Goal: Task Accomplishment & Management: Complete application form

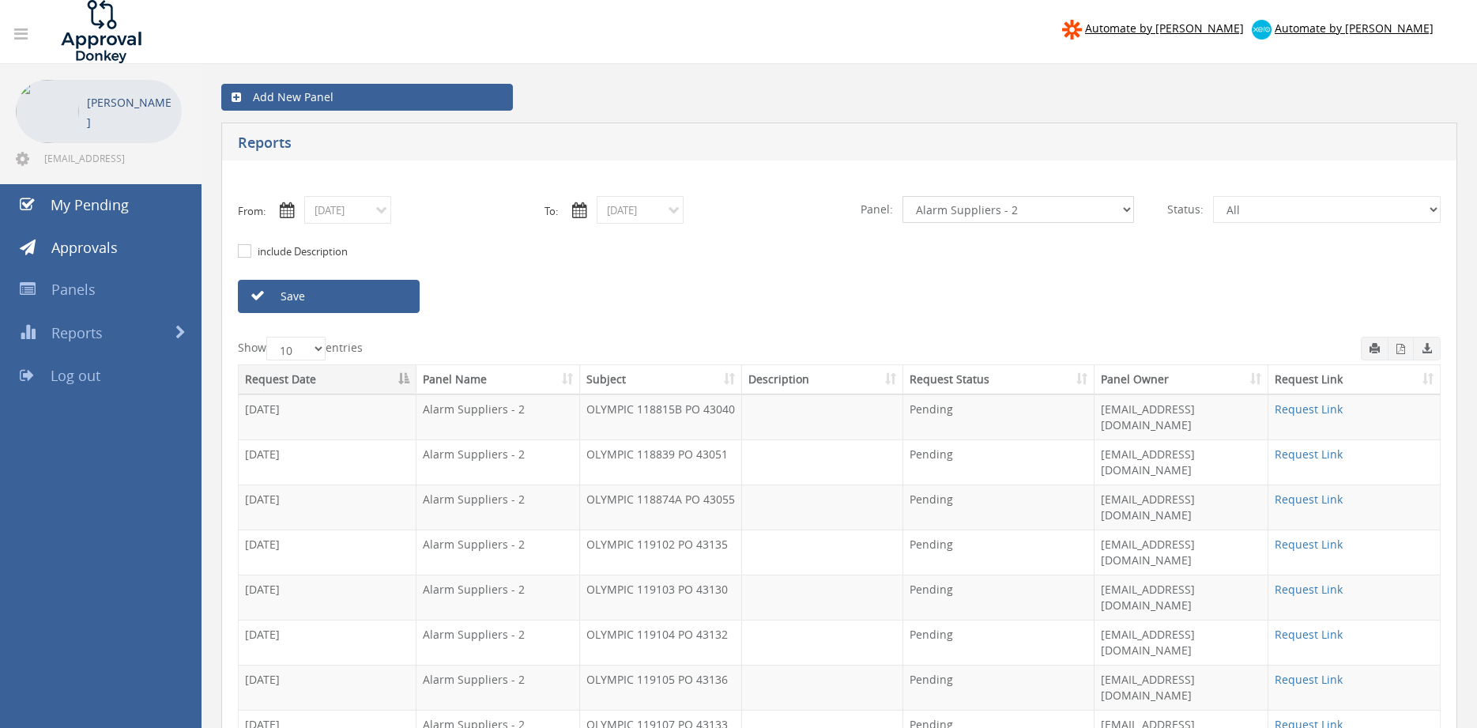
click at [903, 196] on select "All Alarm Credits RG - 3 NZ Utilities Cable and SAI Global NZ Alarms-1 NZ FX Pa…" at bounding box center [1019, 209] width 232 height 27
drag, startPoint x: 996, startPoint y: 208, endPoint x: 385, endPoint y: 305, distance: 618.7
click at [385, 305] on link "Save" at bounding box center [329, 296] width 182 height 33
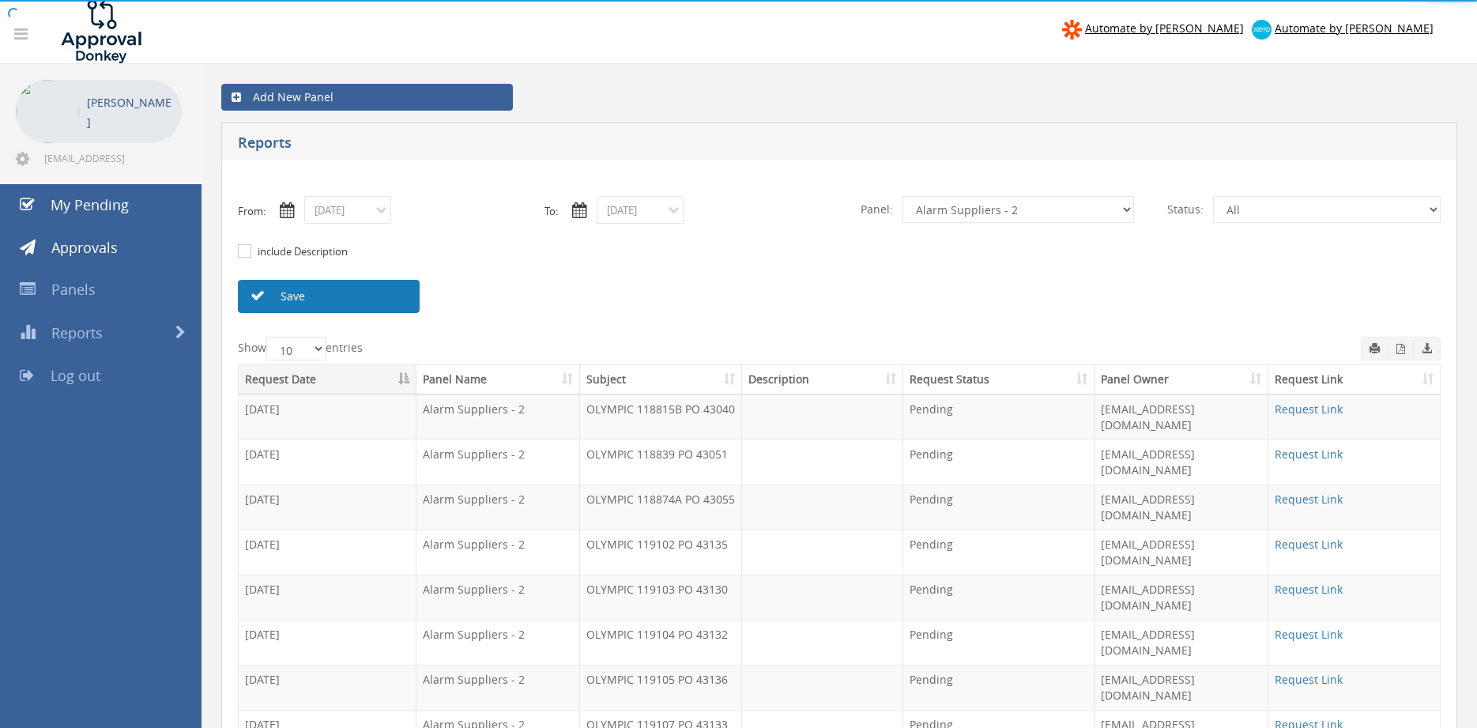
click at [385, 305] on link "Save" at bounding box center [329, 296] width 182 height 33
click at [903, 196] on select "All Alarm Credits RG - 3 NZ Utilities Cable and SAI Global NZ Alarms-1 NZ FX Pa…" at bounding box center [1019, 209] width 232 height 27
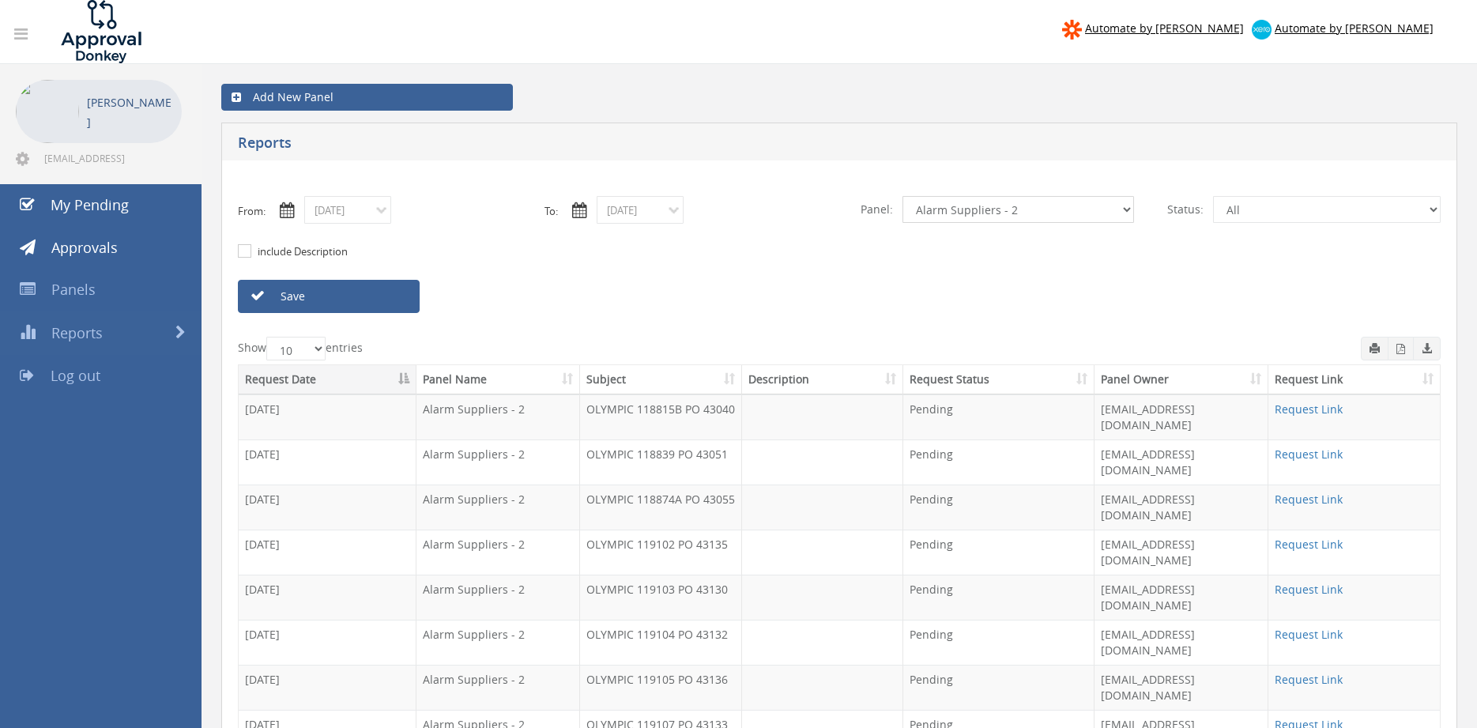
select select "number:9744"
click option "Flamestop Utilities" at bounding box center [0, 0] width 0 height 0
click at [338, 289] on link "Save" at bounding box center [329, 296] width 182 height 33
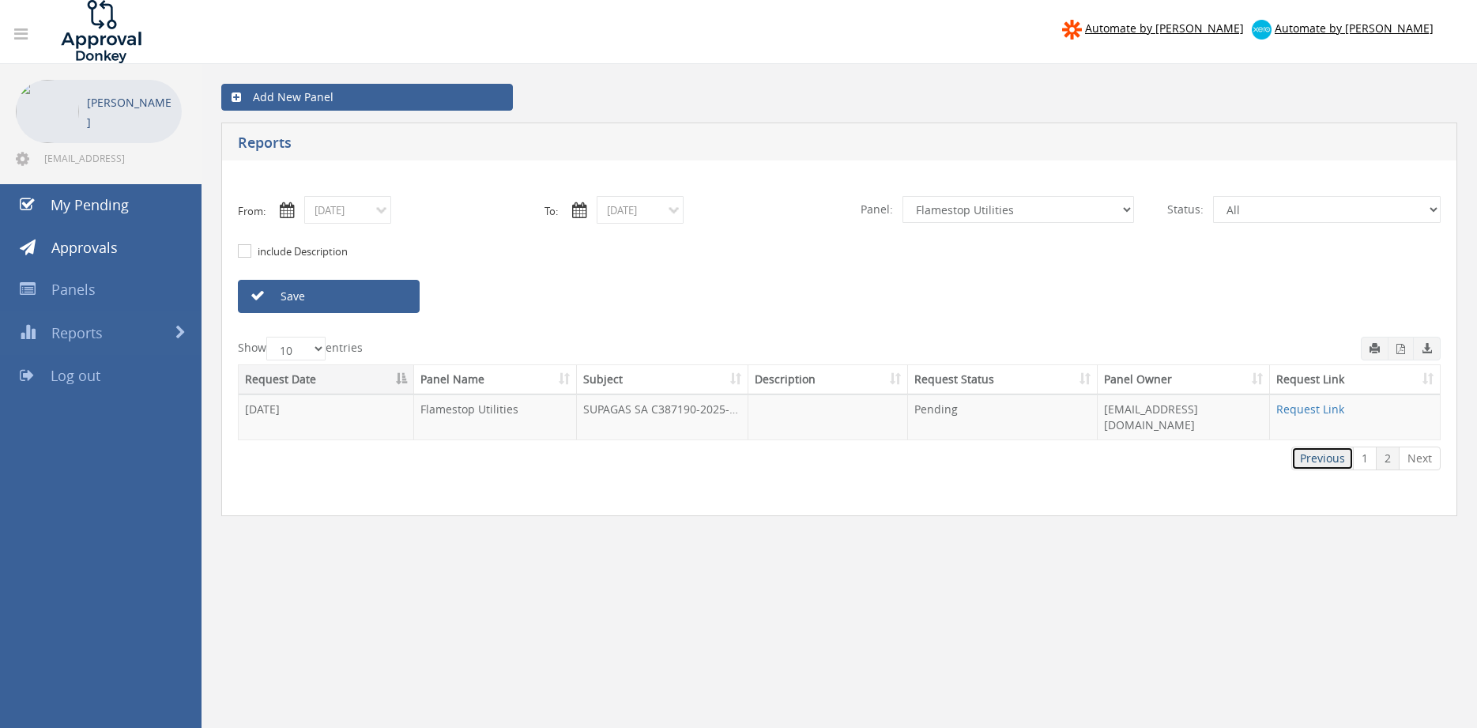
click at [1311, 447] on link "Previous" at bounding box center [1323, 459] width 62 height 24
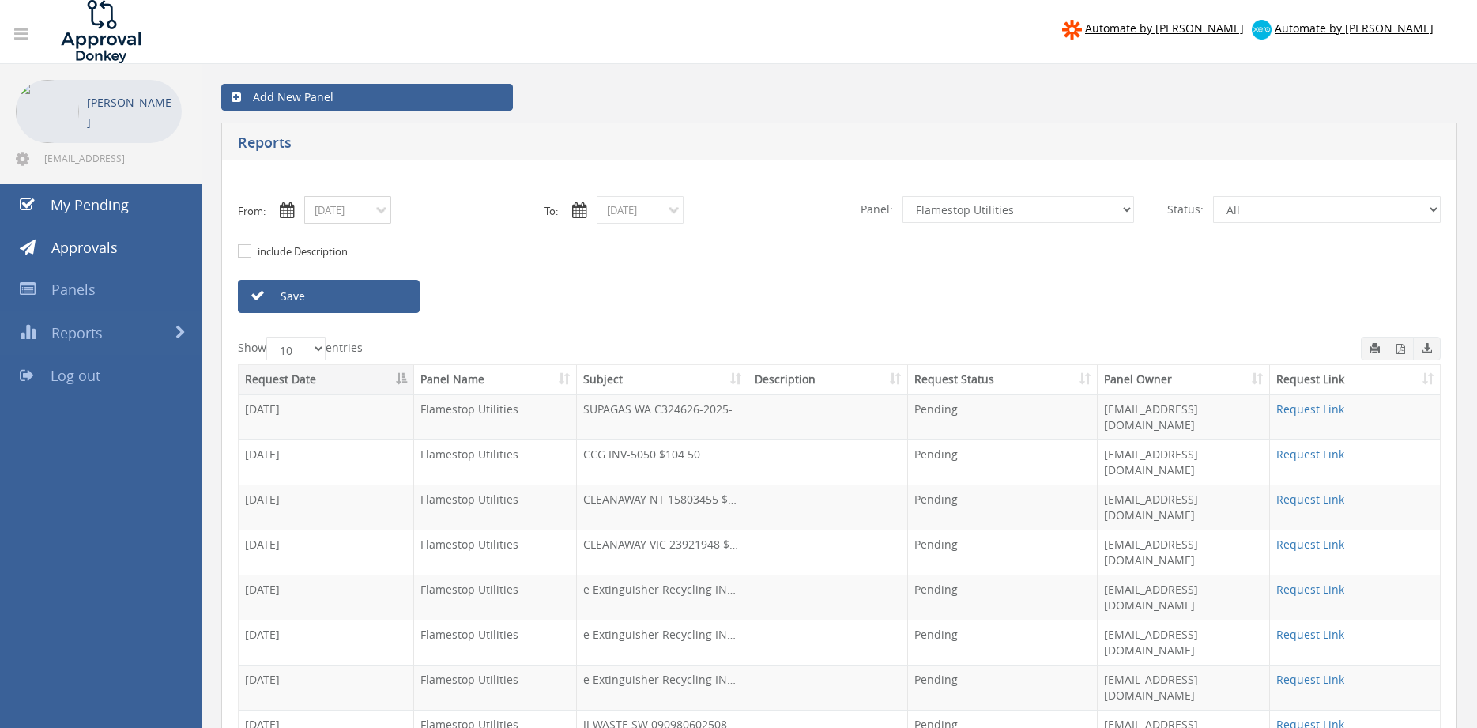
click at [360, 211] on input "09/03/2025" at bounding box center [347, 210] width 87 height 28
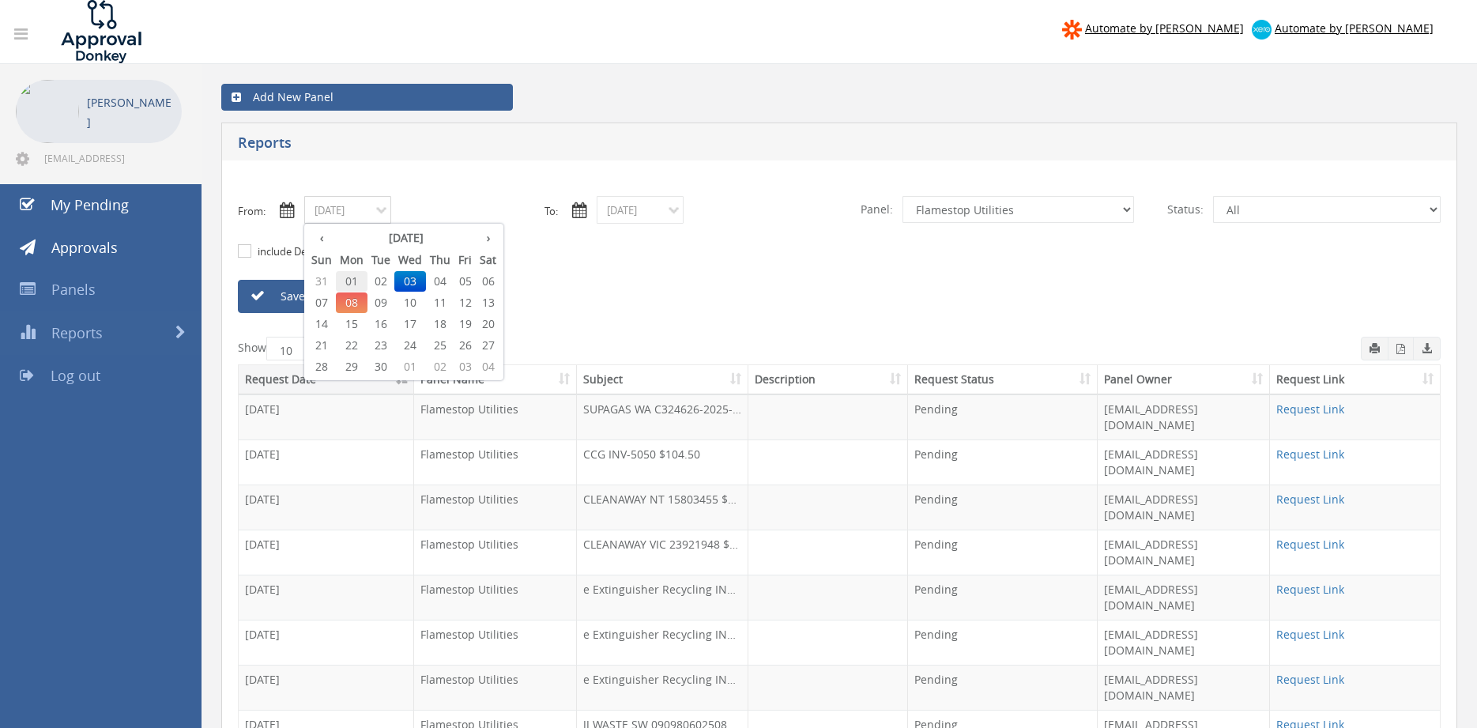
click at [351, 279] on span "01" at bounding box center [352, 281] width 32 height 21
type input "09/01/2025"
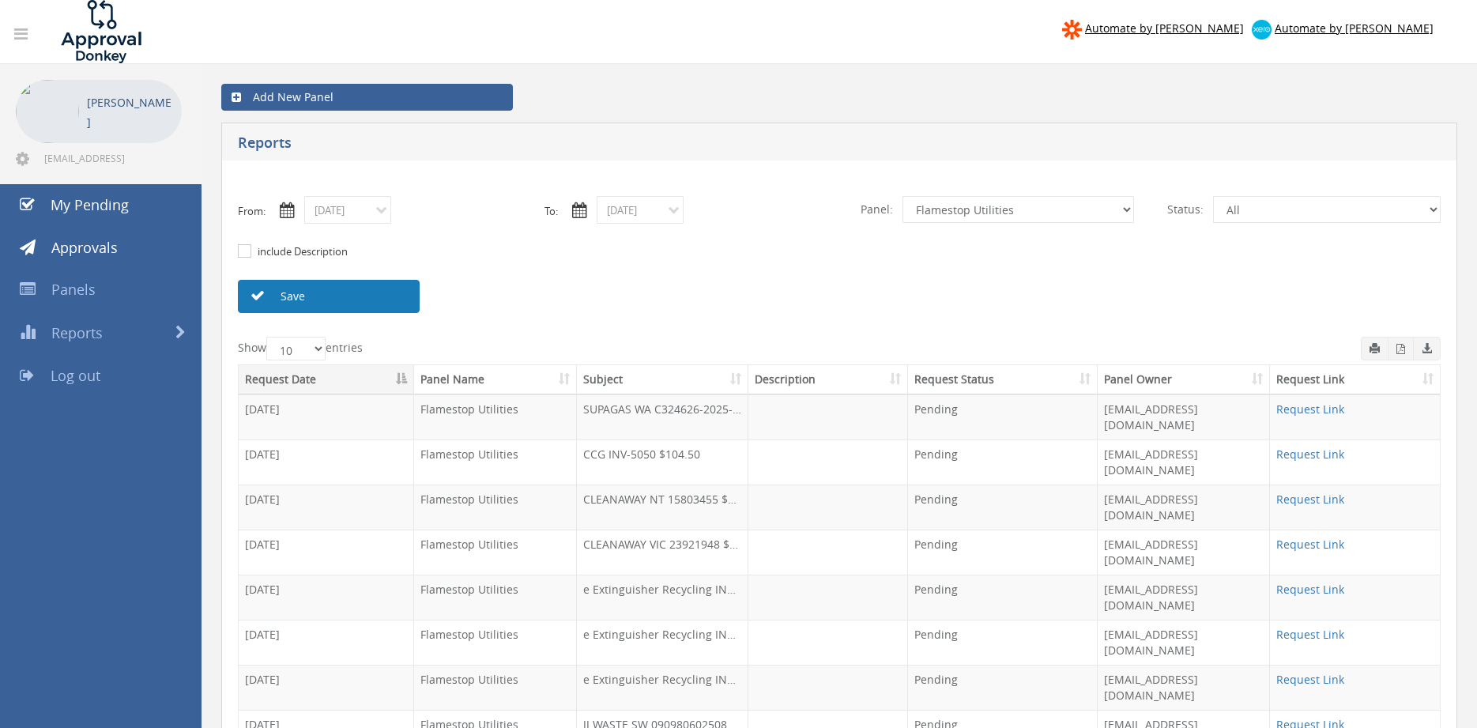
click at [351, 292] on link "Save" at bounding box center [329, 296] width 182 height 33
click at [903, 196] on select "All Alarm Credits RG - 3 NZ Utilities Cable and SAI Global NZ Alarms-1 NZ FX Pa…" at bounding box center [1019, 209] width 232 height 27
select select "number:9680"
click option "Alarm Suppliers - 2" at bounding box center [0, 0] width 0 height 0
click at [378, 294] on link "Save" at bounding box center [329, 296] width 182 height 33
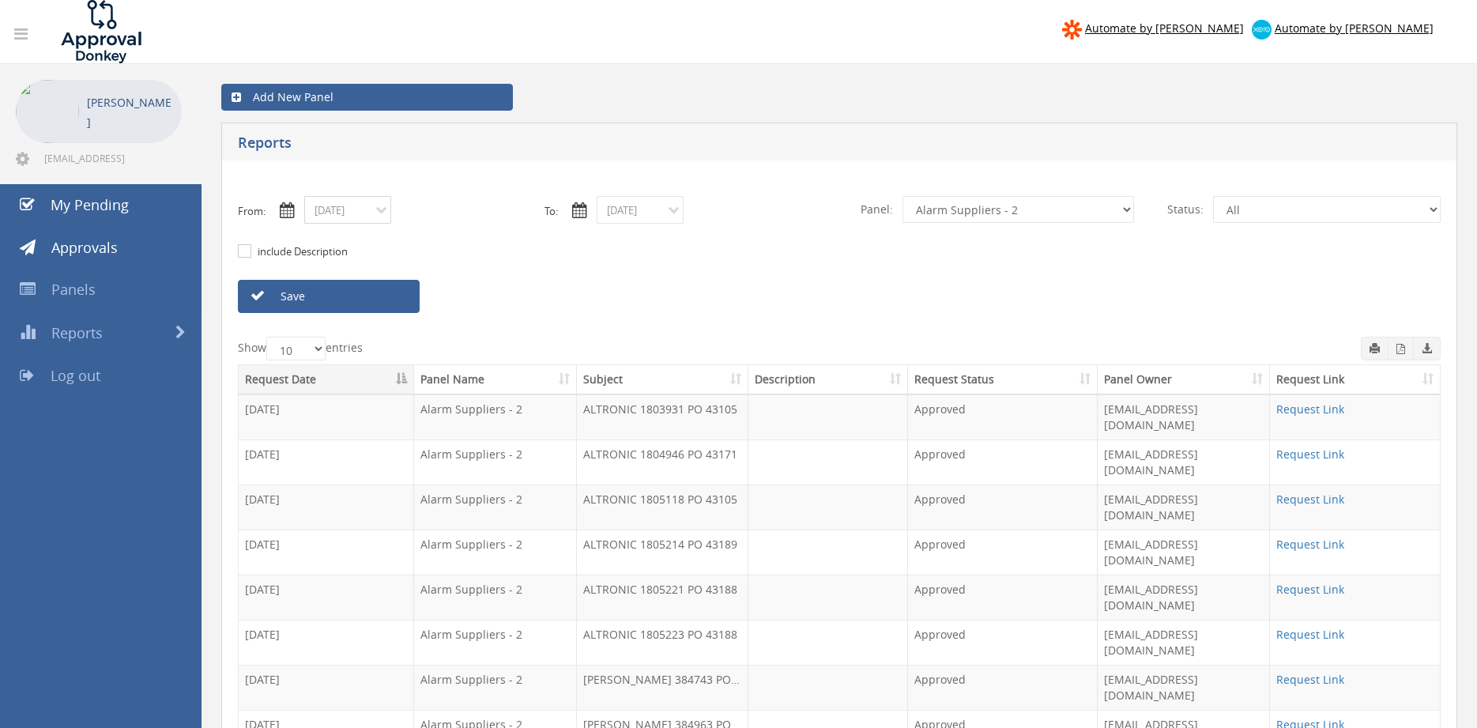
click at [344, 213] on input "09/01/2025" at bounding box center [347, 210] width 87 height 28
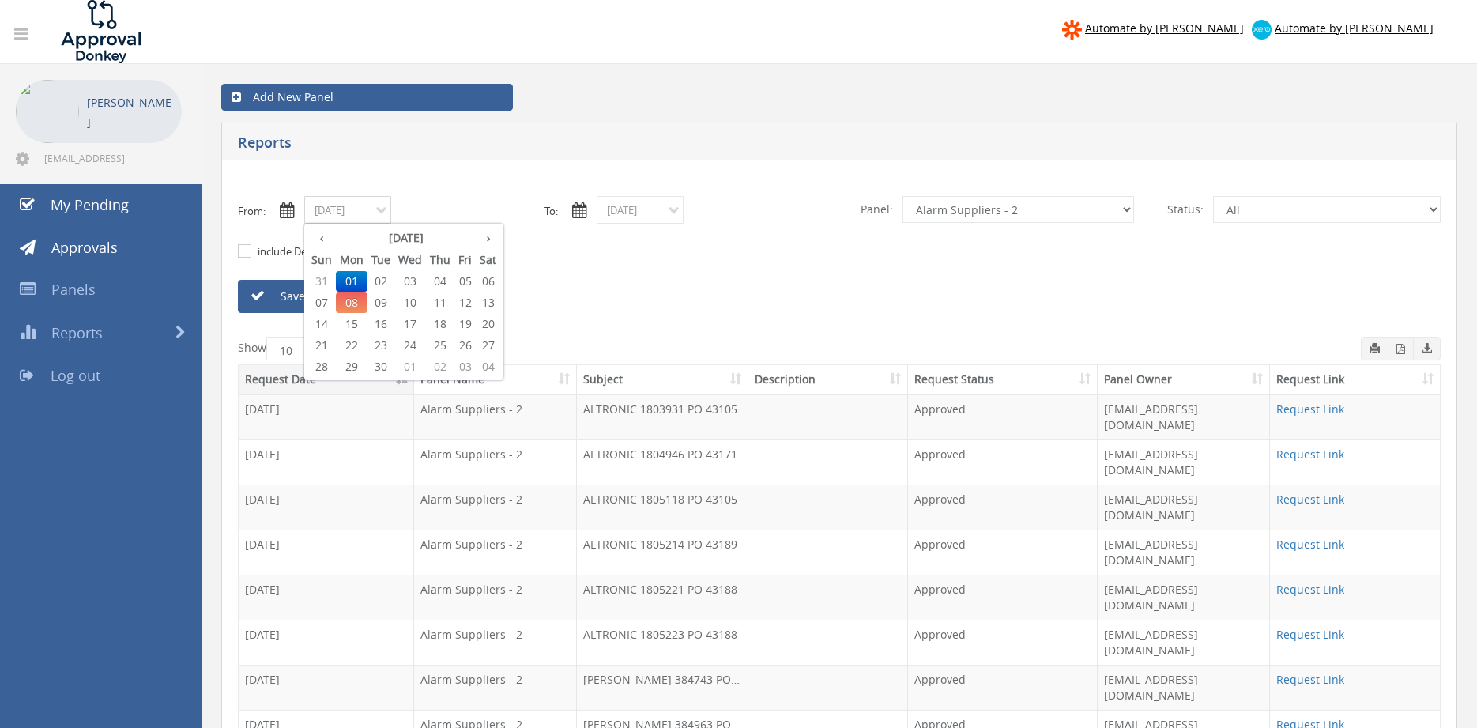
drag, startPoint x: 415, startPoint y: 282, endPoint x: 541, endPoint y: 262, distance: 128.1
click at [415, 281] on span "03" at bounding box center [410, 281] width 32 height 21
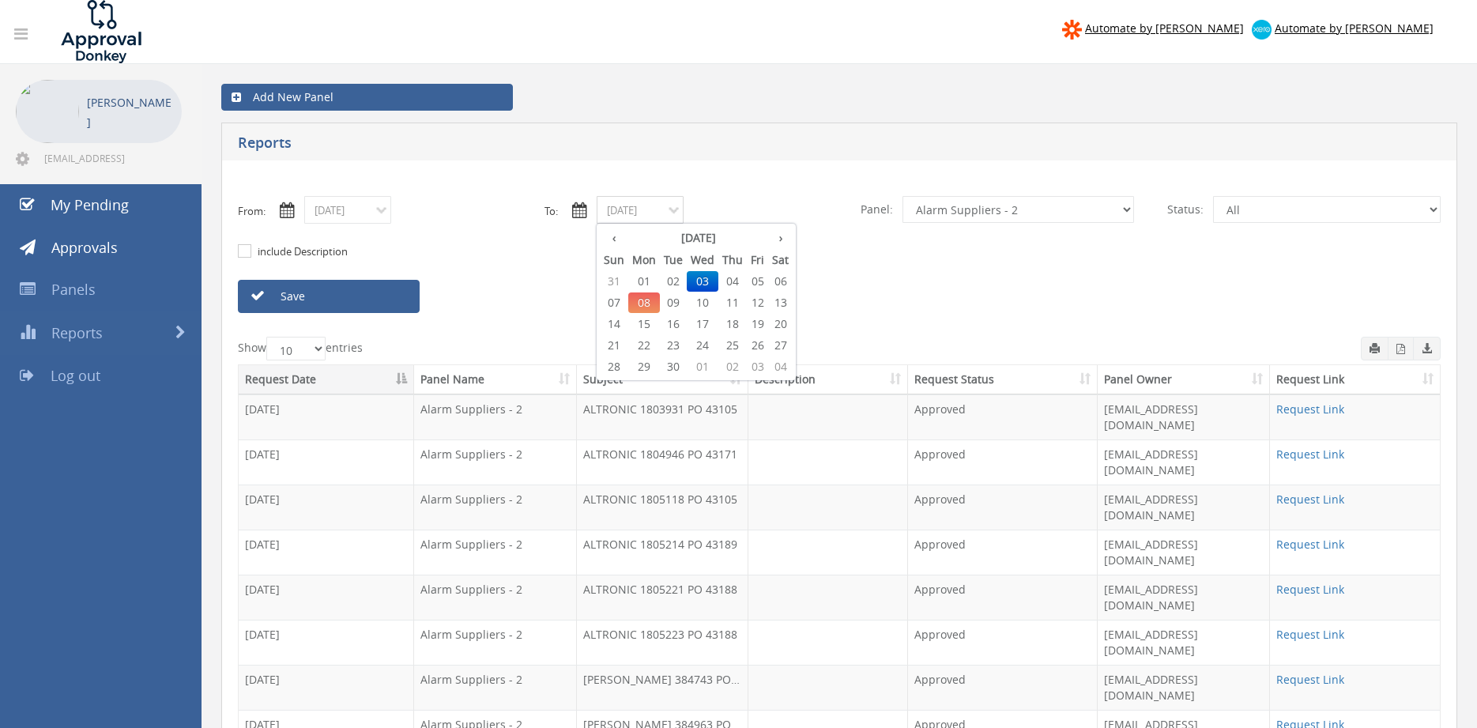
click at [647, 217] on input "09/03/2025" at bounding box center [640, 210] width 87 height 28
click at [706, 285] on span "03" at bounding box center [703, 281] width 32 height 21
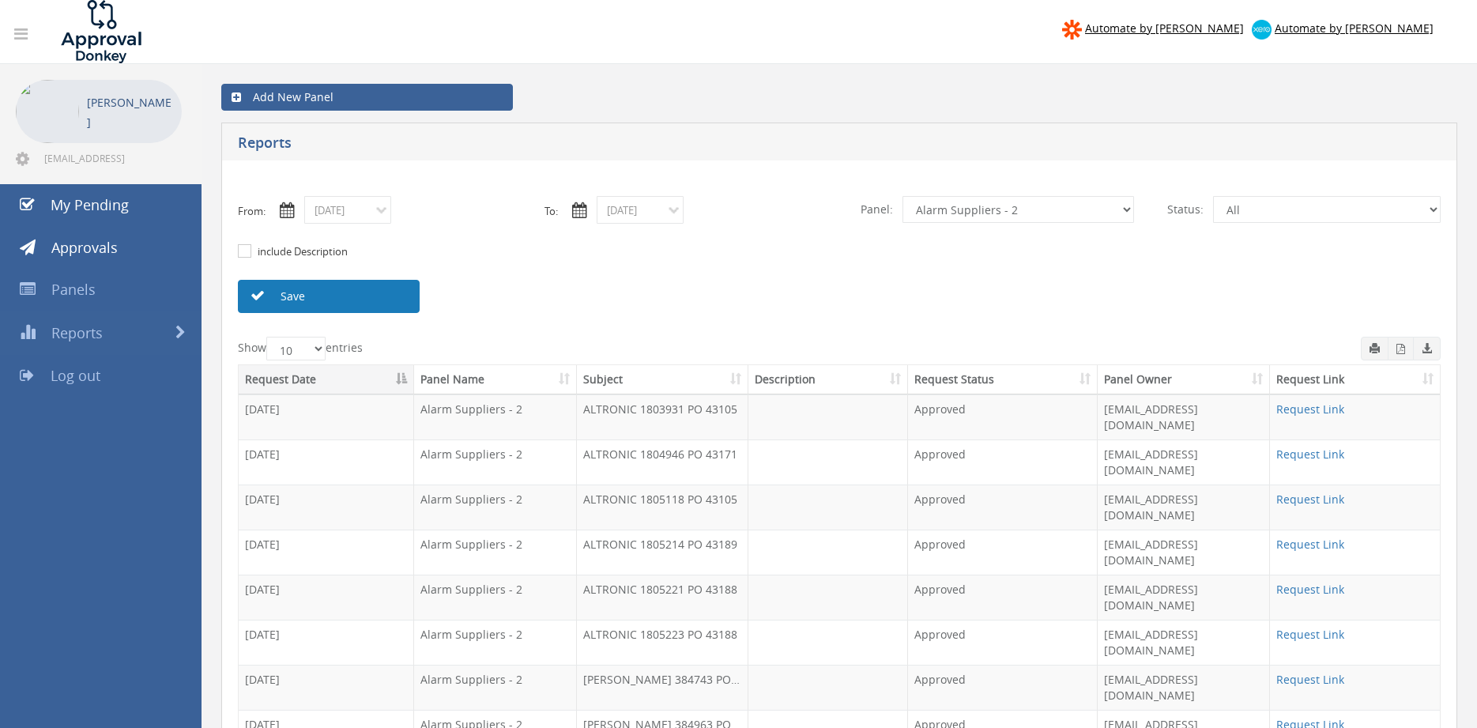
drag, startPoint x: 397, startPoint y: 300, endPoint x: 616, endPoint y: 287, distance: 219.4
click at [396, 300] on link "Save" at bounding box center [329, 296] width 182 height 33
click at [327, 211] on input "09/03/2025" at bounding box center [347, 210] width 87 height 28
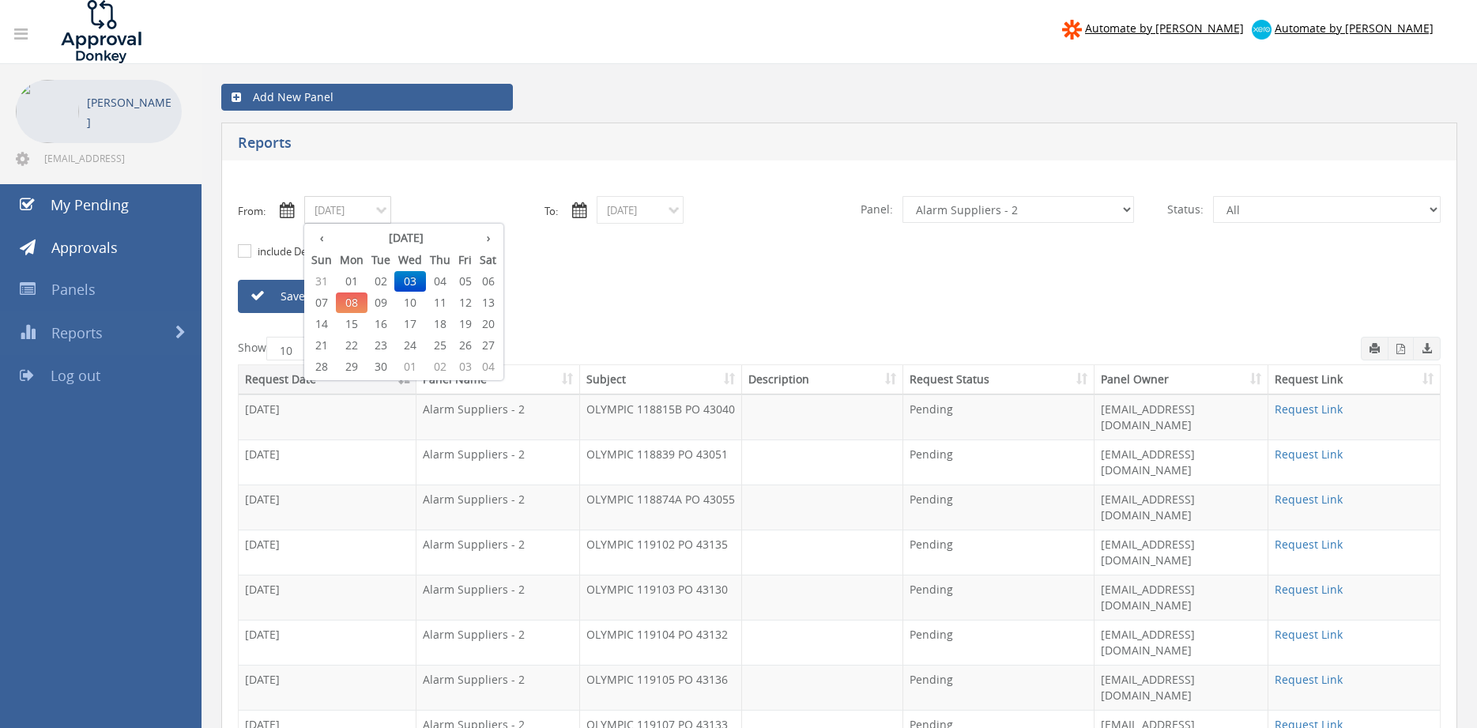
drag, startPoint x: 352, startPoint y: 279, endPoint x: 479, endPoint y: 277, distance: 127.3
click at [351, 279] on span "01" at bounding box center [352, 281] width 32 height 21
type input "09/01/2025"
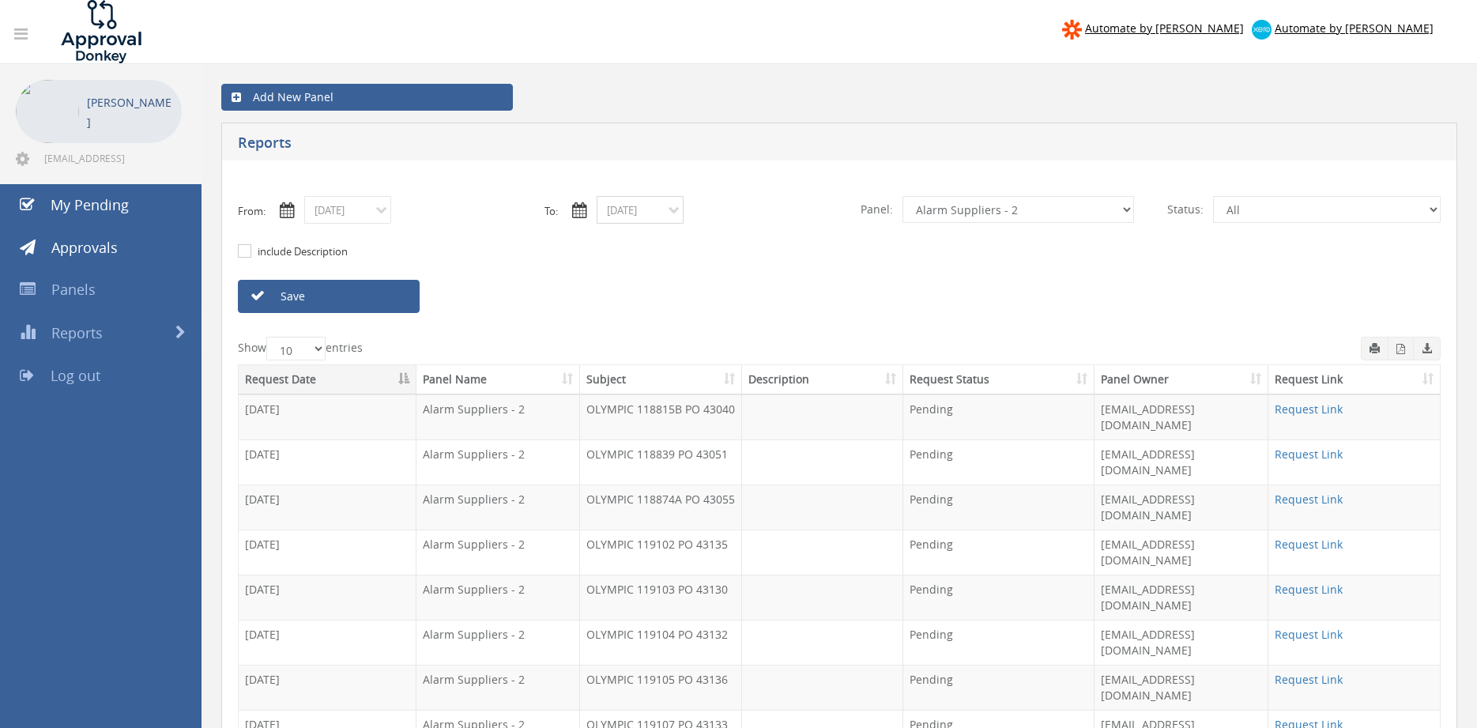
click at [639, 213] on input "09/03/2025" at bounding box center [640, 210] width 87 height 28
click at [649, 277] on span "01" at bounding box center [644, 281] width 32 height 21
type input "09/01/2025"
click option "Credit Requests - 2" at bounding box center [0, 0] width 0 height 0
drag, startPoint x: 398, startPoint y: 298, endPoint x: 632, endPoint y: 276, distance: 235.0
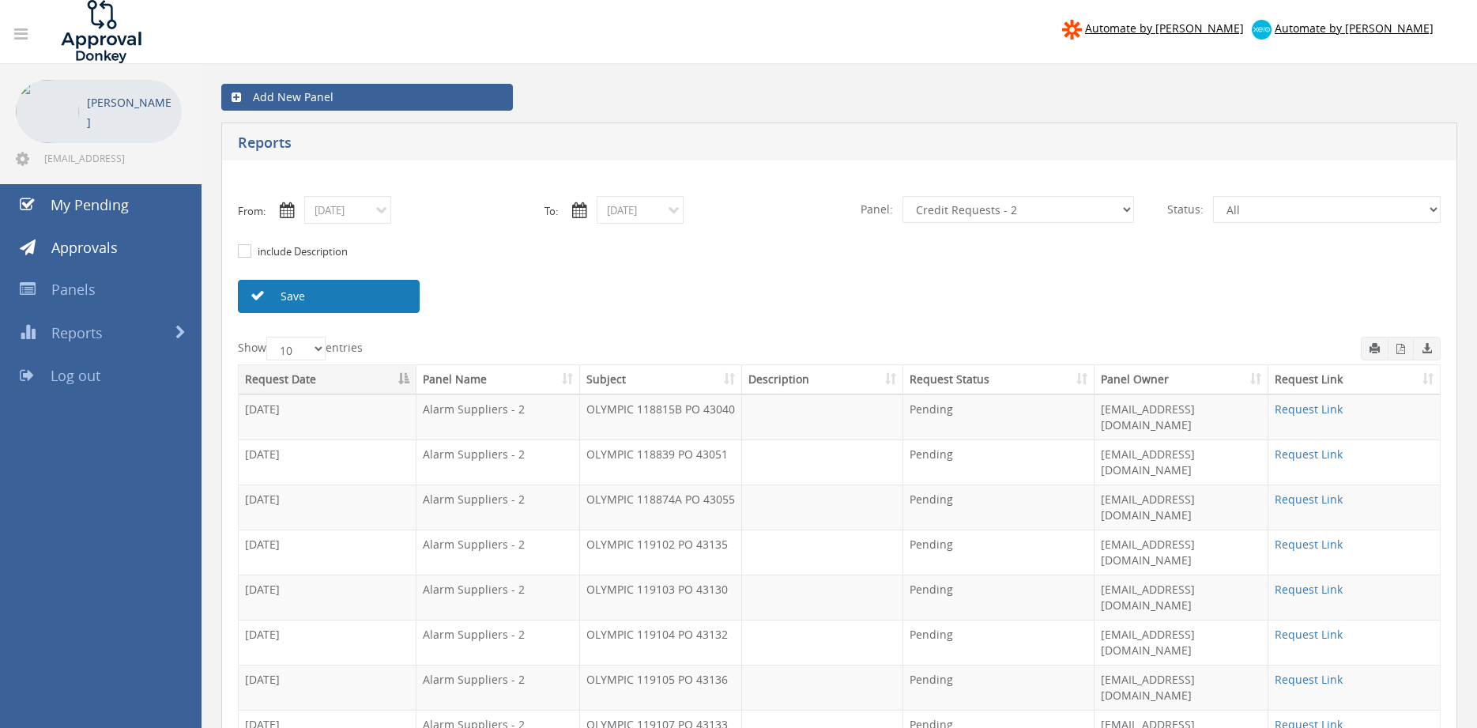
click at [397, 297] on link "Save" at bounding box center [329, 296] width 182 height 33
click at [903, 196] on select "All Alarm Credits RG - 3 NZ Utilities Cable and SAI Global NZ Alarms-1 NZ FX Pa…" at bounding box center [1019, 209] width 232 height 27
click option "Alarm Credits RG - 3" at bounding box center [0, 0] width 0 height 0
click at [396, 298] on link "Save" at bounding box center [329, 296] width 182 height 33
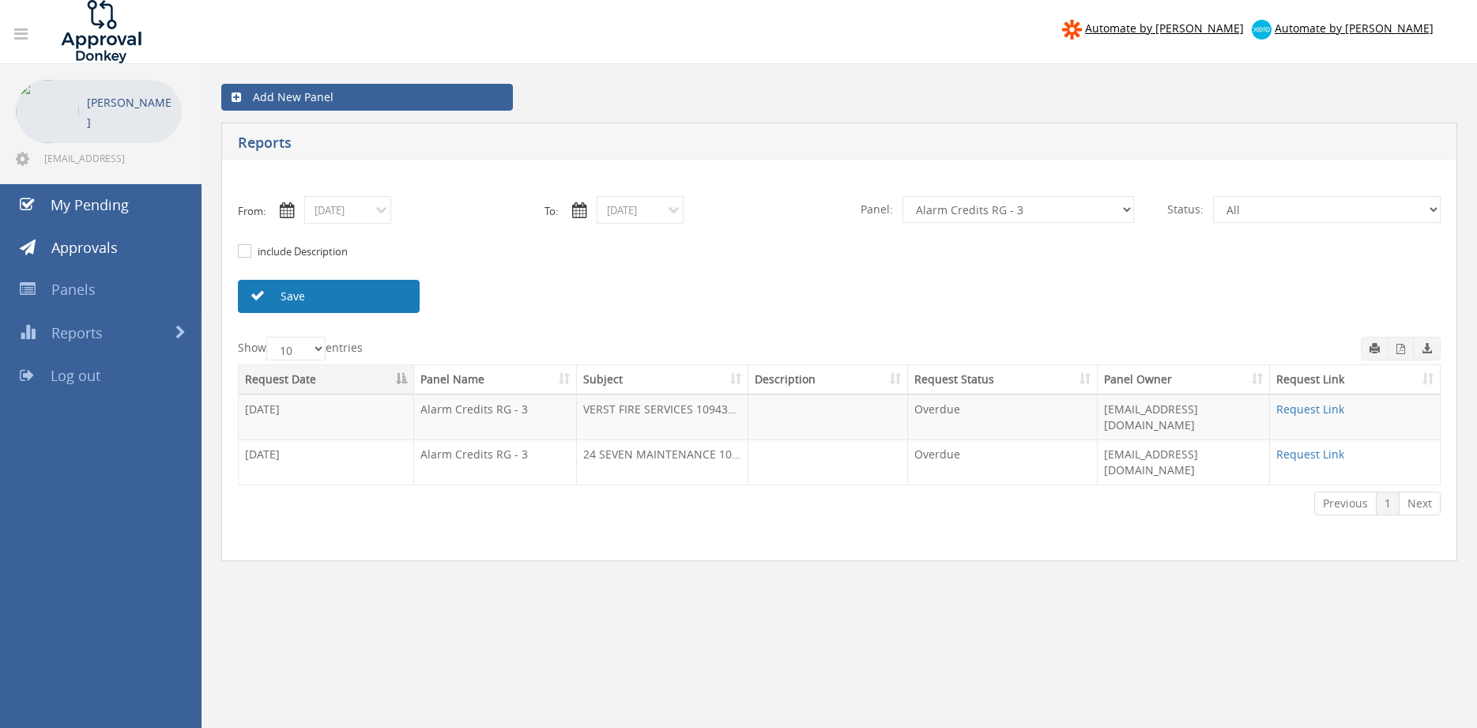
click at [360, 305] on link "Save" at bounding box center [329, 296] width 182 height 33
select select "number:9744"
click option "Flamestop Utilities" at bounding box center [0, 0] width 0 height 0
click at [335, 213] on input "09/01/2025" at bounding box center [347, 210] width 87 height 28
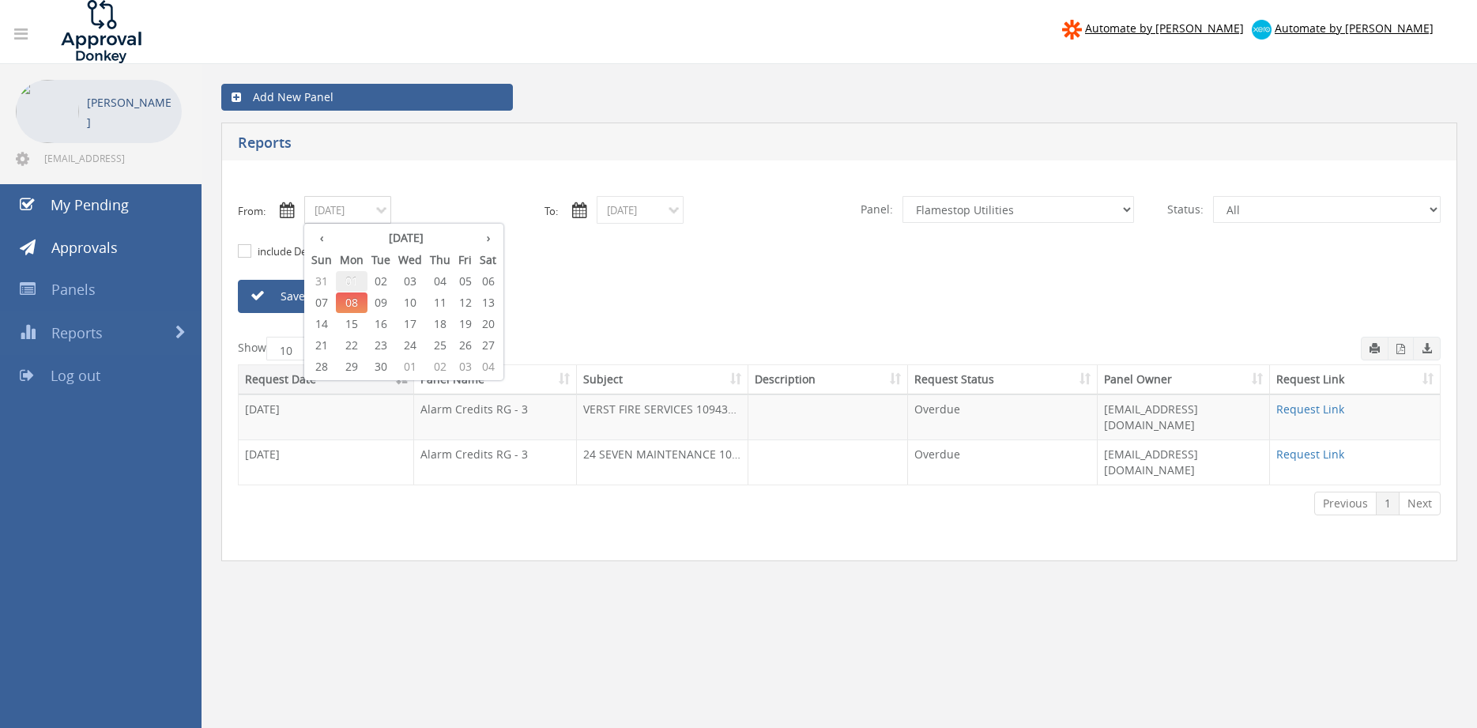
click at [354, 277] on span "01" at bounding box center [352, 281] width 32 height 21
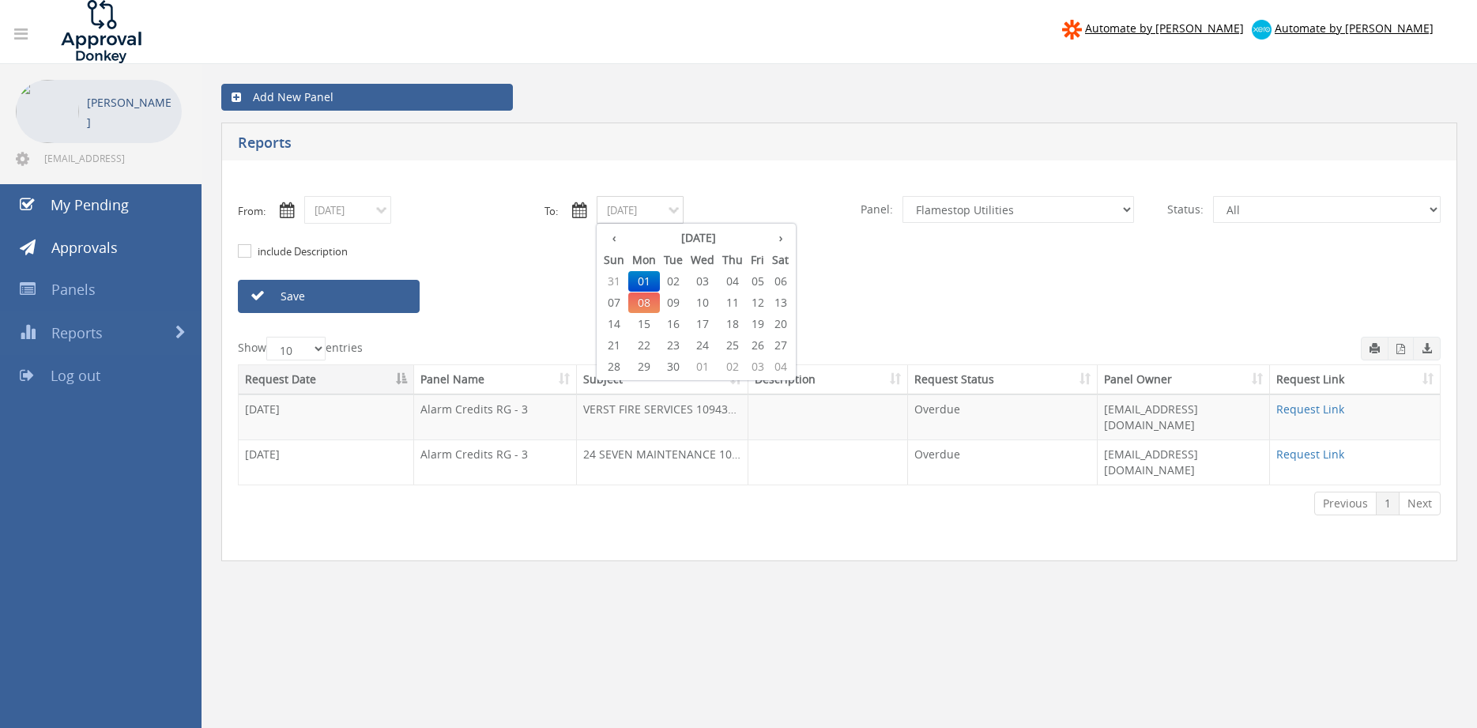
click at [613, 209] on input "09/01/2025" at bounding box center [640, 210] width 87 height 28
click at [647, 303] on span "08" at bounding box center [644, 302] width 32 height 21
type input "09/08/2025"
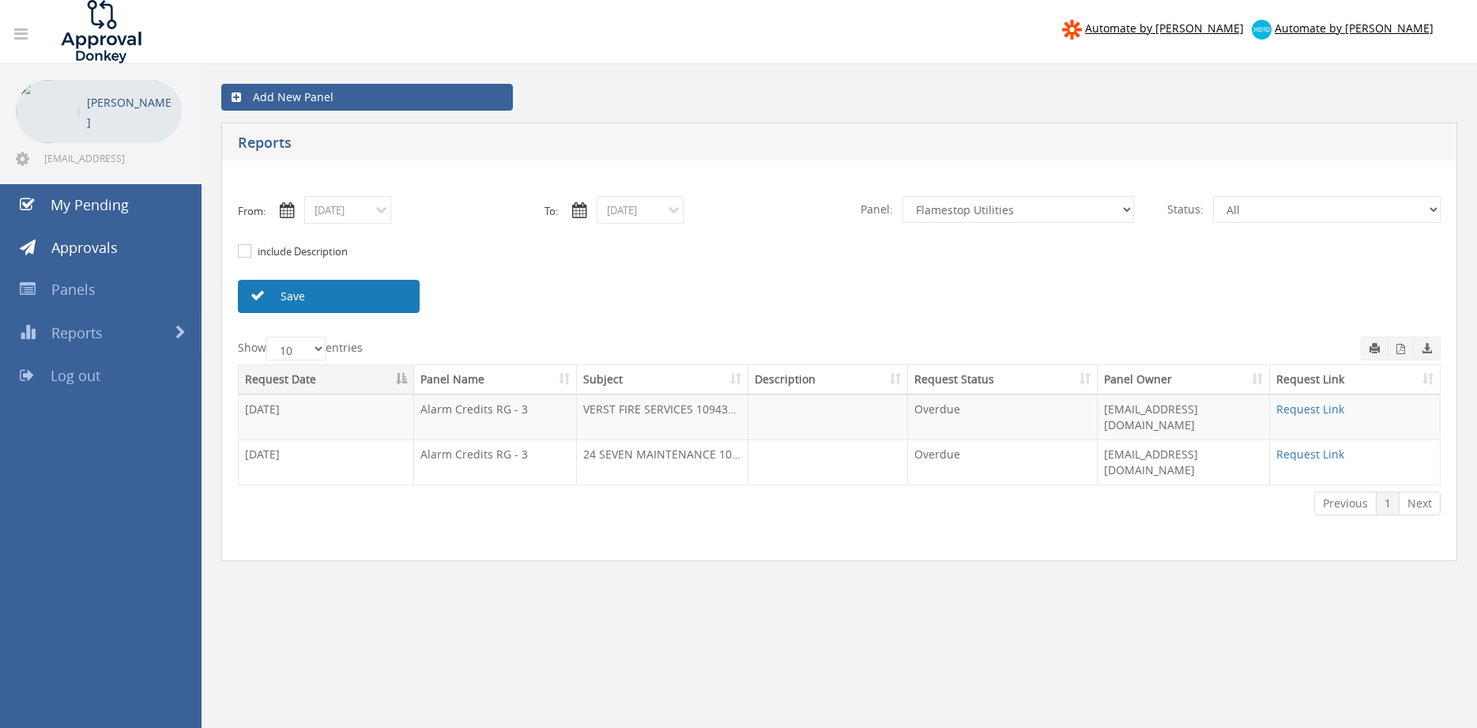
click at [376, 296] on link "Save" at bounding box center [329, 296] width 182 height 33
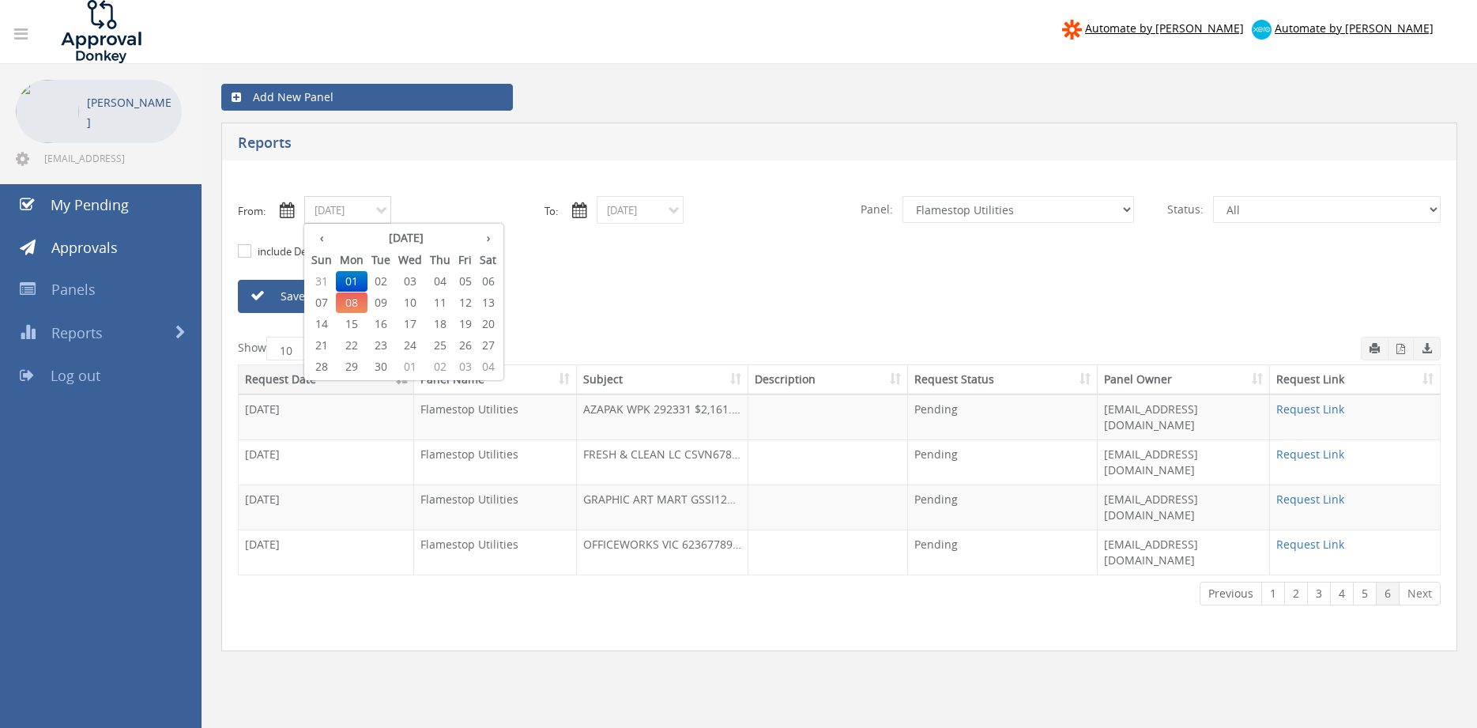
click at [372, 213] on input "09/01/2025" at bounding box center [347, 210] width 87 height 28
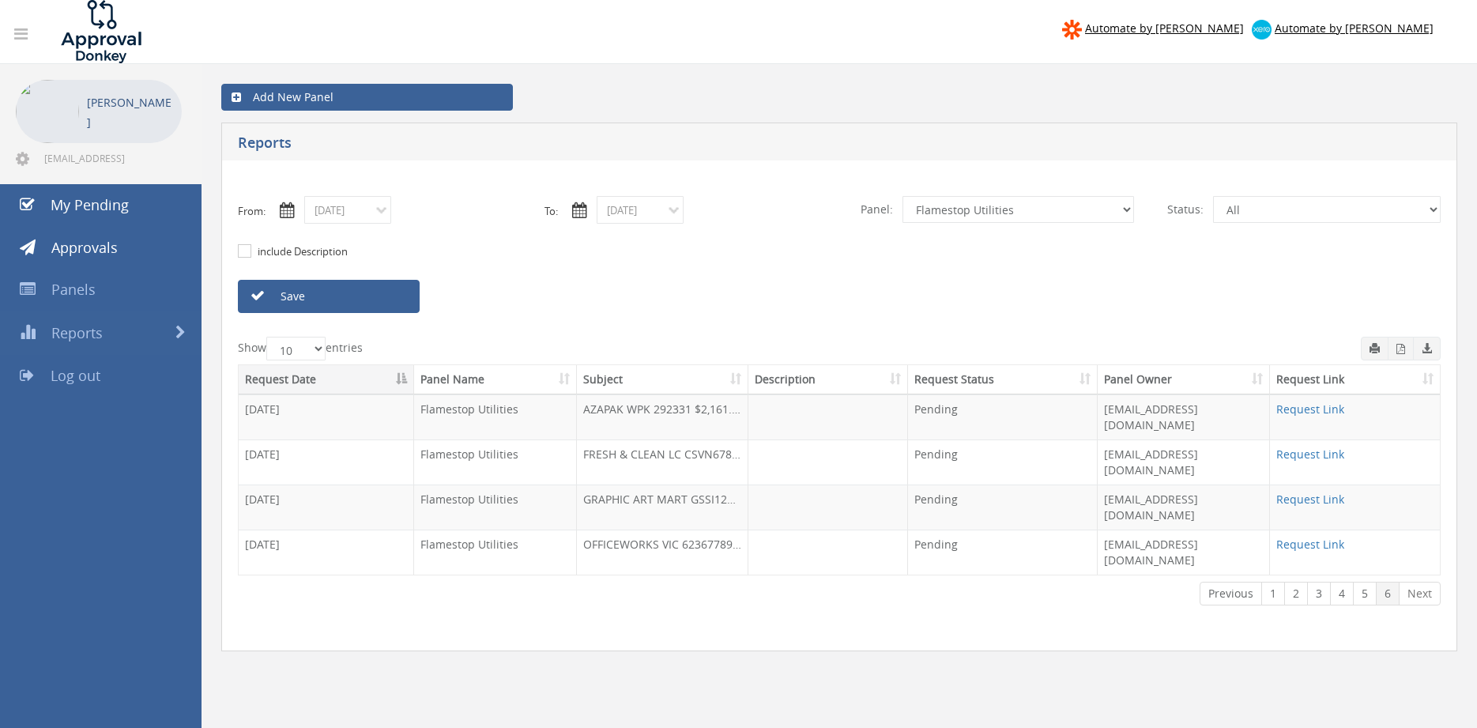
click at [605, 258] on div "include Description" at bounding box center [839, 252] width 1227 height 56
click at [373, 295] on link "Save" at bounding box center [329, 296] width 182 height 33
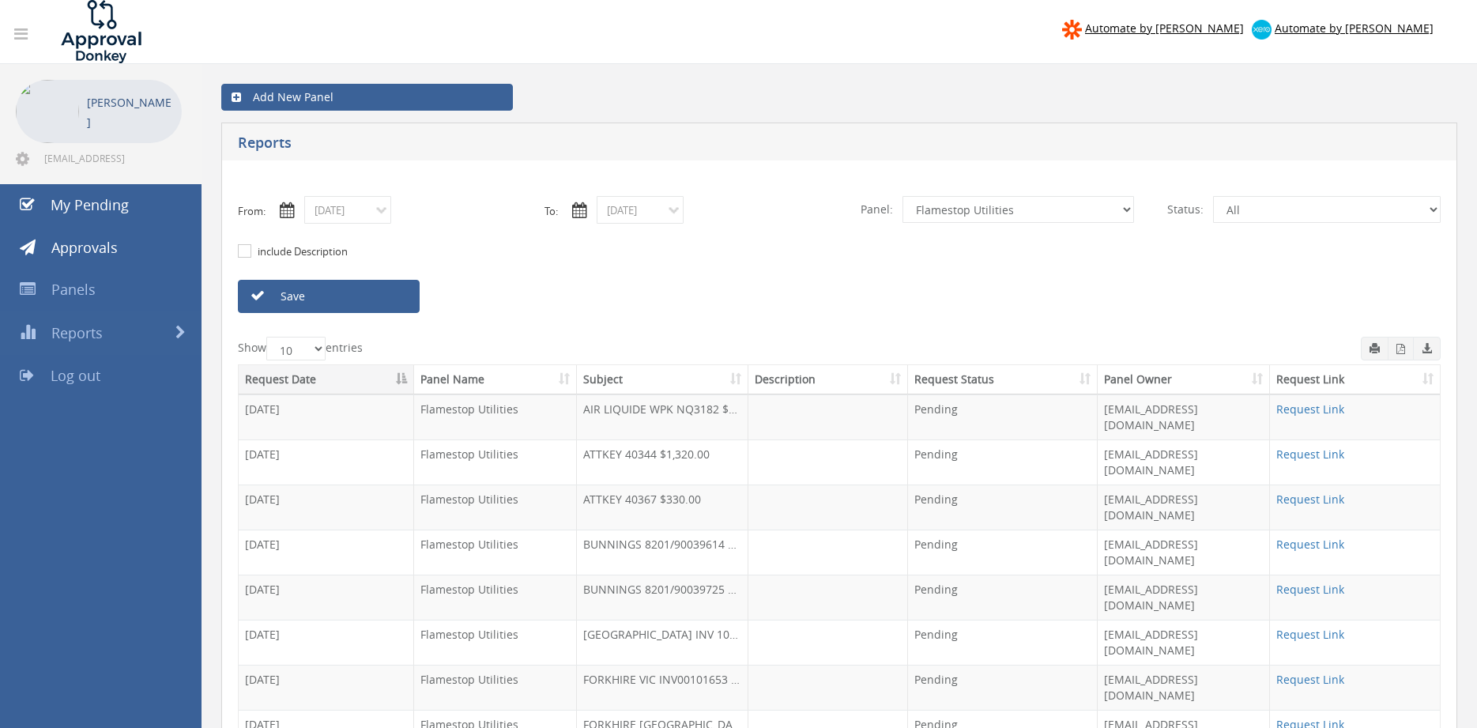
click at [616, 378] on th "Subject" at bounding box center [663, 379] width 172 height 29
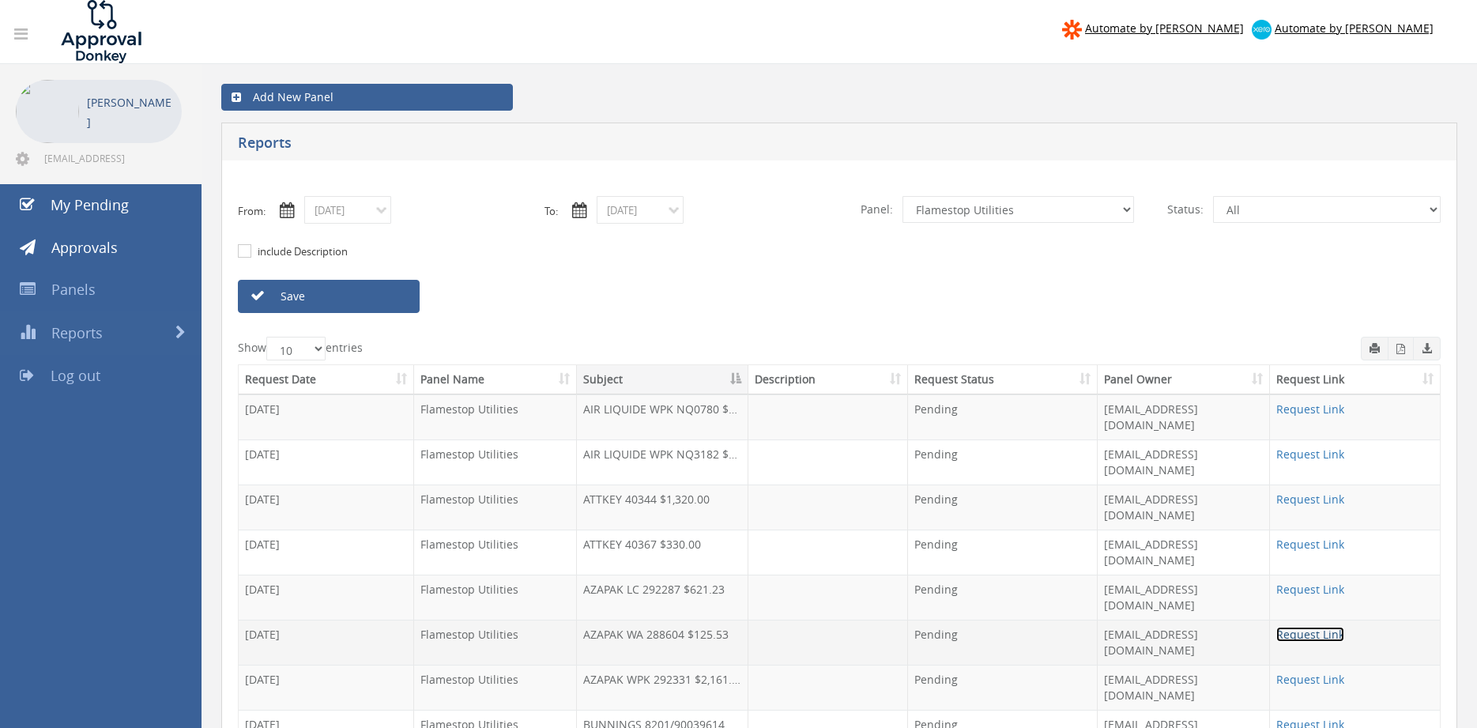
click at [1299, 627] on link "Request Link" at bounding box center [1311, 634] width 68 height 15
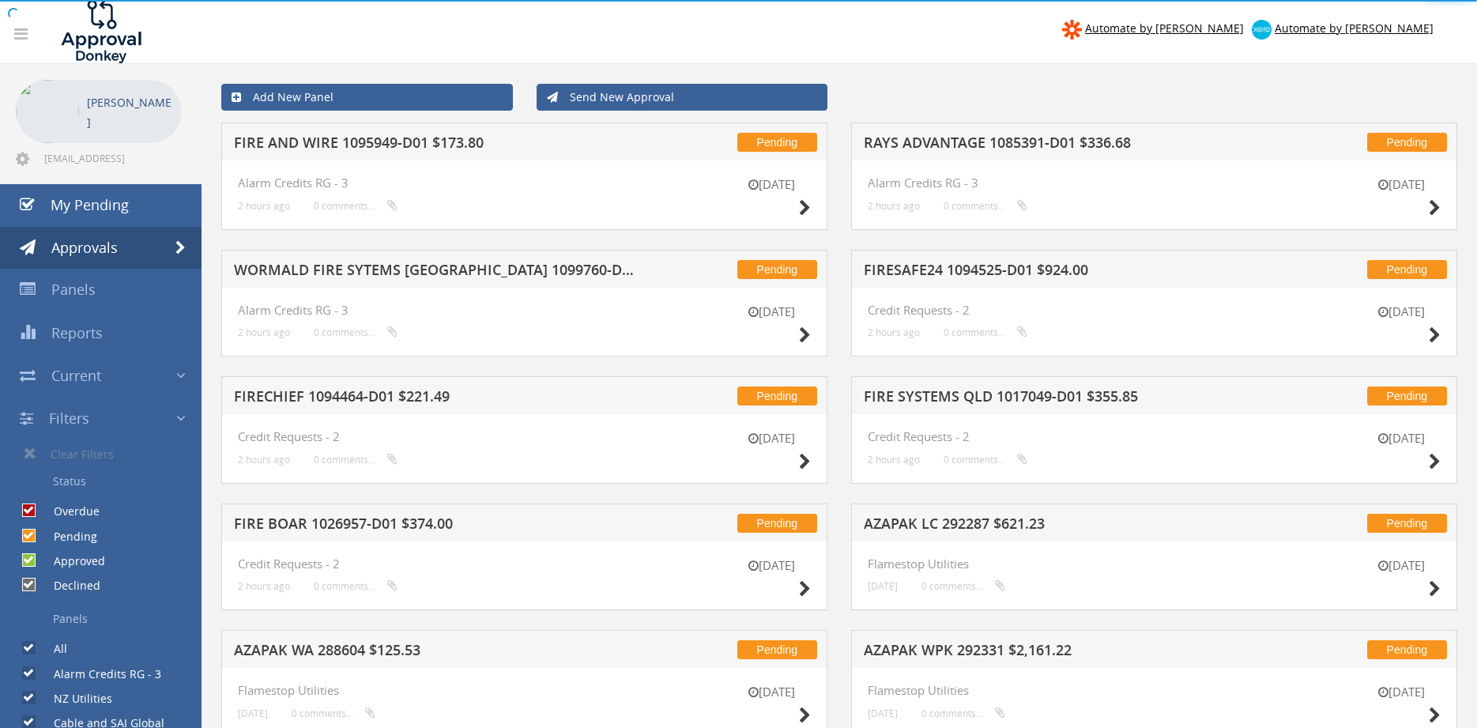
click at [658, 104] on link "Send New Approval" at bounding box center [683, 97] width 292 height 27
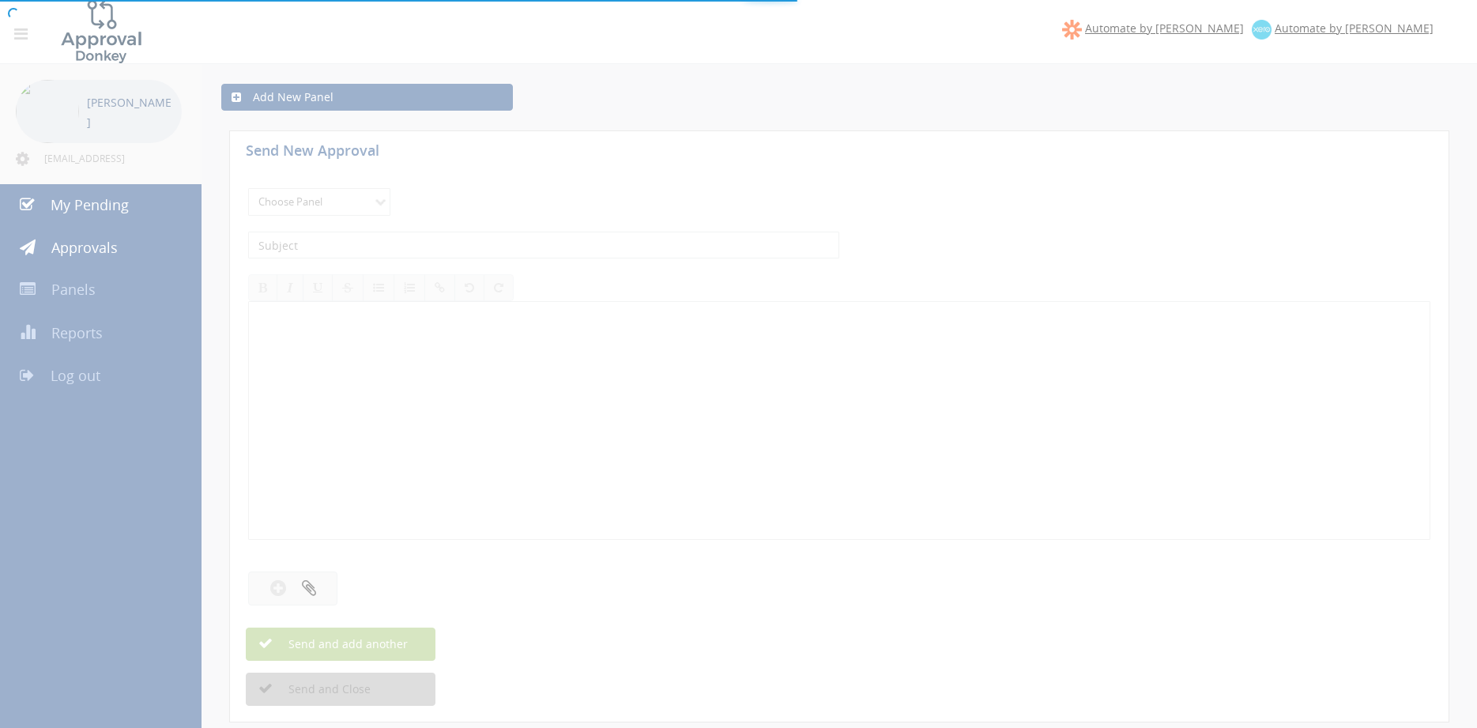
click at [341, 207] on div at bounding box center [738, 364] width 1477 height 728
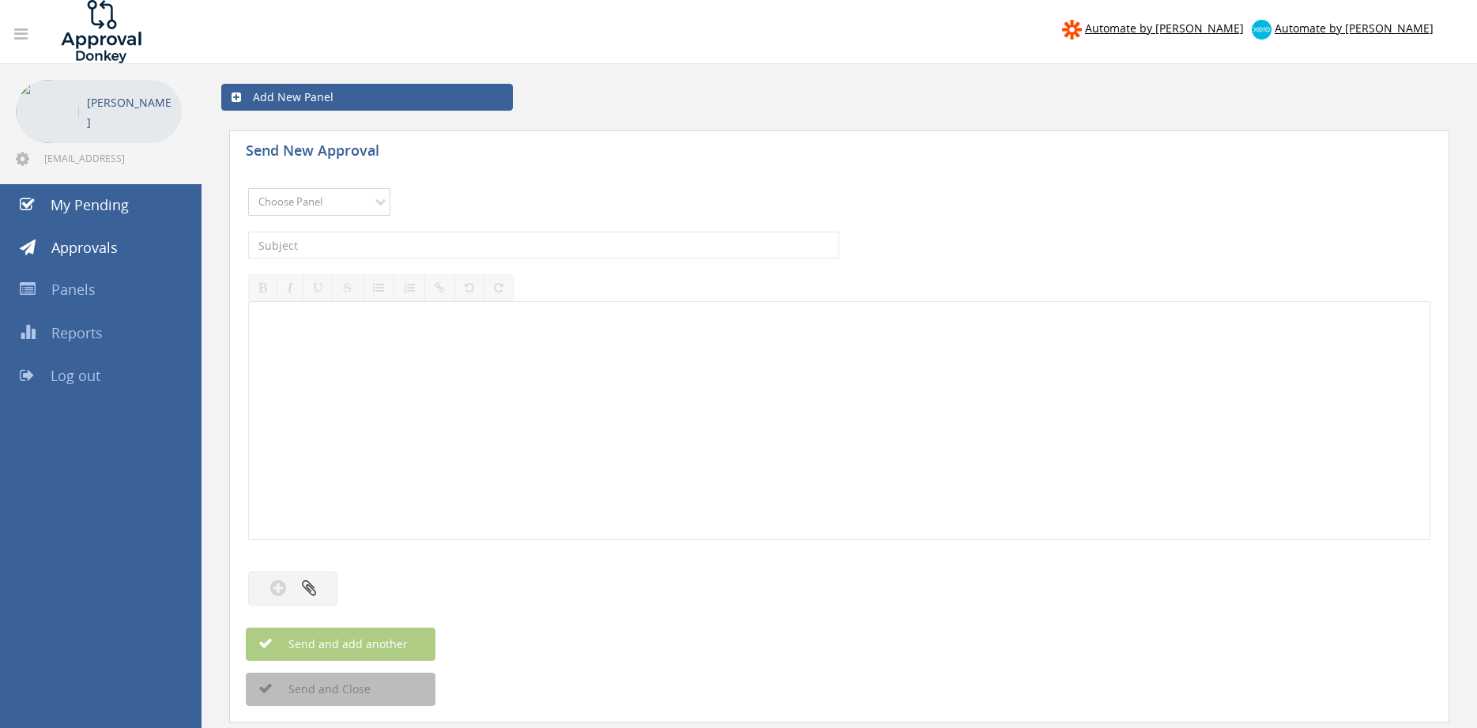
click at [248, 188] on select "Choose Panel Alarm Credits RG - 3 NZ Utilities Cable and SAI Global NZ Alarms-1…" at bounding box center [319, 202] width 142 height 28
select select "9632"
click option "Suppliers" at bounding box center [0, 0] width 0 height 0
click at [414, 247] on input "text" at bounding box center [543, 245] width 591 height 27
type input "TYCO 1880263 PO 43146"
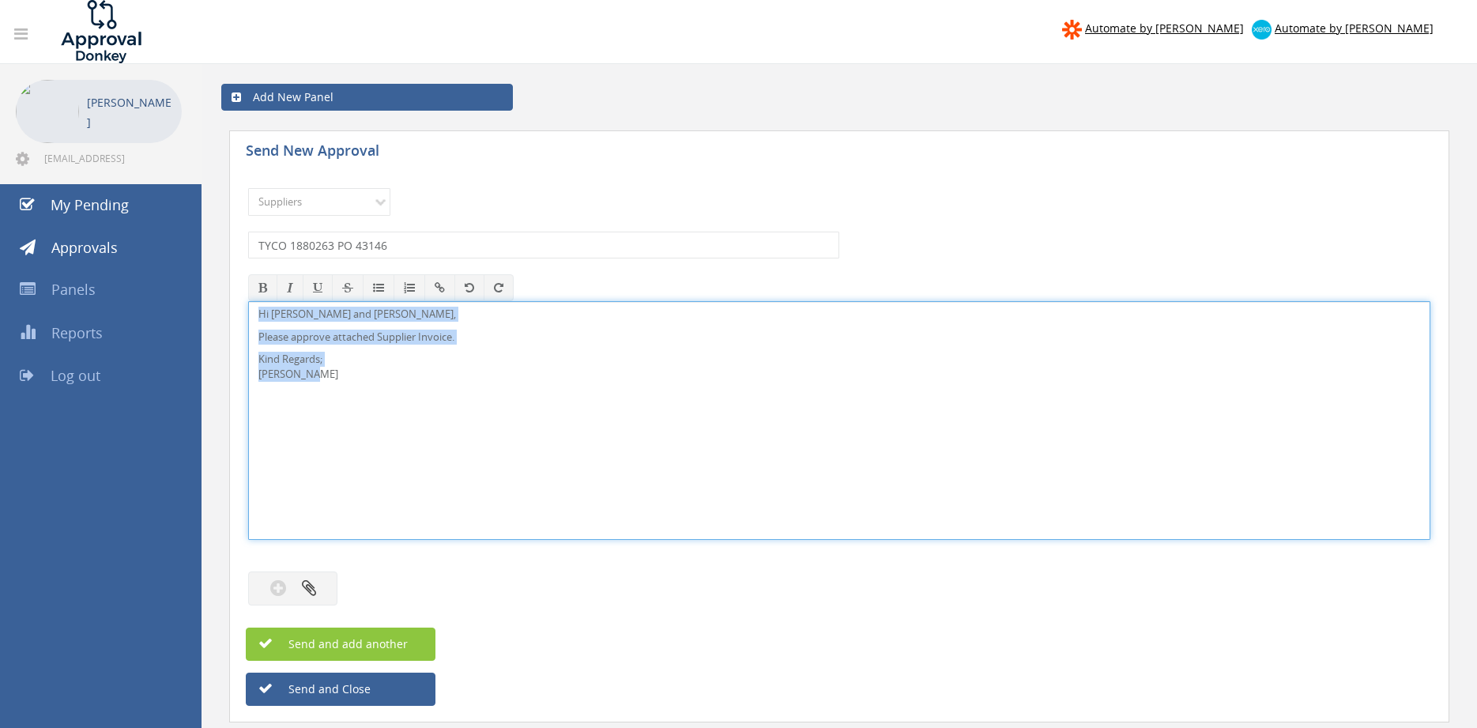
drag, startPoint x: 338, startPoint y: 390, endPoint x: 315, endPoint y: 320, distance: 73.2
click at [248, 301] on div "Hi [PERSON_NAME] and [PERSON_NAME], Please approve attached Supplier Invoice. K…" at bounding box center [839, 420] width 1182 height 239
copy div "Hi [PERSON_NAME] and [PERSON_NAME], Please approve attached Supplier Invoice. K…"
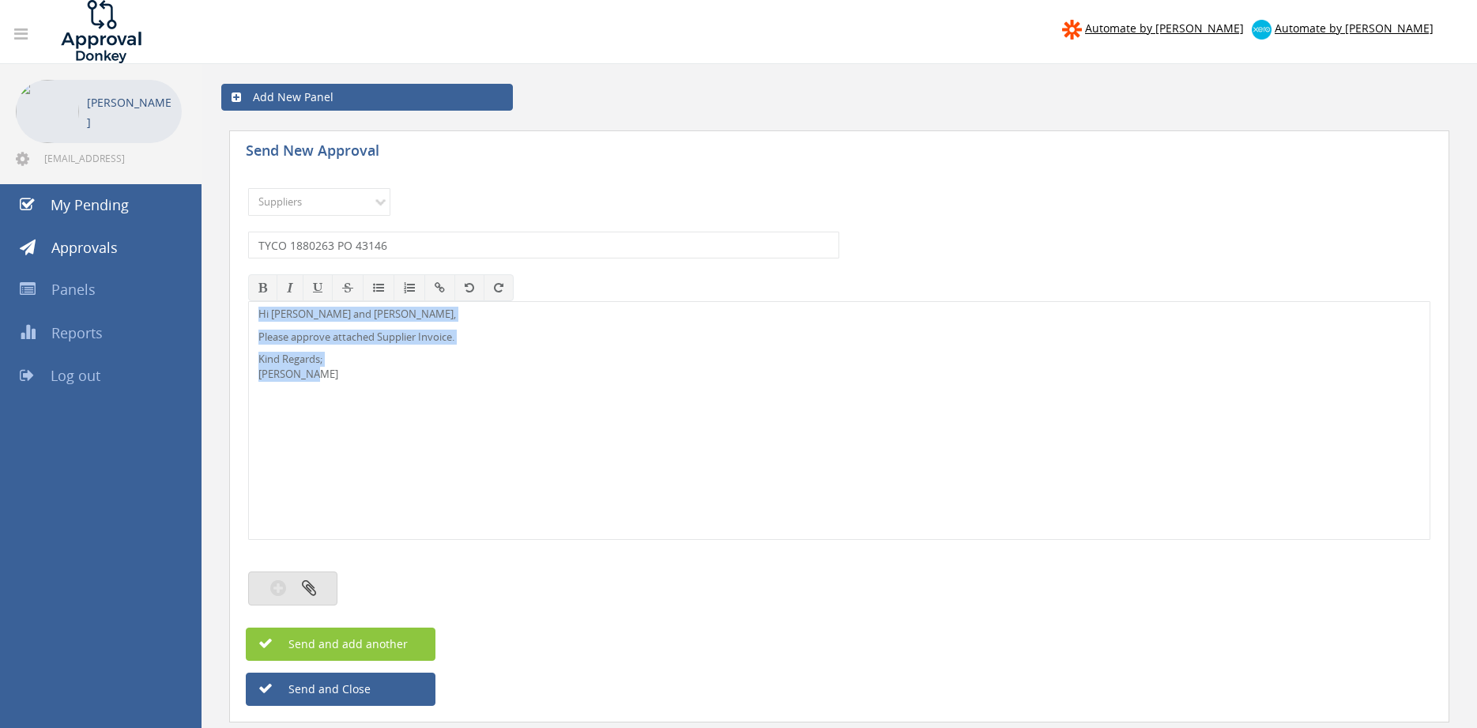
click at [307, 596] on icon "button" at bounding box center [309, 588] width 14 height 18
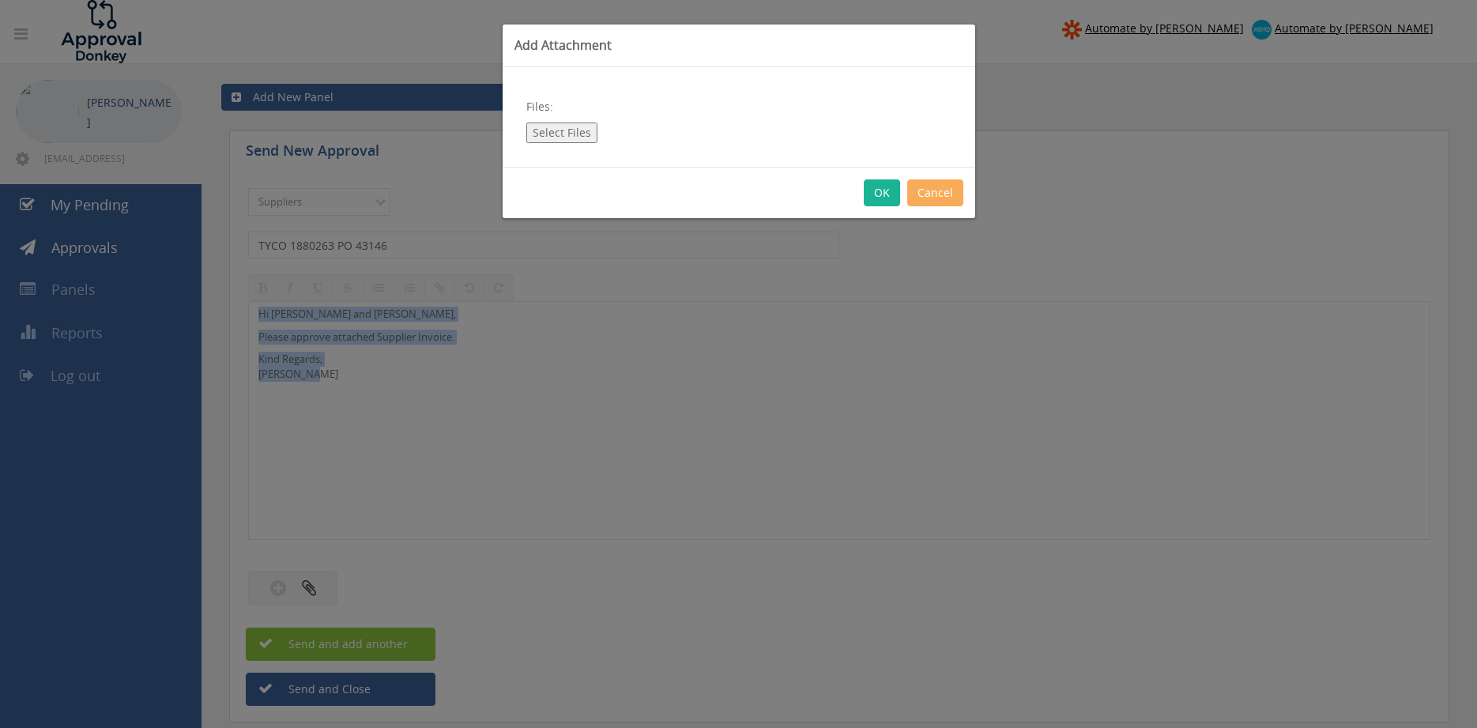
click at [578, 134] on button "Select Files" at bounding box center [561, 133] width 71 height 21
type input "C:\fakepath\TYCO 1880263 [DATE] PO 43146.pdf"
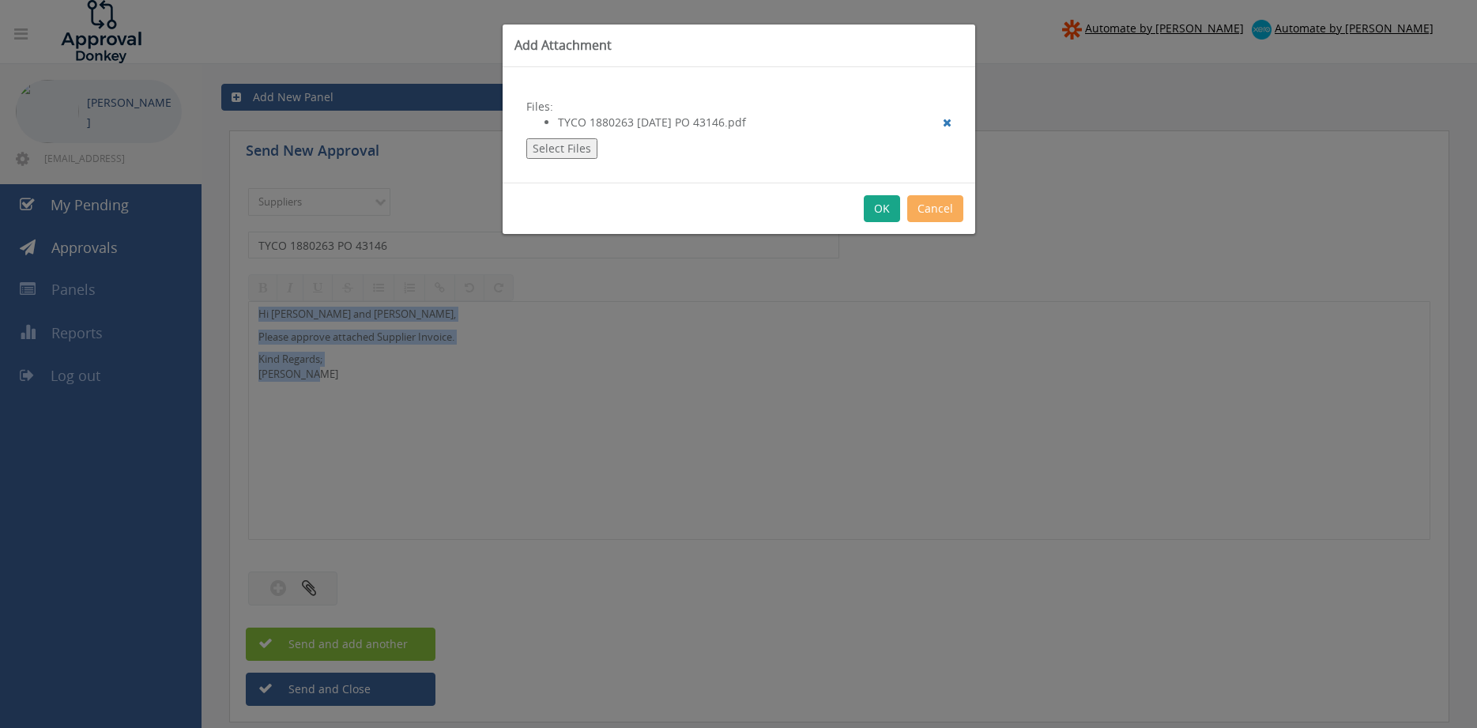
click at [879, 206] on button "OK" at bounding box center [882, 208] width 36 height 27
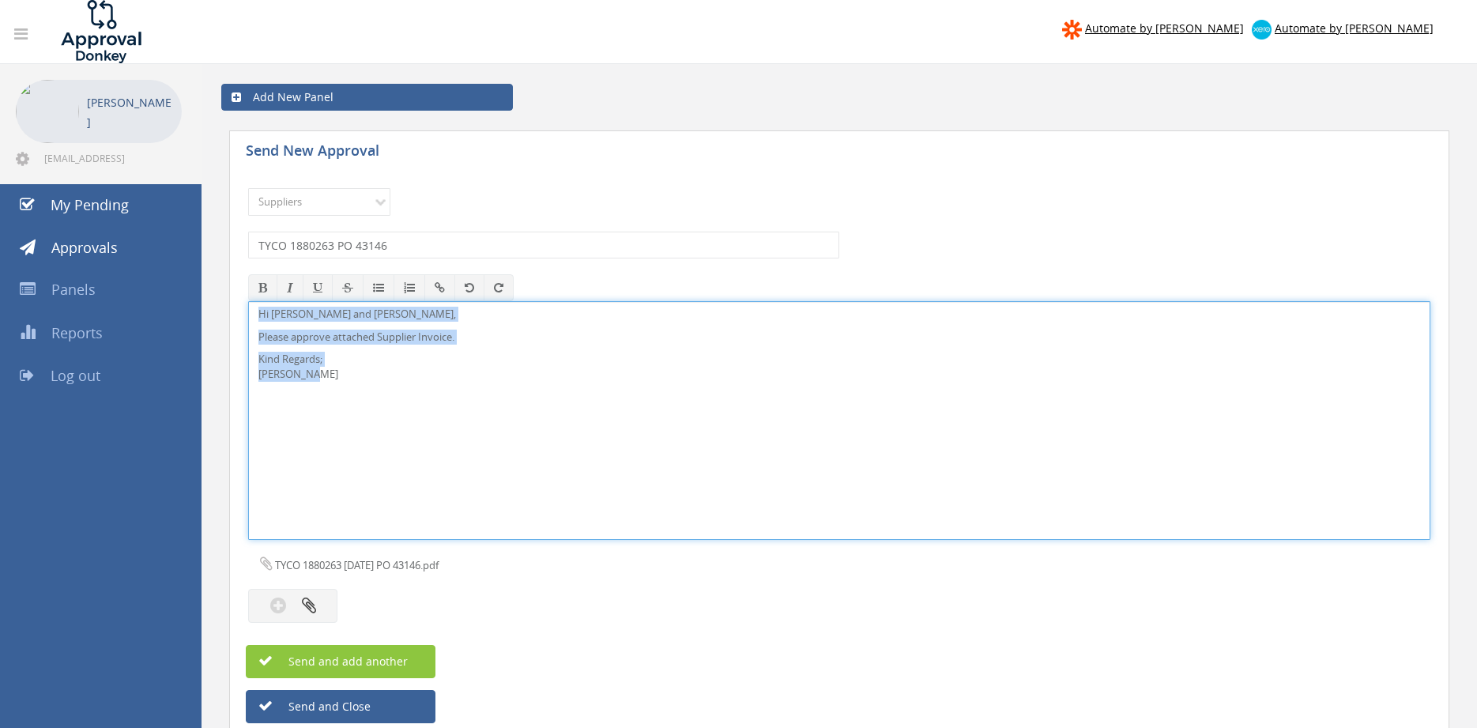
copy div "Hi [PERSON_NAME] and [PERSON_NAME], Please approve attached Supplier Invoice. K…"
click at [376, 653] on button "Send and add another" at bounding box center [341, 661] width 190 height 33
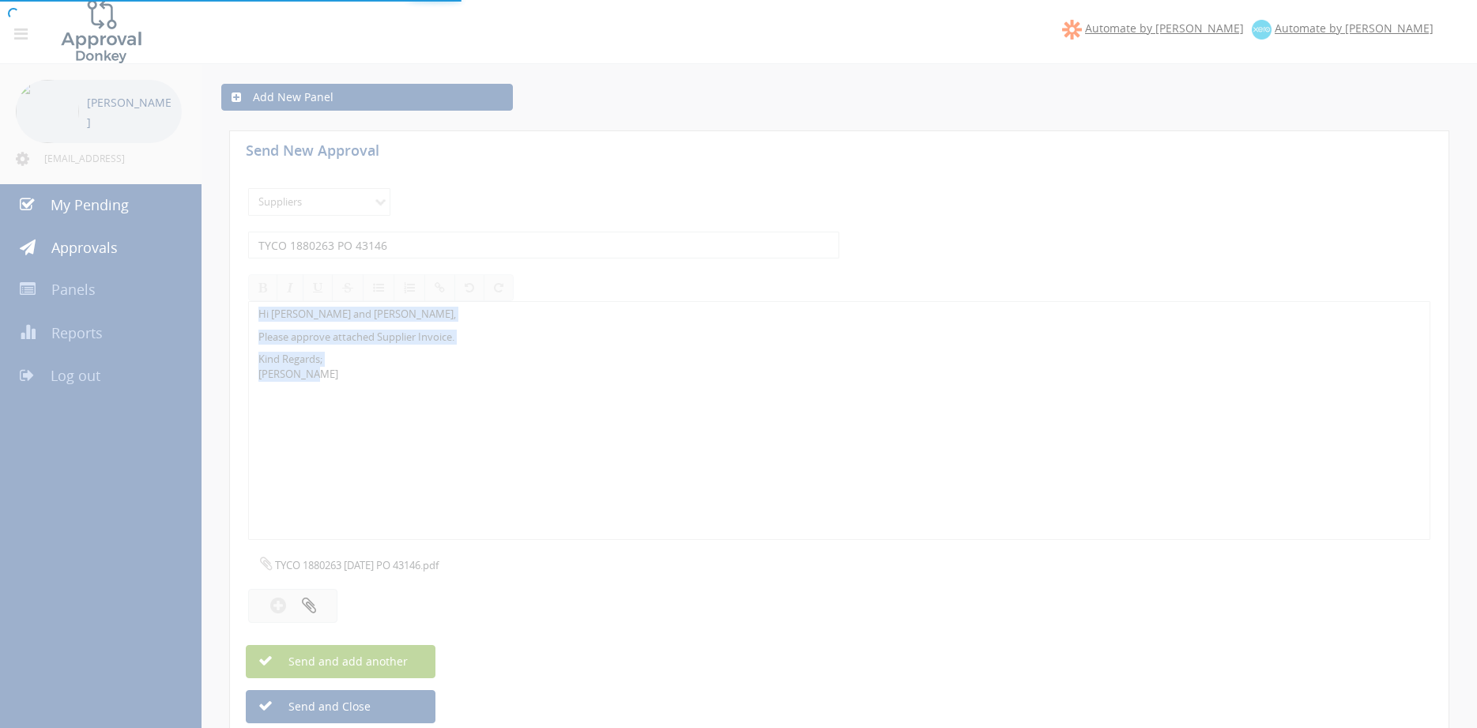
select select
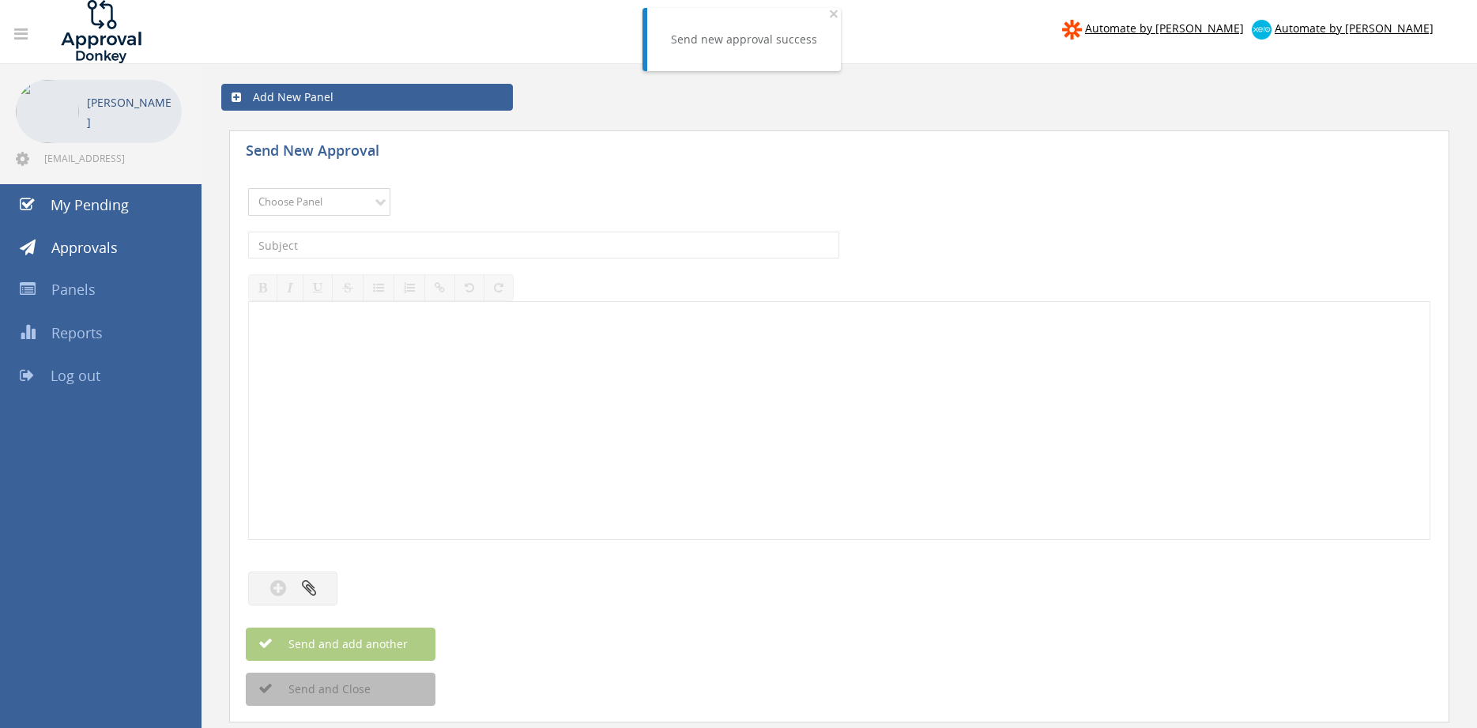
click at [248, 188] on select "Choose Panel Alarm Credits RG - 3 NZ Utilities Cable and SAI Global NZ Alarms-1…" at bounding box center [319, 202] width 142 height 28
select select "9632"
click option "Suppliers" at bounding box center [0, 0] width 0 height 0
click at [426, 243] on input "text" at bounding box center [543, 245] width 591 height 27
type input "t"
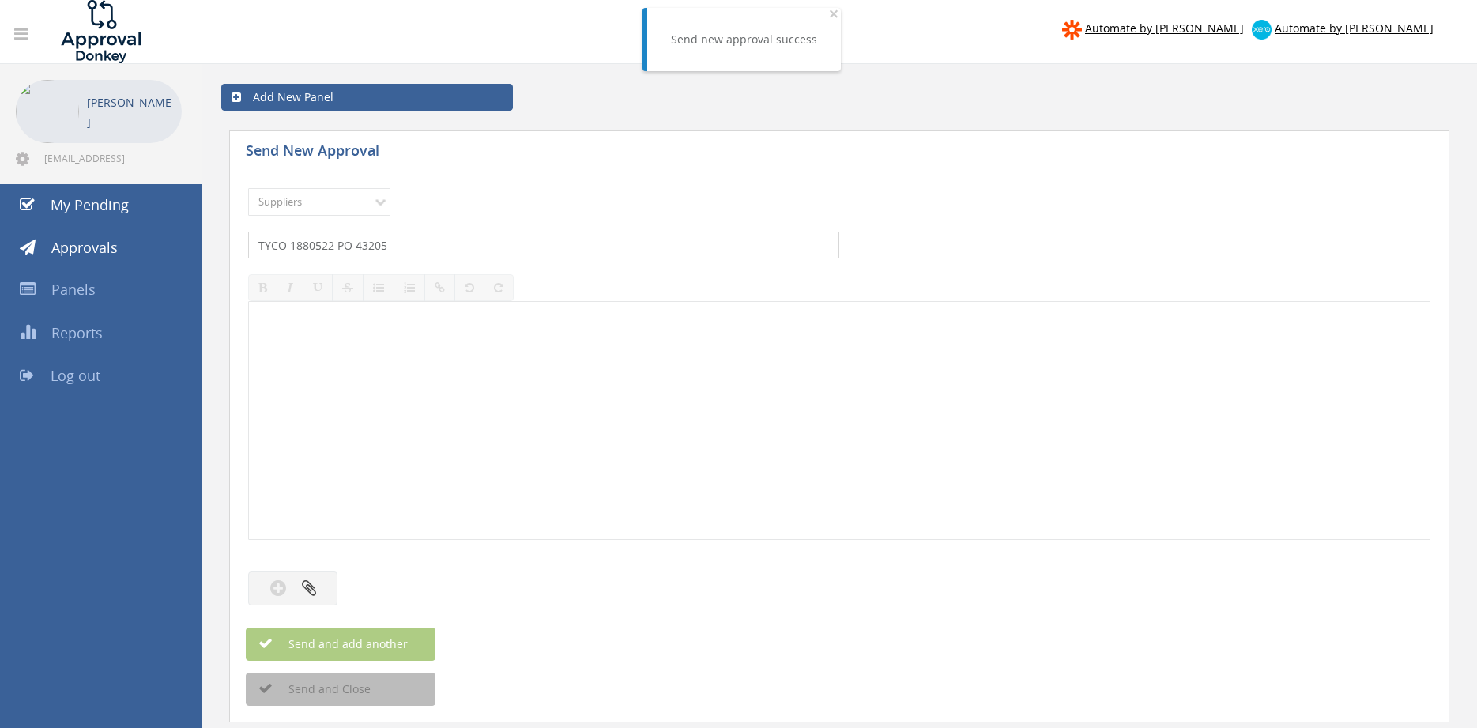
type input "TYCO 1880522 PO 43205"
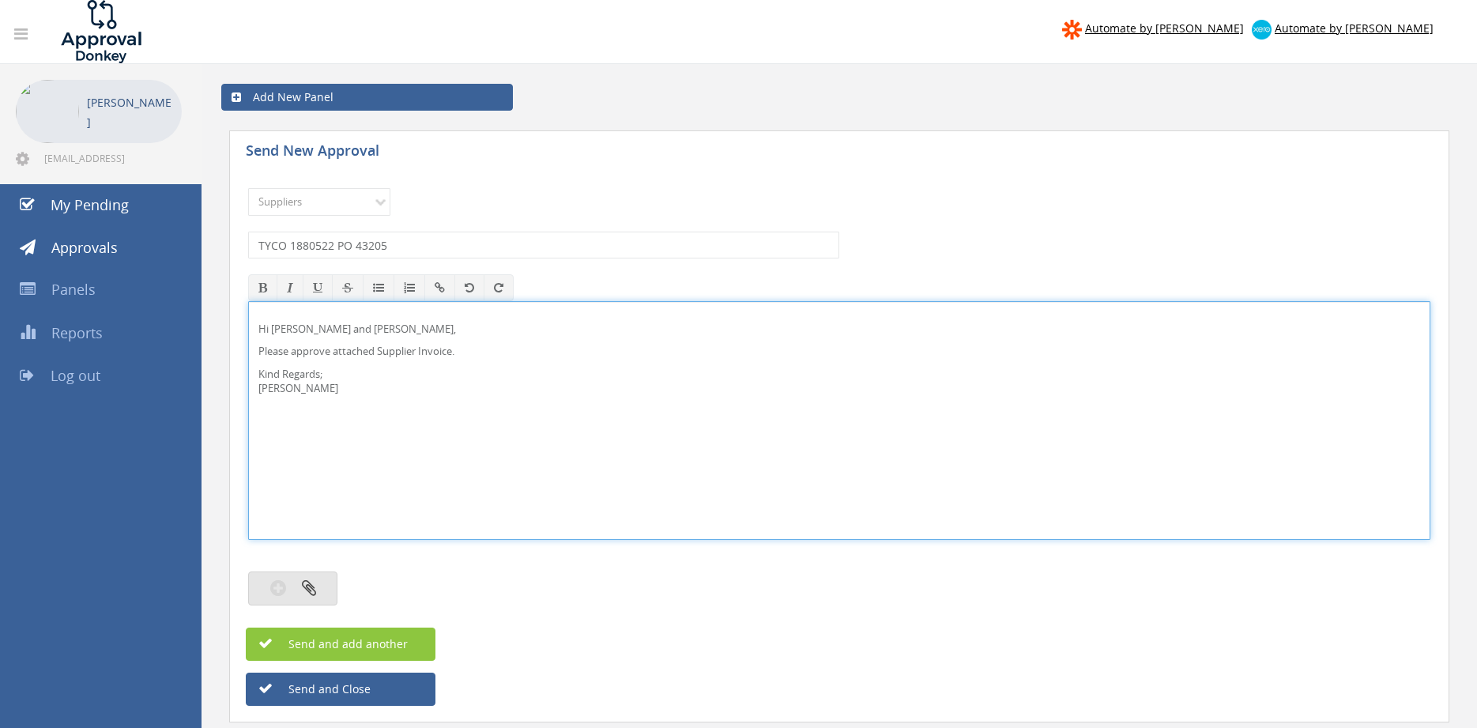
click at [304, 592] on icon "button" at bounding box center [309, 588] width 14 height 18
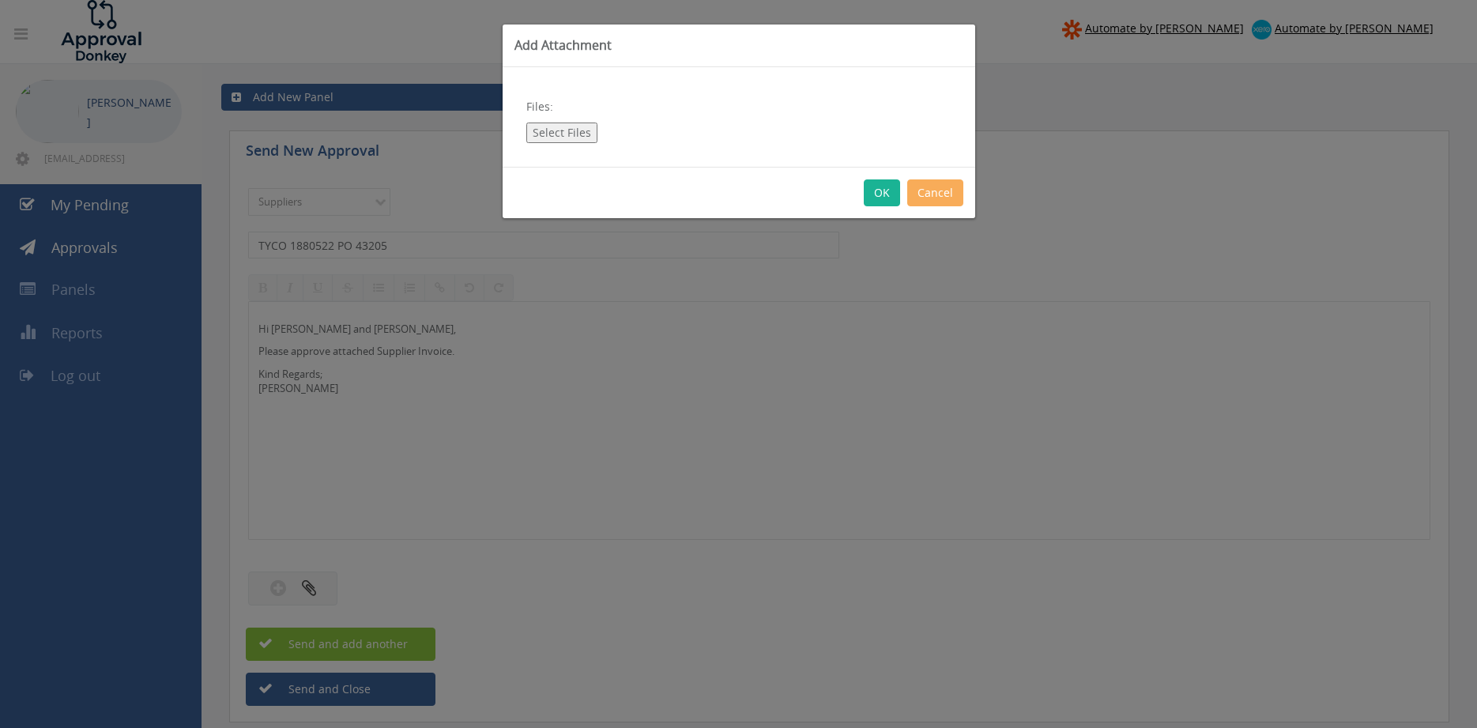
click at [568, 136] on button "Select Files" at bounding box center [561, 133] width 71 height 21
type input "C:\fakepath\TYCO 1880522 [DATE] PO 43205.pdf"
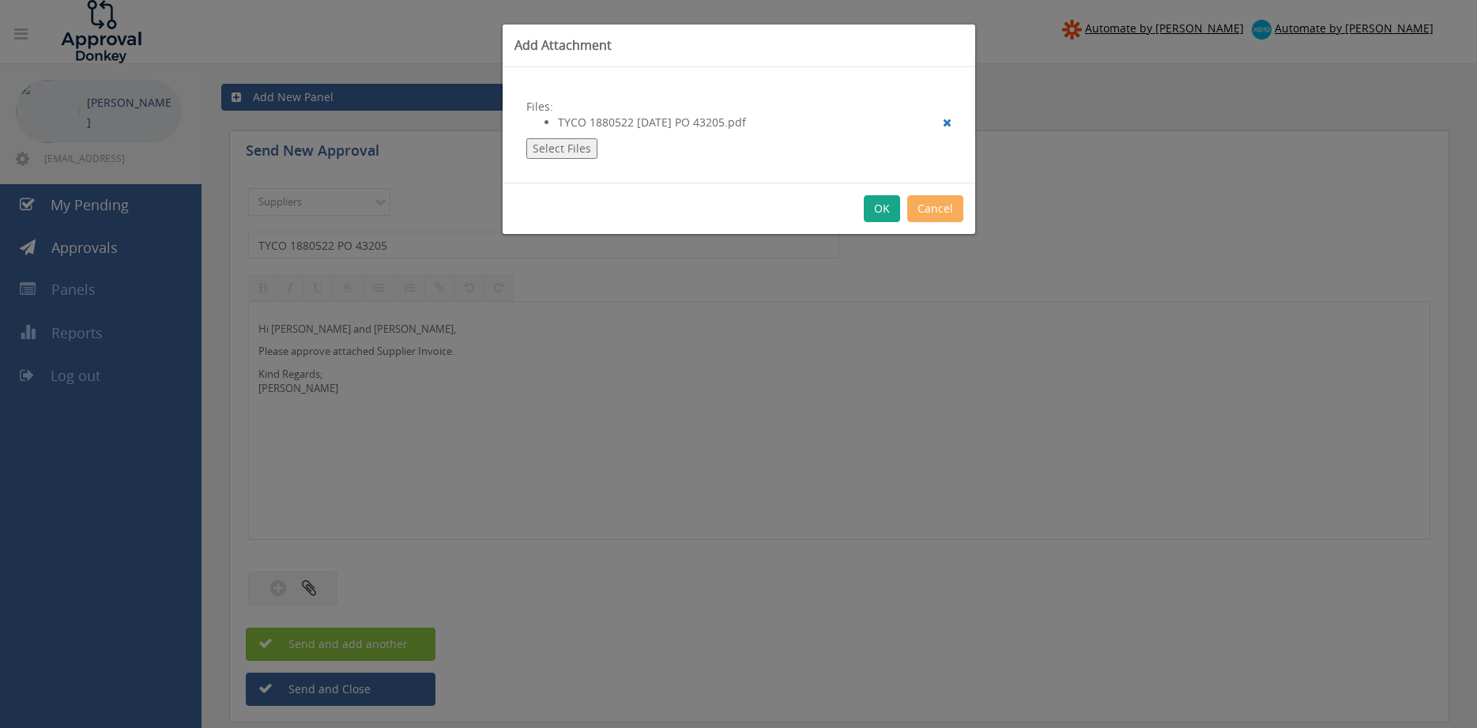
click at [886, 214] on button "OK" at bounding box center [882, 208] width 36 height 27
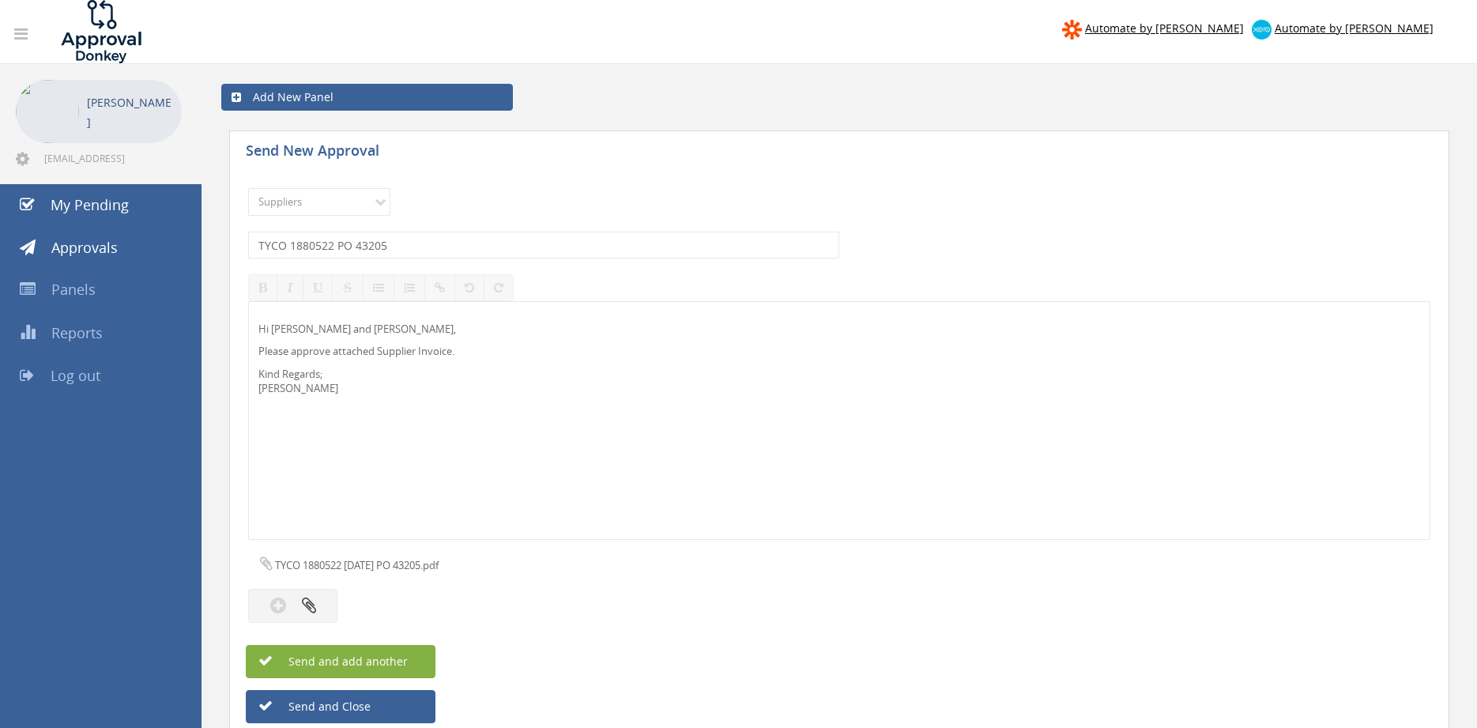
click at [411, 662] on button "Send and add another" at bounding box center [341, 661] width 190 height 33
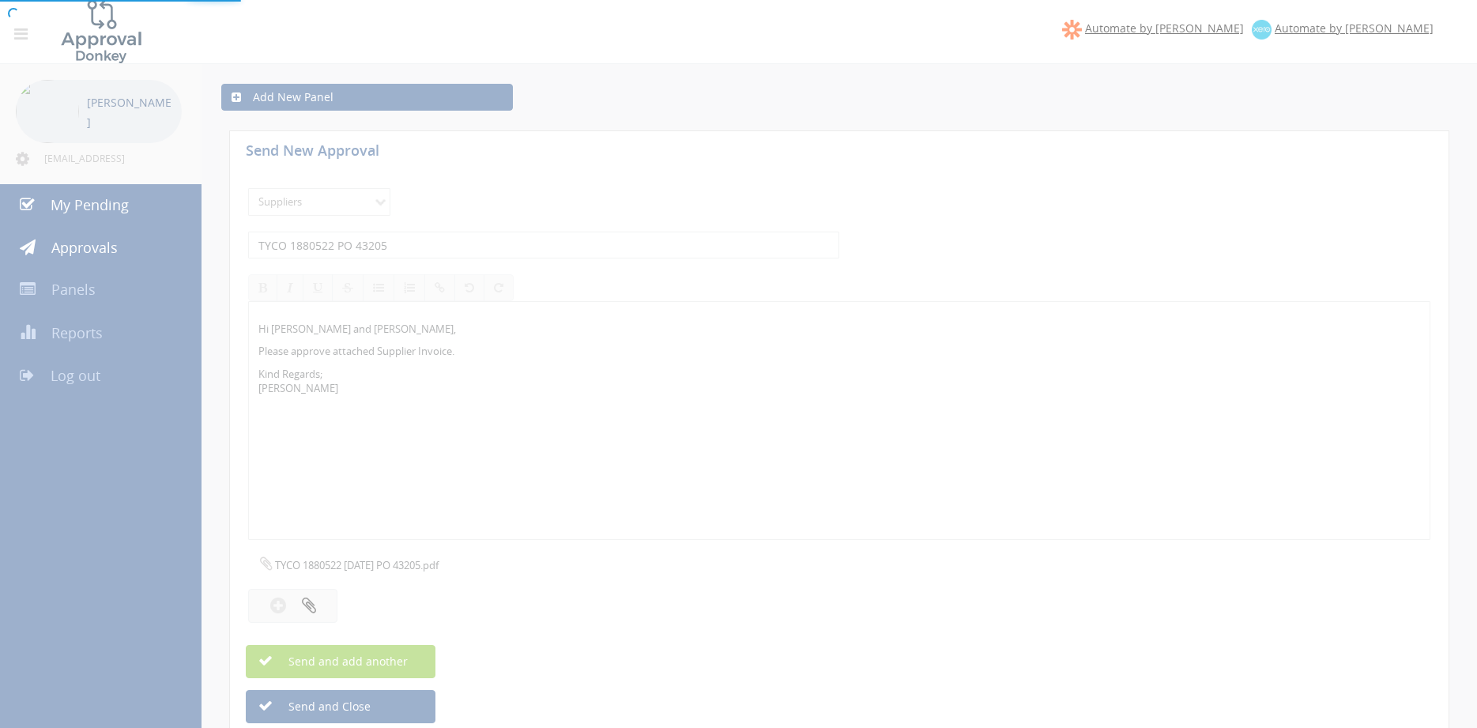
select select
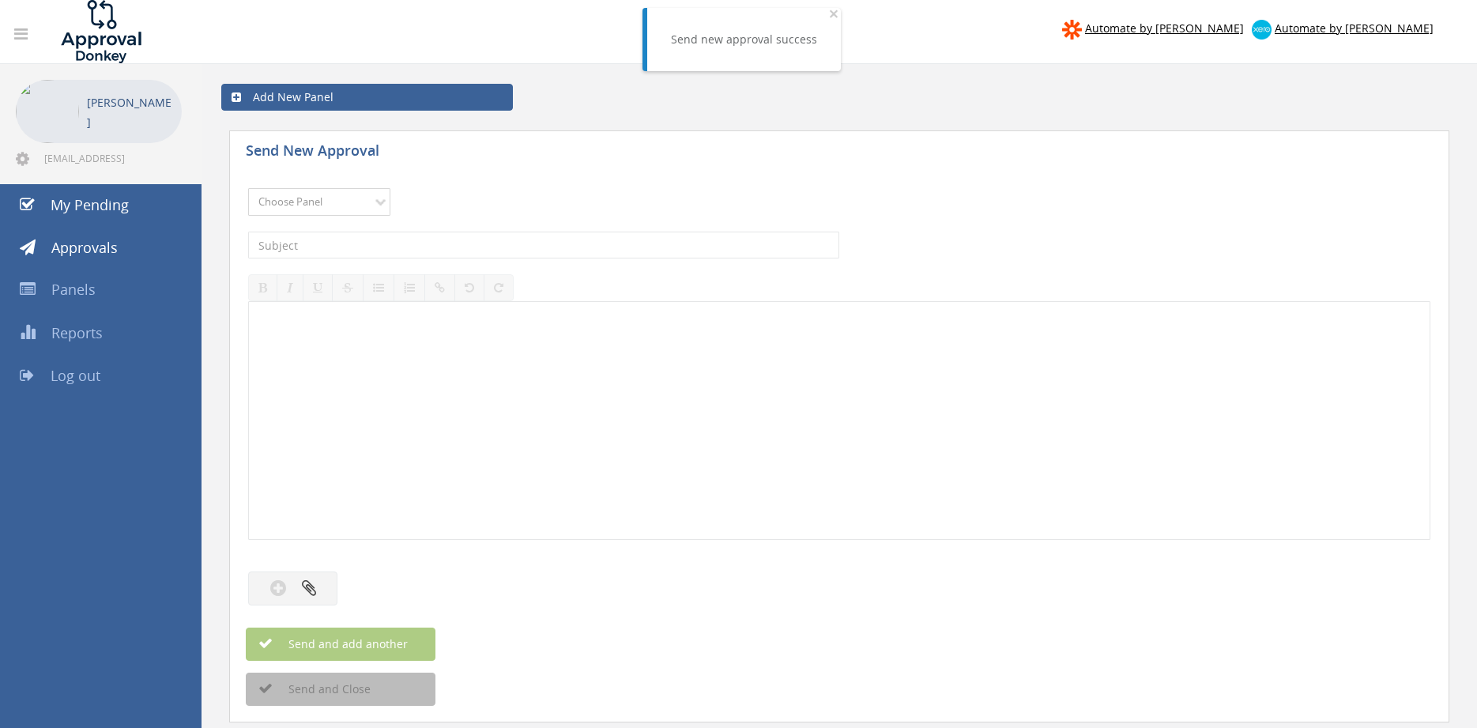
click at [248, 188] on select "Choose Panel Alarm Credits RG - 3 NZ Utilities Cable and SAI Global NZ Alarms-1…" at bounding box center [319, 202] width 142 height 28
select select "9632"
click option "Suppliers" at bounding box center [0, 0] width 0 height 0
click at [434, 249] on input "text" at bounding box center [543, 245] width 591 height 27
type input "VIKING INV126187 $6,248.00"
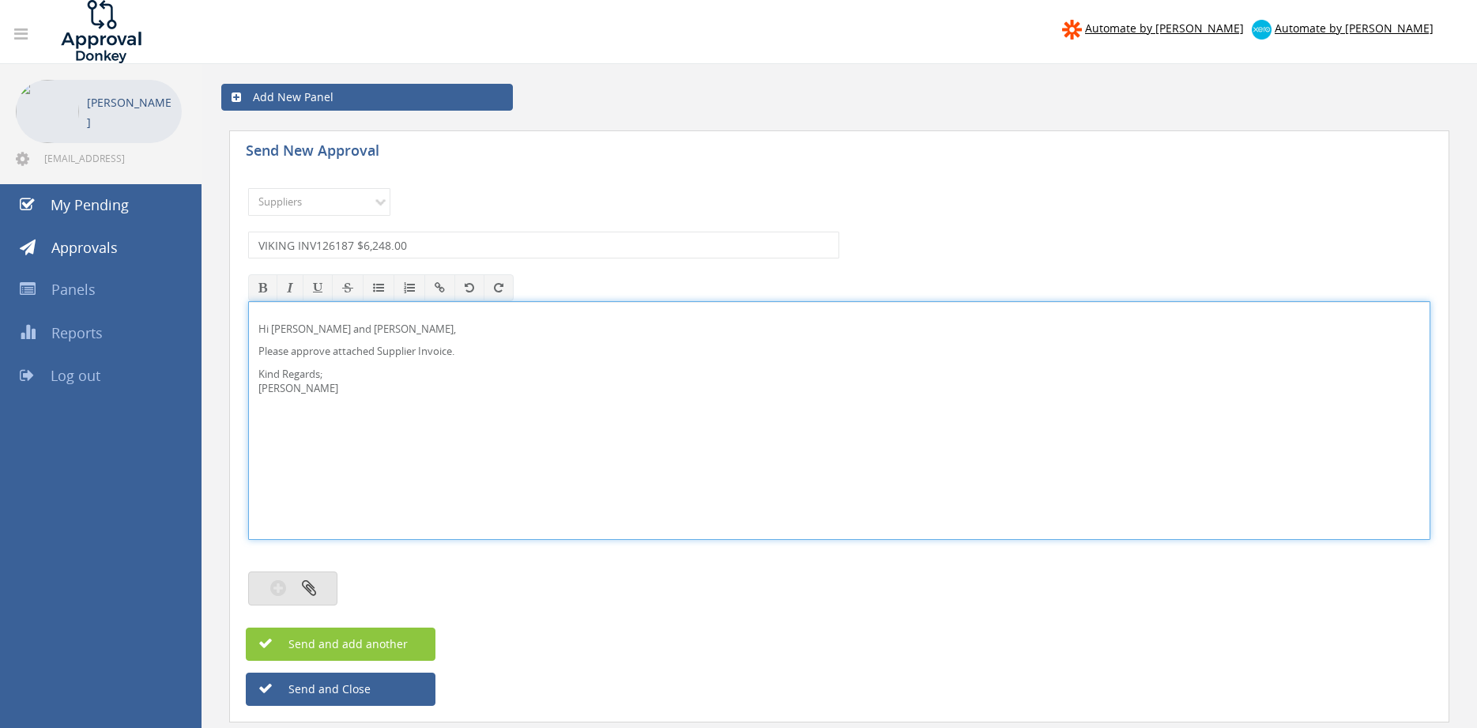
click at [326, 586] on button "button" at bounding box center [292, 588] width 89 height 34
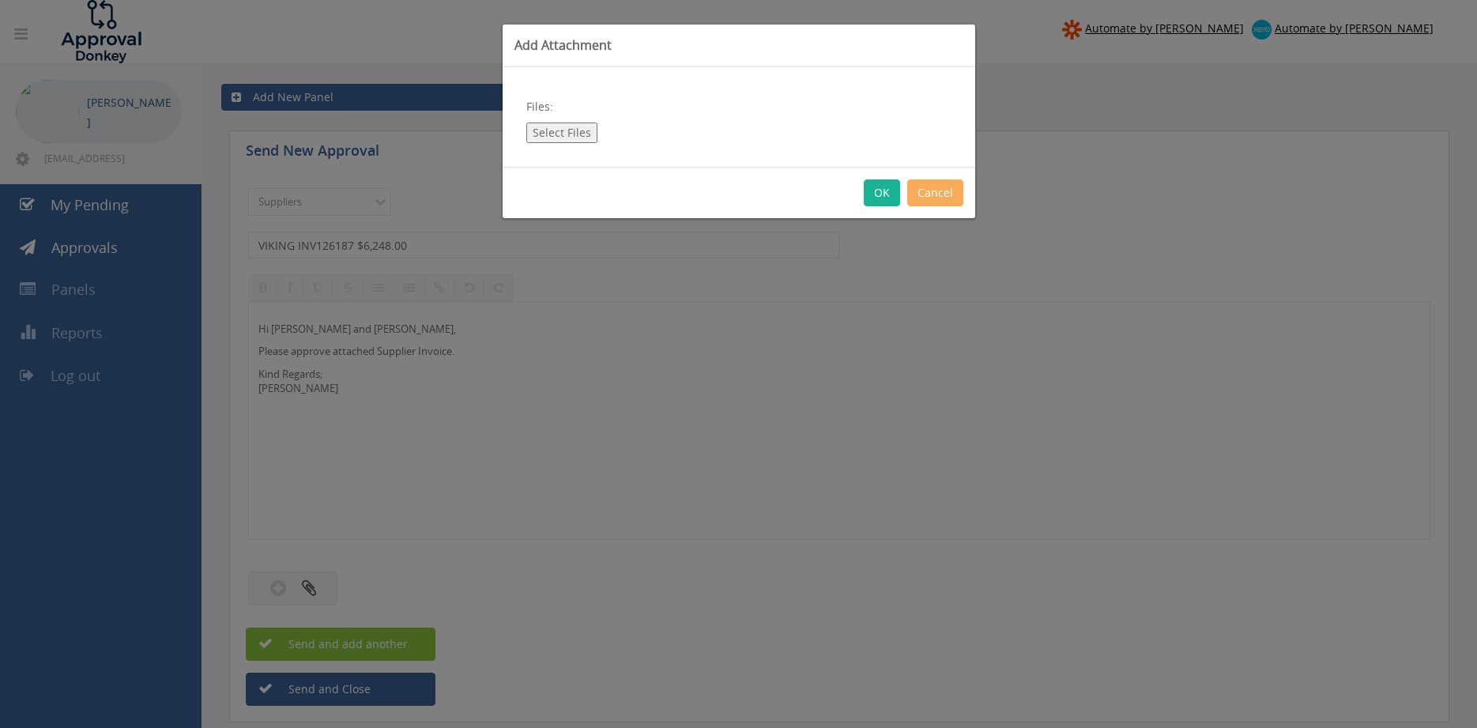
click at [560, 132] on button "Select Files" at bounding box center [561, 133] width 71 height 21
type input "C:\fakepath\VIKING INV126187 [DATE] PO 42939.pdf"
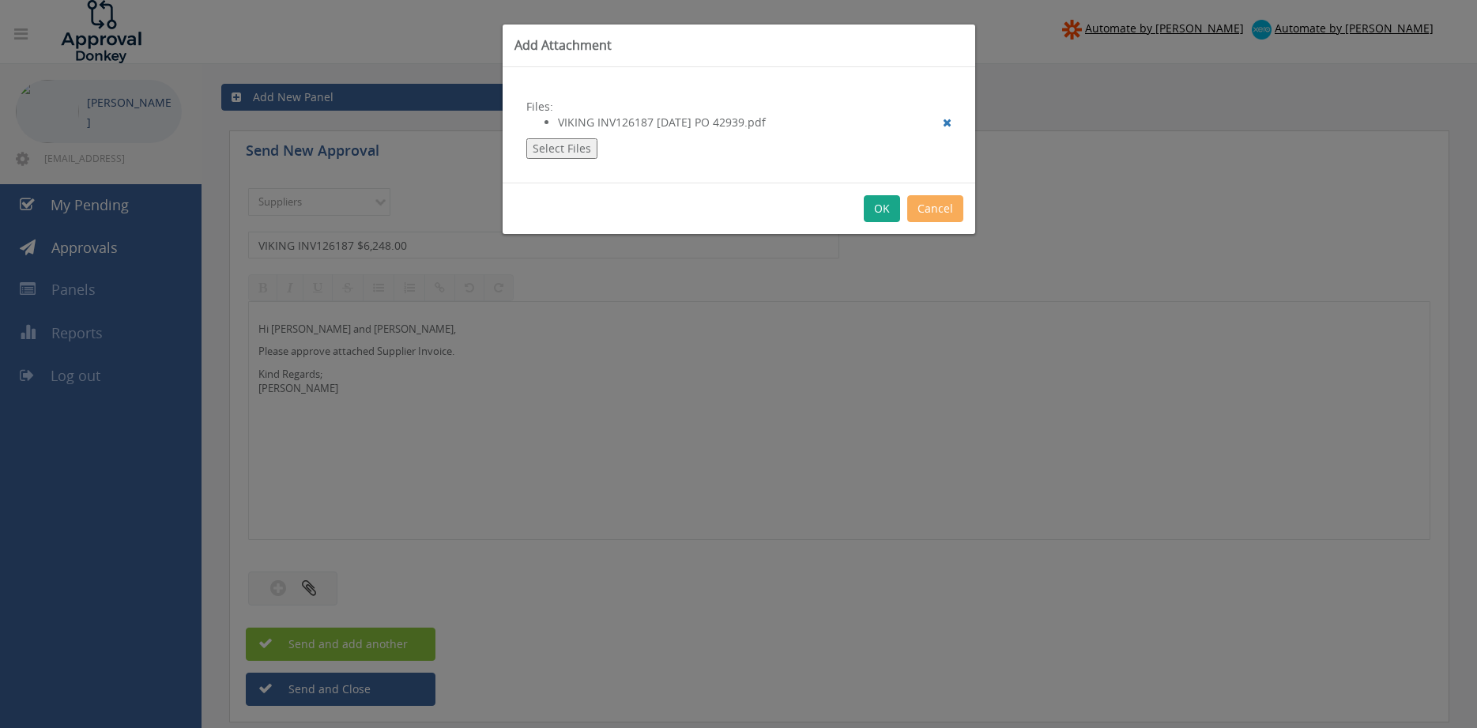
click at [888, 209] on button "OK" at bounding box center [882, 208] width 36 height 27
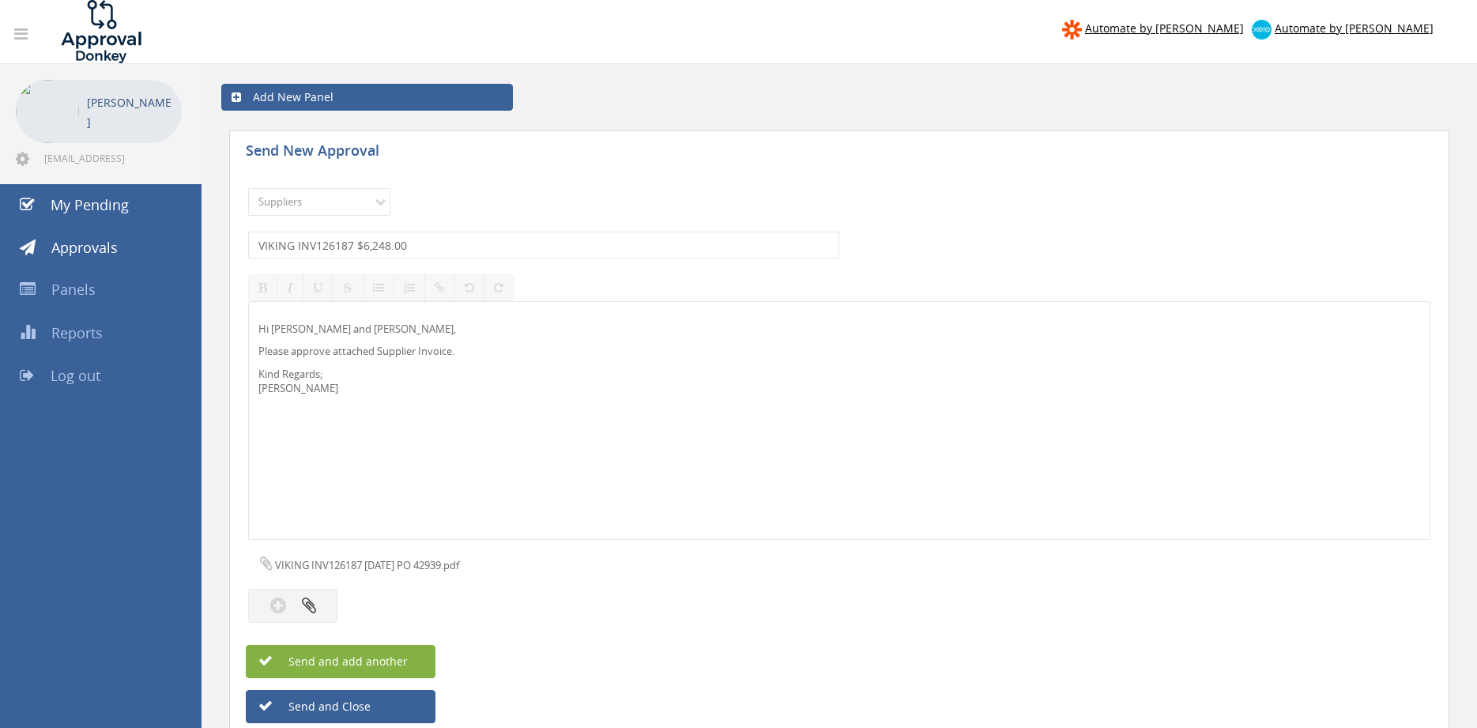
click at [413, 651] on button "Send and add another" at bounding box center [341, 661] width 190 height 33
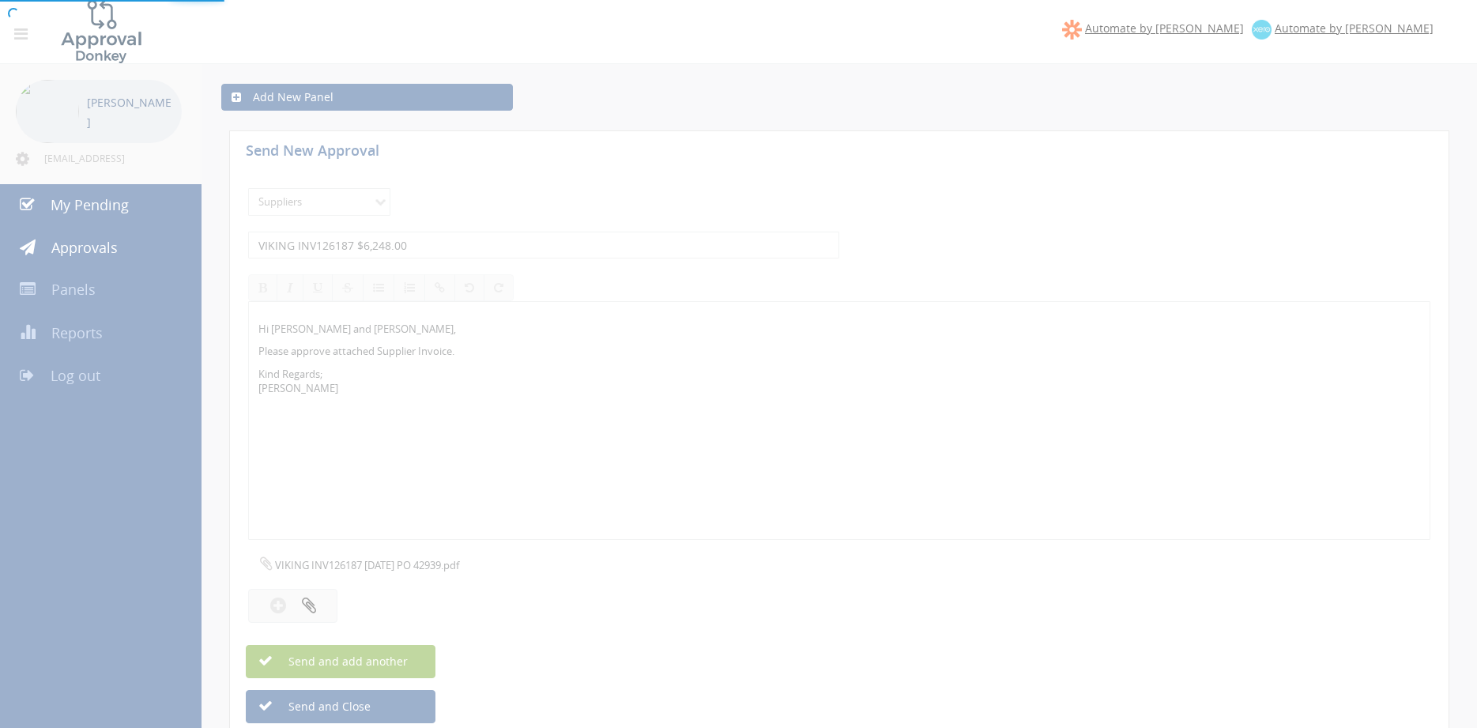
select select
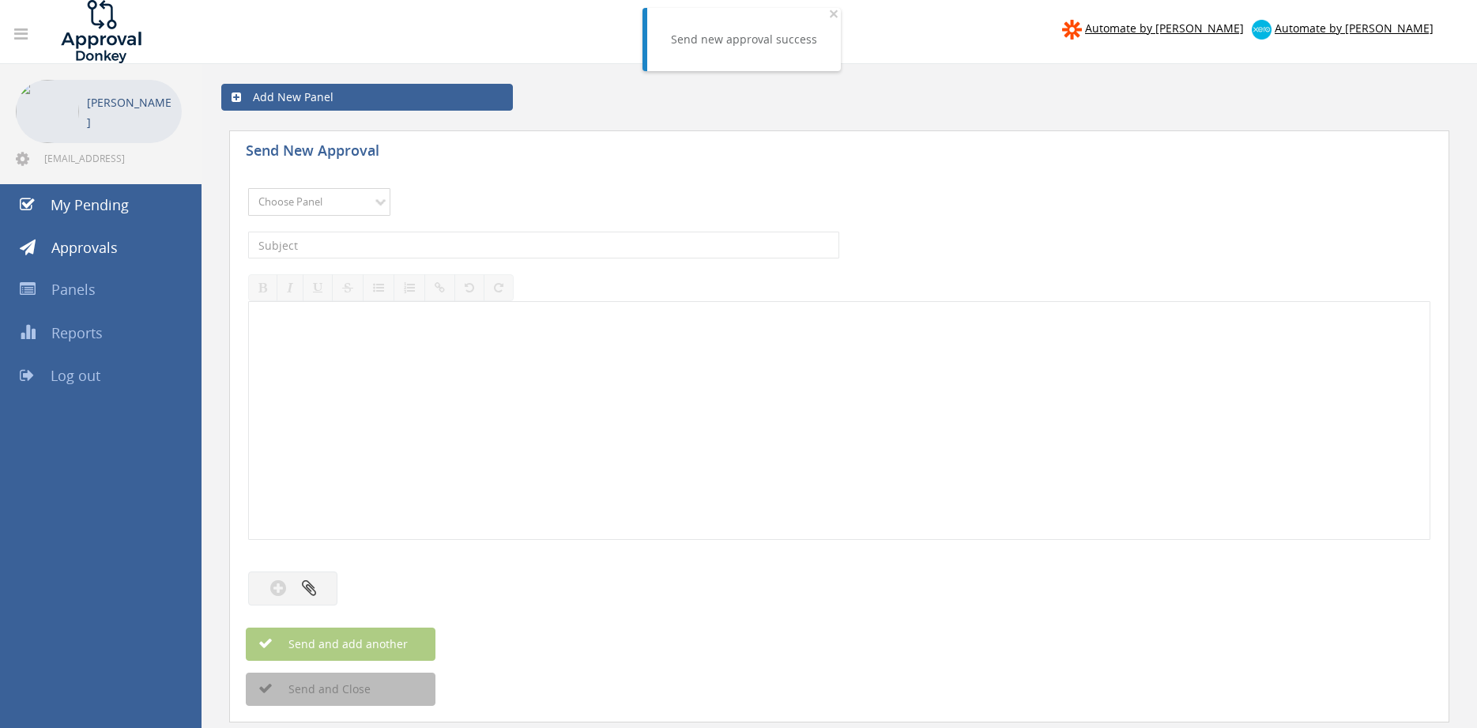
click at [248, 188] on select "Choose Panel Alarm Credits RG - 3 NZ Utilities Cable and SAI Global NZ Alarms-1…" at bounding box center [319, 202] width 142 height 28
select select "9632"
click option "Suppliers" at bounding box center [0, 0] width 0 height 0
click at [426, 248] on input "text" at bounding box center [543, 245] width 591 height 27
type input "VIKING INV126324 $946.00"
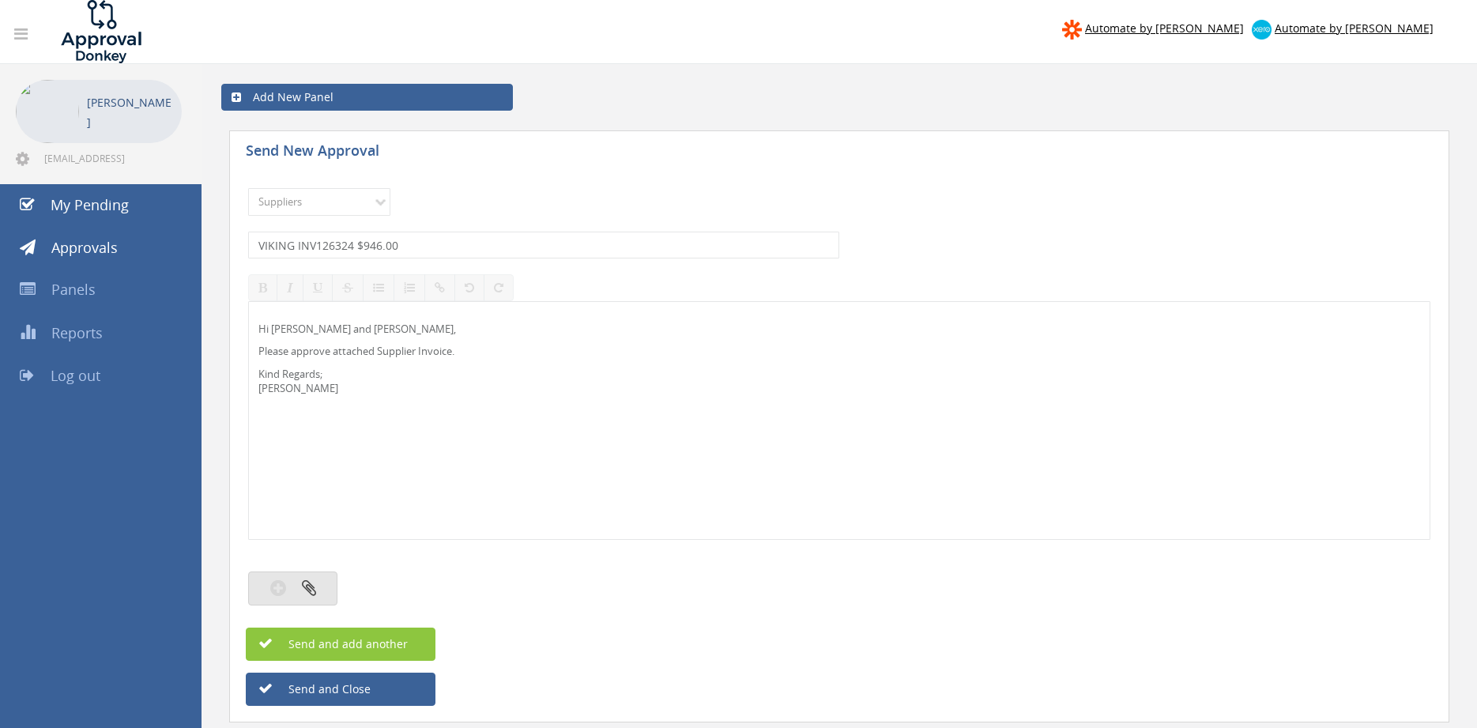
click at [314, 581] on icon "button" at bounding box center [309, 588] width 14 height 18
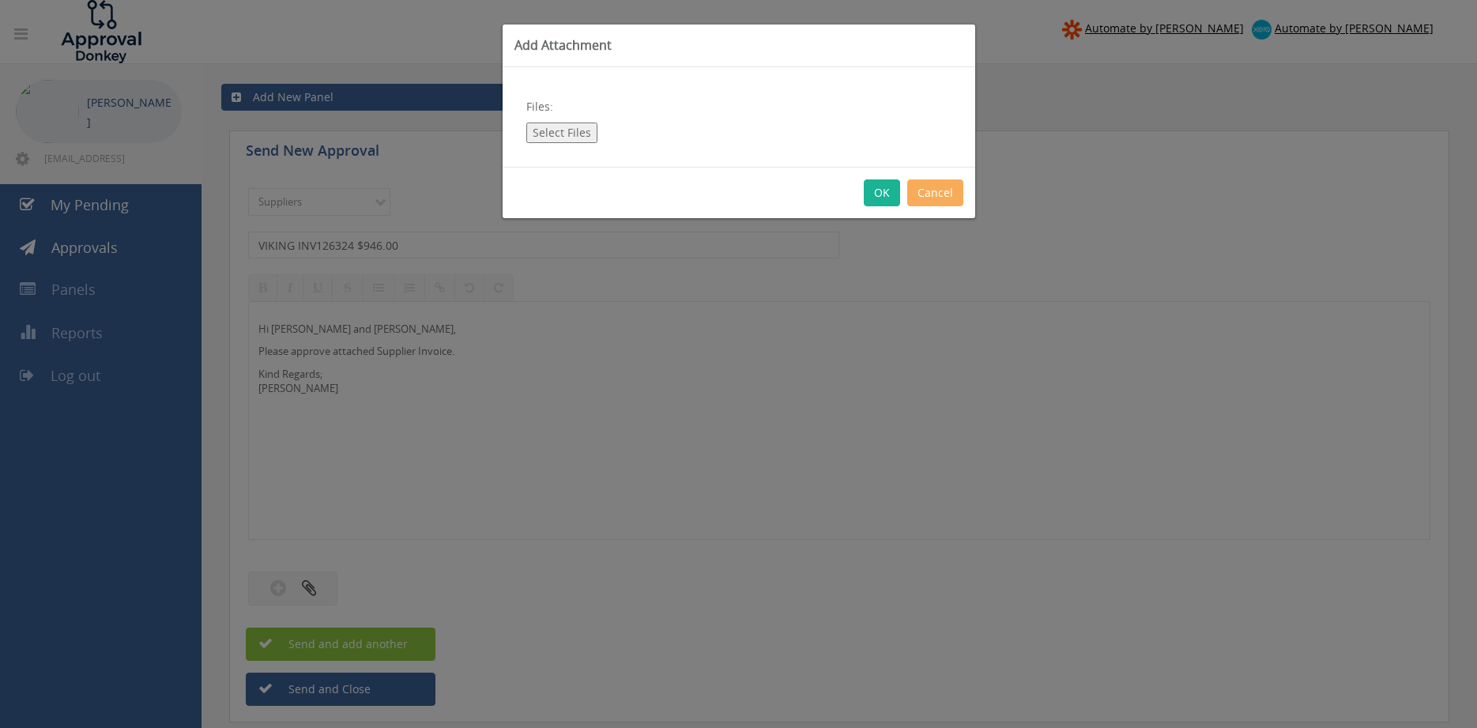
click at [556, 132] on button "Select Files" at bounding box center [561, 133] width 71 height 21
type input "C:\fakepath\VIKING INV126324 [DATE] PO 42999.pdf"
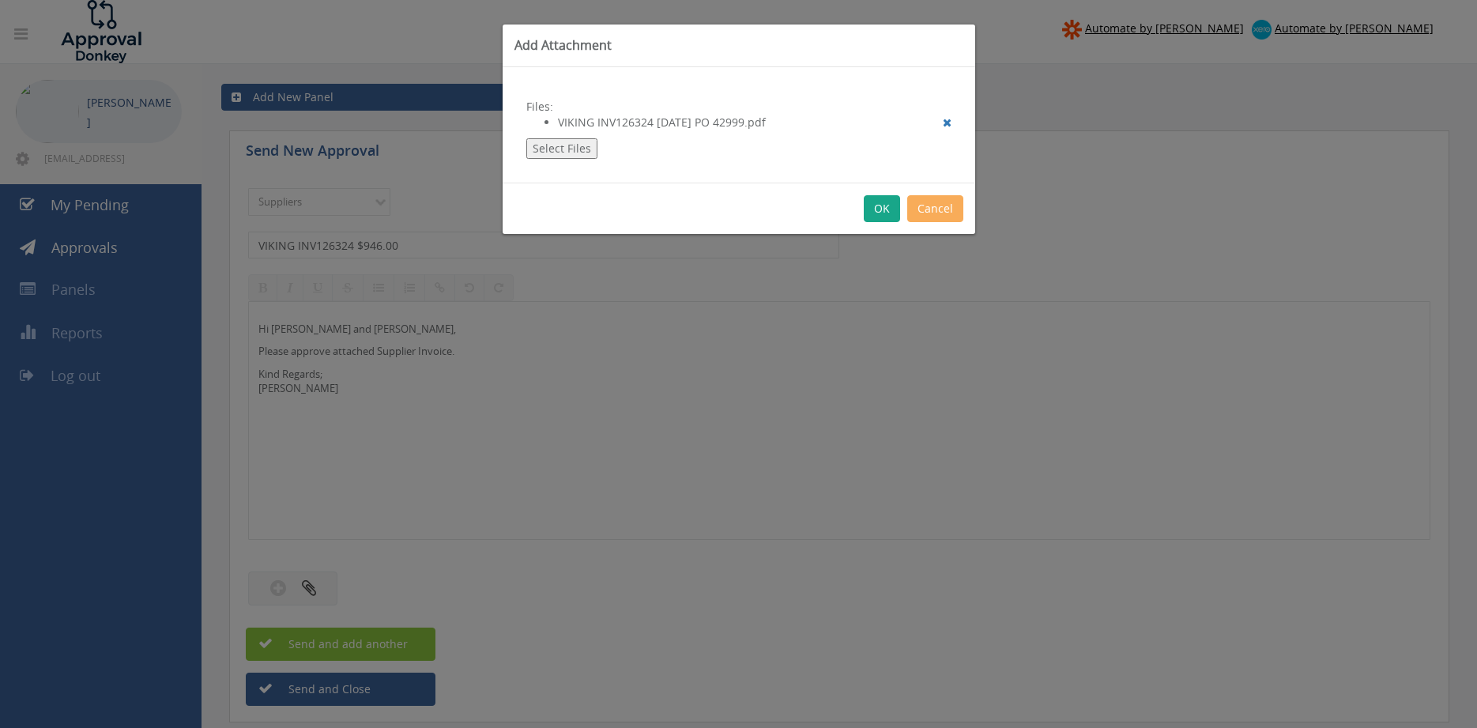
click at [872, 203] on button "OK" at bounding box center [882, 208] width 36 height 27
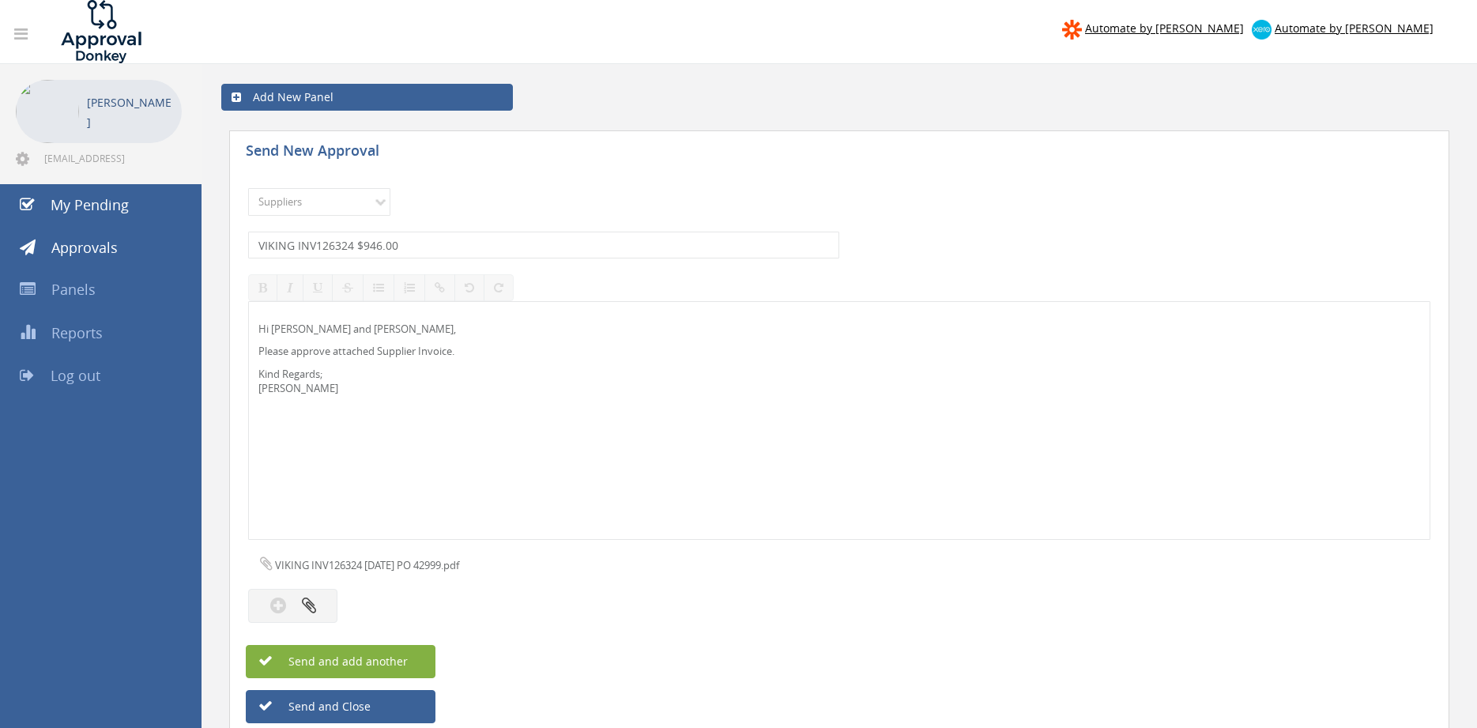
click at [398, 651] on button "Send and add another" at bounding box center [341, 661] width 190 height 33
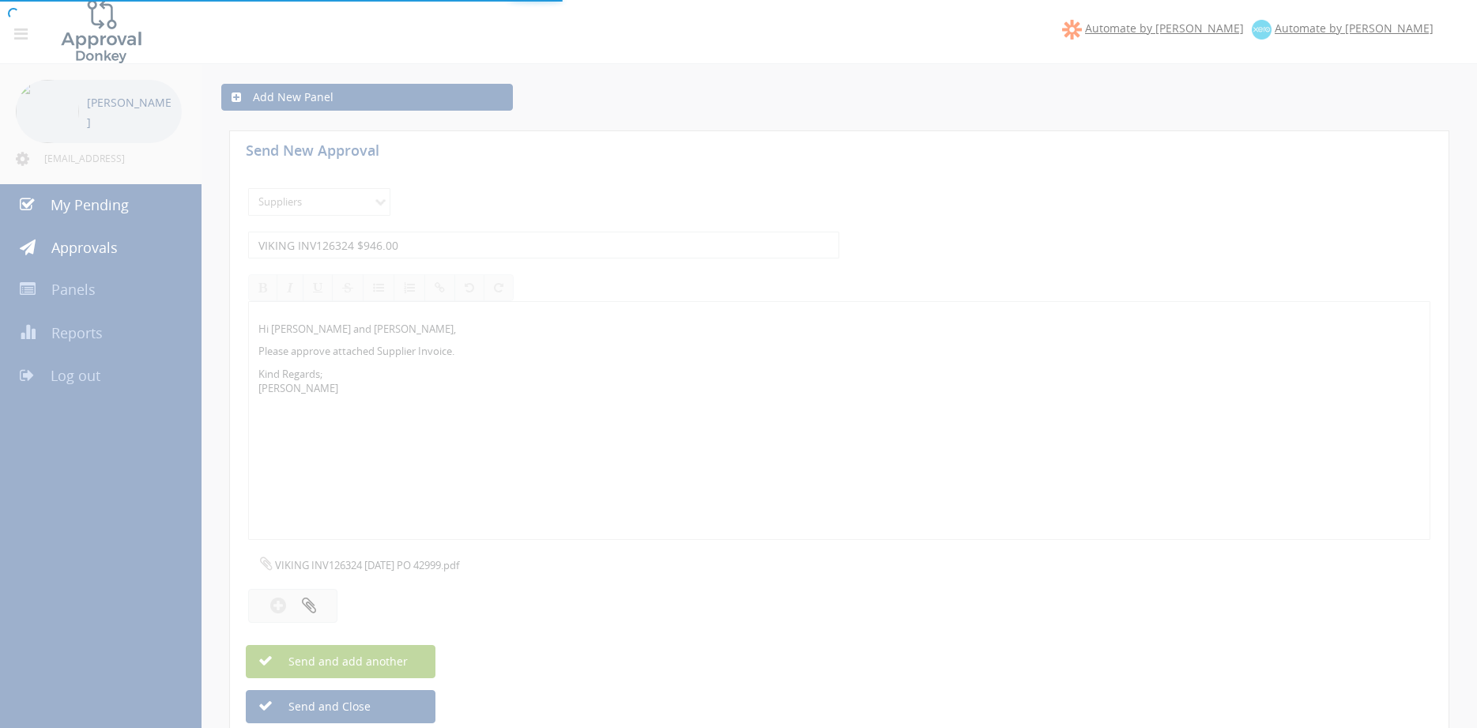
select select
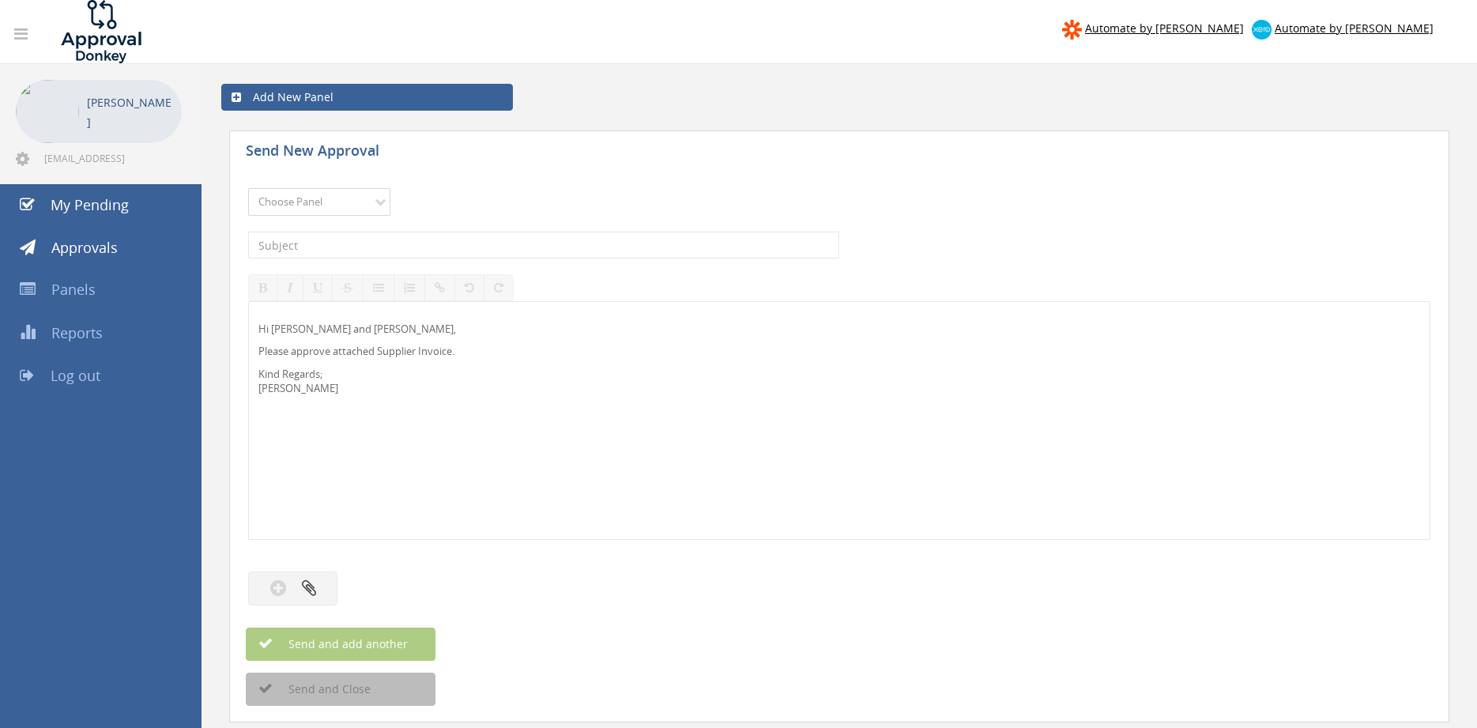
select select "9744"
click option "Flamestop Utilities" at bounding box center [0, 0] width 0 height 0
click at [384, 239] on input "text" at bounding box center [543, 245] width 591 height 27
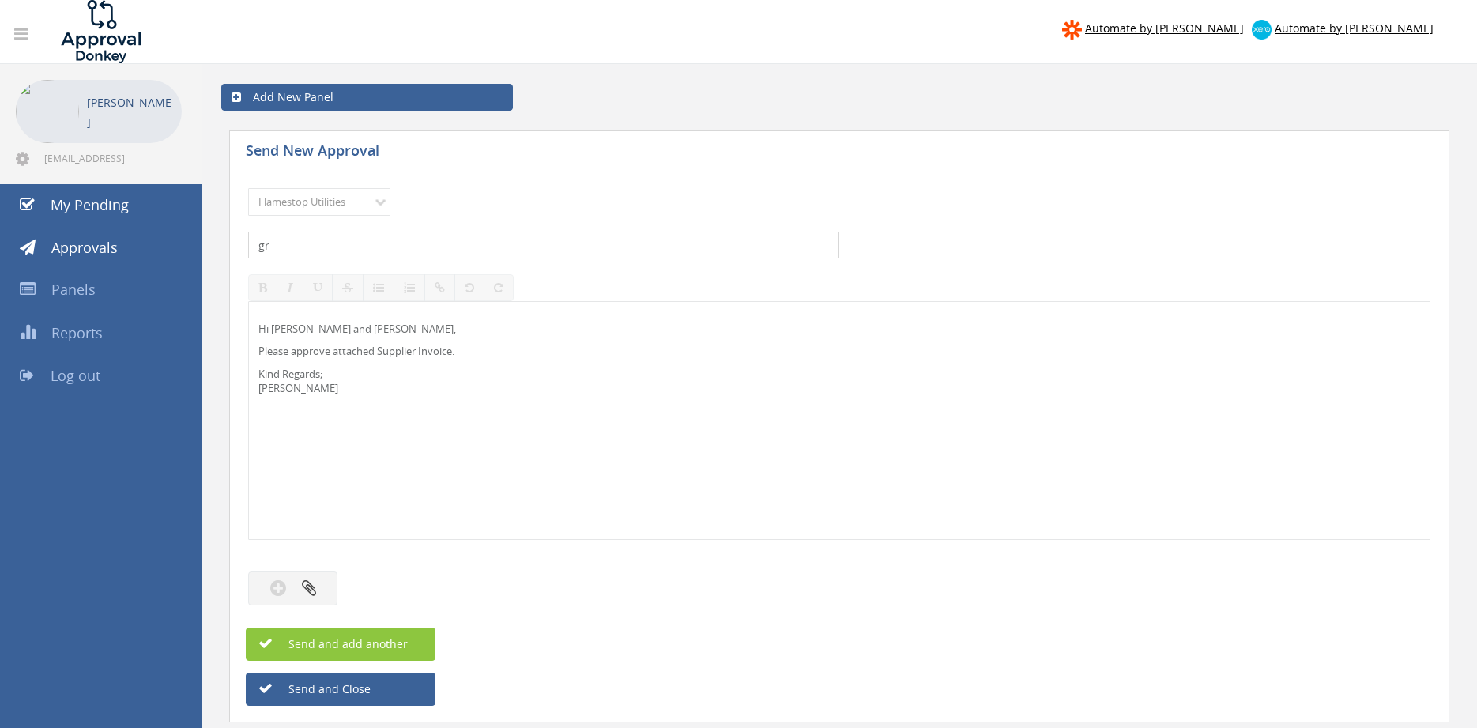
type input "g"
type input "GREEN HILLS INV 27 $7,316.40"
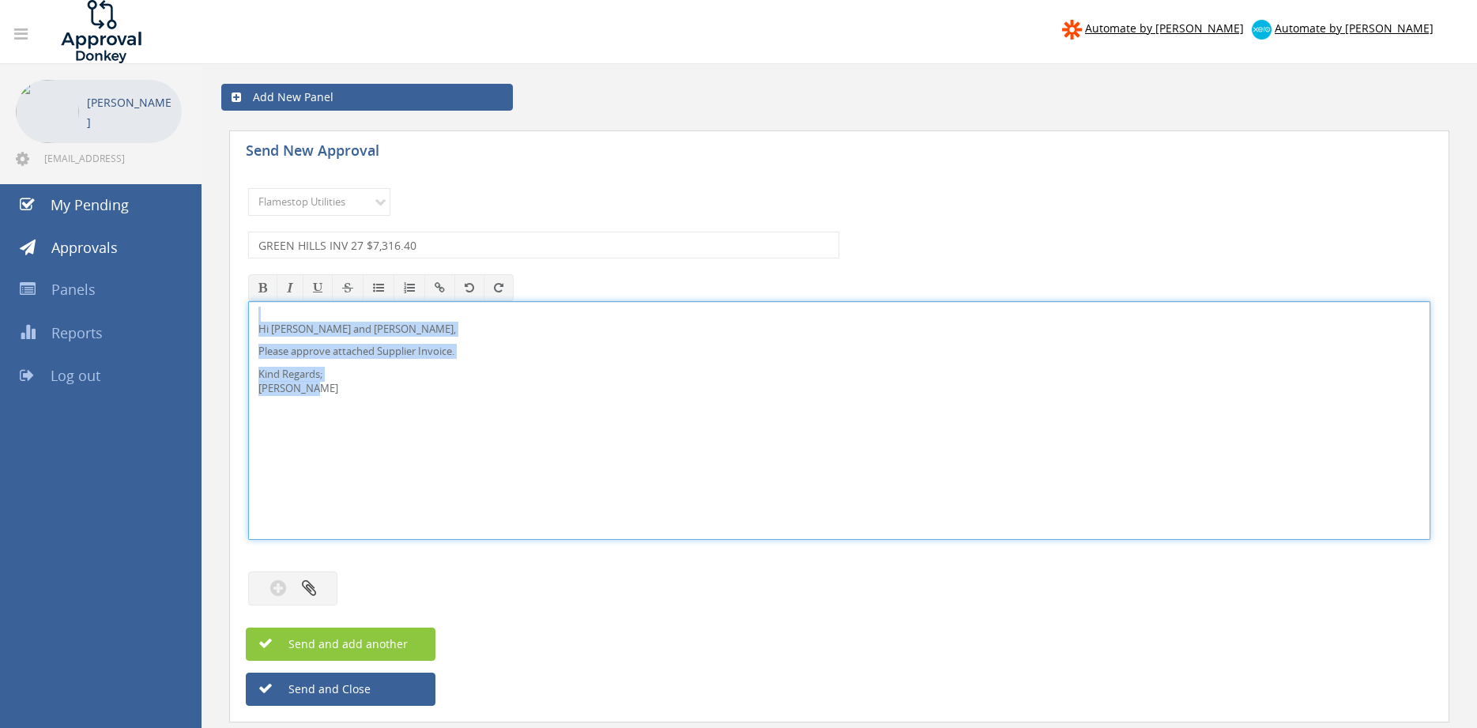
click at [248, 301] on div "Hi [PERSON_NAME] and [PERSON_NAME], Please approve attached Supplier Invoice. K…" at bounding box center [839, 420] width 1182 height 239
click at [542, 351] on p "Please approve attached Supplier Invoice." at bounding box center [839, 351] width 1162 height 15
click at [288, 329] on p "Hi [PERSON_NAME] and [PERSON_NAME]," at bounding box center [839, 329] width 1162 height 15
drag, startPoint x: 239, startPoint y: 362, endPoint x: 242, endPoint y: 322, distance: 40.4
click at [248, 301] on div "Hi [PERSON_NAME] and [PERSON_NAME], Please approve attached Supplier Invoice. K…" at bounding box center [839, 420] width 1182 height 239
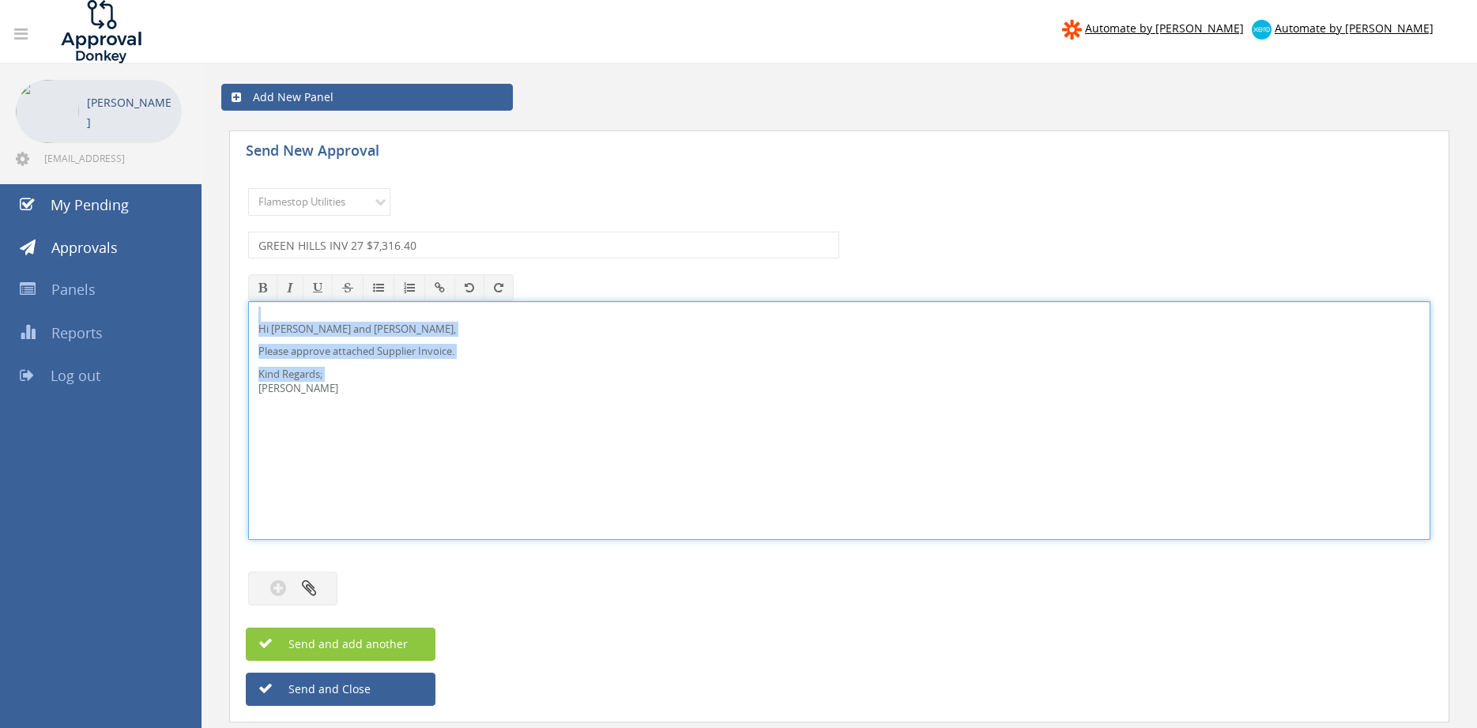
copy div "Hi [PERSON_NAME] and [PERSON_NAME], Please approve attached Supplier Invoice. K…"
click at [307, 595] on icon "button" at bounding box center [309, 588] width 14 height 18
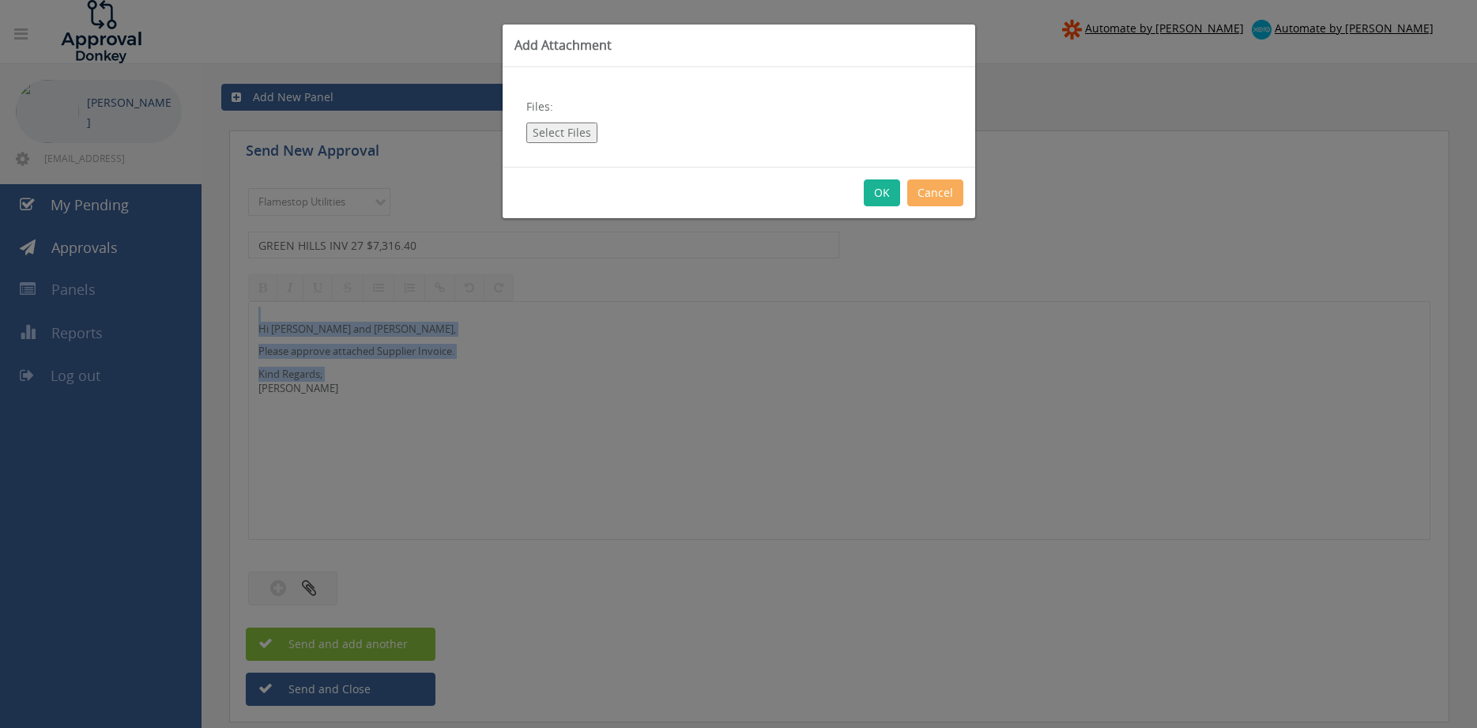
click at [564, 130] on button "Select Files" at bounding box center [561, 133] width 71 height 21
type input "C:\fakepath\GREEN HILLS INV-00000027 [DATE].pdf"
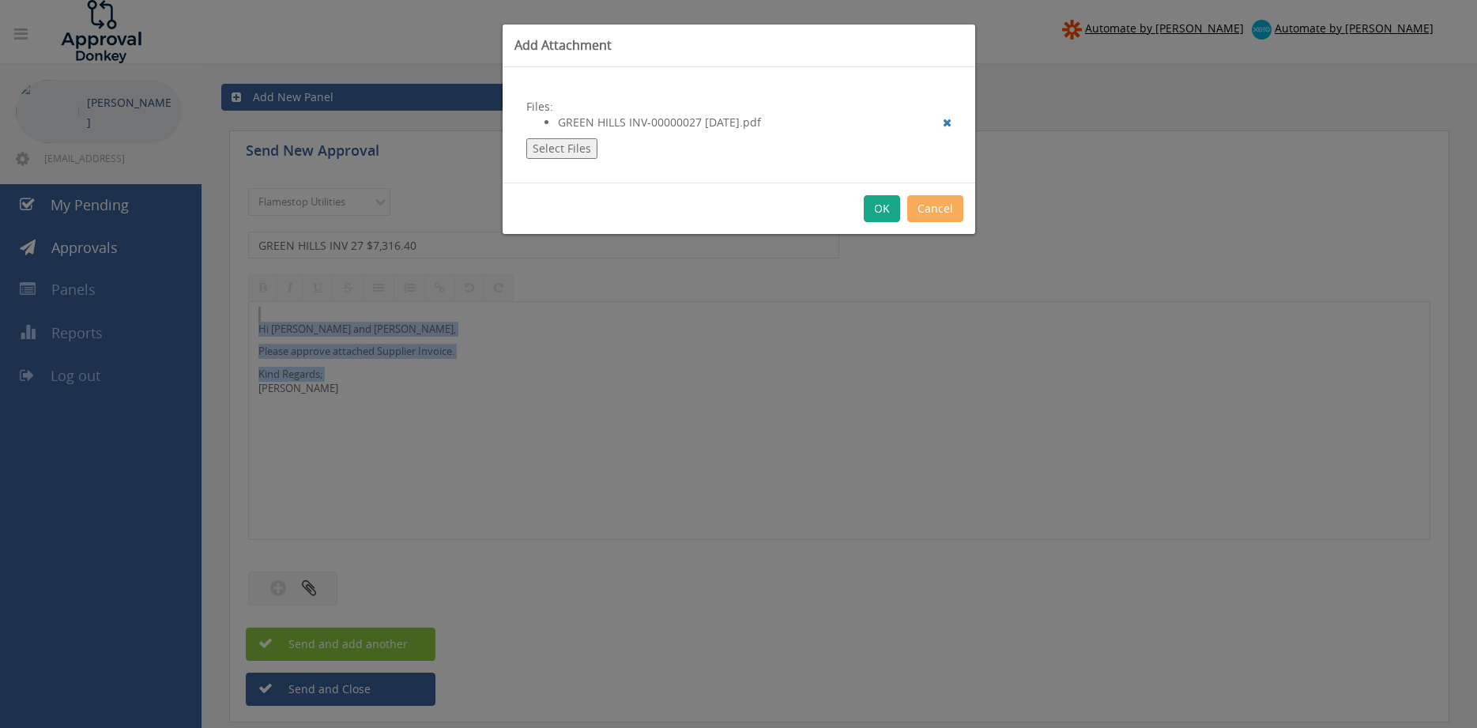
click at [878, 209] on button "OK" at bounding box center [882, 208] width 36 height 27
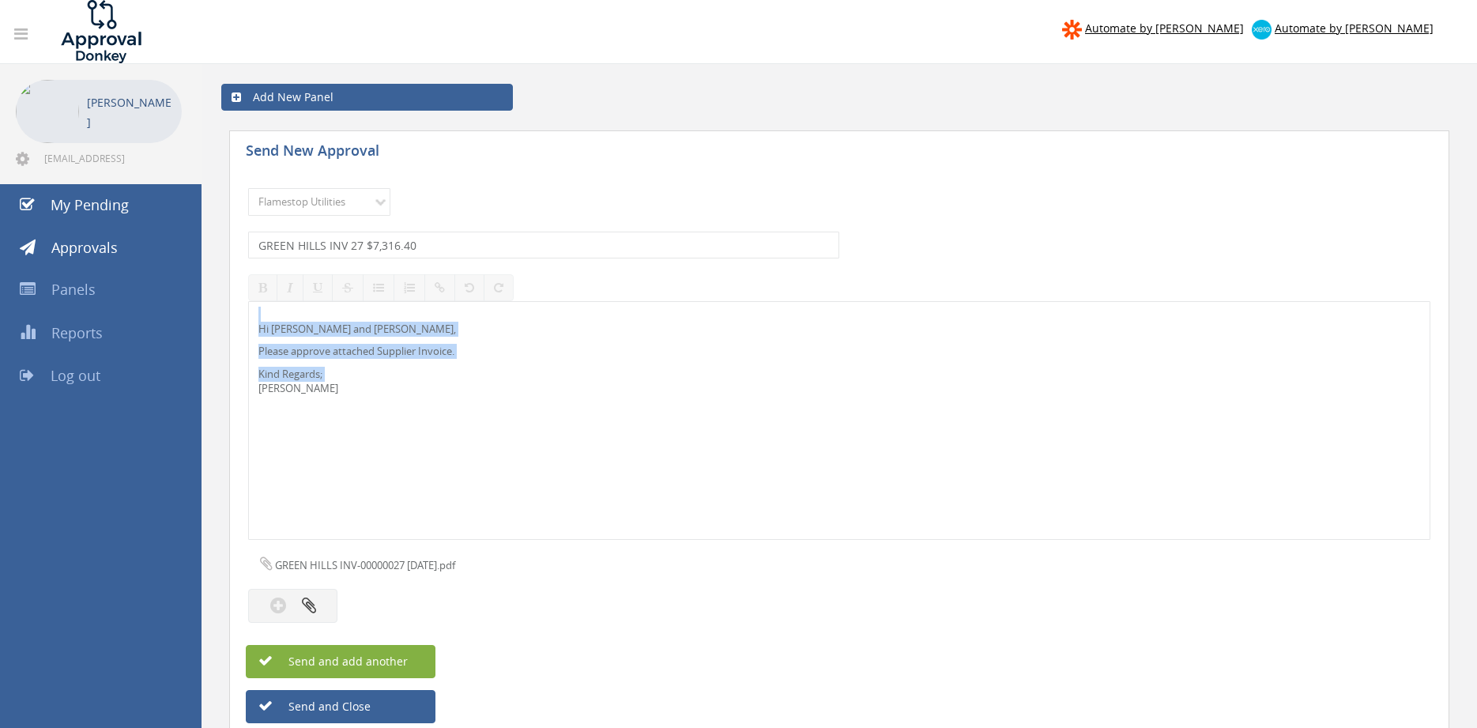
click at [387, 654] on span "Send and add another" at bounding box center [331, 661] width 153 height 15
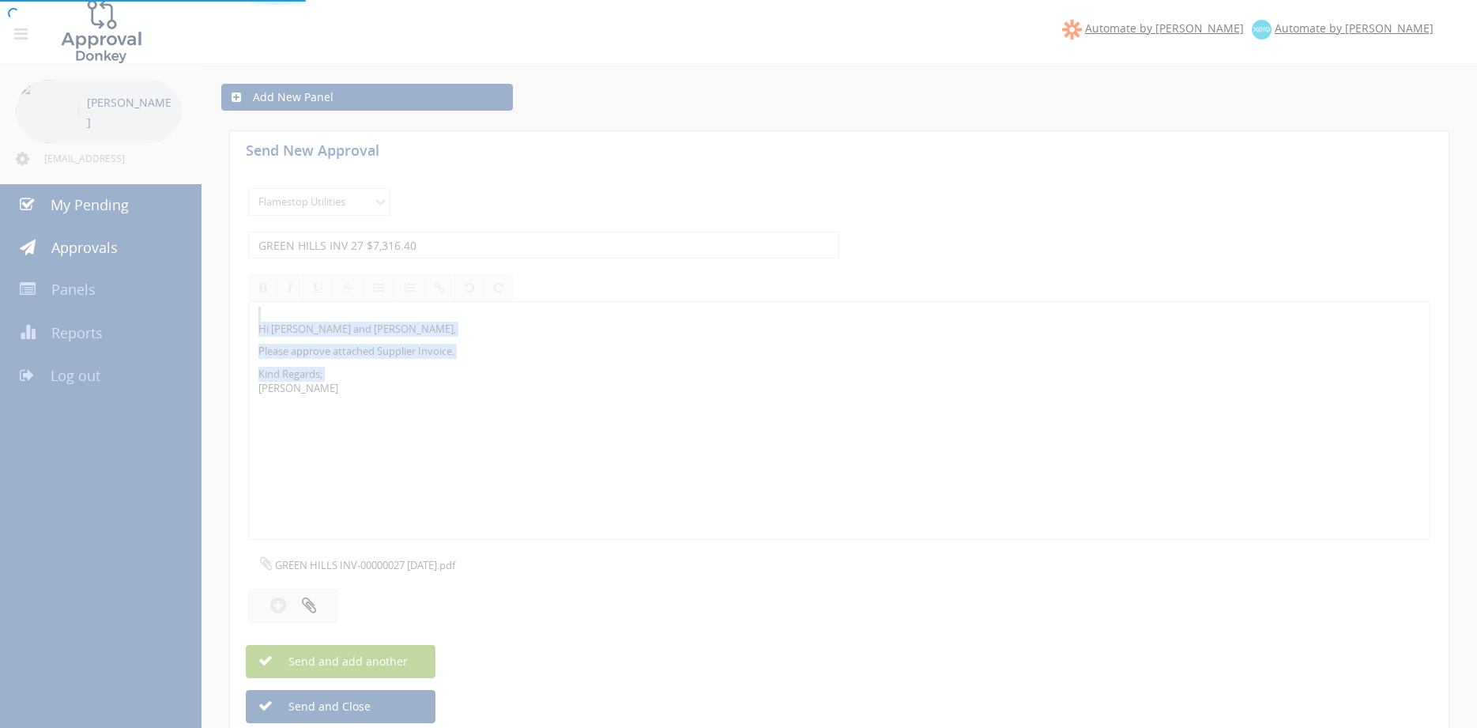
select select
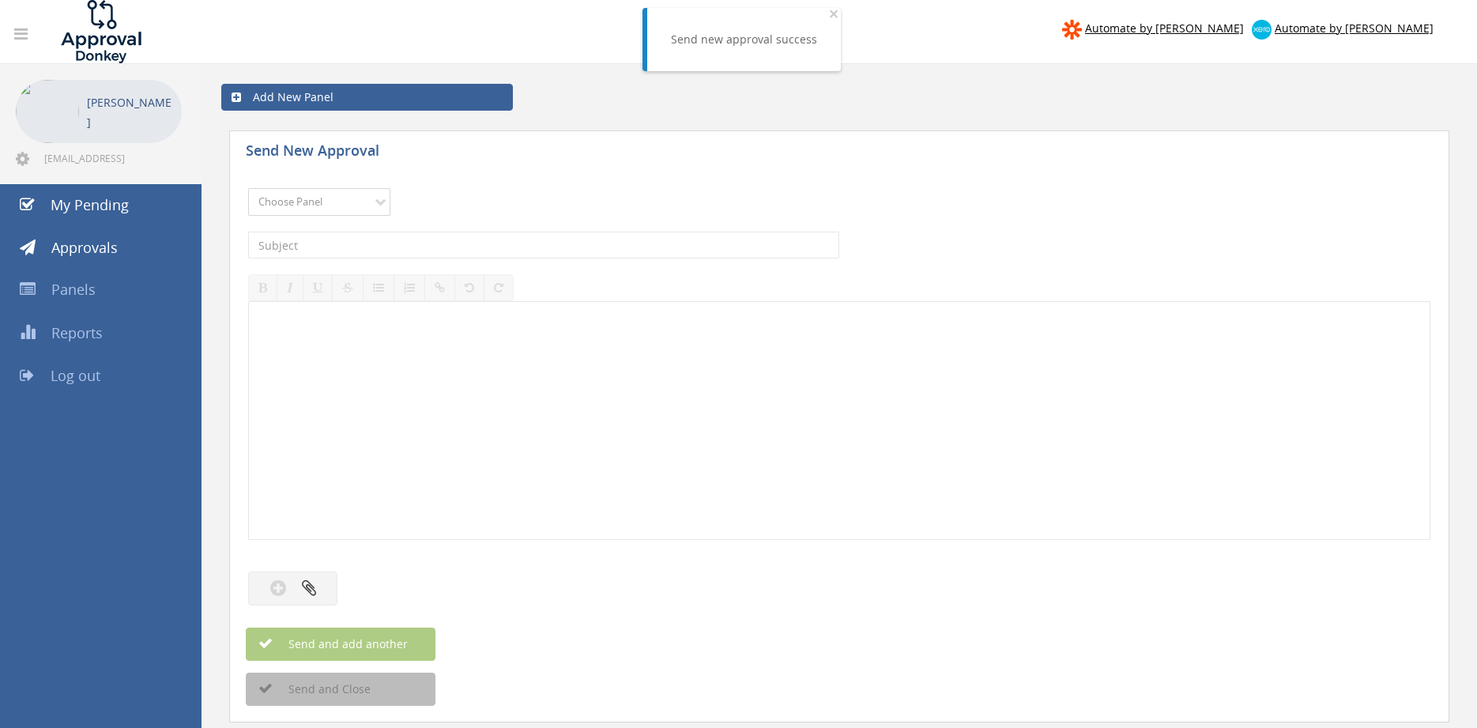
click at [248, 188] on select "Choose Panel Alarm Credits RG - 3 NZ Utilities Cable and SAI Global NZ Alarms-1…" at bounding box center [319, 202] width 142 height 28
select select "9744"
click option "Flamestop Utilities" at bounding box center [0, 0] width 0 height 0
click at [381, 246] on input "text" at bounding box center [543, 245] width 591 height 27
type input "FRESH&CLEAN WA CMBK693946 $84.94"
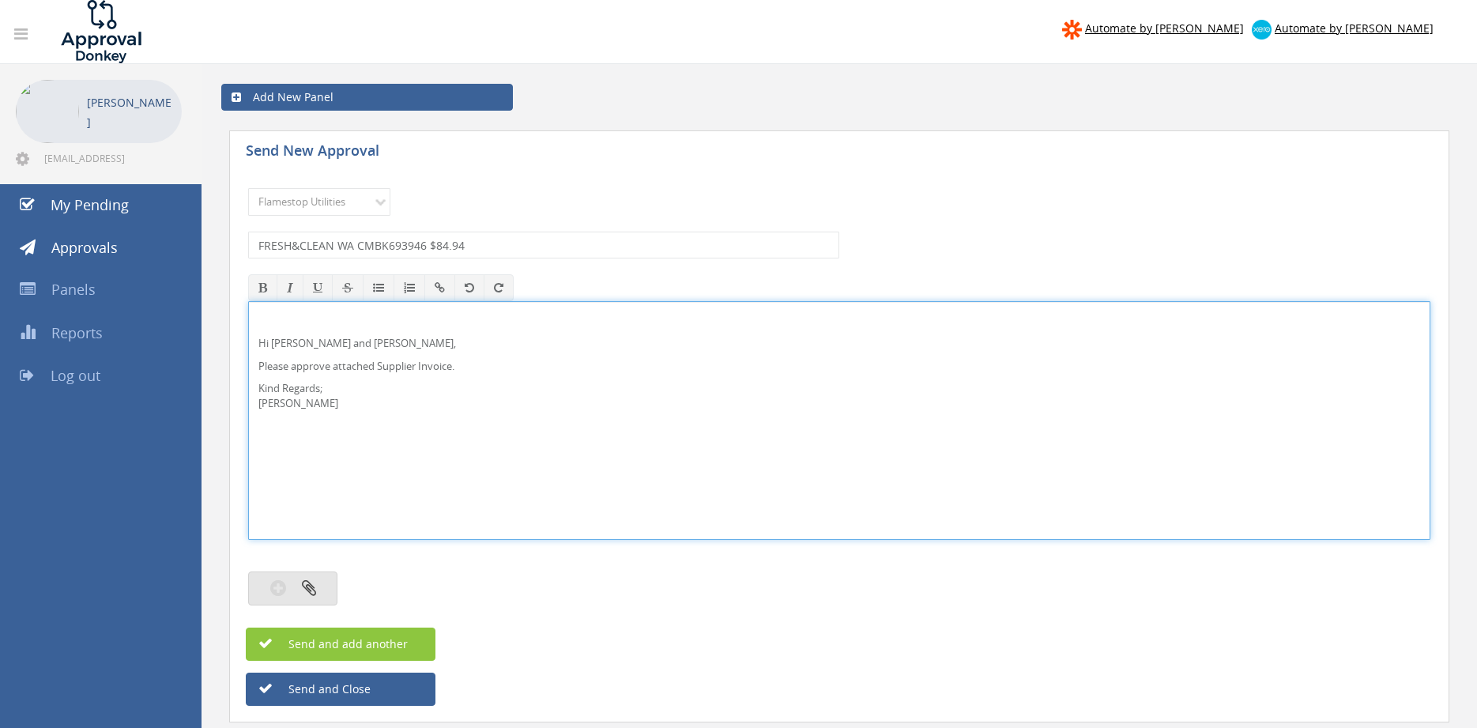
click at [322, 583] on button "button" at bounding box center [292, 588] width 89 height 34
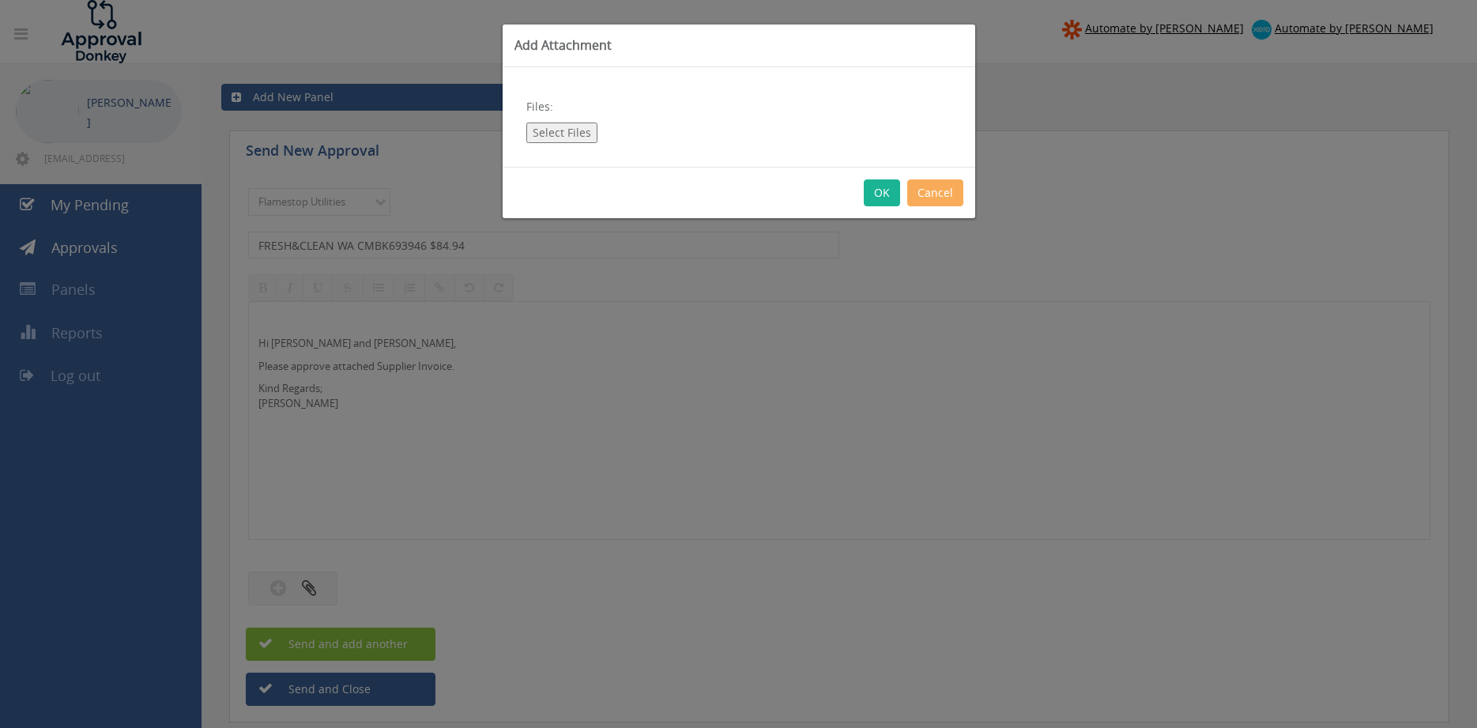
click at [585, 134] on button "Select Files" at bounding box center [561, 133] width 71 height 21
type input "C:\fakepath\FRESH&CLEAN WA_CMBK693946 [DATE].pdf"
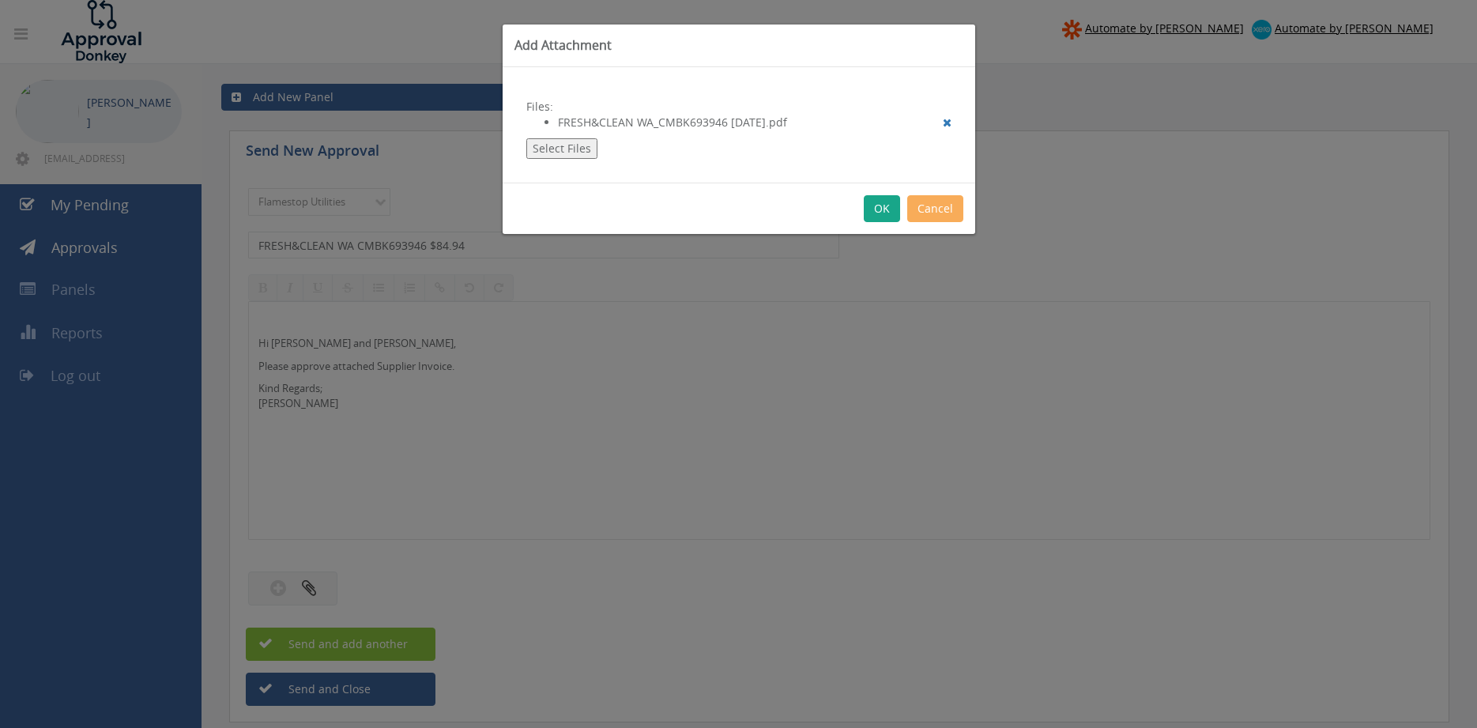
click at [884, 213] on button "OK" at bounding box center [882, 208] width 36 height 27
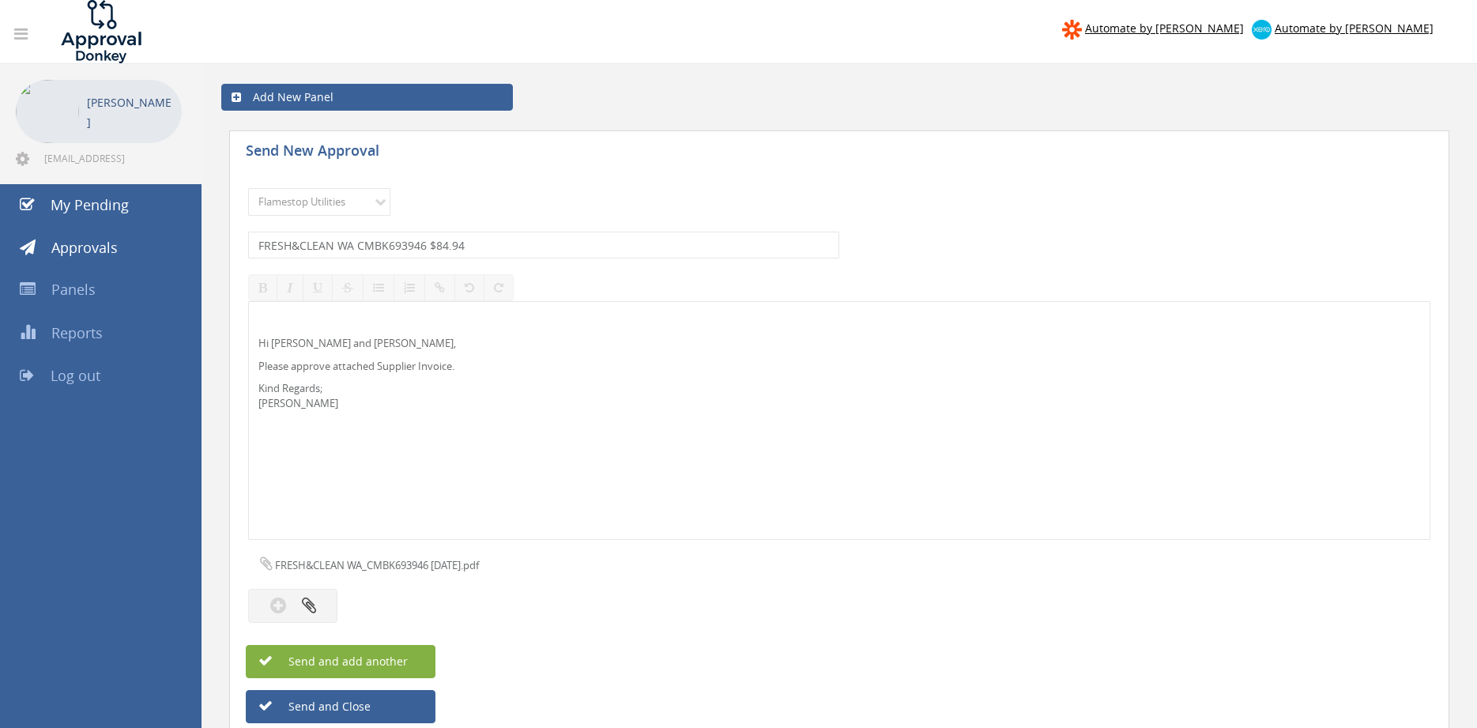
click at [412, 657] on button "Send and add another" at bounding box center [341, 661] width 190 height 33
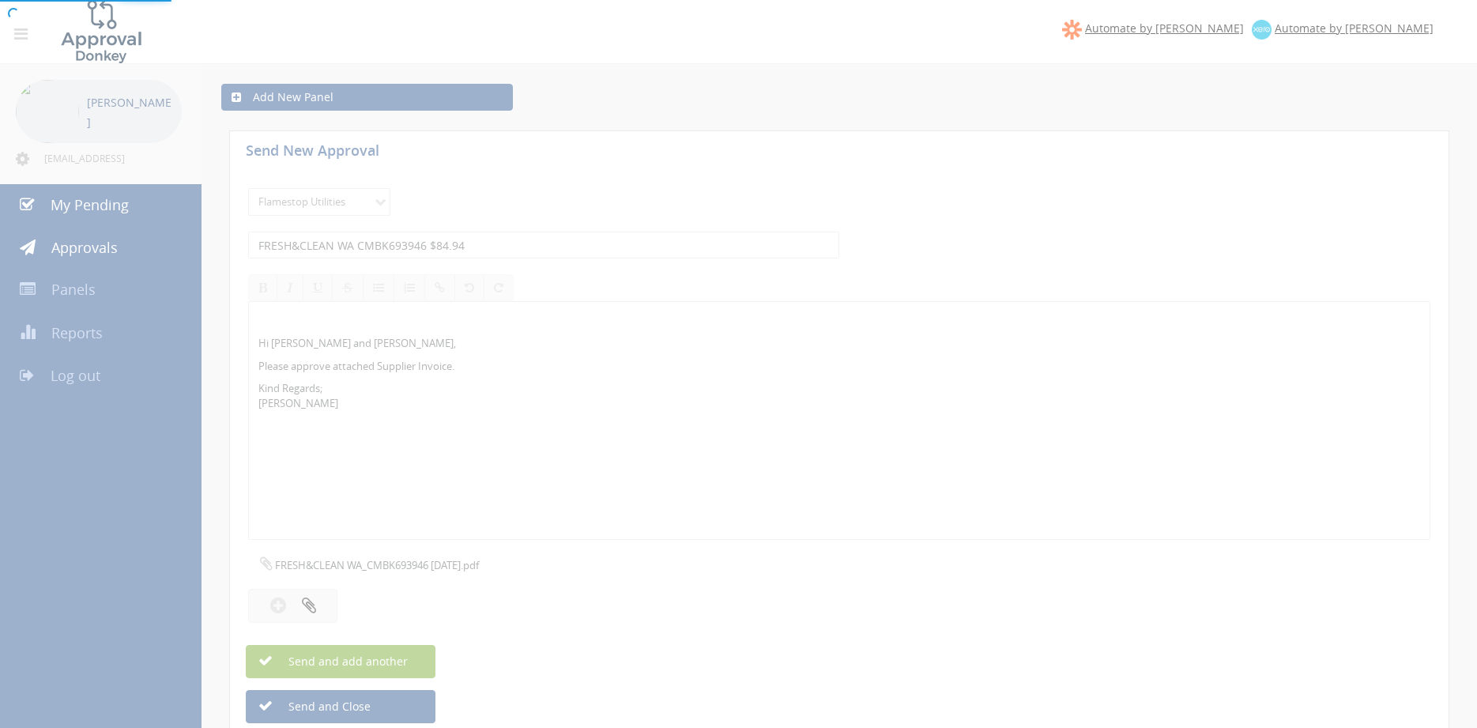
select select
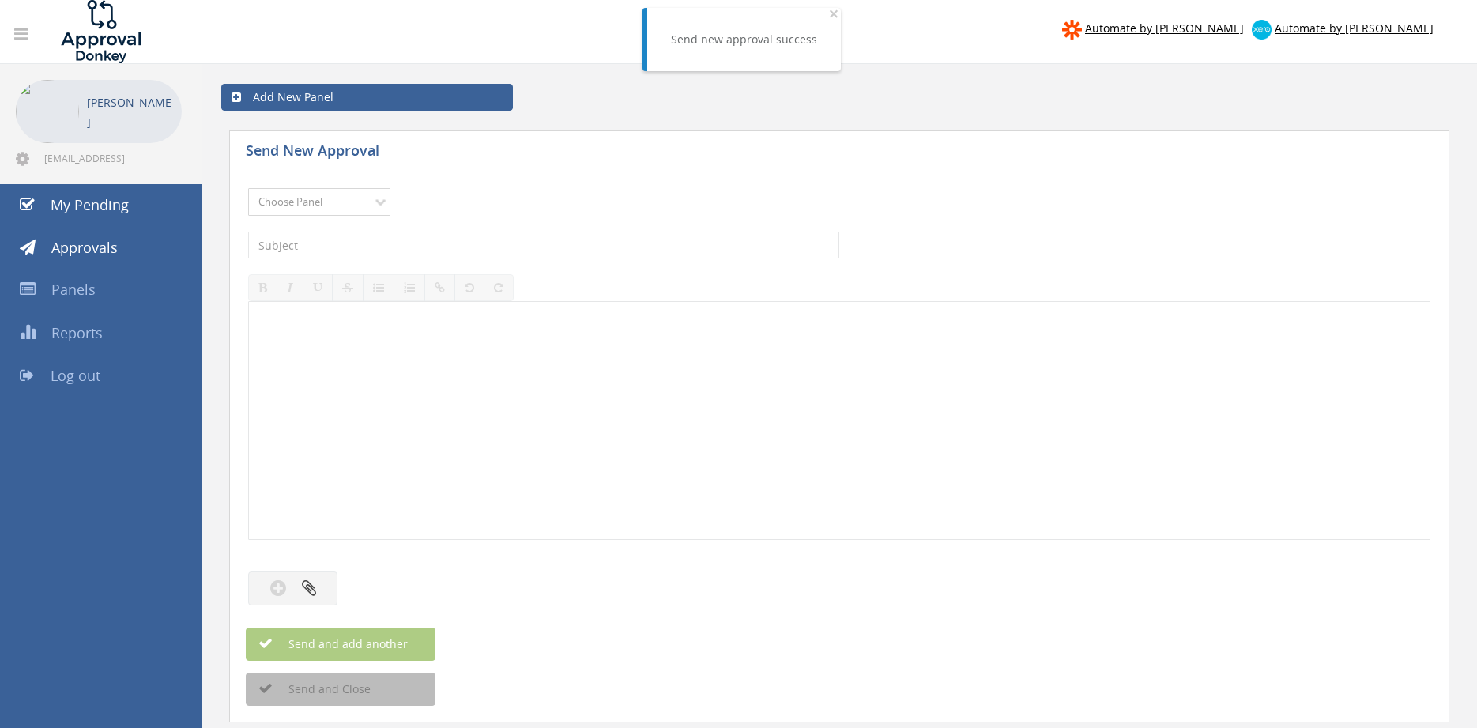
click at [248, 188] on select "Choose Panel Alarm Credits RG - 3 NZ Utilities Cable and SAI Global NZ Alarms-1…" at bounding box center [319, 202] width 142 height 28
select select "9744"
click option "Flamestop Utilities" at bounding box center [0, 0] width 0 height 0
click at [396, 239] on input "text" at bounding box center [543, 245] width 591 height 27
type input "FRESH & CLEAN QLD CMBK693353 $84.94"
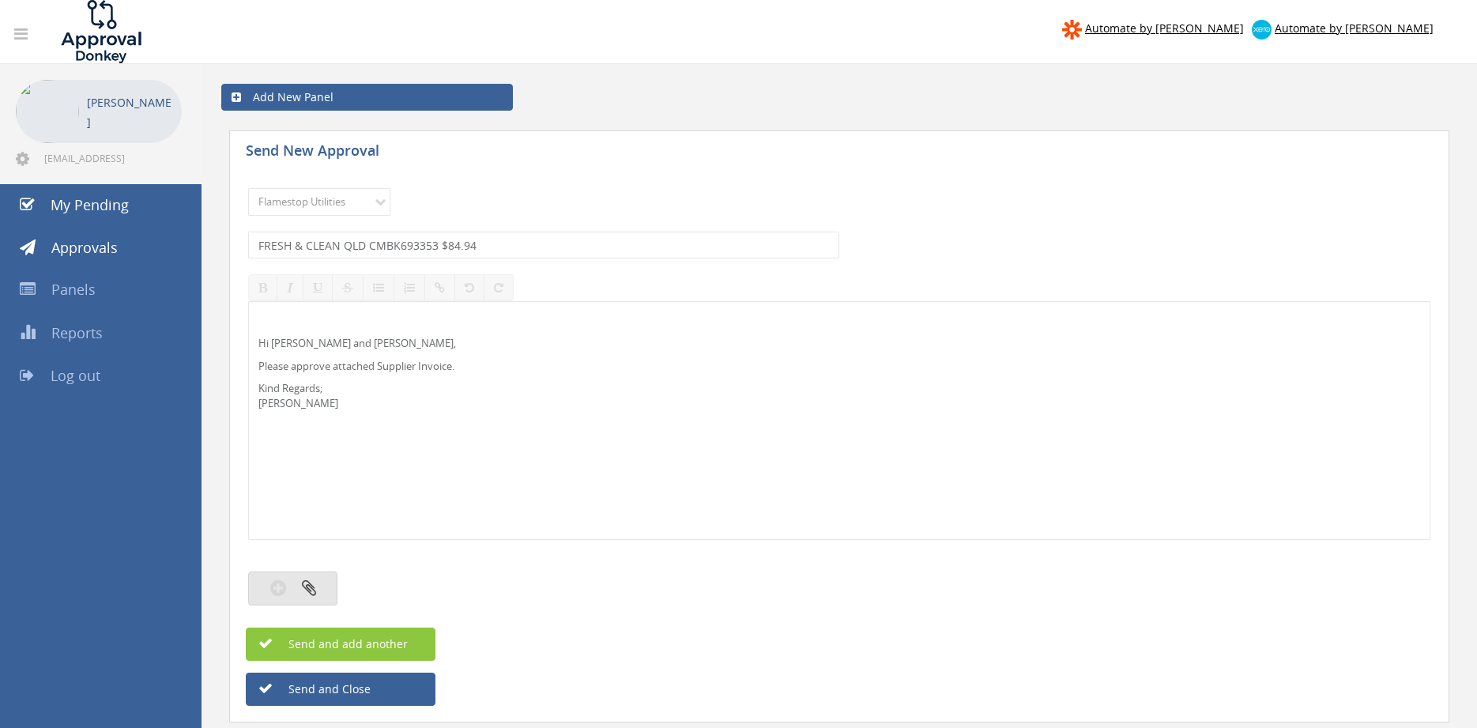
click at [316, 577] on button "button" at bounding box center [292, 588] width 89 height 34
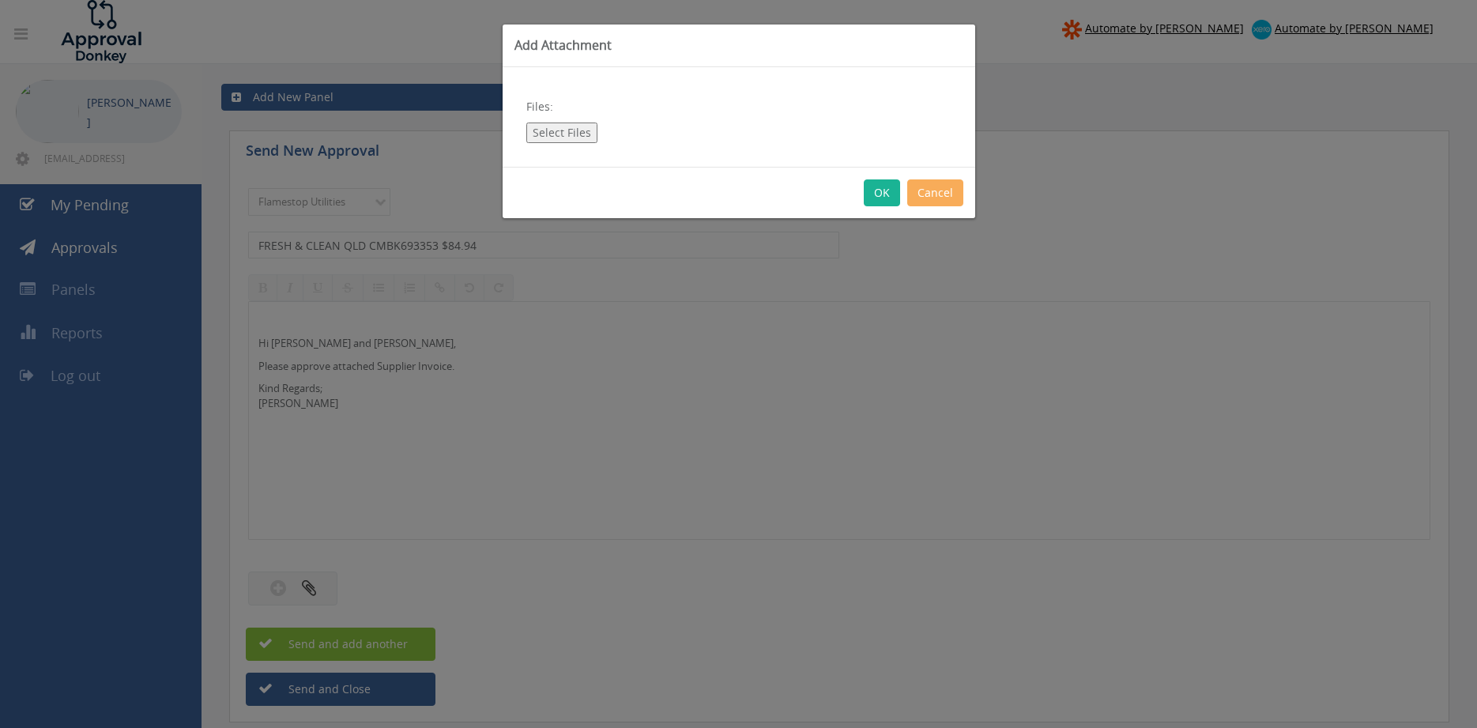
click at [565, 130] on button "Select Files" at bounding box center [561, 133] width 71 height 21
type input "C:\fakepath\FRESH&CLEAN QLD_CMBK693353 [DATE].pdf"
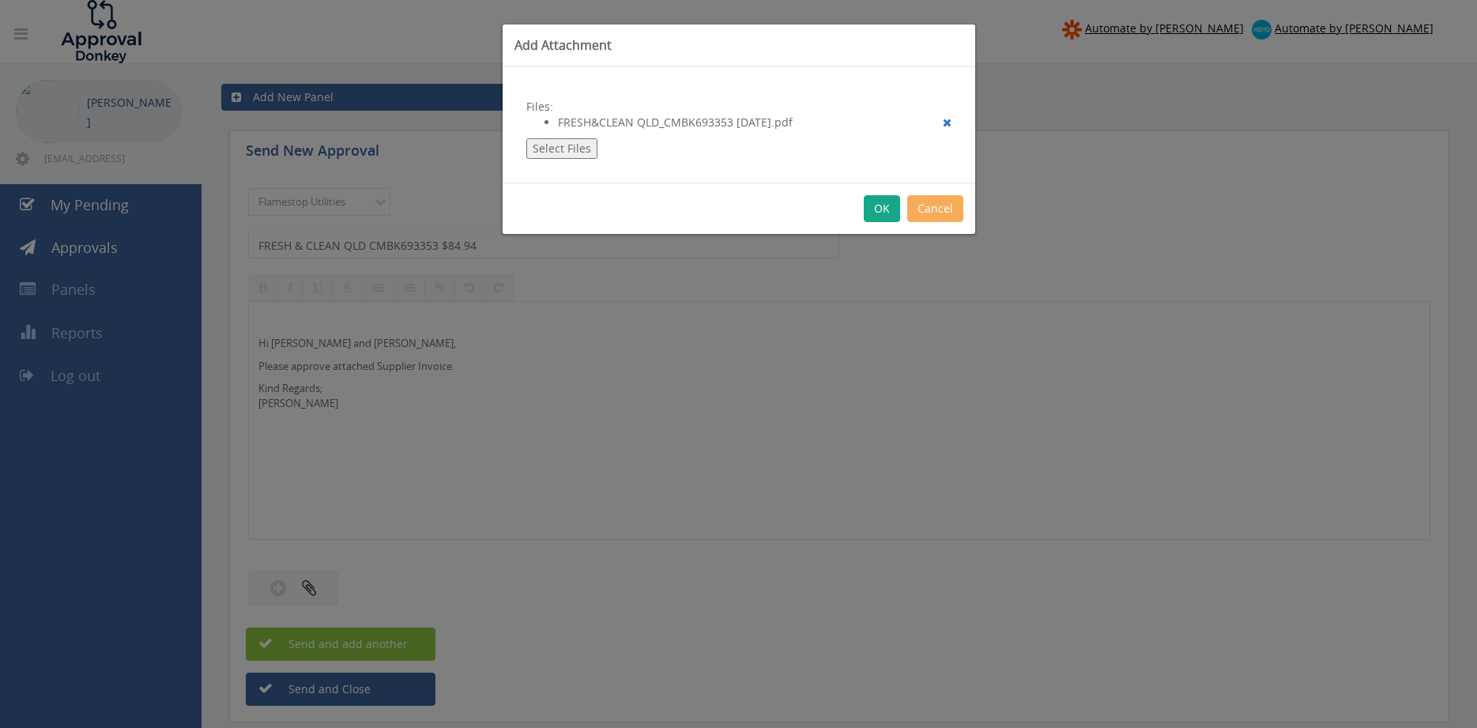
click at [888, 214] on button "OK" at bounding box center [882, 208] width 36 height 27
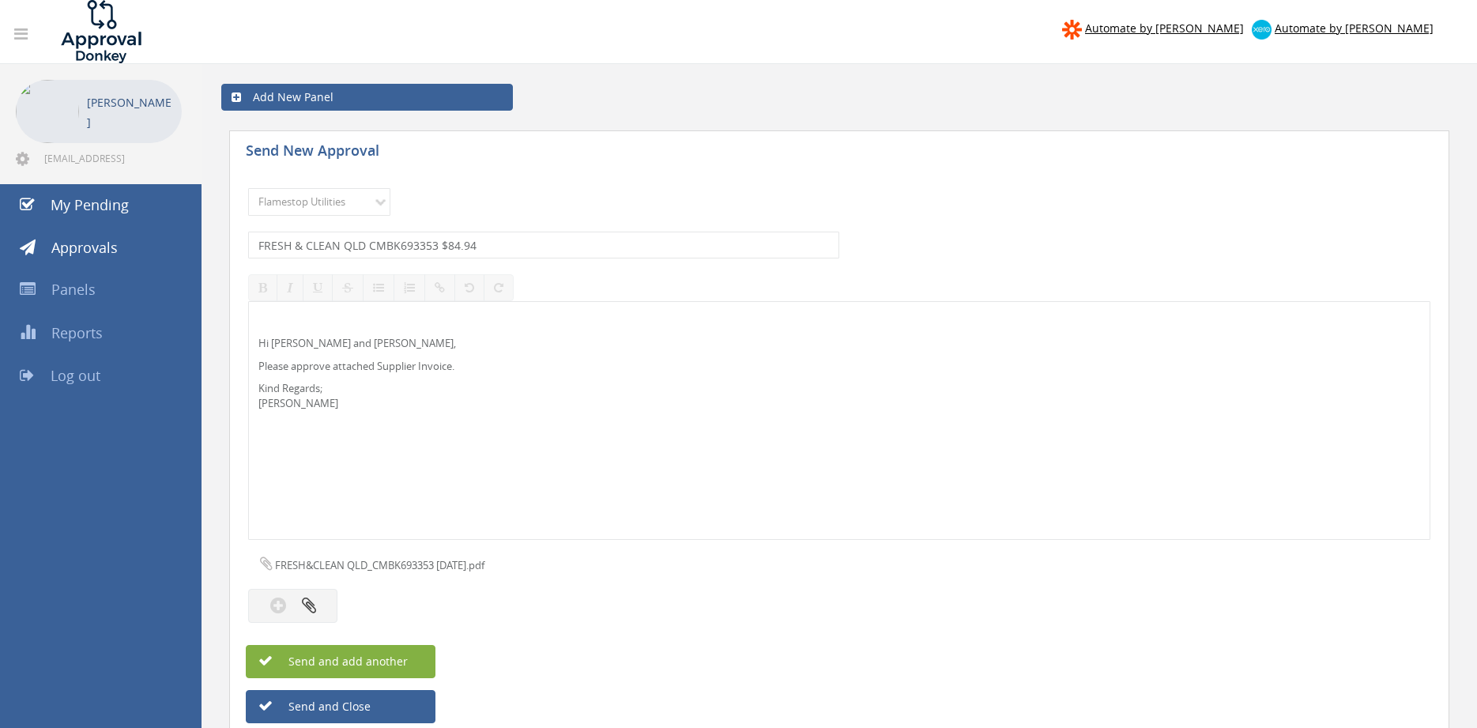
click at [419, 666] on button "Send and add another" at bounding box center [341, 661] width 190 height 33
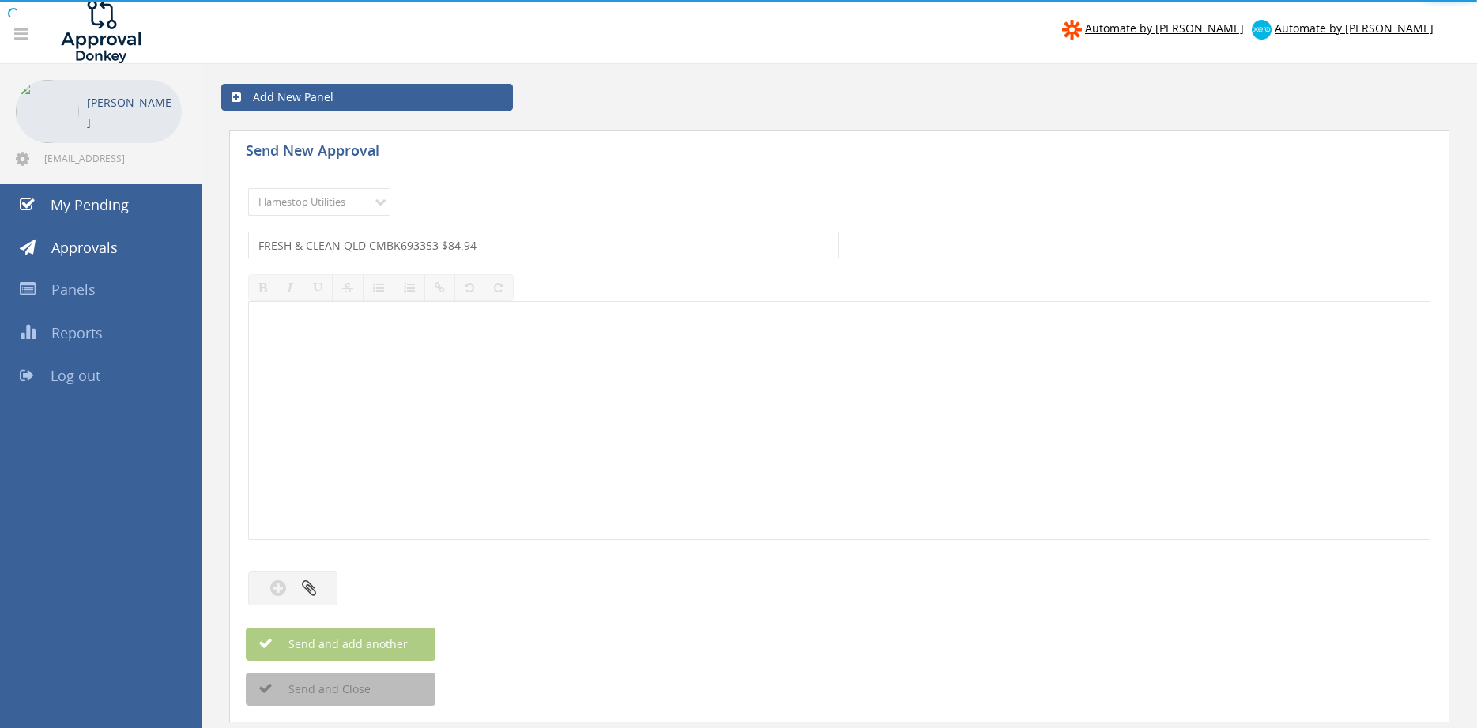
select select
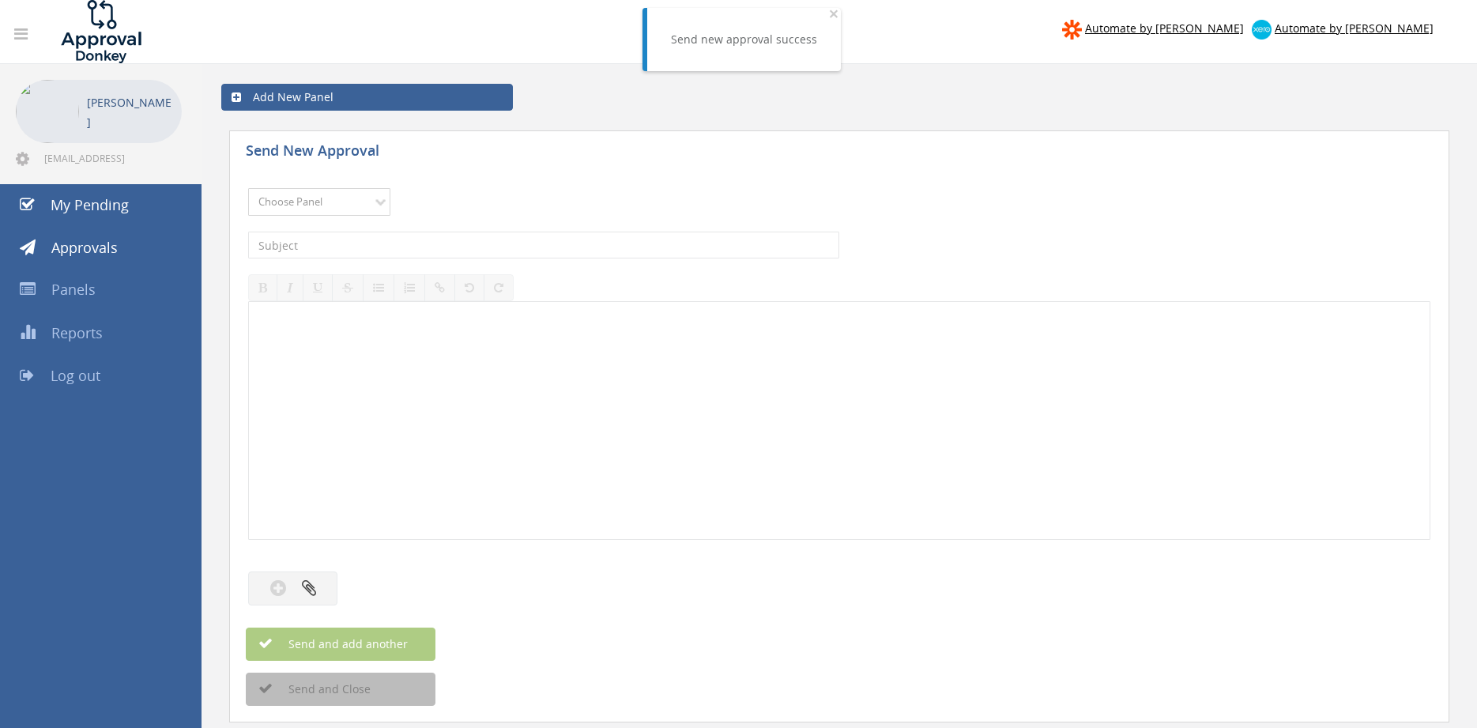
select select "9744"
click option "Flamestop Utilities" at bounding box center [0, 0] width 0 height 0
click at [393, 242] on input "text" at bounding box center [543, 245] width 591 height 27
type input "FORKHIRE WPK INV00102020 $925.98"
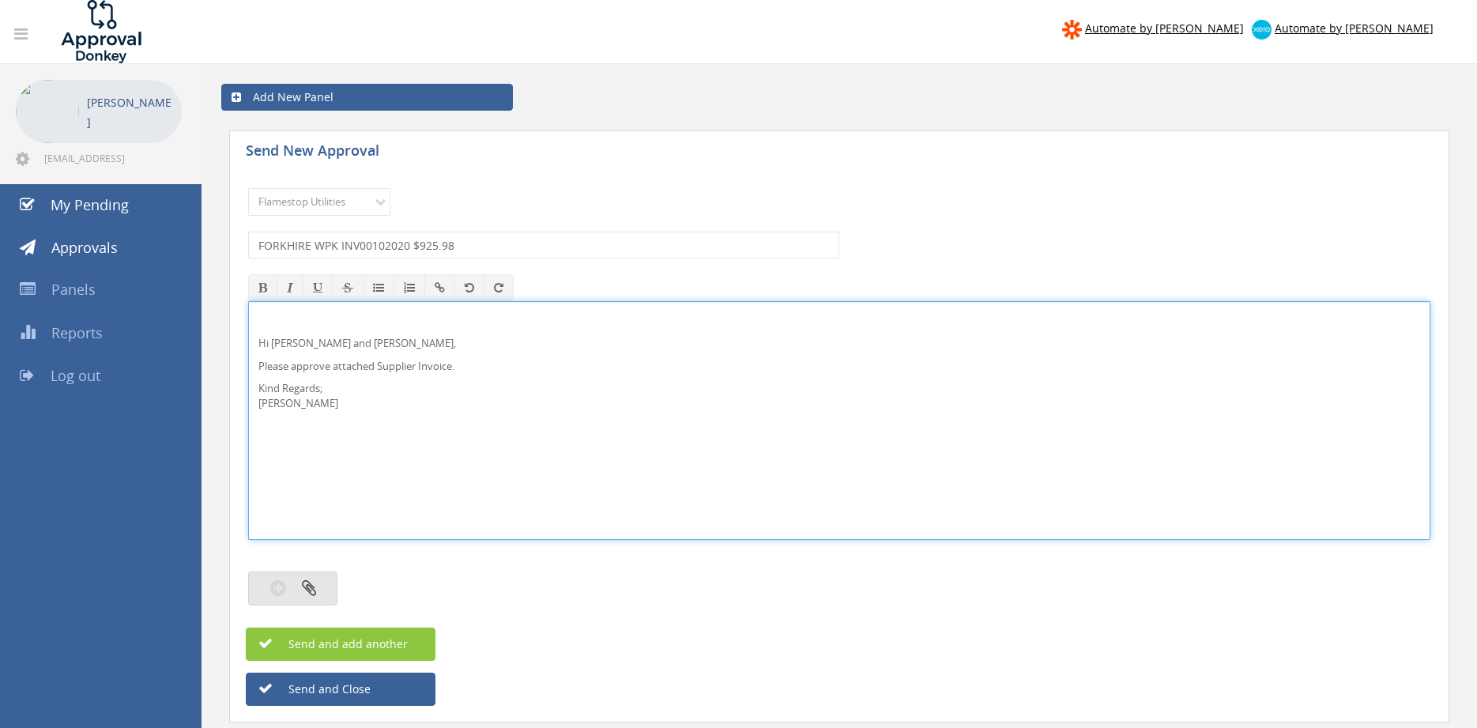
click at [302, 589] on button "button" at bounding box center [292, 588] width 89 height 34
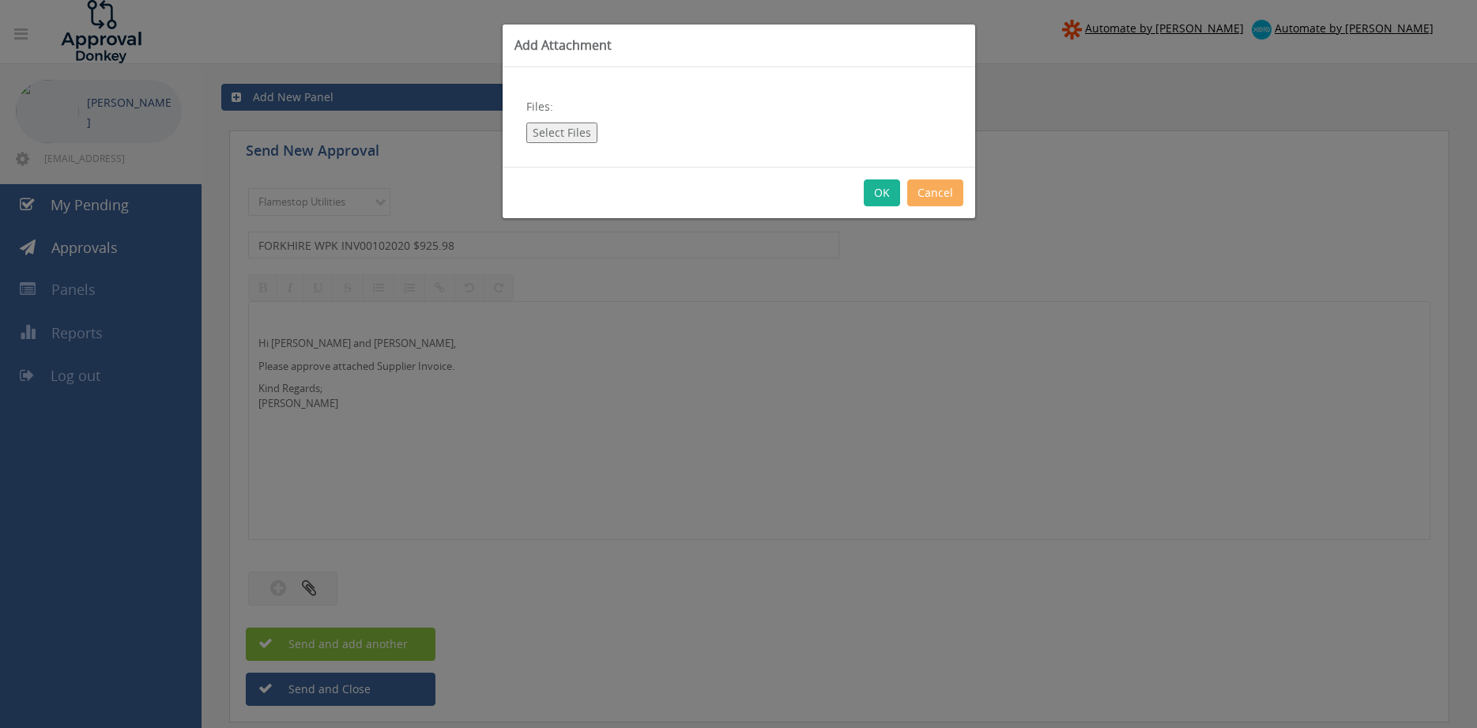
click at [573, 126] on button "Select Files" at bounding box center [561, 133] width 71 height 21
type input "C:\fakepath\FORKHIRE WPK INV00102020 [DATE].pdf"
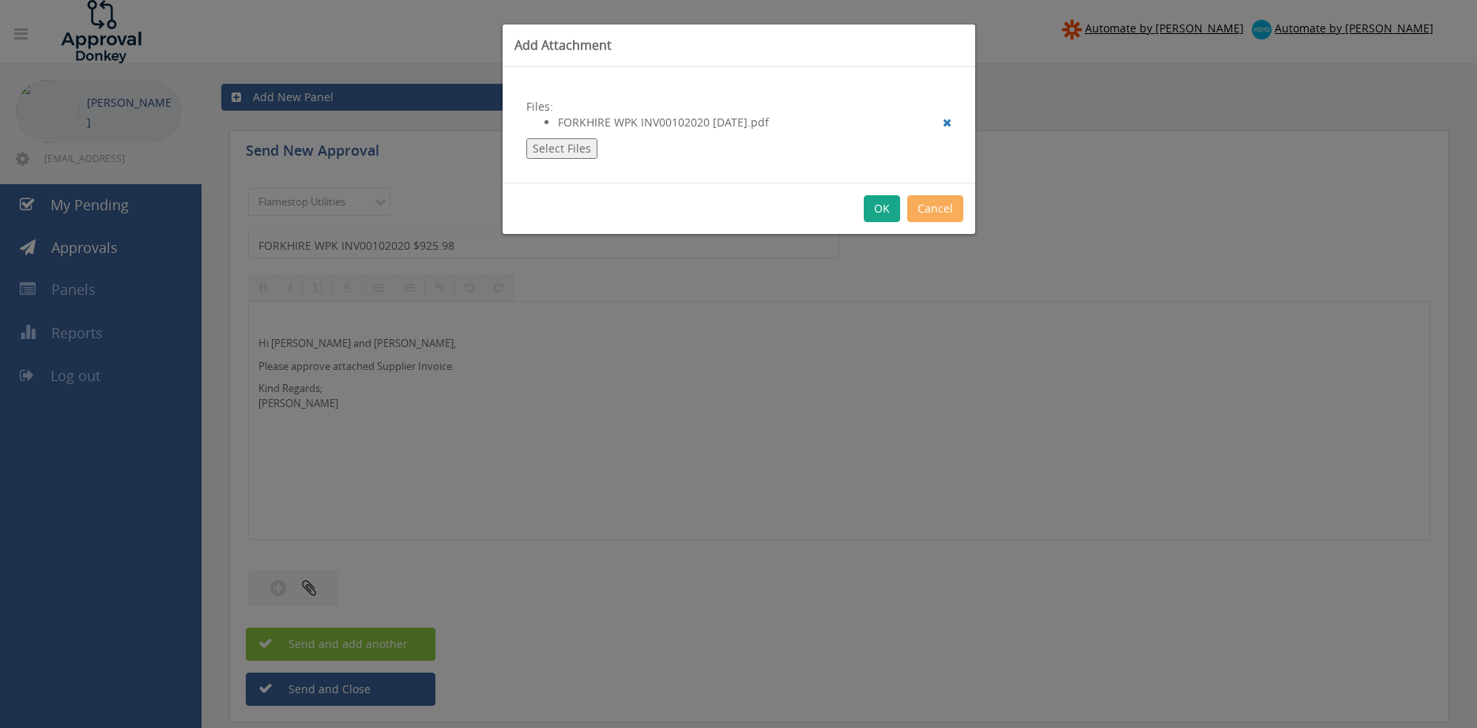
click at [874, 214] on button "OK" at bounding box center [882, 208] width 36 height 27
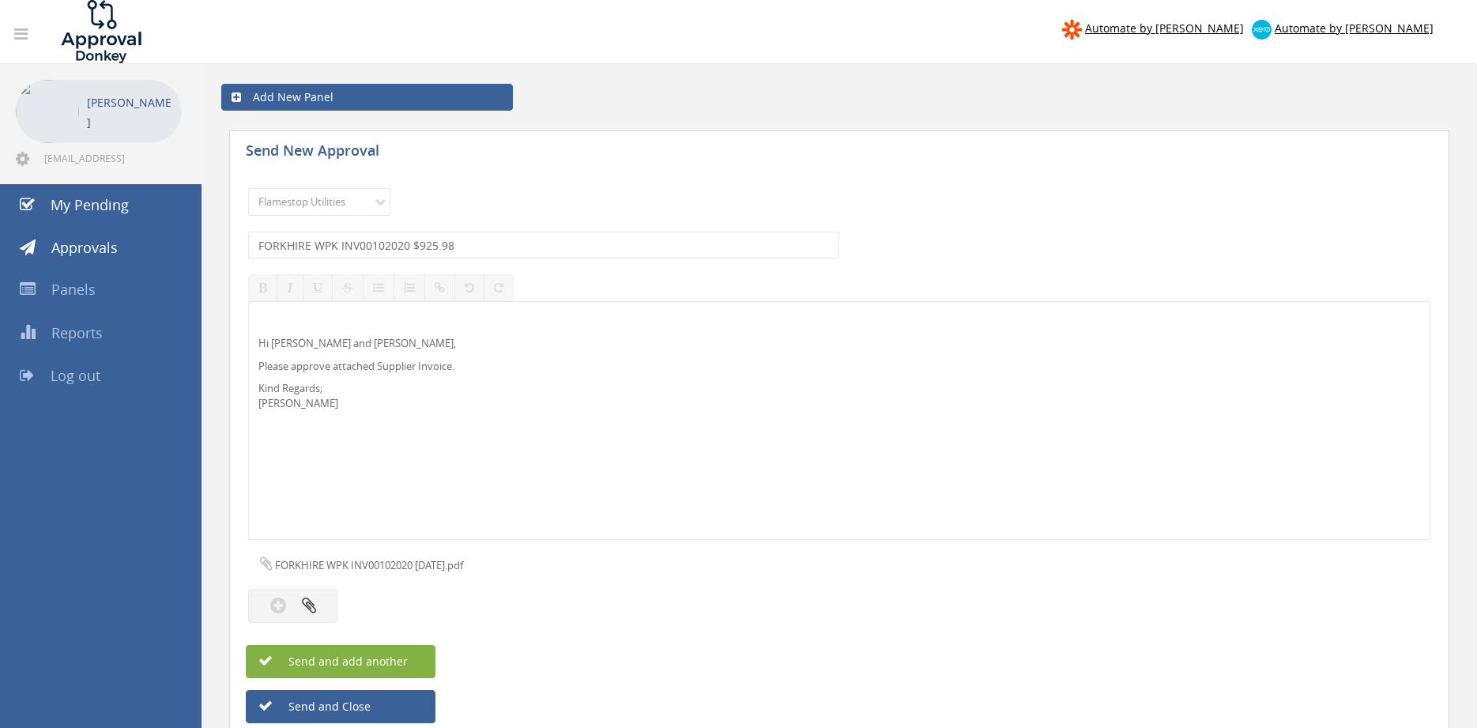
click at [392, 661] on span "Send and add another" at bounding box center [331, 661] width 153 height 15
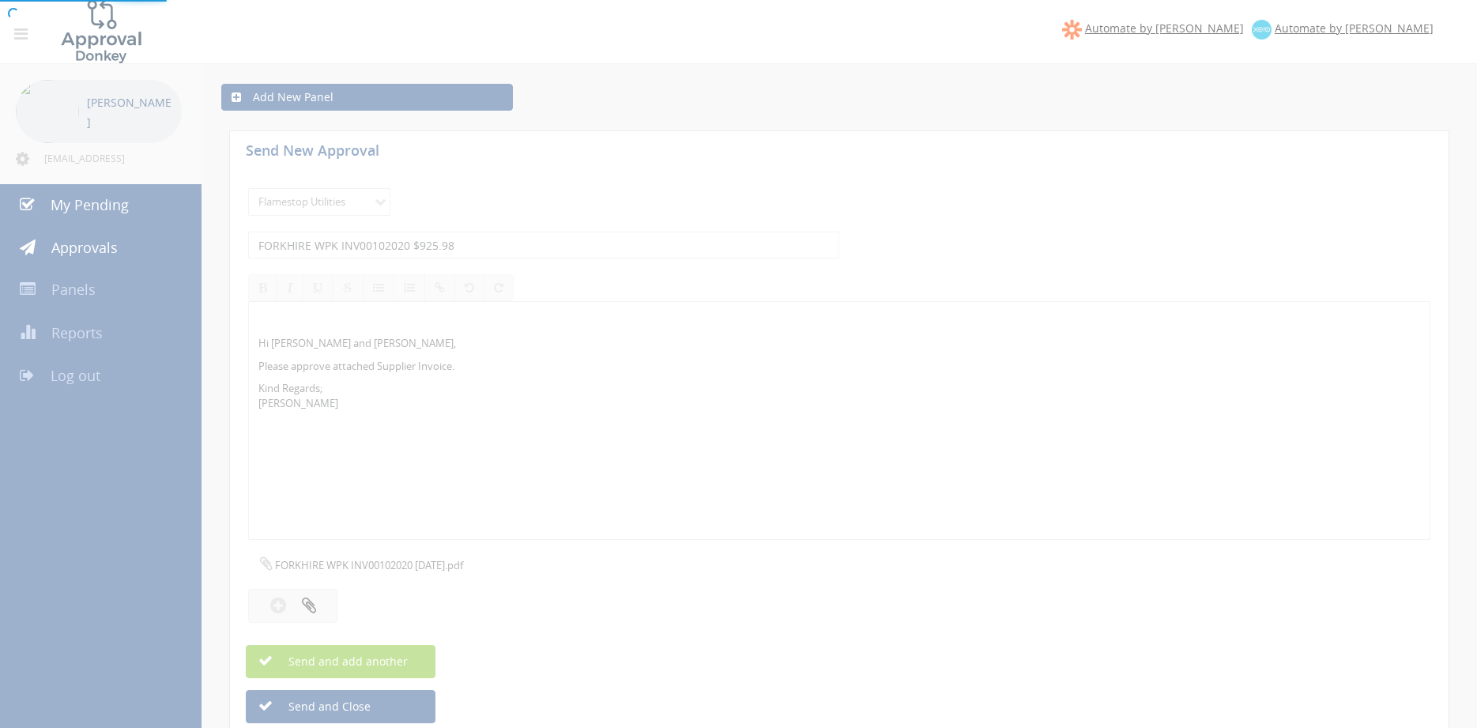
select select
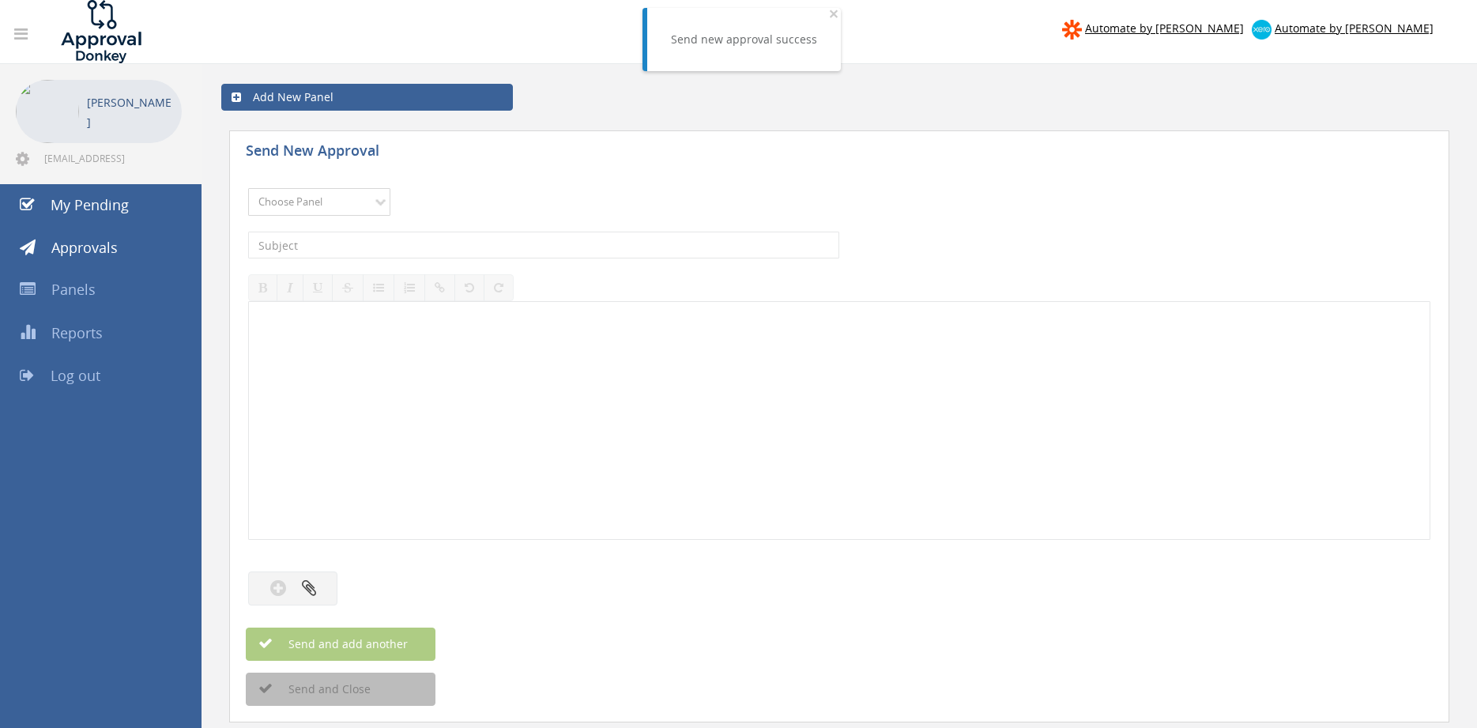
click at [248, 188] on select "Choose Panel Alarm Credits RG - 3 NZ Utilities Cable and SAI Global NZ Alarms-1…" at bounding box center [319, 202] width 142 height 28
select select "9744"
click option "Flamestop Utilities" at bounding box center [0, 0] width 0 height 0
click at [411, 237] on input "text" at bounding box center [543, 245] width 591 height 27
type input "FORKHIRE WPK INV00102001 $894.03"
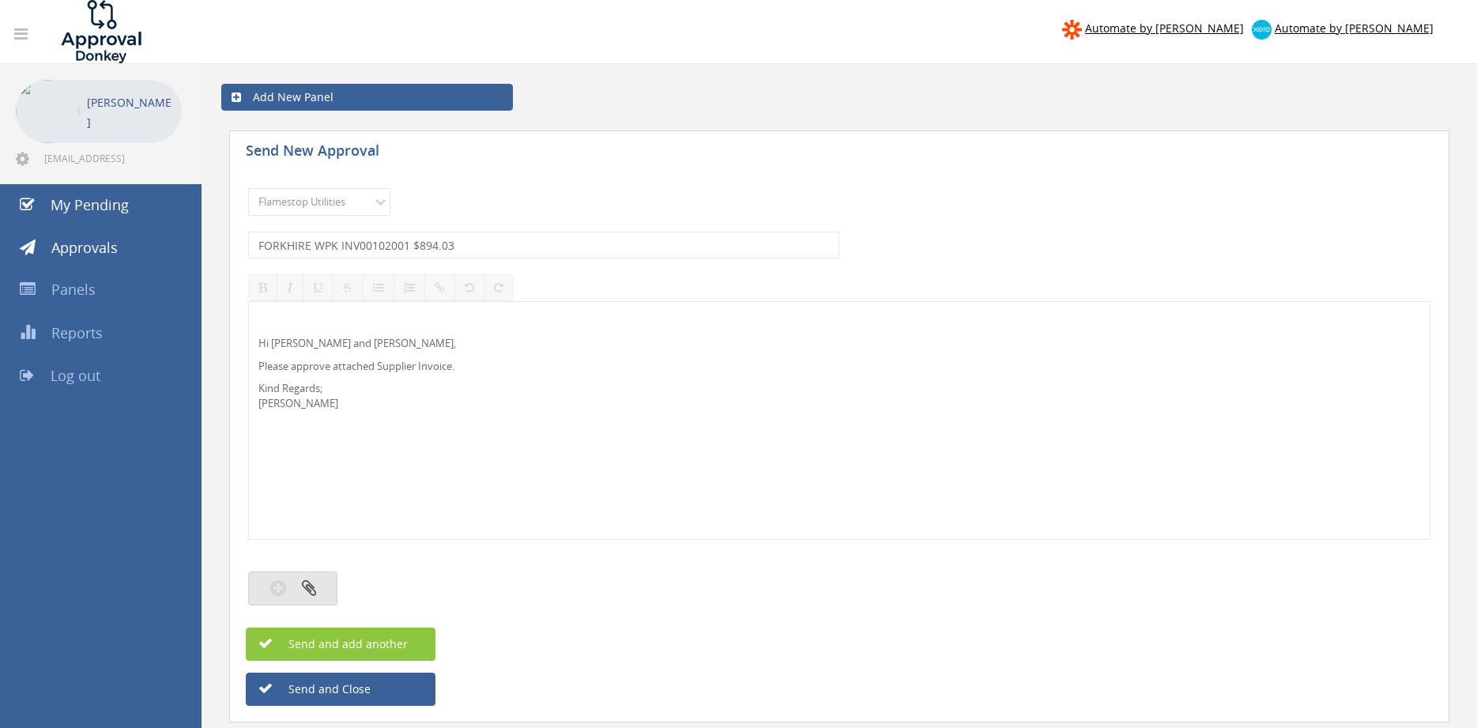
click at [307, 584] on icon "button" at bounding box center [309, 588] width 14 height 18
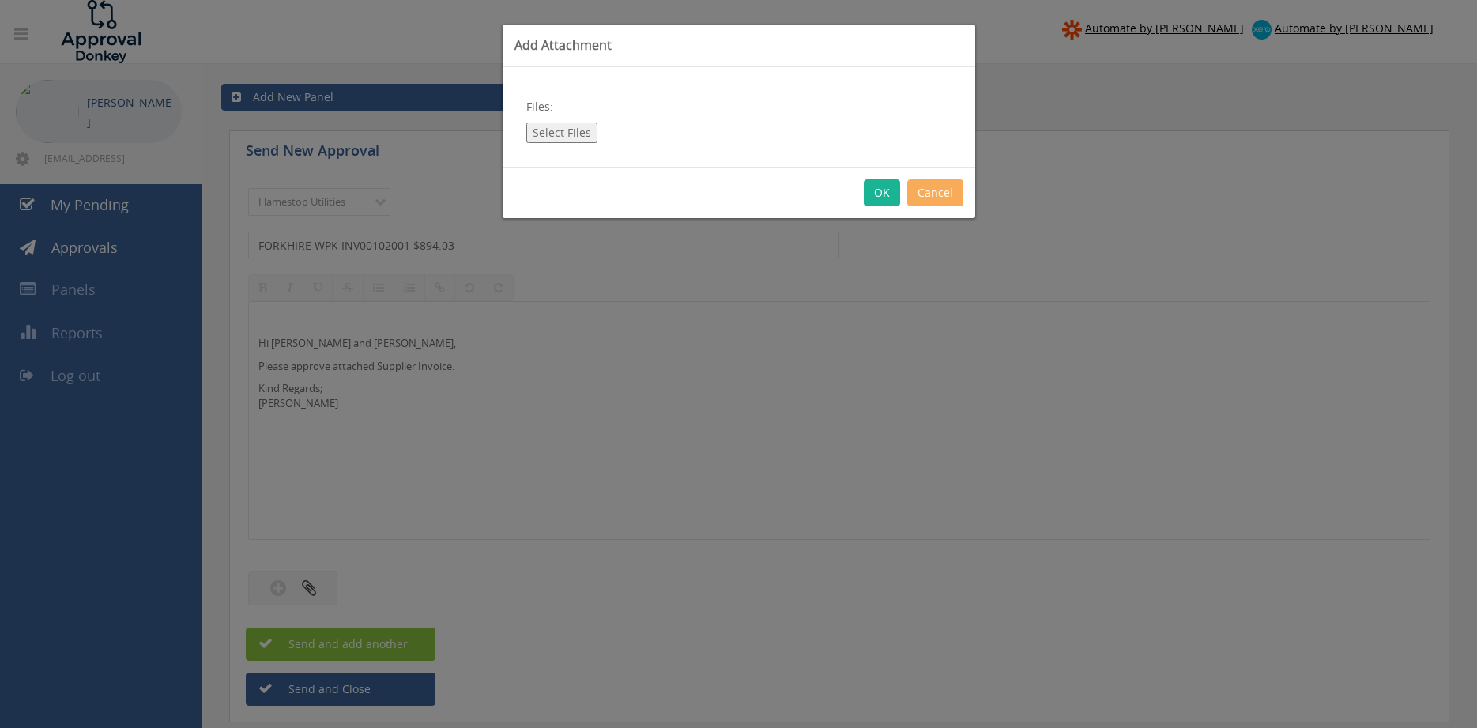
click at [551, 131] on button "Select Files" at bounding box center [561, 133] width 71 height 21
type input "C:\fakepath\FORKHIRE WPK INV00102001 [DATE].pdf"
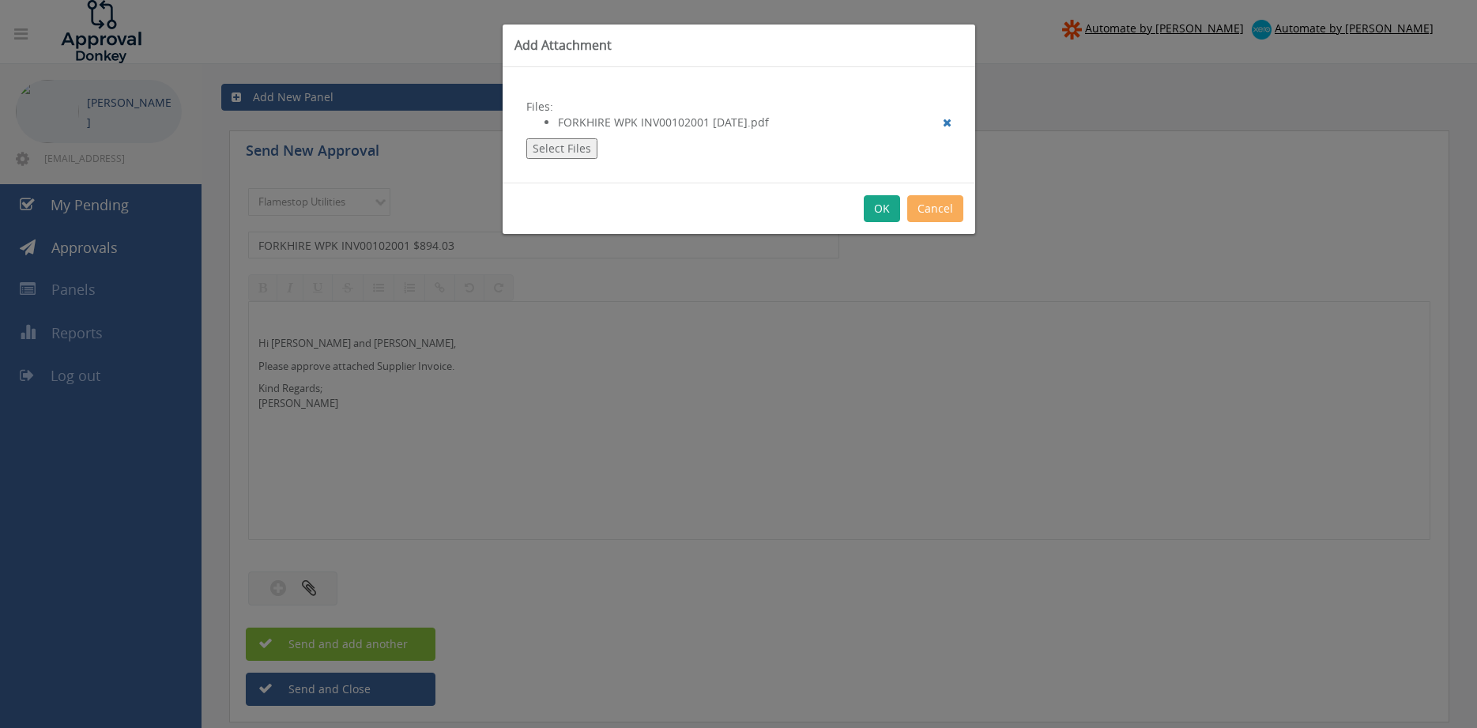
click at [881, 209] on button "OK" at bounding box center [882, 208] width 36 height 27
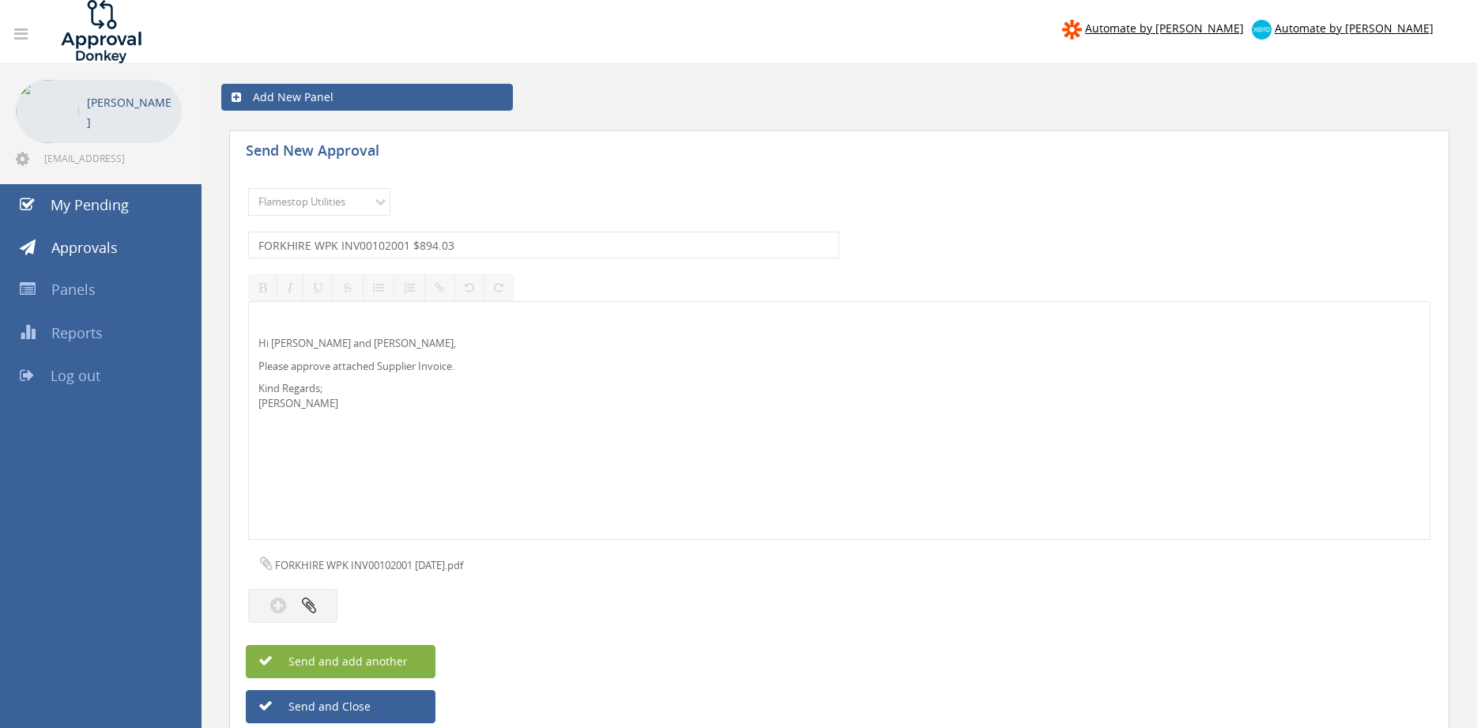
click at [406, 661] on span "Send and add another" at bounding box center [331, 661] width 153 height 15
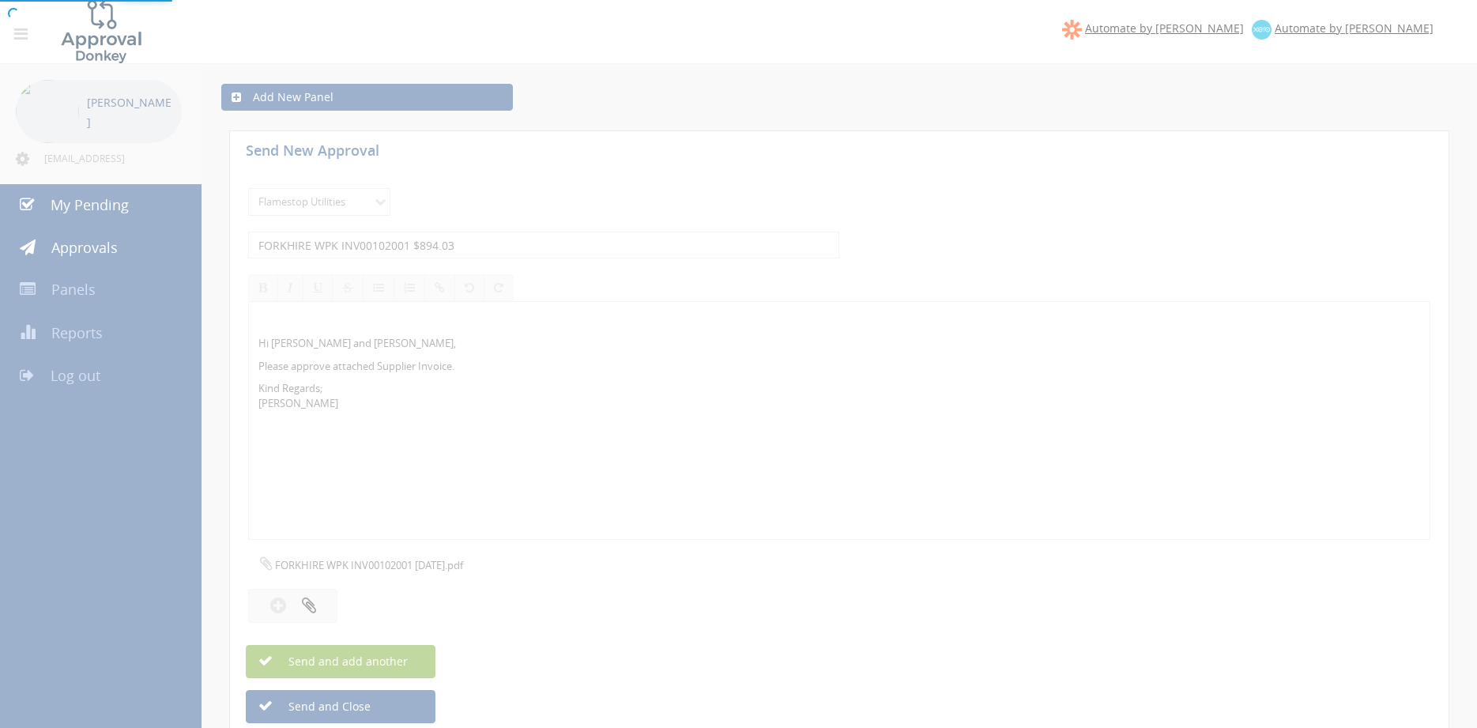
select select
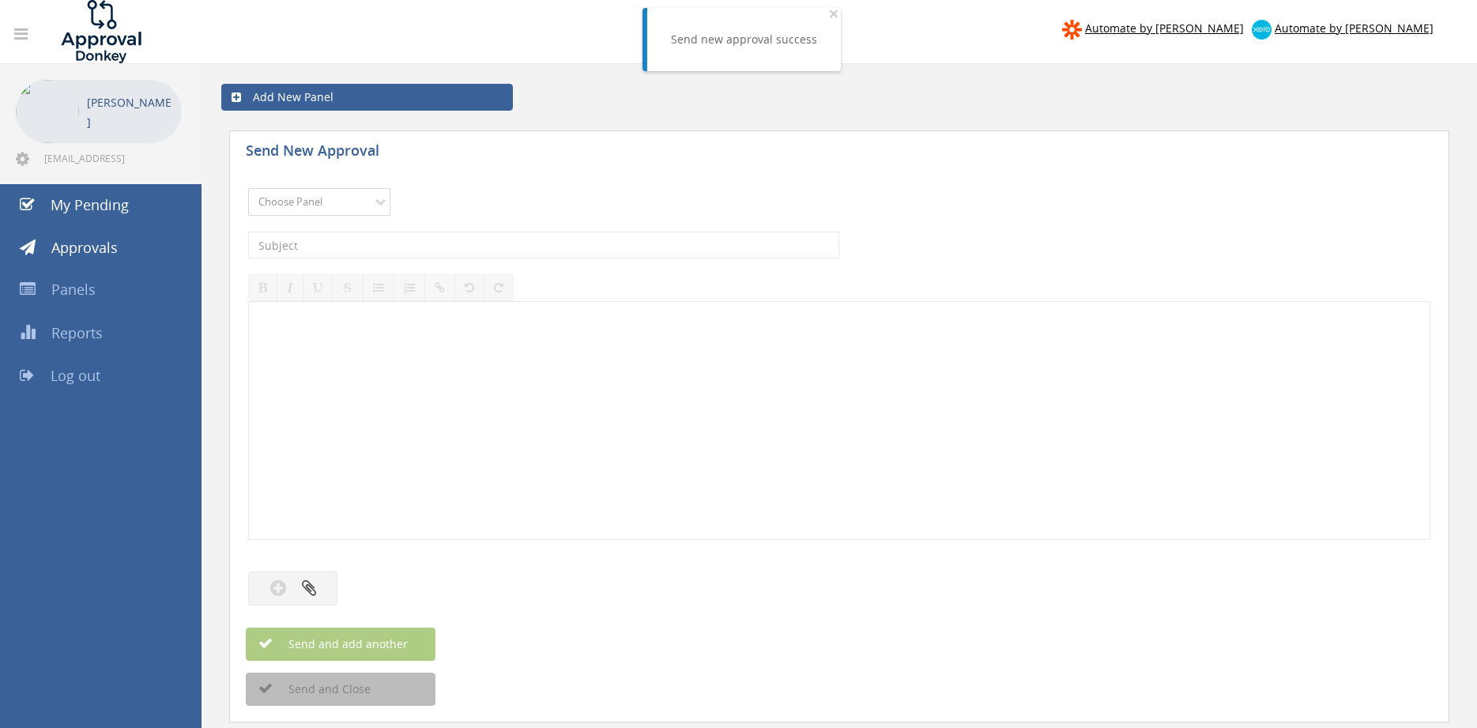
select select "9744"
click option "Flamestop Utilities" at bounding box center [0, 0] width 0 height 0
click at [402, 246] on input "text" at bounding box center [543, 245] width 591 height 27
type input "FORKHIRE VIC INV00102034 $242.00"
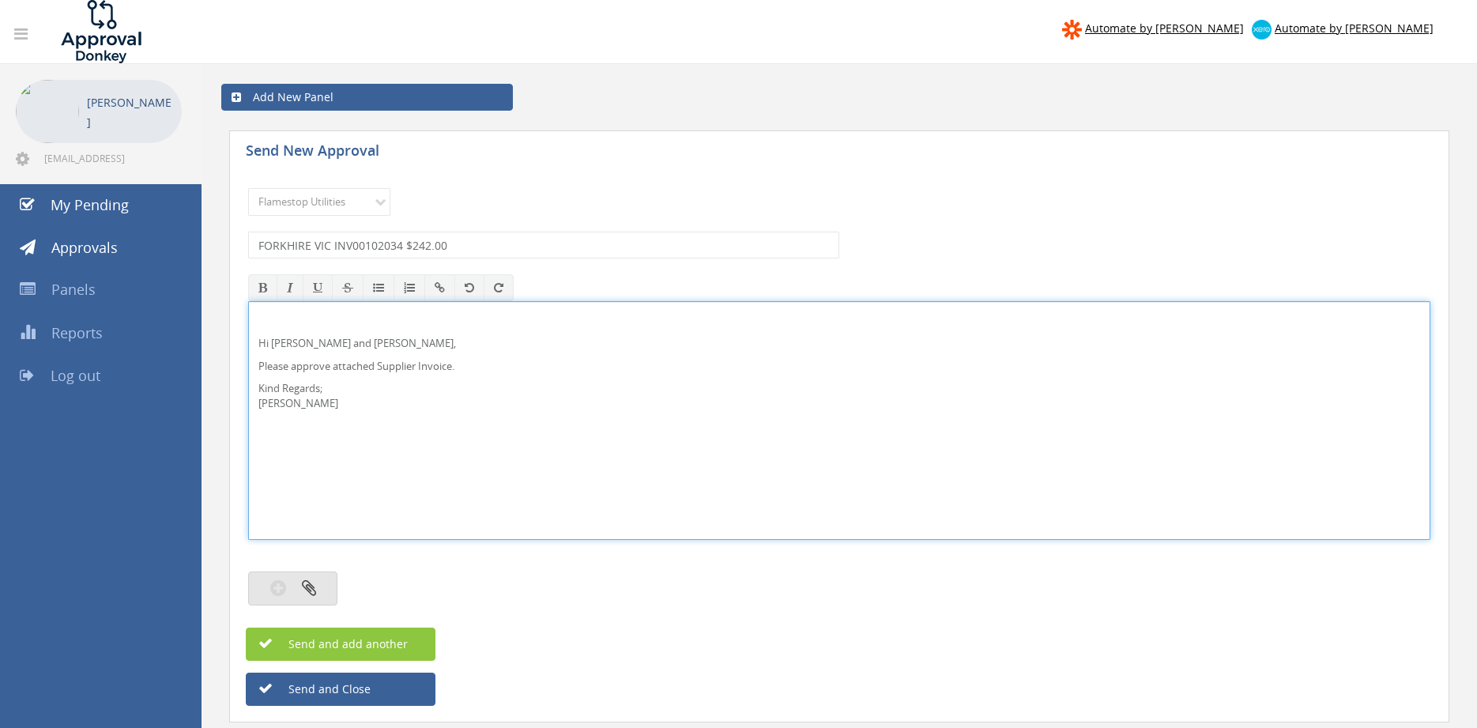
click at [317, 586] on button "button" at bounding box center [292, 588] width 89 height 34
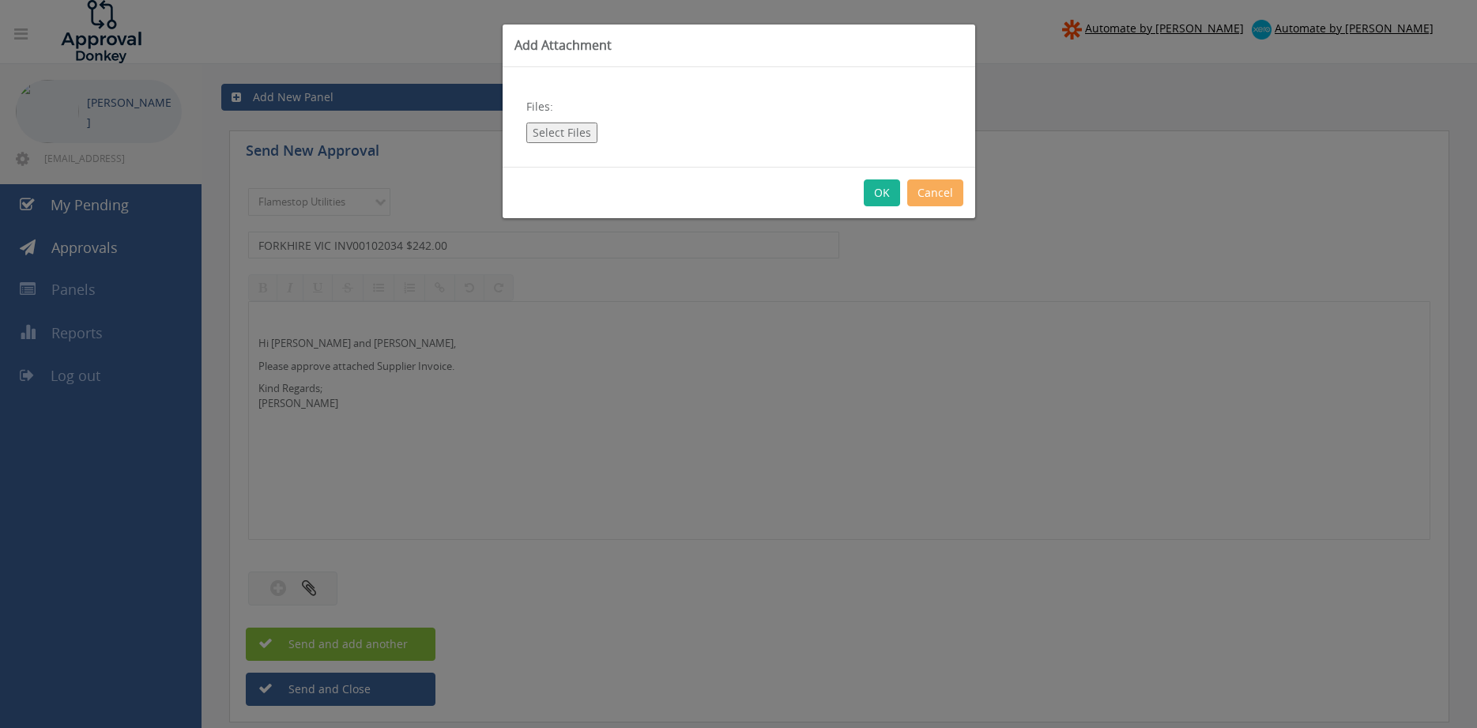
click at [561, 129] on button "Select Files" at bounding box center [561, 133] width 71 height 21
type input "C:\fakepath\FORKHIRE VIC INV00102034 [DATE].pdf"
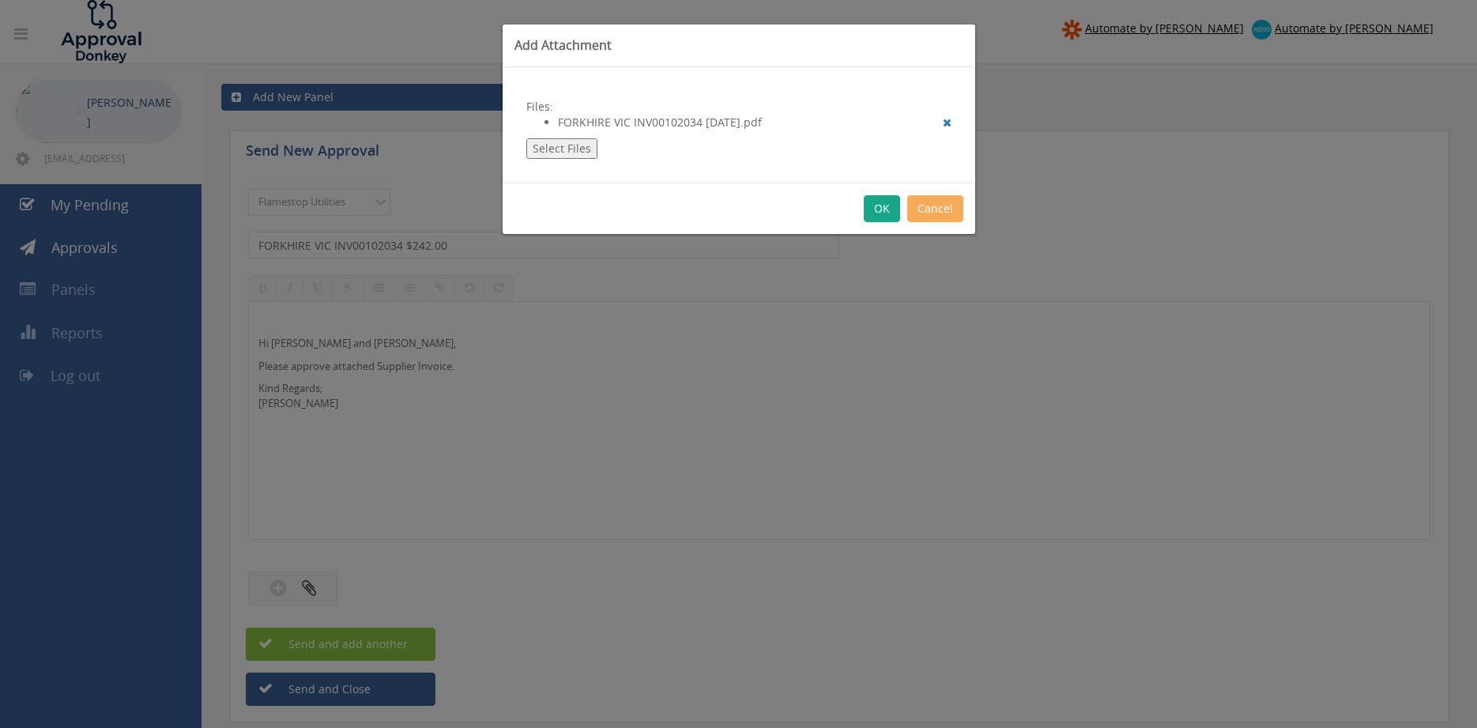
click at [884, 213] on button "OK" at bounding box center [882, 208] width 36 height 27
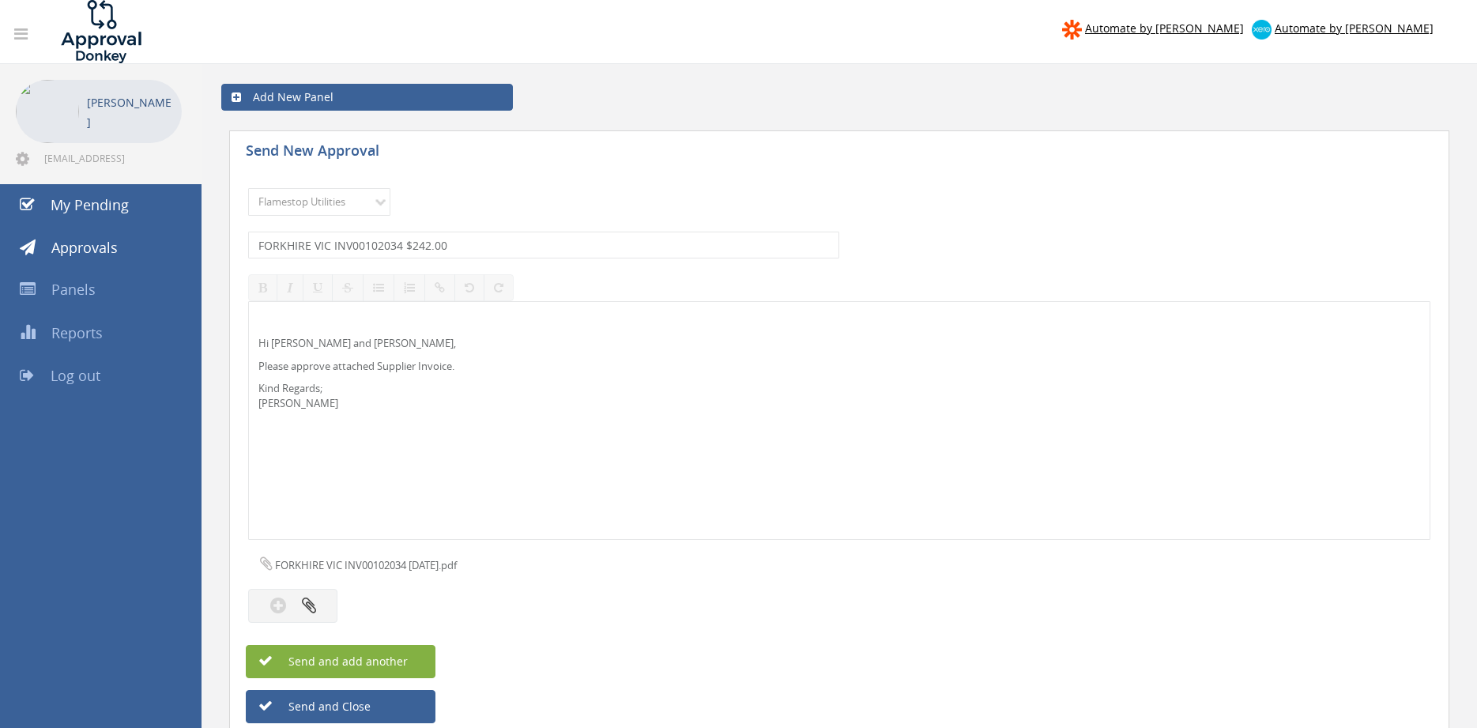
click at [414, 666] on button "Send and add another" at bounding box center [341, 661] width 190 height 33
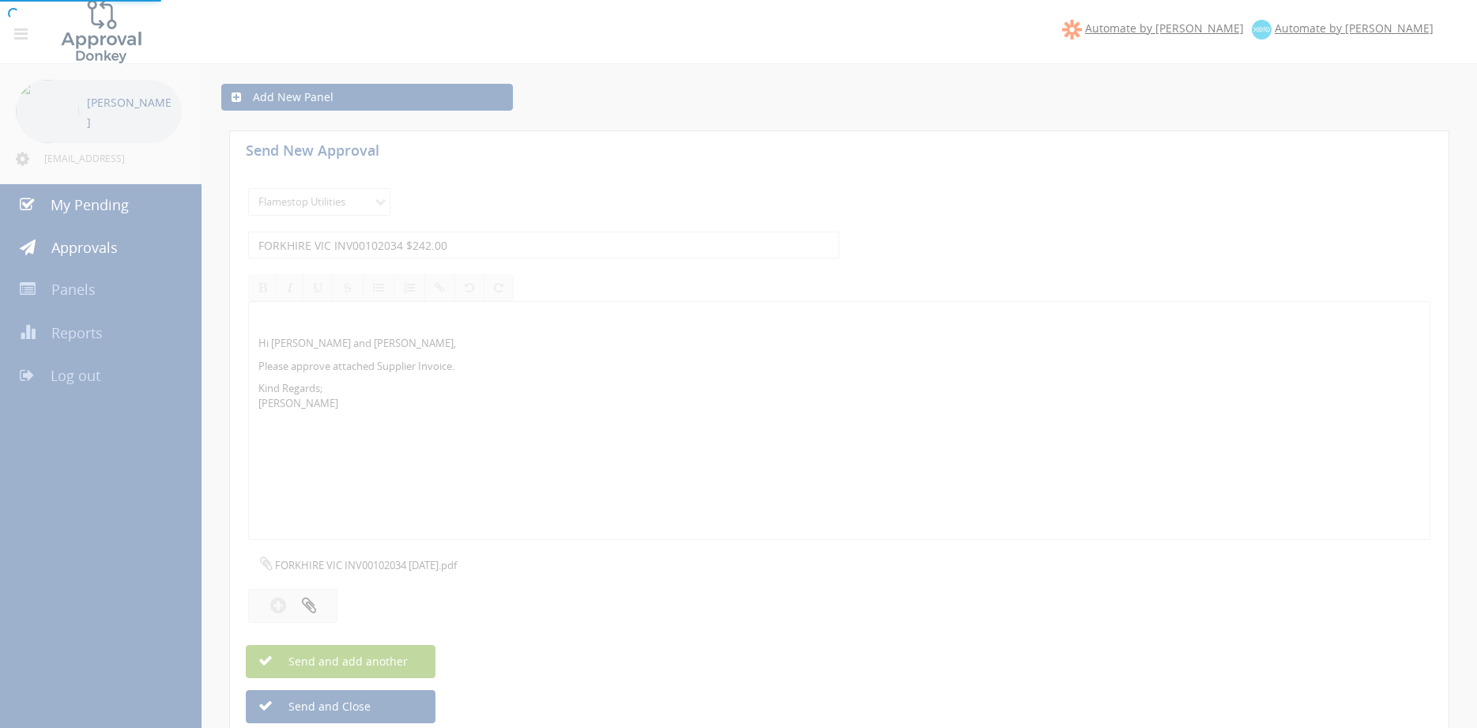
select select
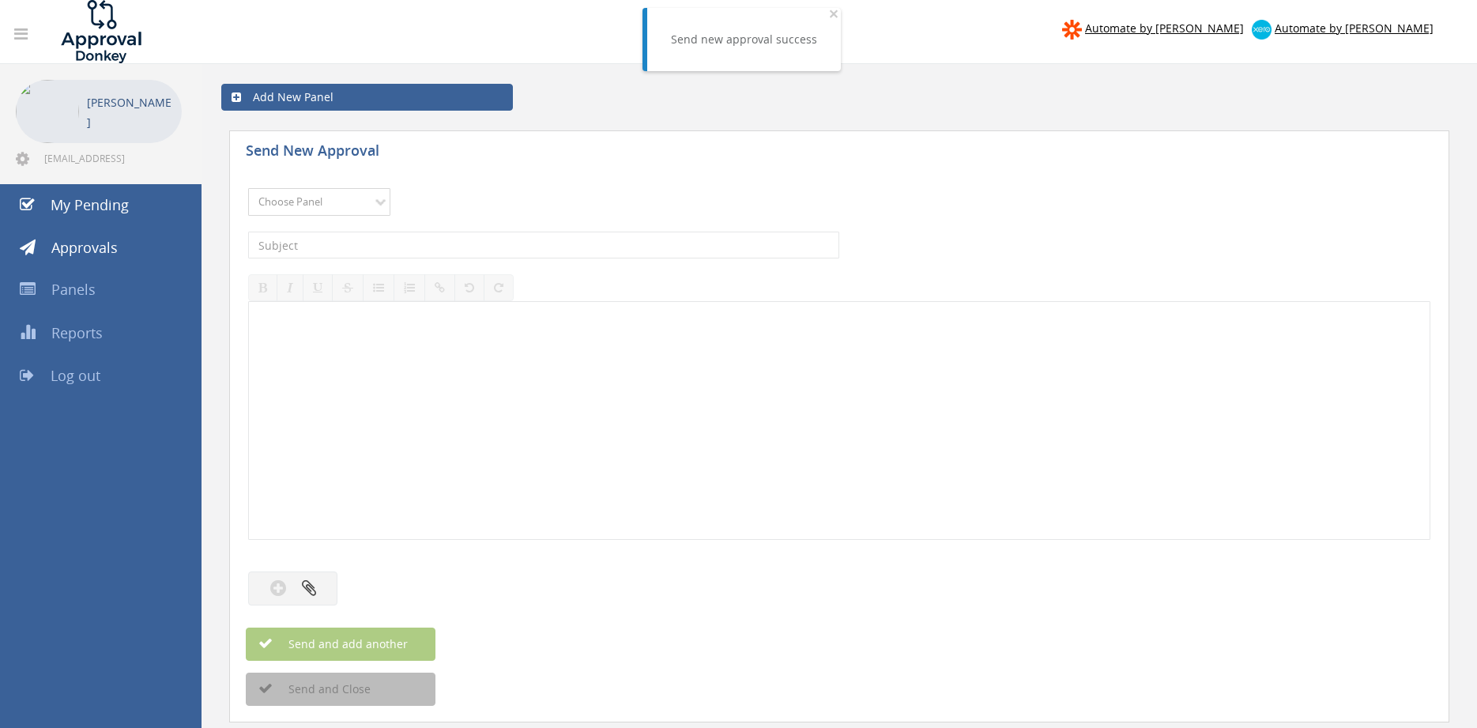
select select "9744"
click option "Flamestop Utilities" at bounding box center [0, 0] width 0 height 0
click at [414, 251] on input "text" at bounding box center [543, 245] width 591 height 27
type input "FORKHIRE VIC INV00102033 $299.75"
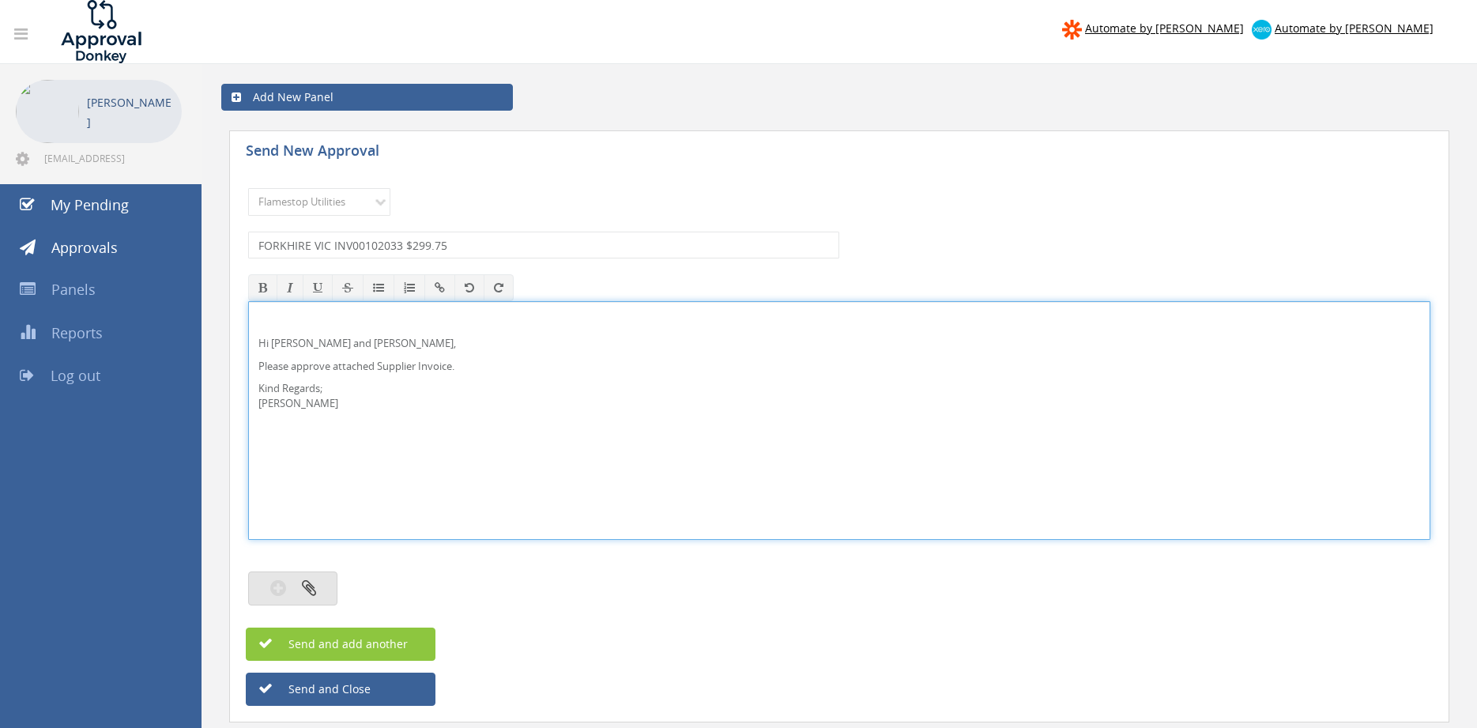
click at [309, 591] on icon "button" at bounding box center [309, 588] width 14 height 18
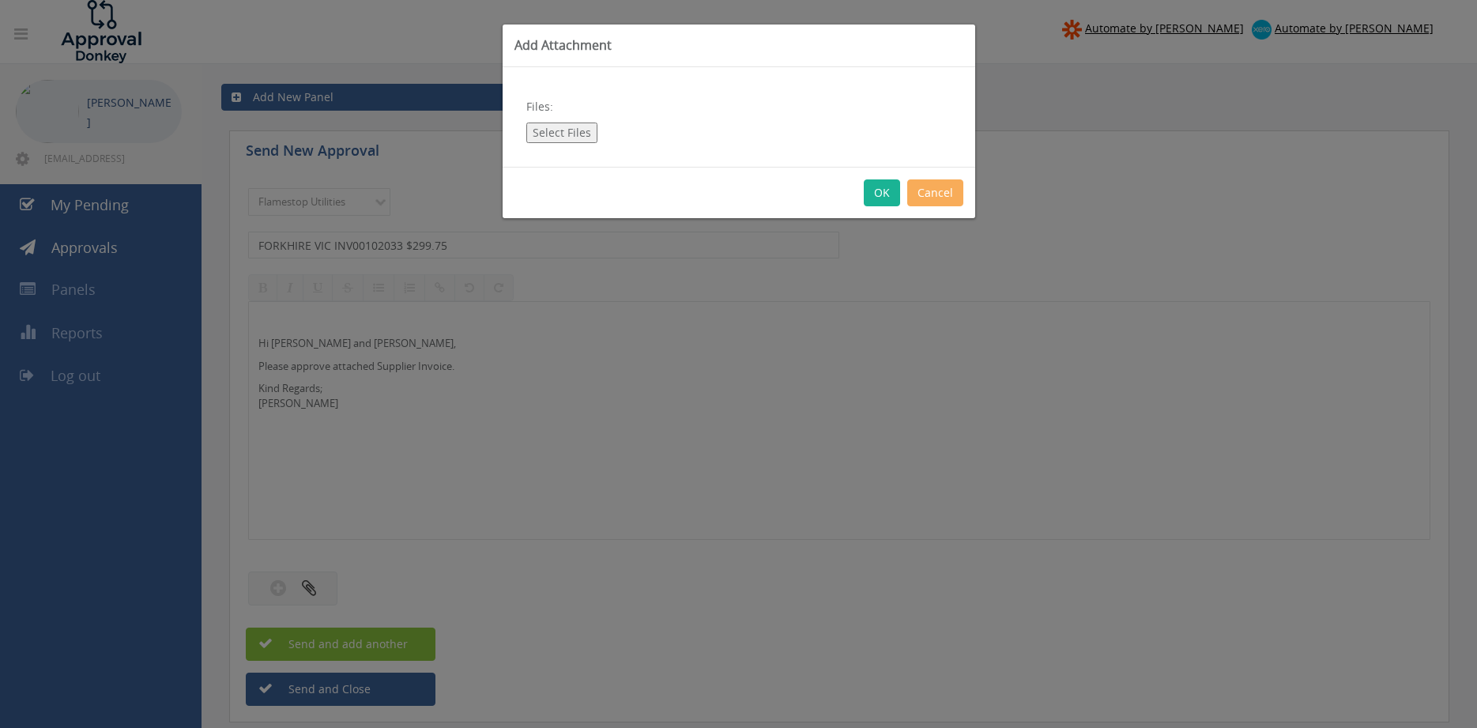
click at [564, 128] on button "Select Files" at bounding box center [561, 133] width 71 height 21
type input "C:\fakepath\FORKHIRE VIC INV00102033 [DATE].pdf"
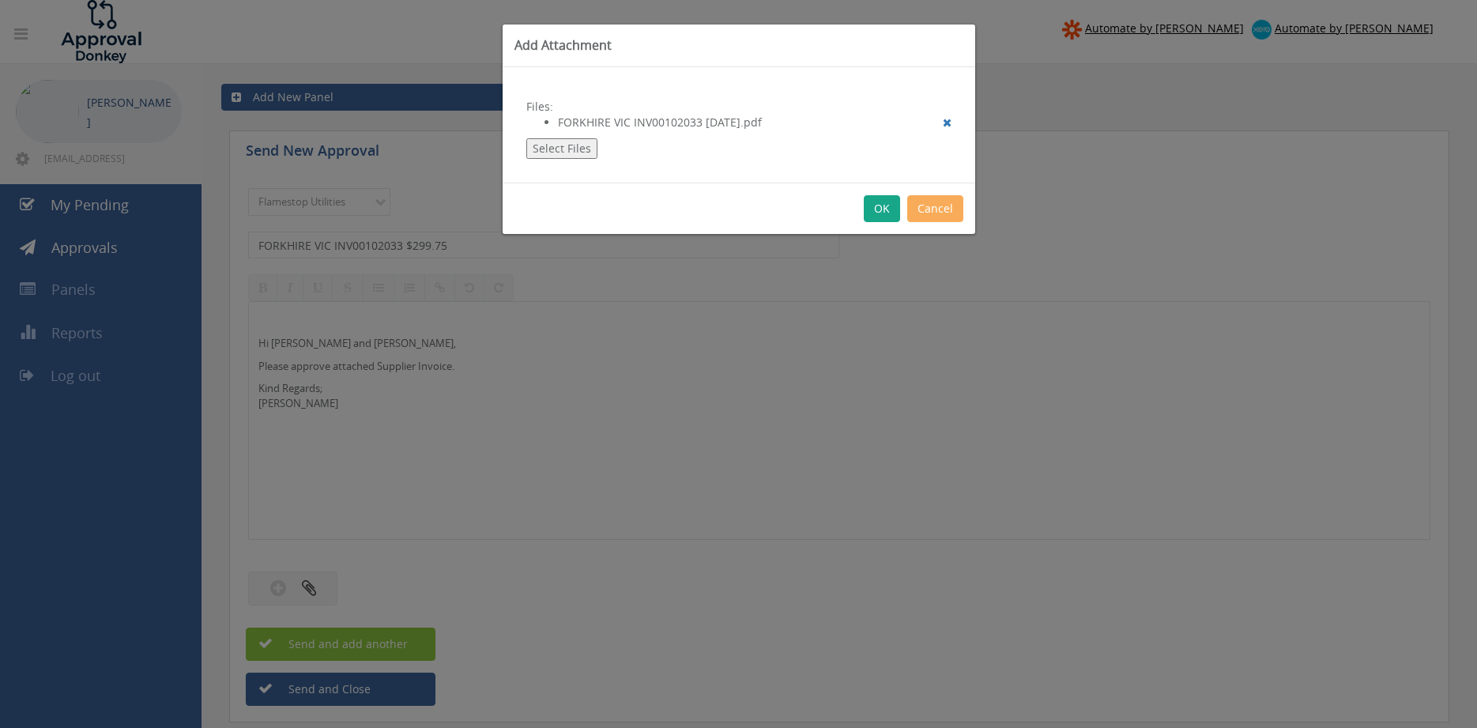
click at [879, 213] on button "OK" at bounding box center [882, 208] width 36 height 27
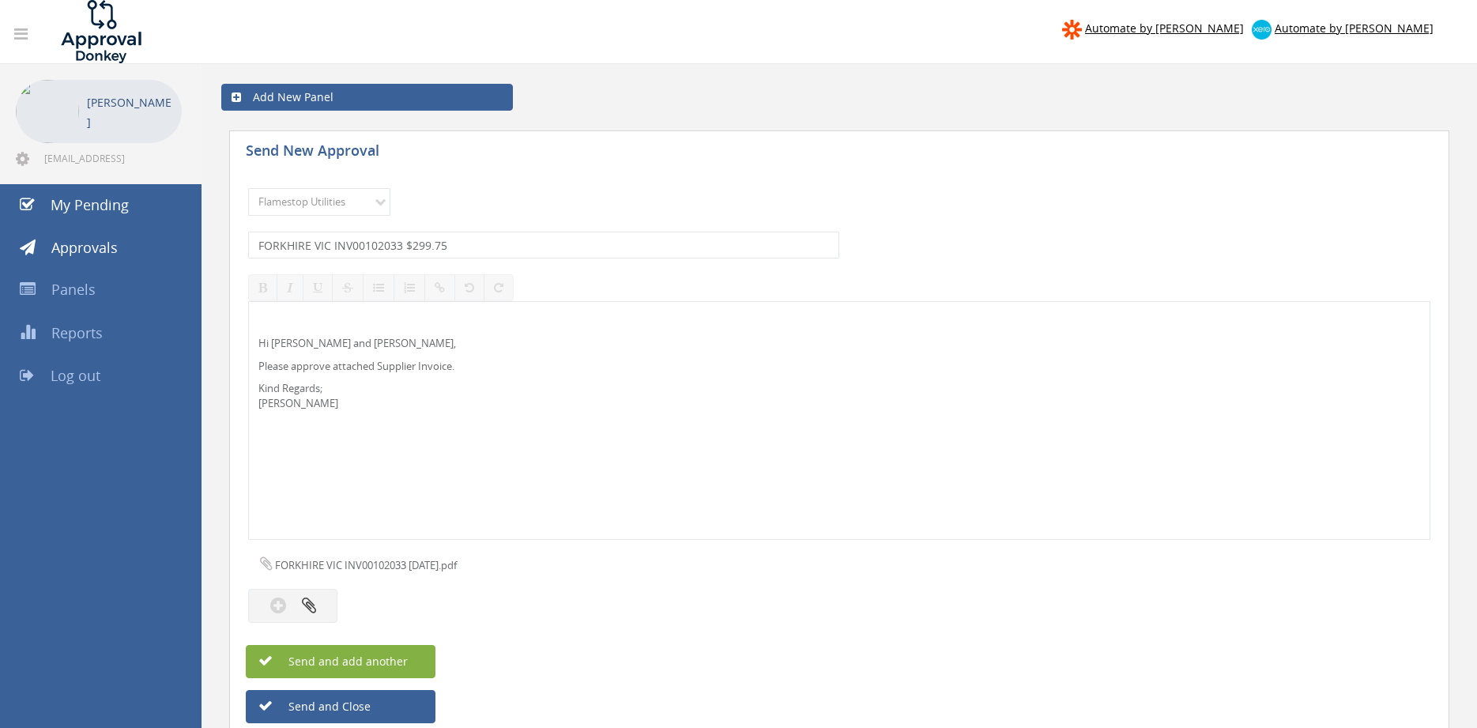
click at [398, 659] on span "Send and add another" at bounding box center [331, 661] width 153 height 15
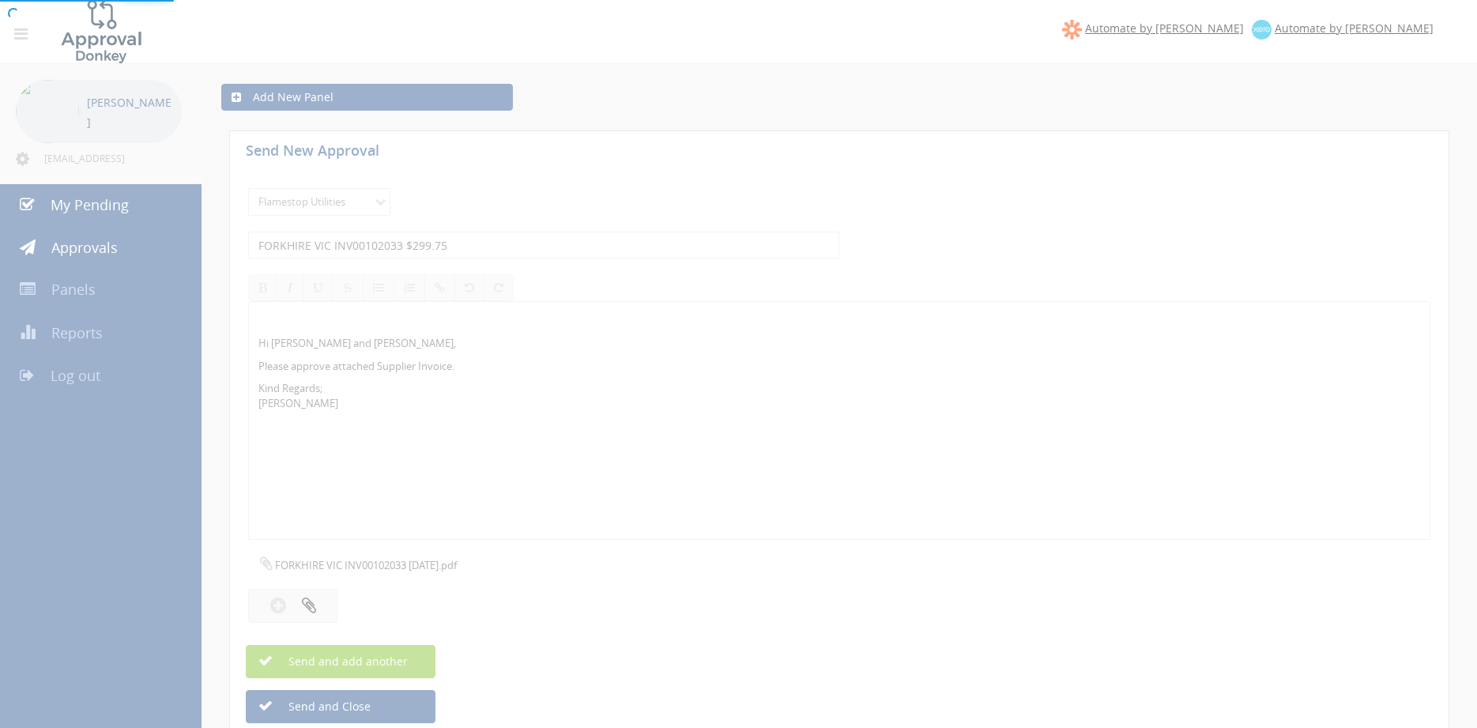
select select
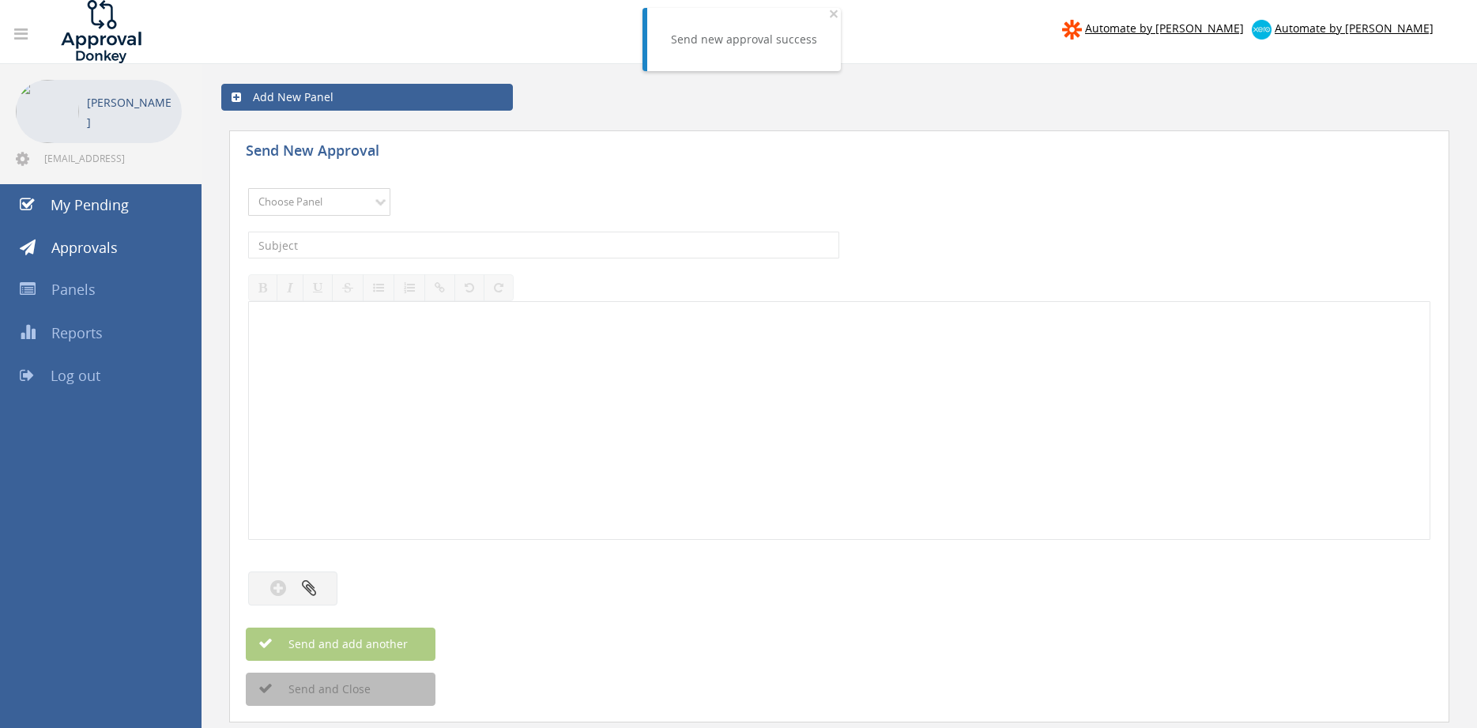
click at [248, 188] on select "Choose Panel Alarm Credits RG - 3 NZ Utilities Cable and SAI Global NZ Alarms-1…" at bounding box center [319, 202] width 142 height 28
select select "9744"
click option "Flamestop Utilities" at bounding box center [0, 0] width 0 height 0
click at [413, 236] on input "text" at bounding box center [543, 245] width 591 height 27
type input "E"
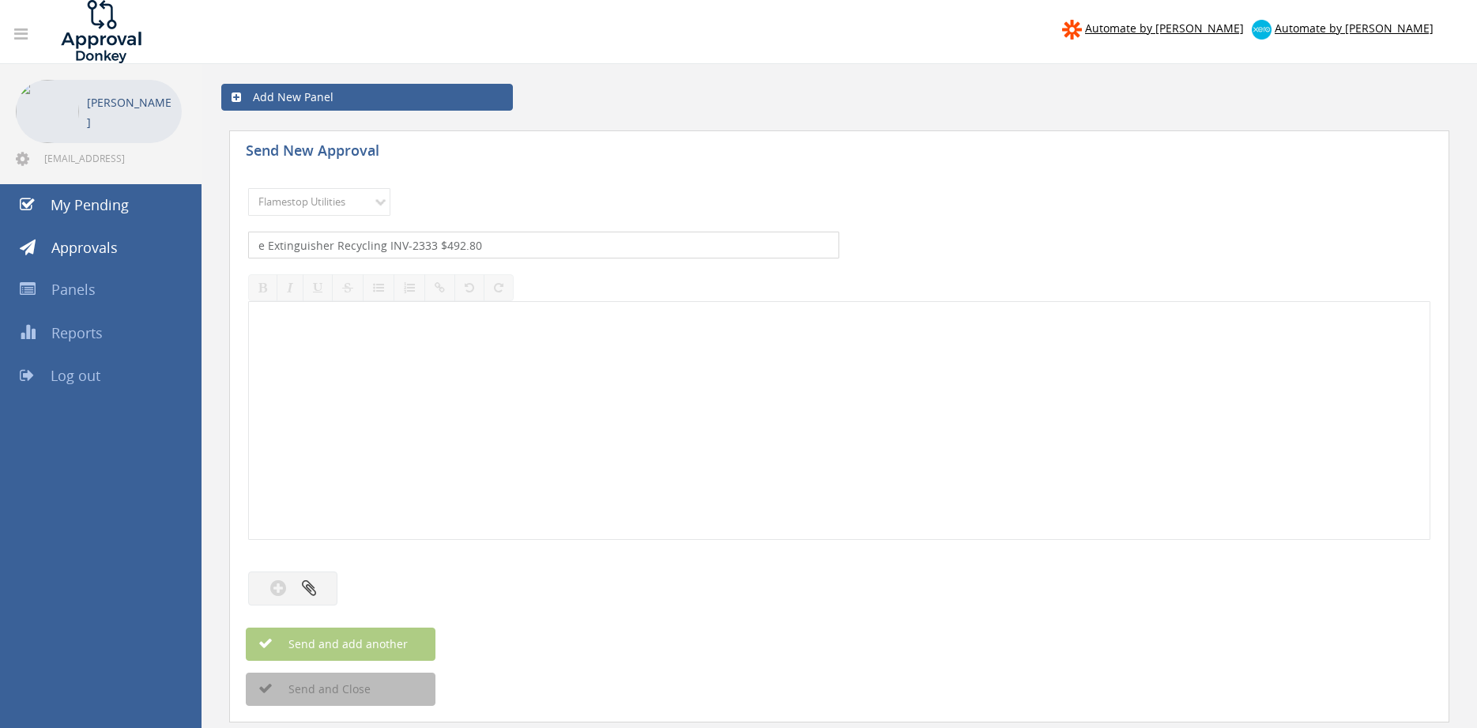
type input "e Extinguisher Recycling INV-2333 $492.80"
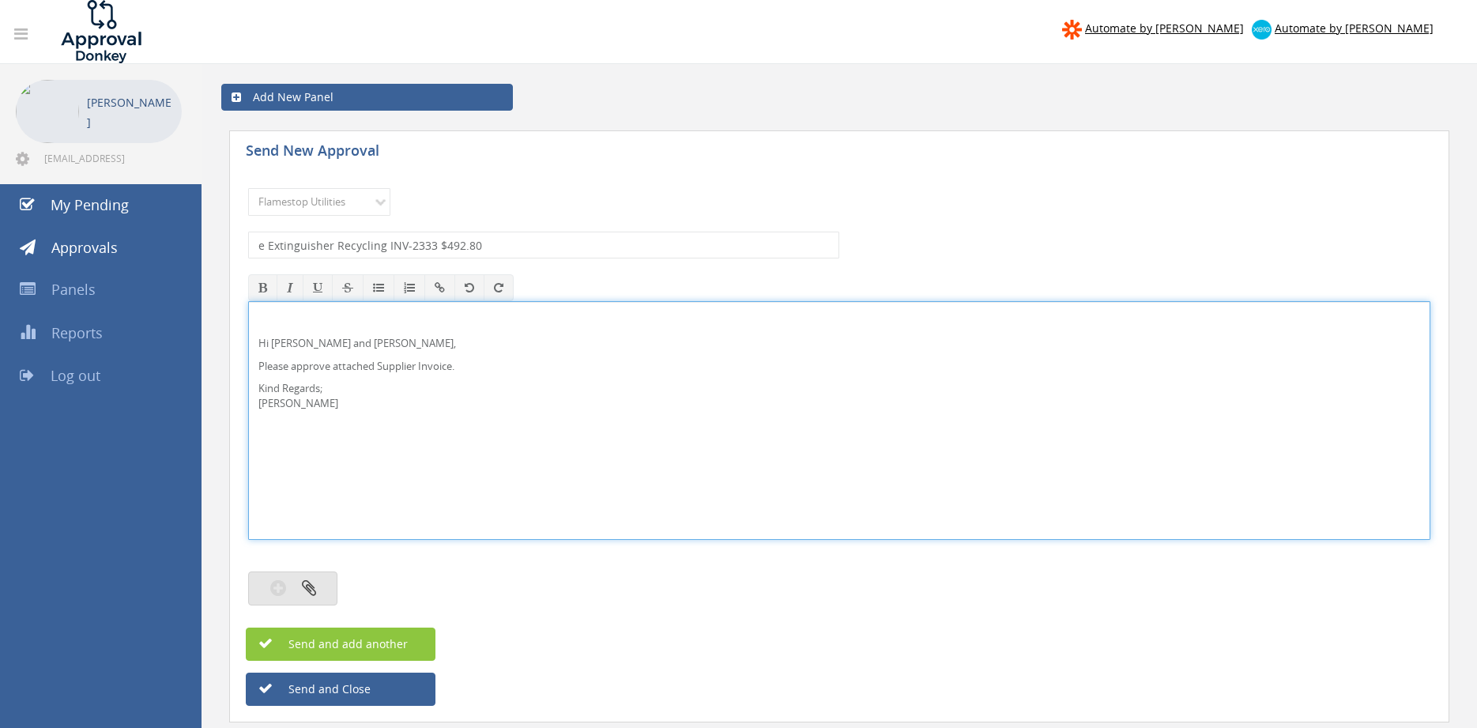
click at [301, 581] on button "button" at bounding box center [292, 588] width 89 height 34
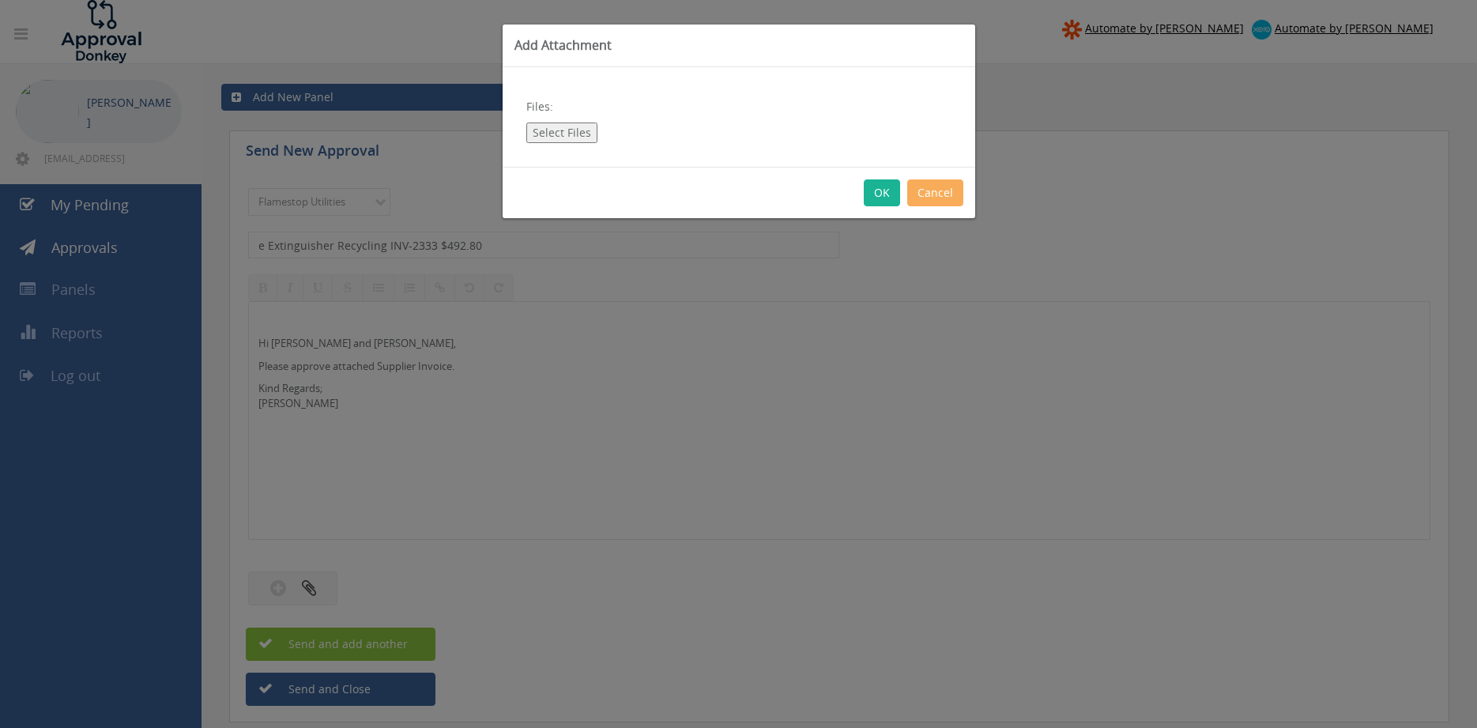
click at [538, 128] on button "Select Files" at bounding box center [561, 133] width 71 height 21
type input "C:\fakepath\e Extinguisher Recycling INV-2333 [DATE].pdf"
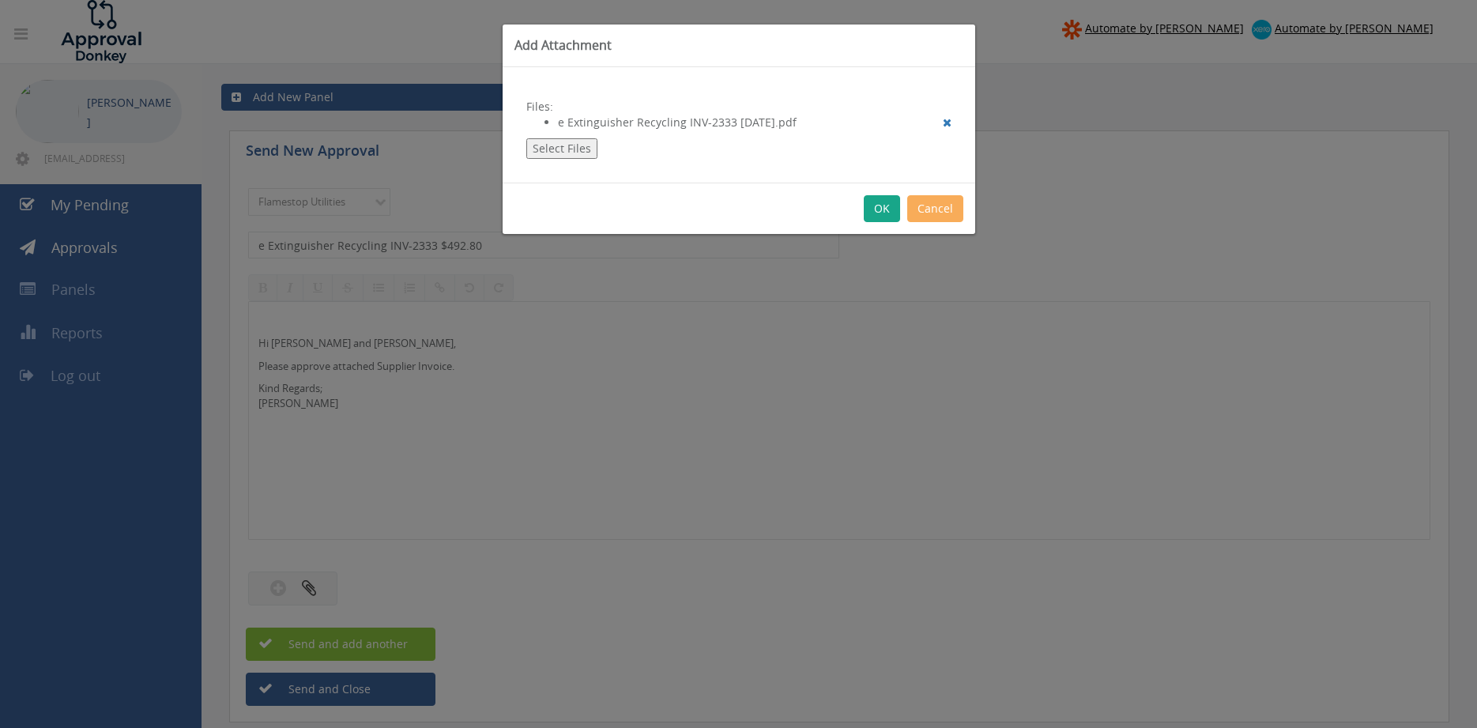
click at [877, 213] on button "OK" at bounding box center [882, 208] width 36 height 27
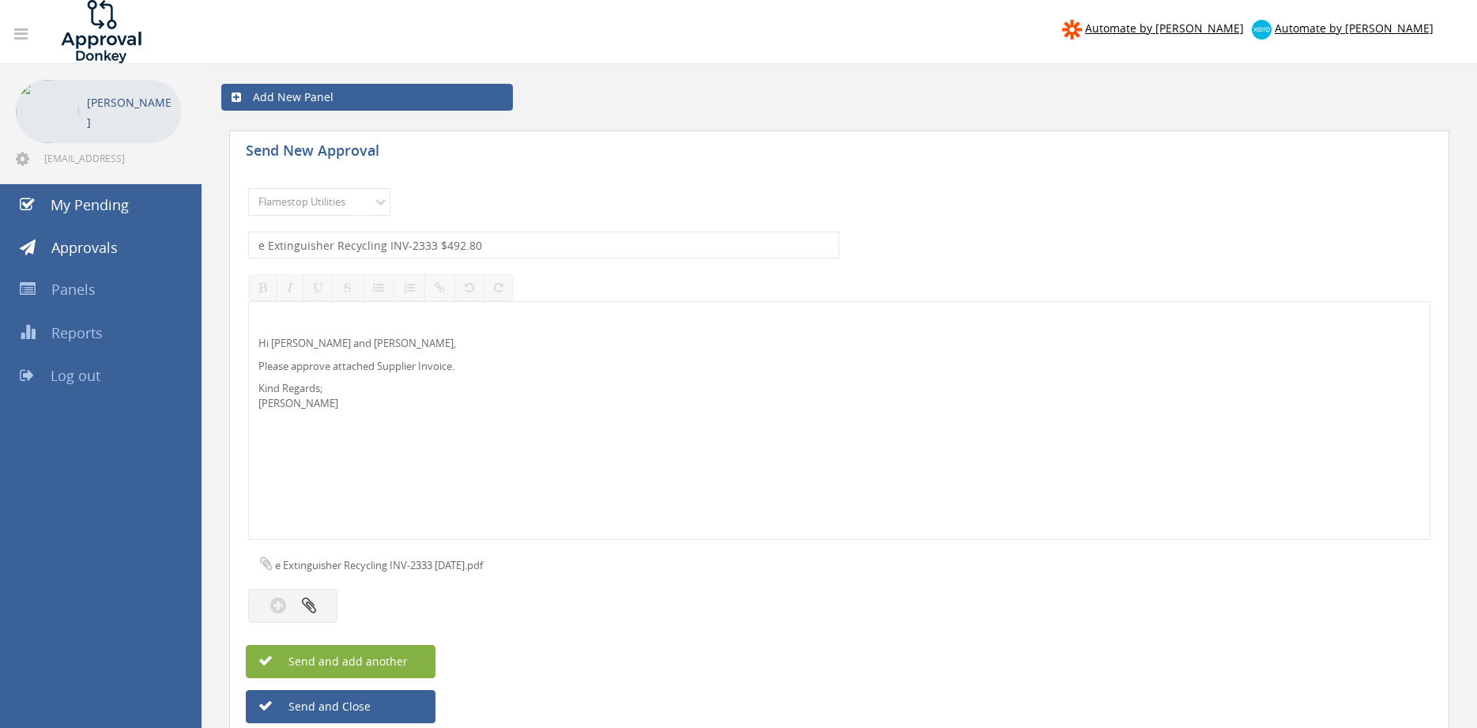
click at [405, 660] on span "Send and add another" at bounding box center [331, 661] width 153 height 15
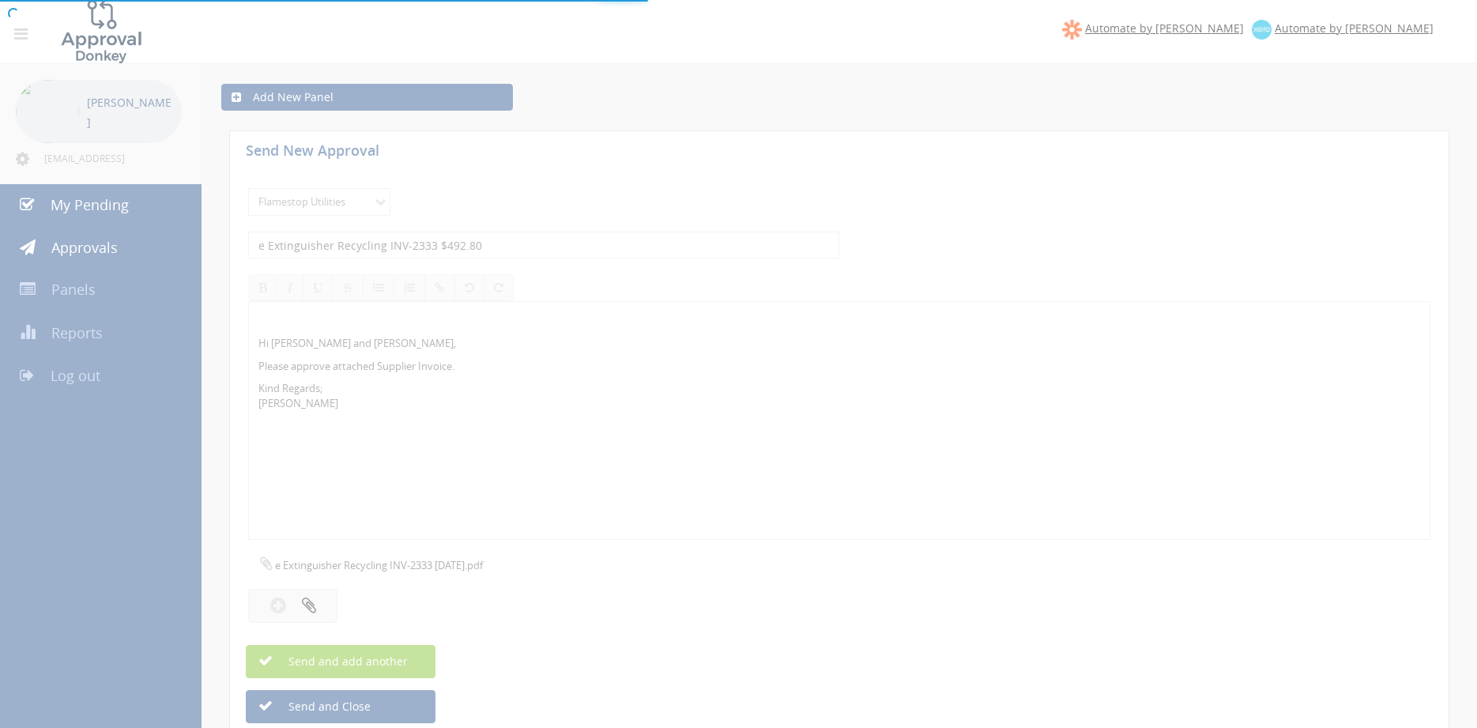
select select
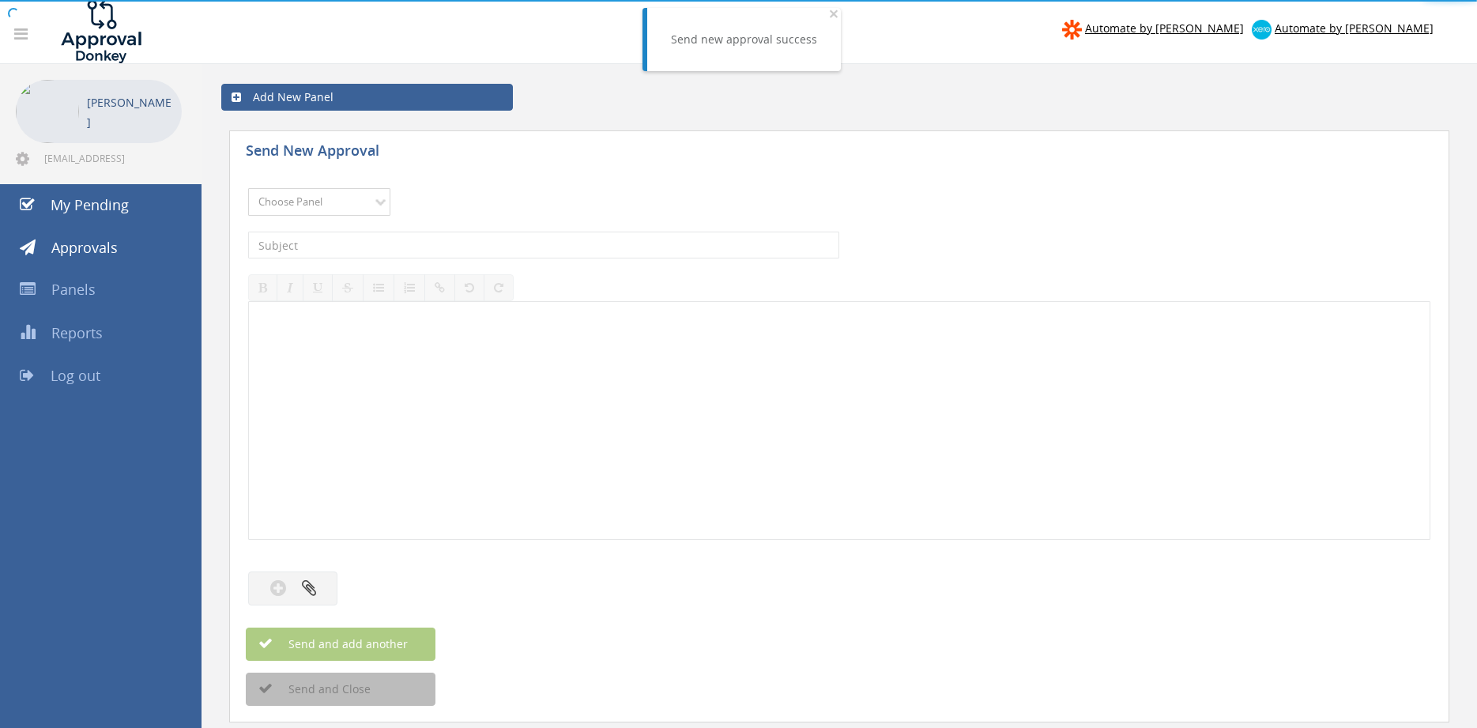
click at [248, 188] on select "Choose Panel Alarm Credits RG - 3 NZ Utilities Cable and SAI Global NZ Alarms-1…" at bounding box center [319, 202] width 142 height 28
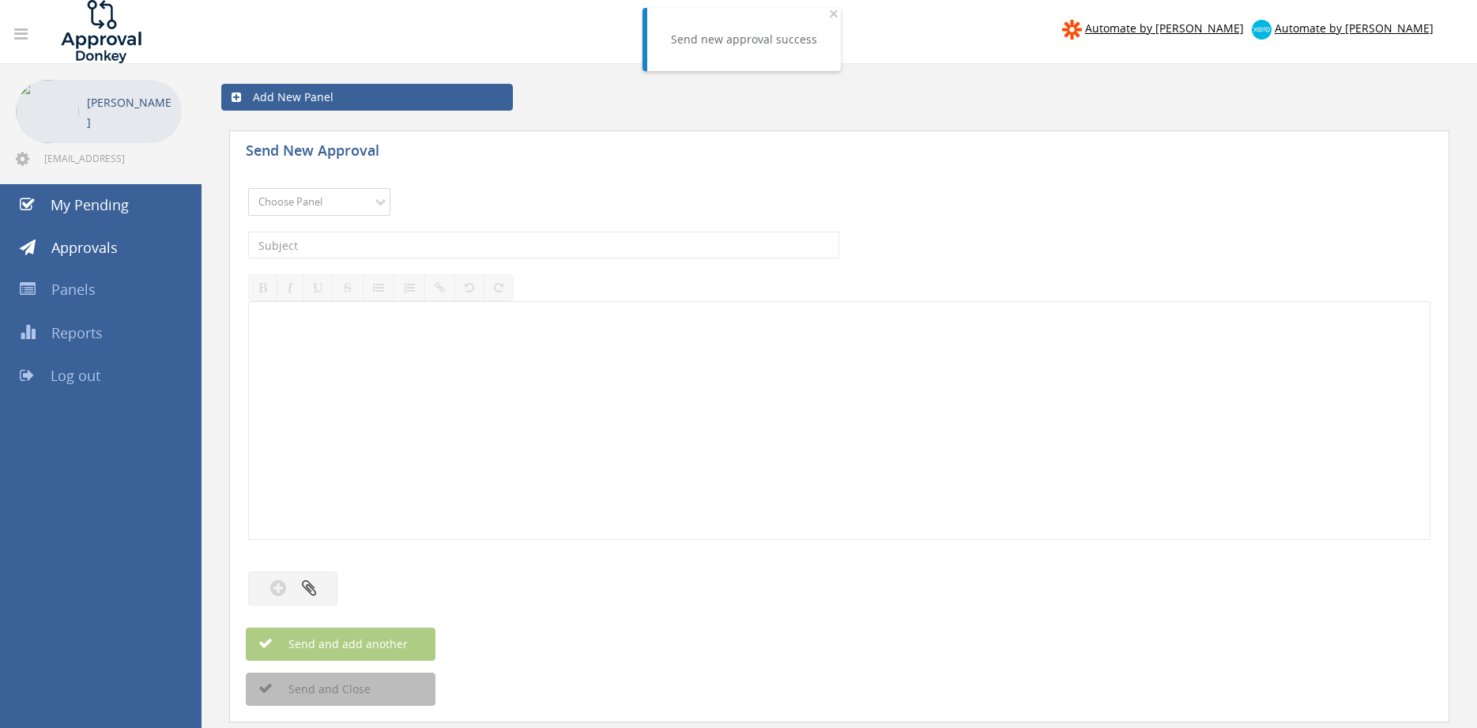
select select "9744"
click option "Flamestop Utilities" at bounding box center [0, 0] width 0 height 0
click at [394, 250] on input "text" at bounding box center [543, 245] width 591 height 27
type input "e Extinguisher Recycling INV-2327 $690.80"
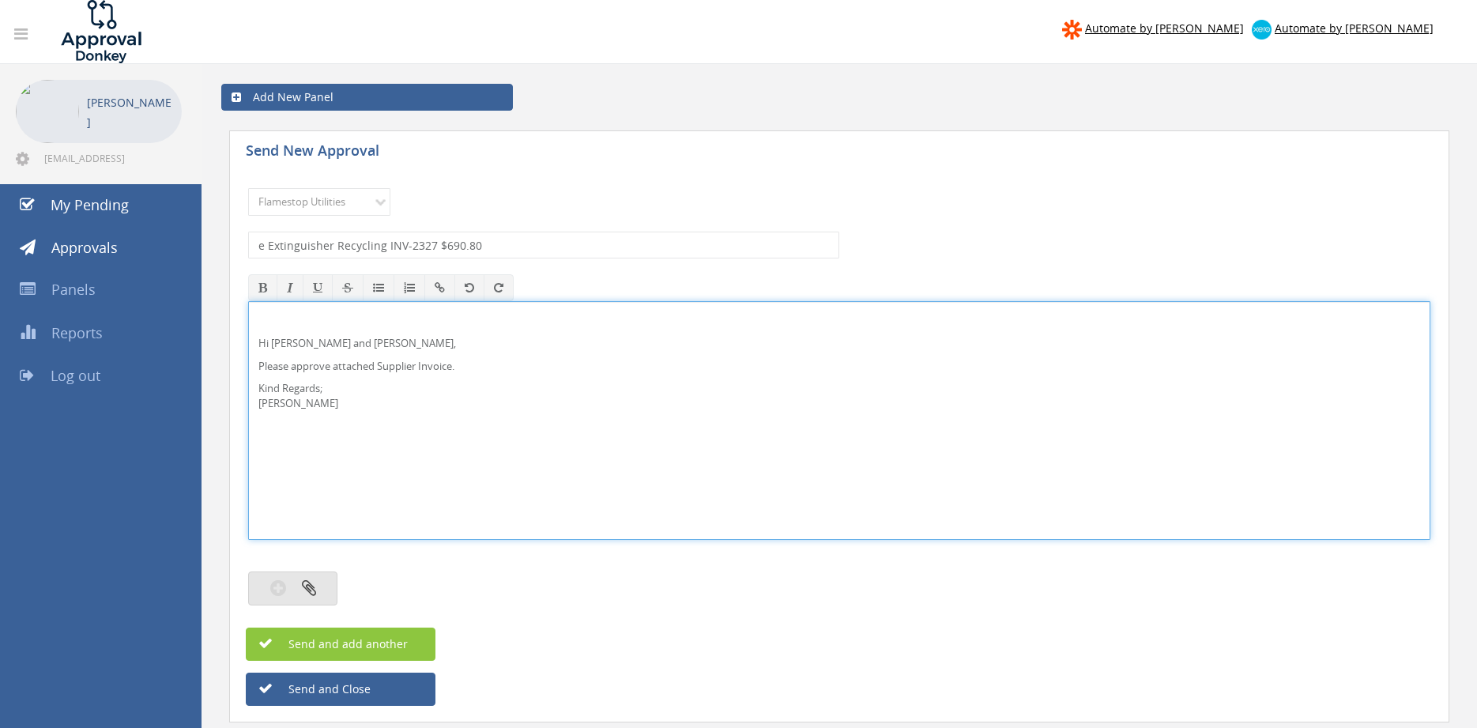
click at [301, 576] on button "button" at bounding box center [292, 588] width 89 height 34
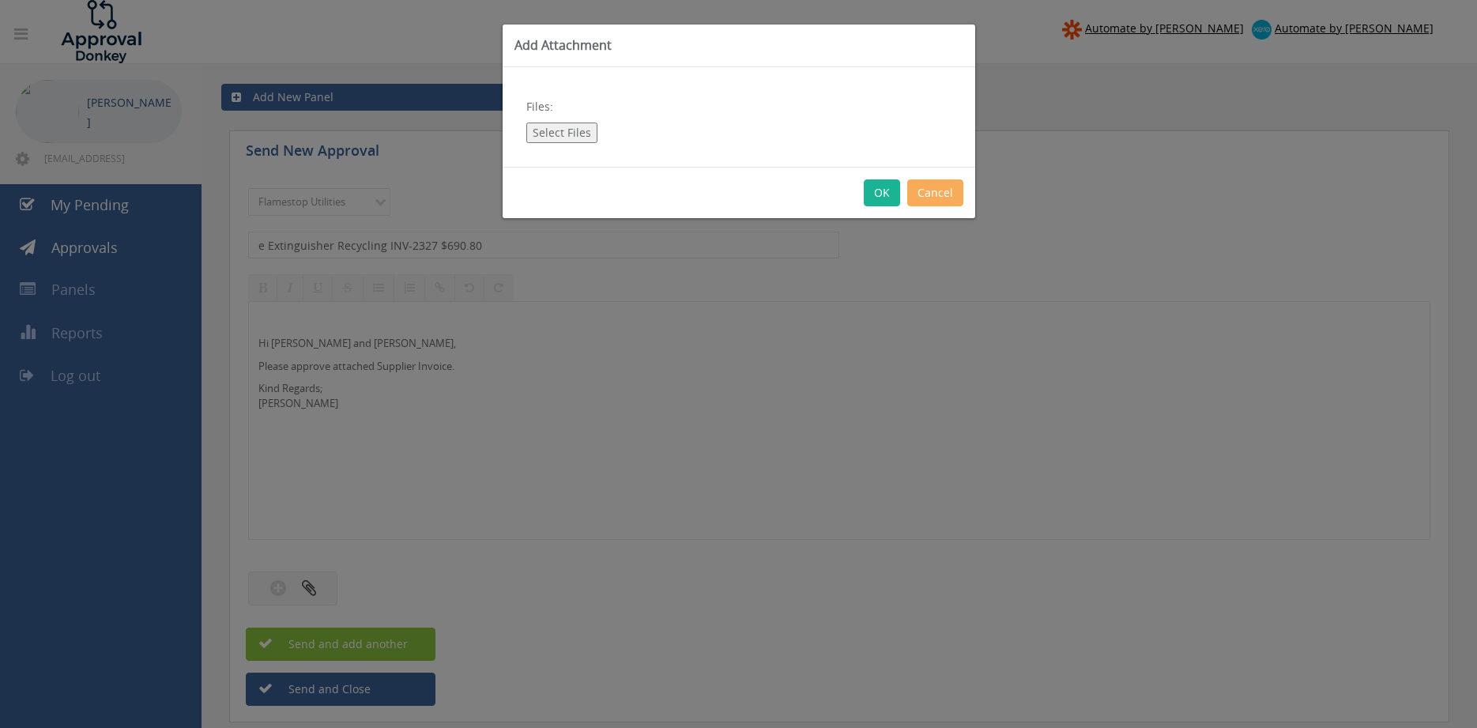
click at [562, 134] on button "Select Files" at bounding box center [561, 133] width 71 height 21
type input "C:\fakepath\e Extinguisher Recycling INV-2327 [DATE].pdf"
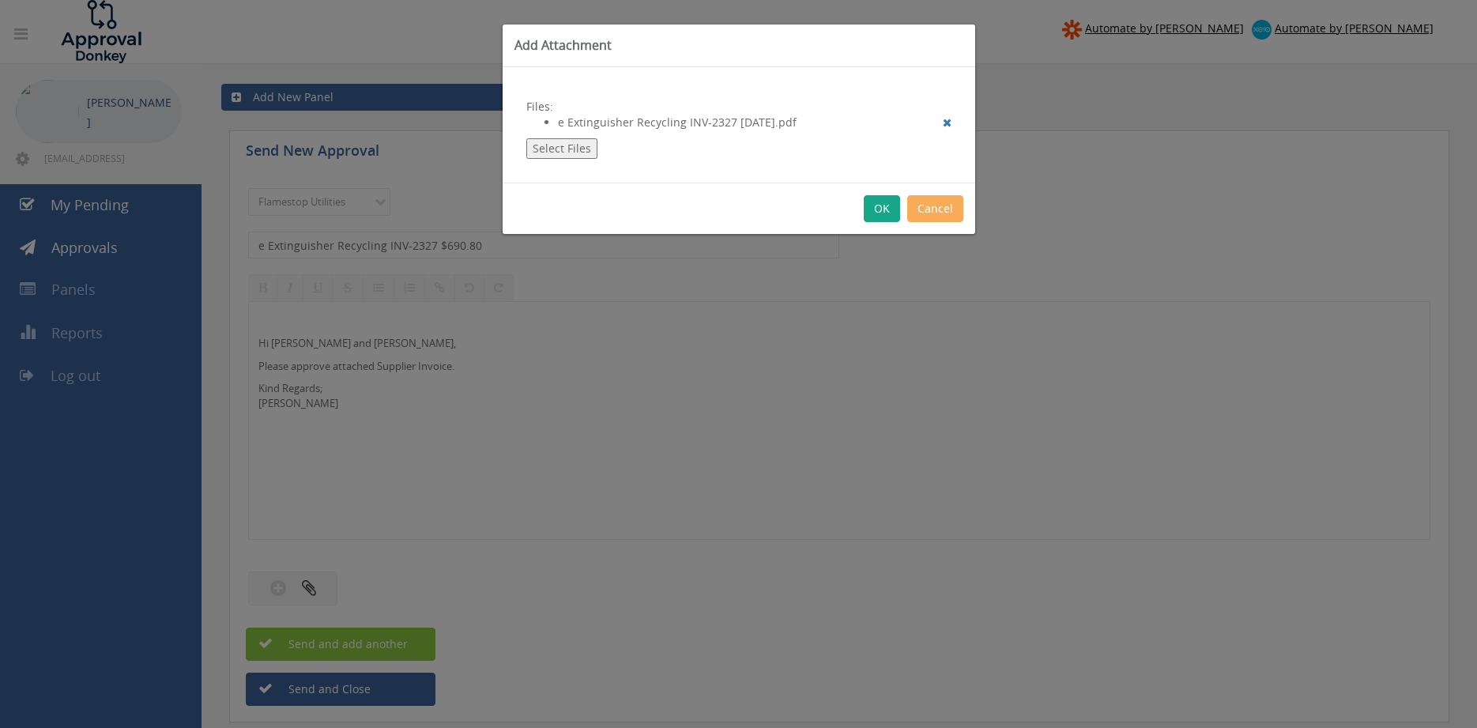
click at [881, 208] on button "OK" at bounding box center [882, 208] width 36 height 27
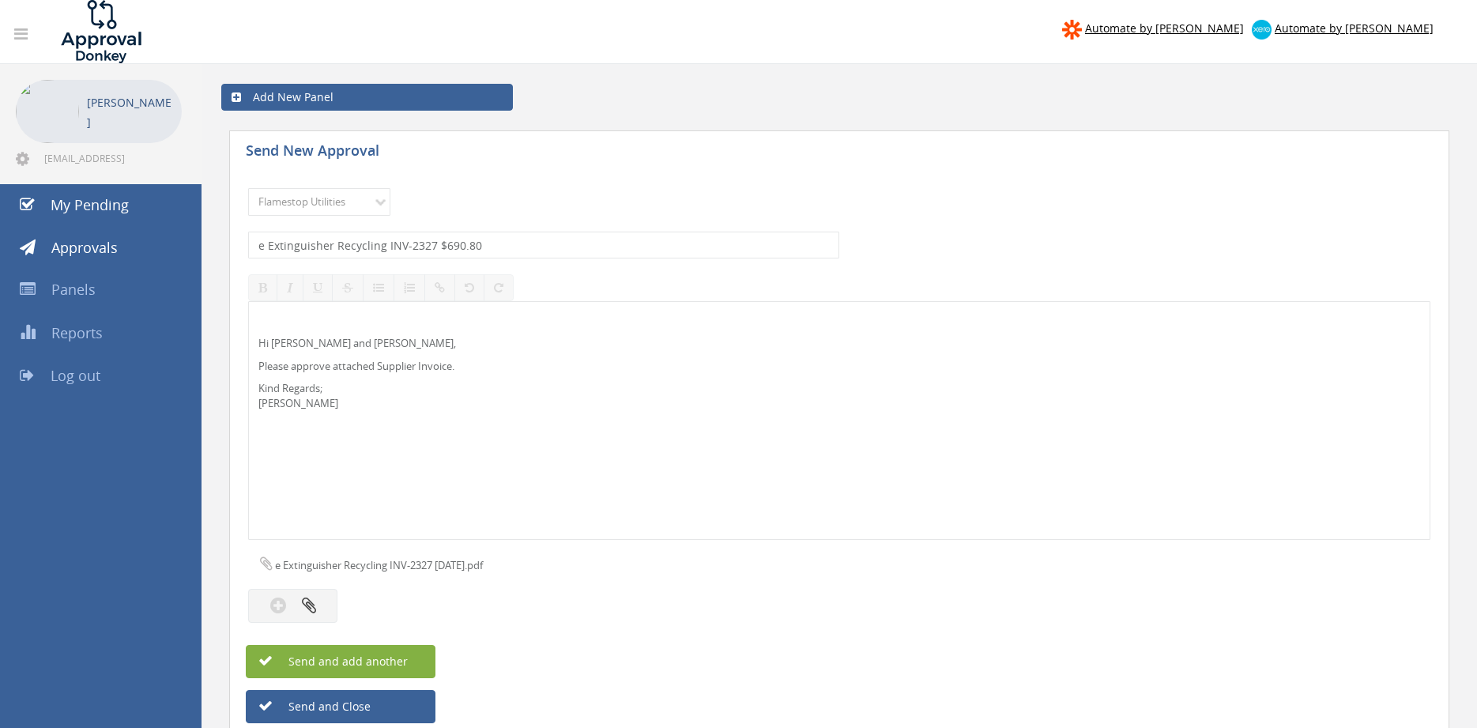
click at [413, 667] on button "Send and add another" at bounding box center [341, 661] width 190 height 33
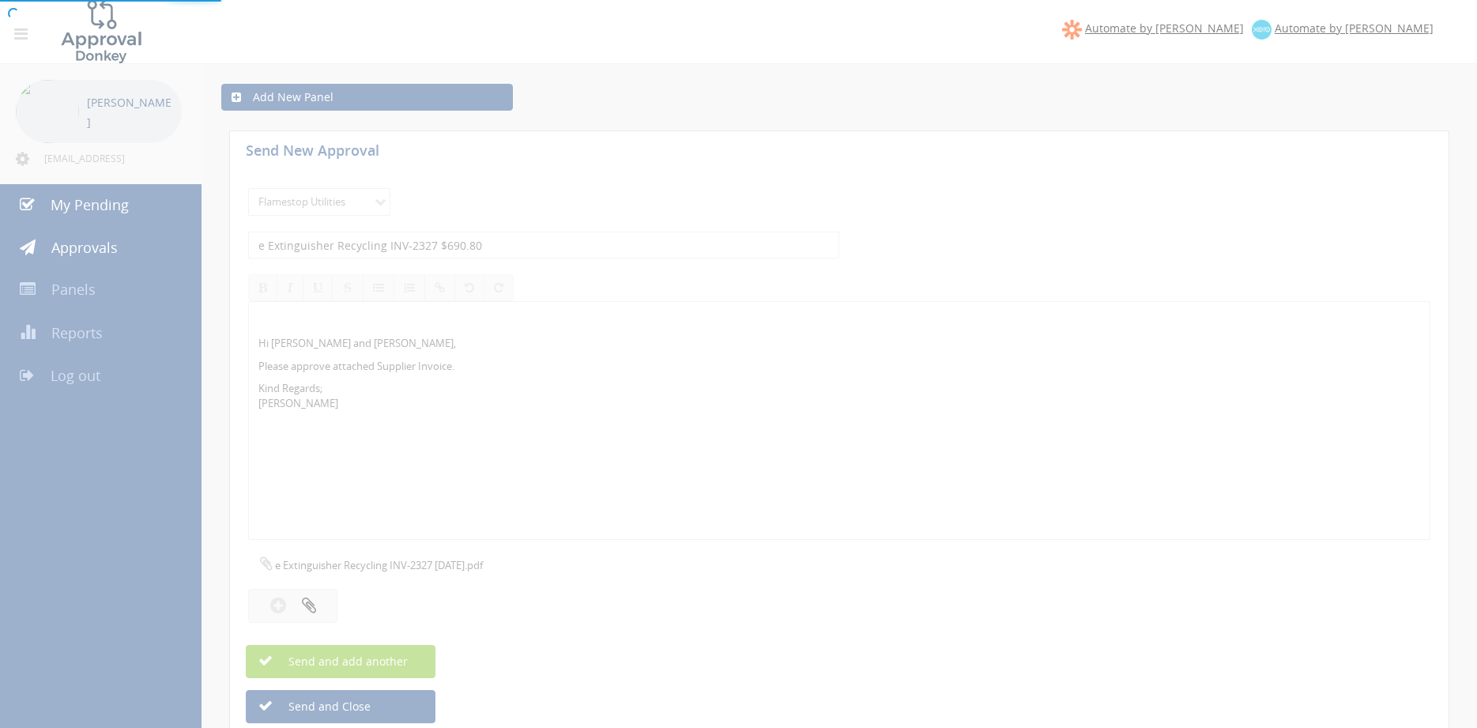
select select
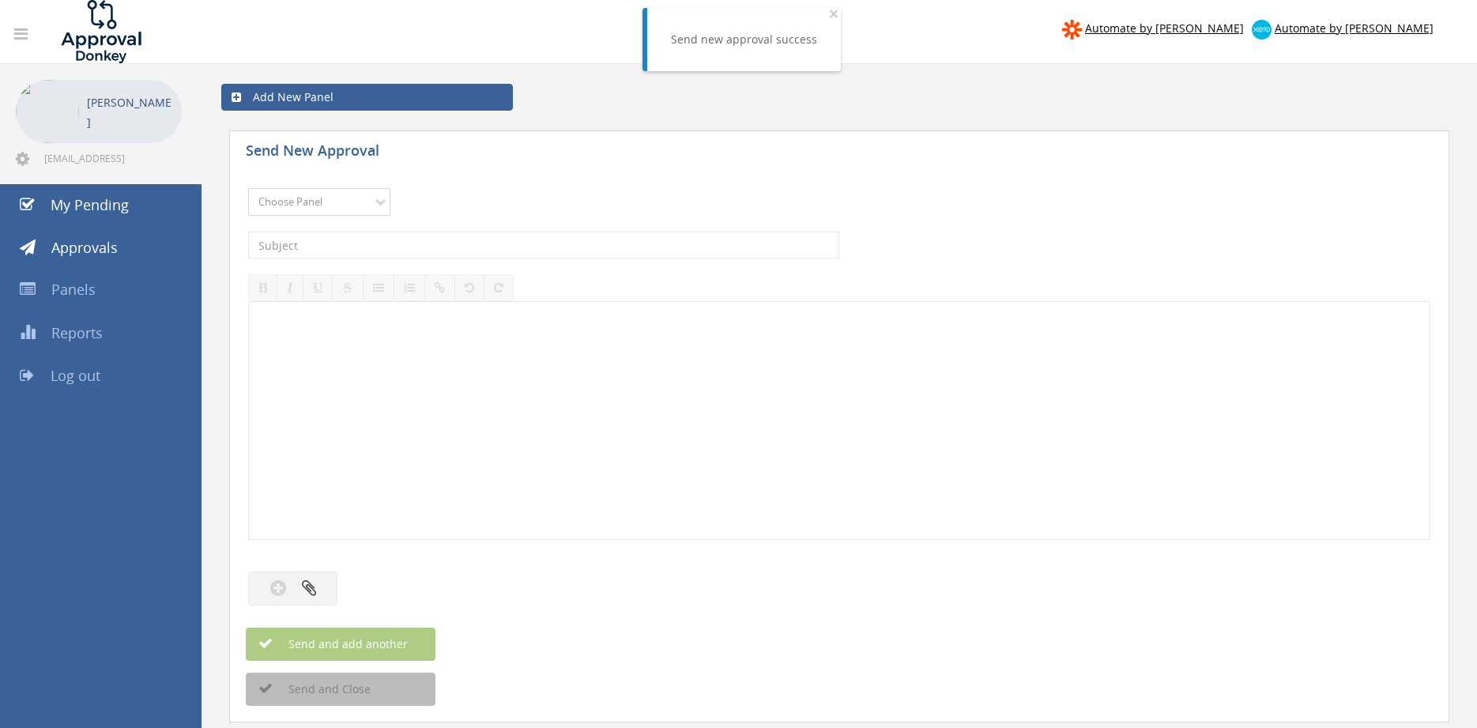
click at [248, 188] on select "Choose Panel Alarm Credits RG - 3 NZ Utilities Cable and SAI Global NZ Alarms-1…" at bounding box center [319, 202] width 142 height 28
select select "9744"
click option "Flamestop Utilities" at bounding box center [0, 0] width 0 height 0
click at [396, 246] on input "text" at bounding box center [543, 245] width 591 height 27
type input "e Extinguisher Recycling INV-2328 $457.60"
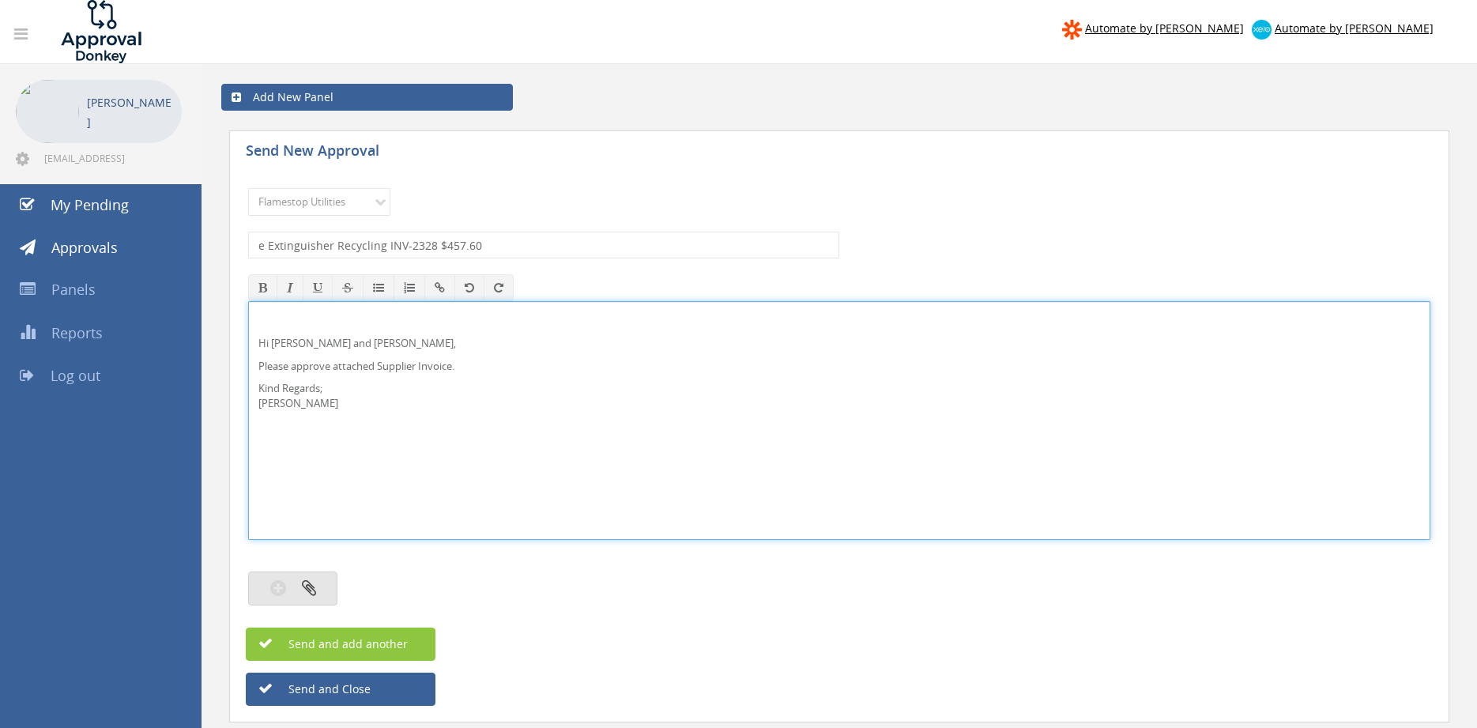
click at [315, 582] on icon "button" at bounding box center [309, 588] width 14 height 18
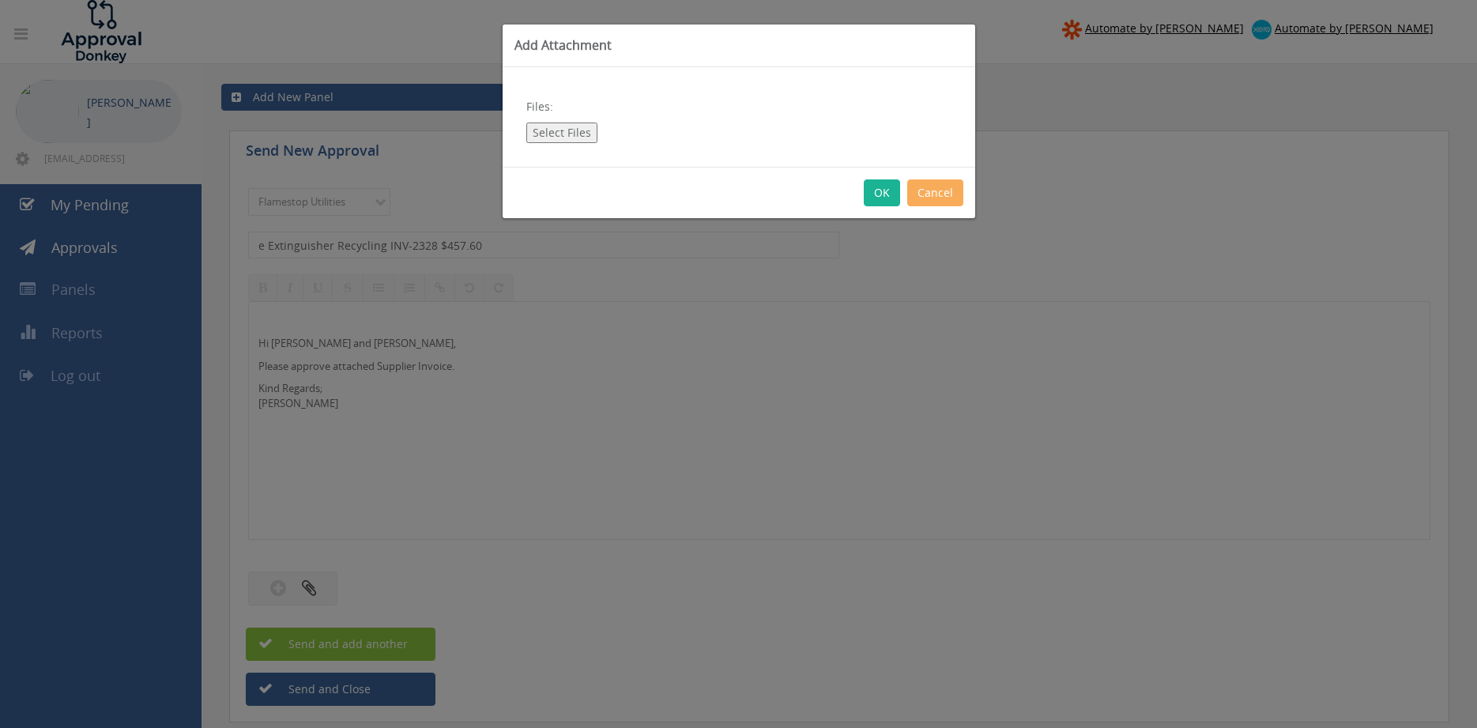
click at [572, 135] on button "Select Files" at bounding box center [561, 133] width 71 height 21
type input "C:\fakepath\e Extinguisher Recycling INV-2328 [DATE].pdf"
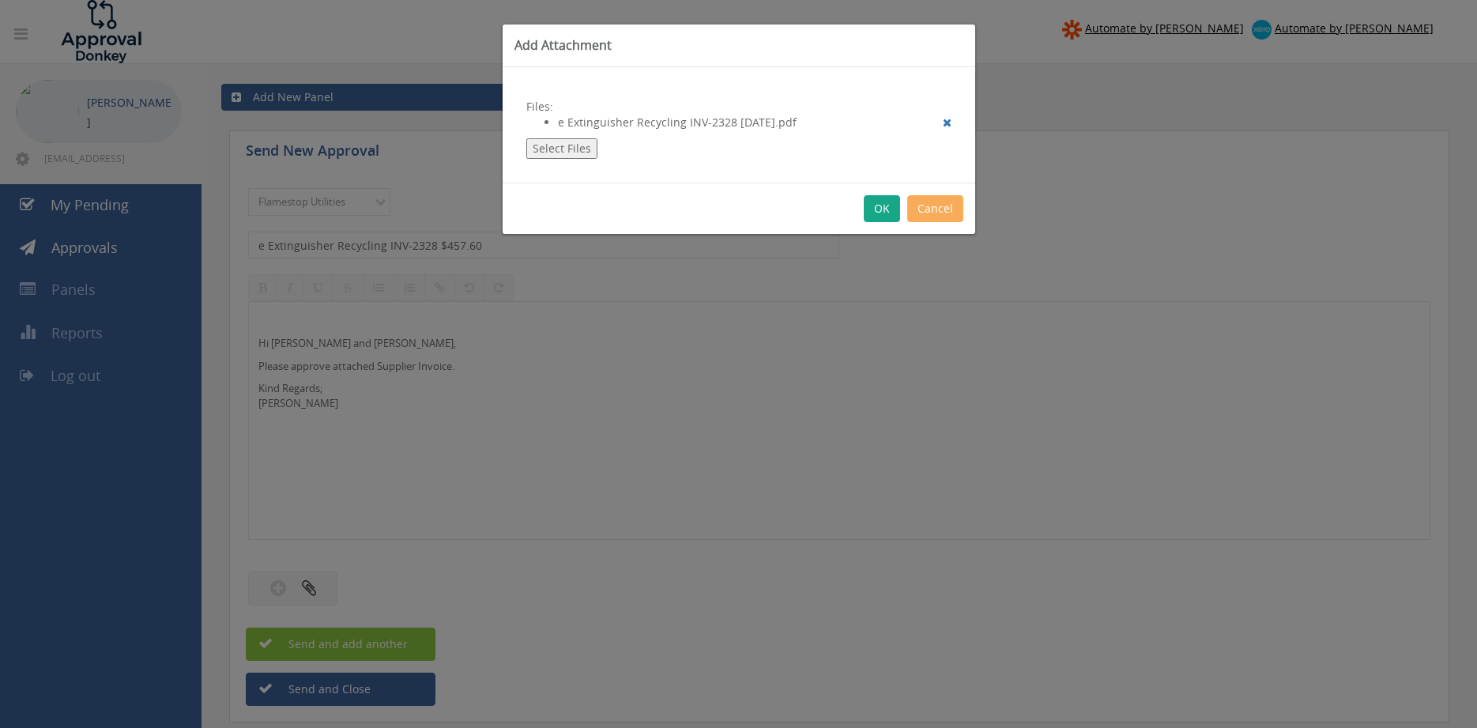
click at [882, 209] on button "OK" at bounding box center [882, 208] width 36 height 27
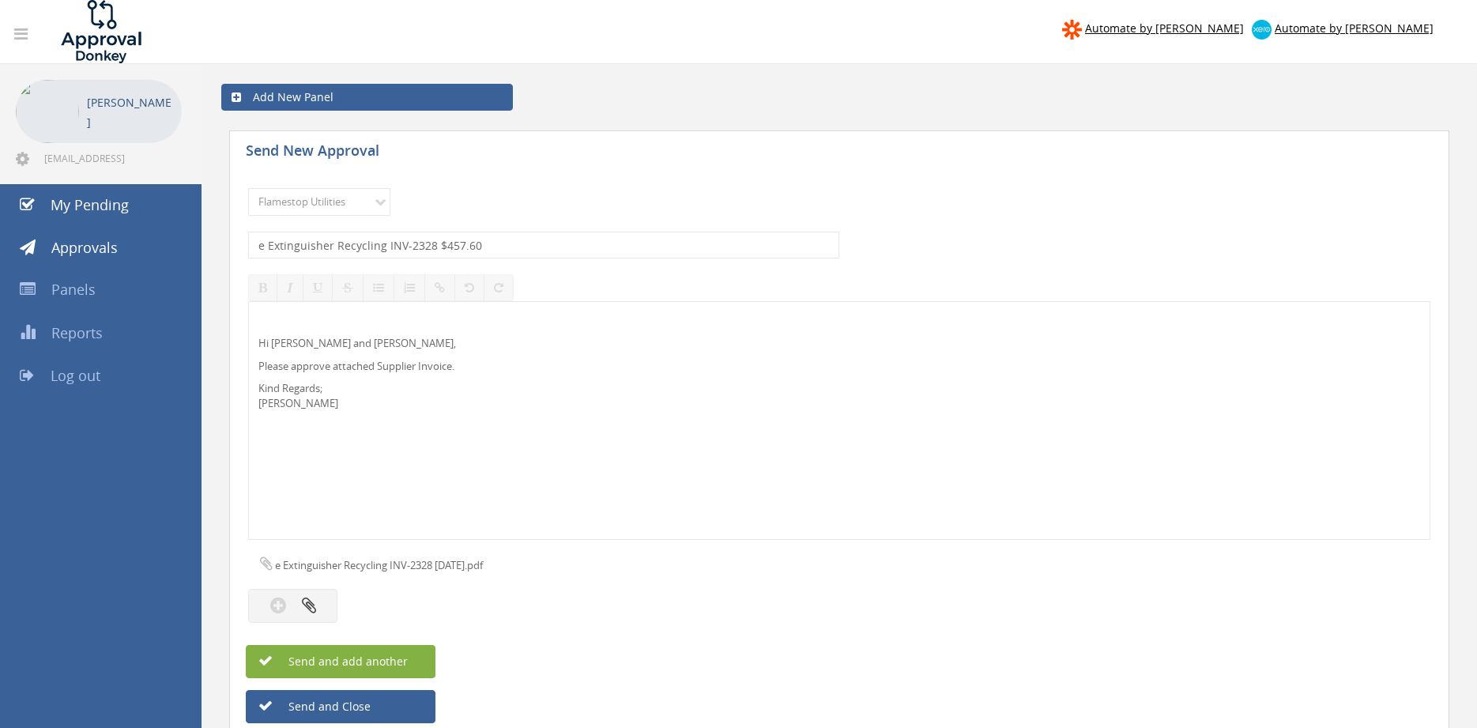
click at [368, 659] on span "Send and add another" at bounding box center [331, 661] width 153 height 15
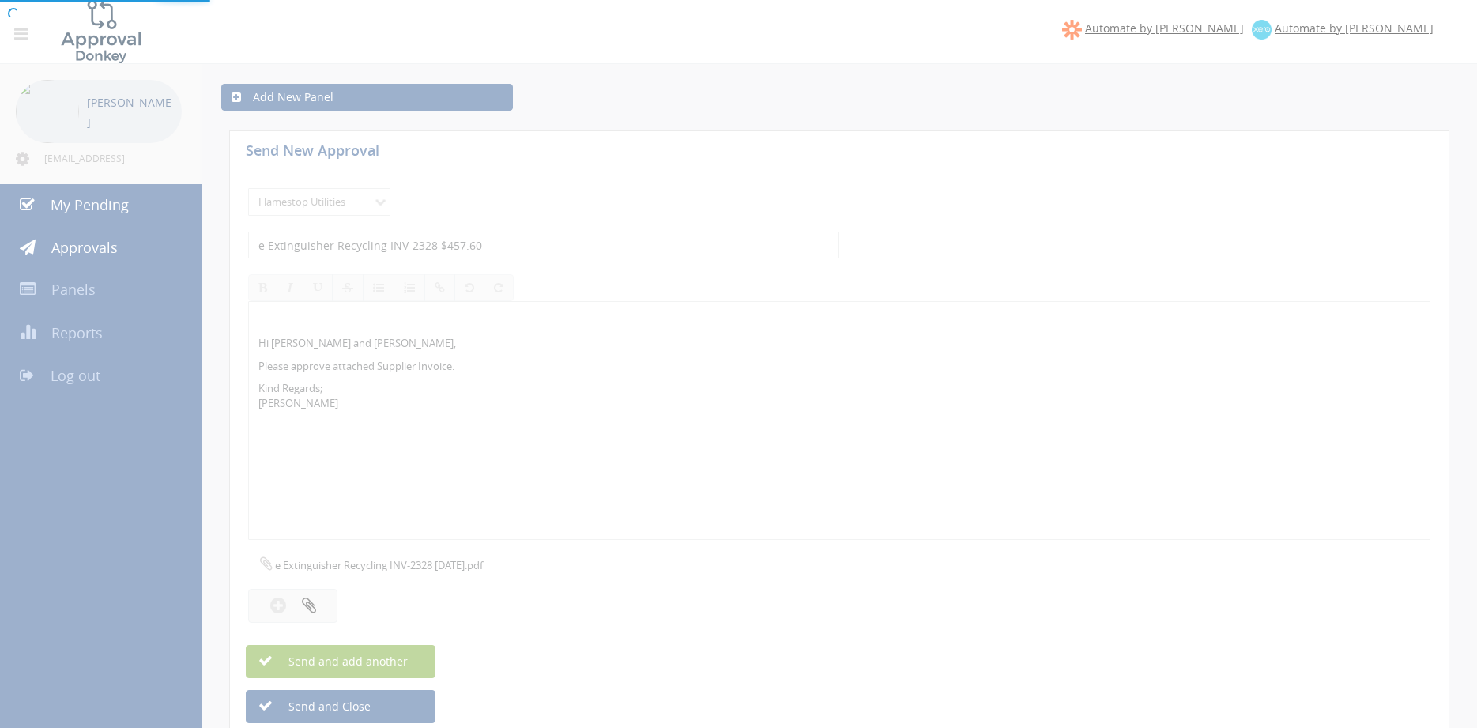
select select
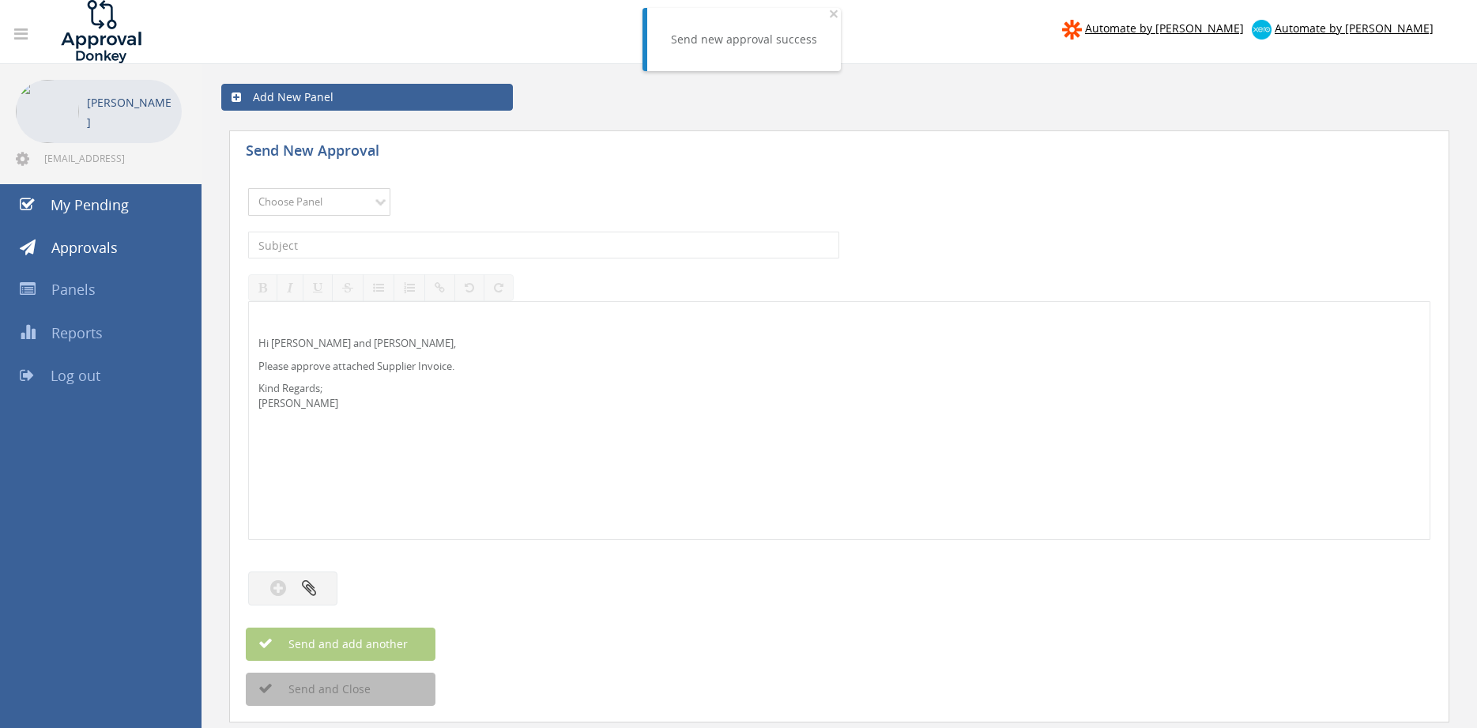
click at [248, 188] on select "Choose Panel Alarm Credits RG - 3 NZ Utilities Cable and SAI Global NZ Alarms-1…" at bounding box center [319, 202] width 142 height 28
select select "9744"
click option "Flamestop Utilities" at bounding box center [0, 0] width 0 height 0
click at [419, 224] on div "The subject is required." at bounding box center [839, 245] width 1182 height 43
click at [422, 240] on input "text" at bounding box center [543, 245] width 591 height 27
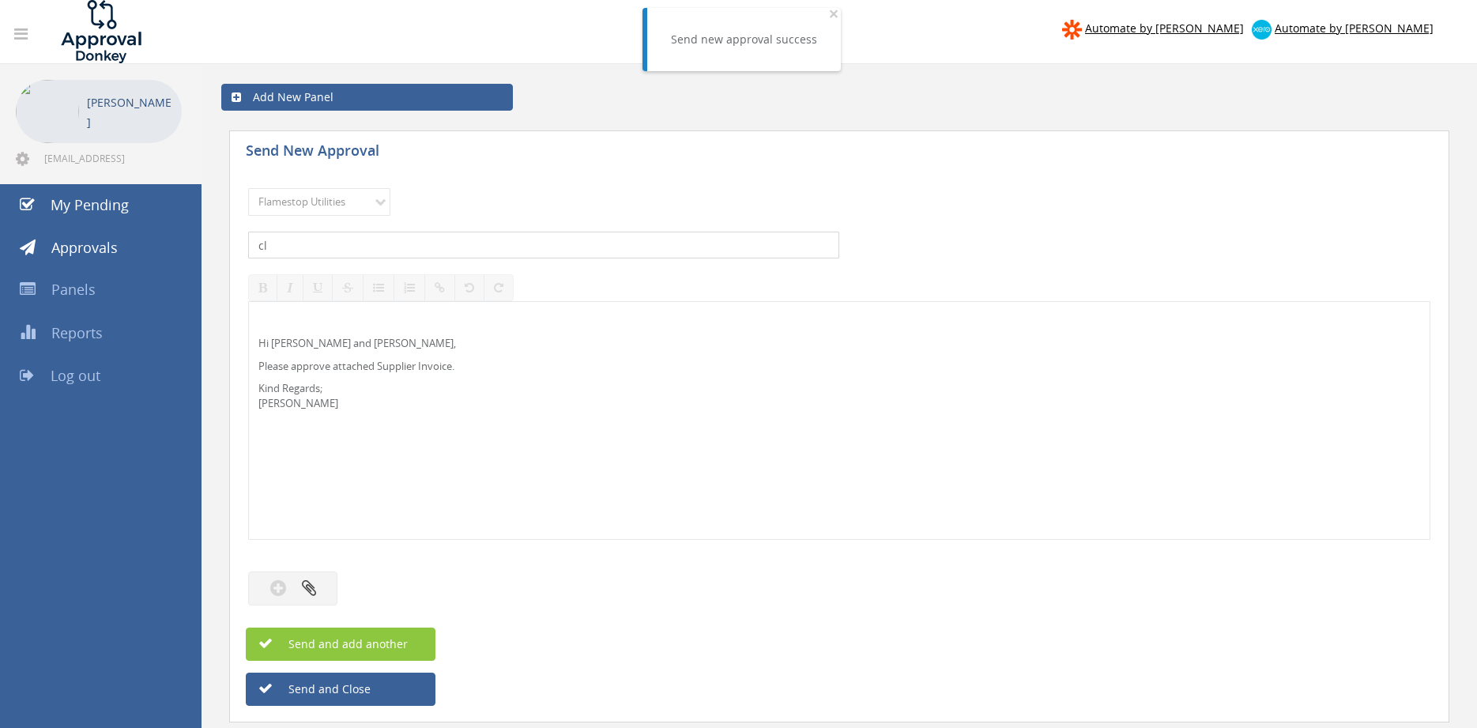
type input "c"
type input "Cleantastic SW 56097 $210.00"
click at [307, 589] on icon "button" at bounding box center [309, 588] width 14 height 18
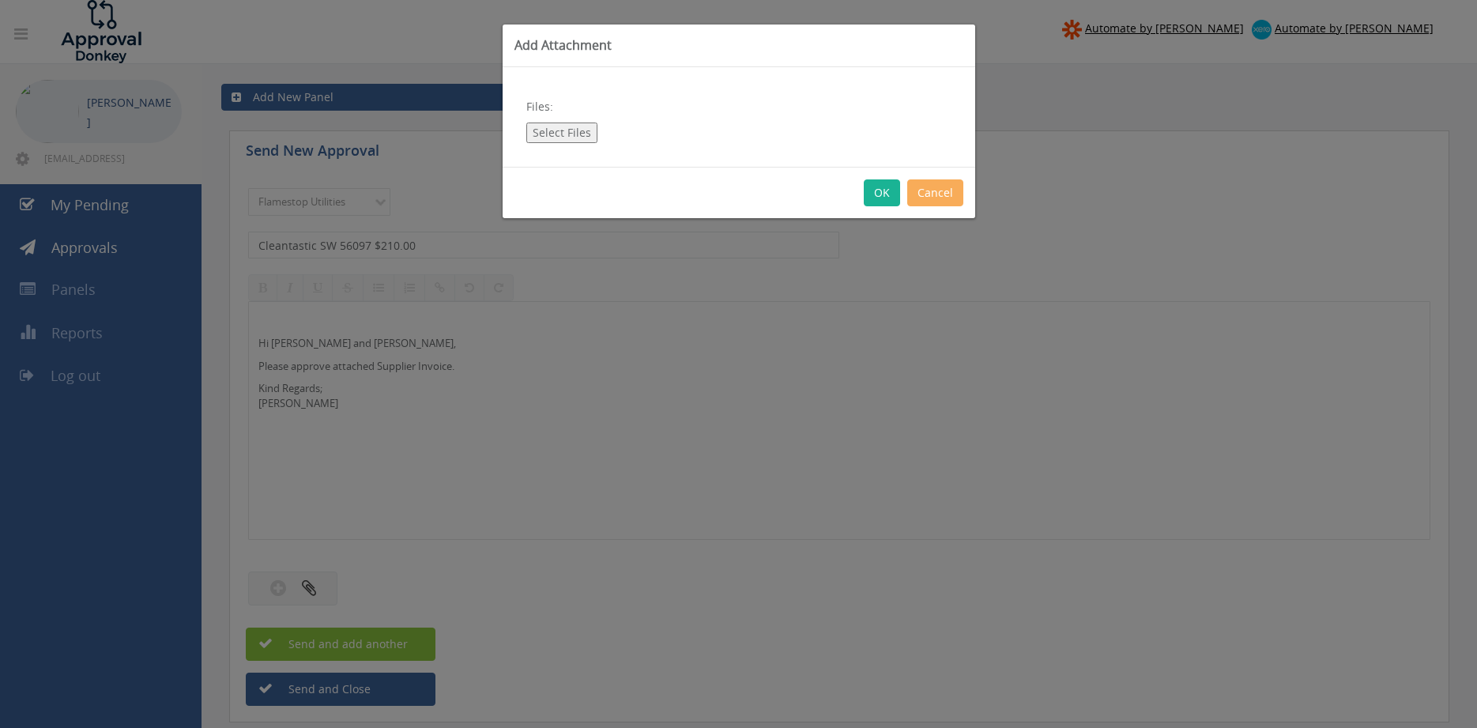
click at [554, 128] on button "Select Files" at bounding box center [561, 133] width 71 height 21
type input "C:\fakepath\CLEANTASTIC SW 56097 [DATE].pdf"
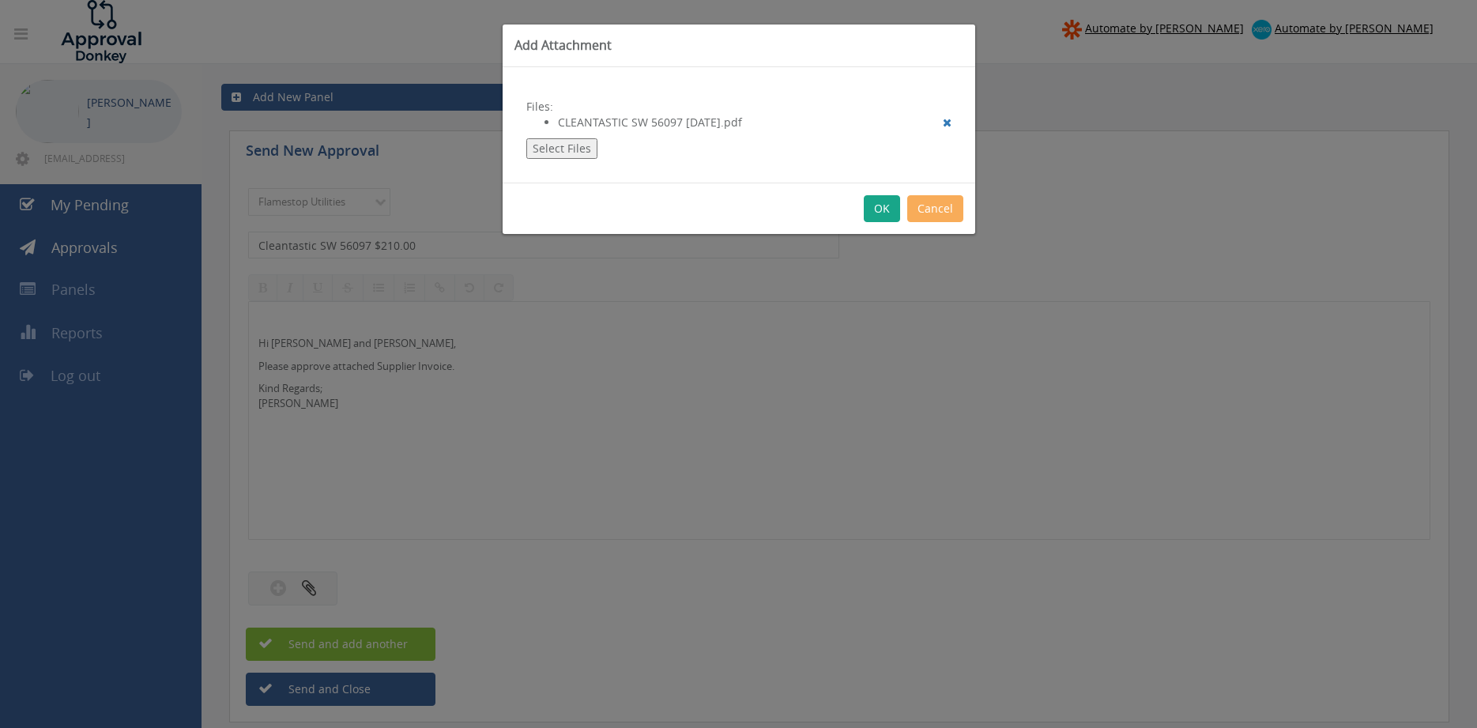
click at [882, 212] on button "OK" at bounding box center [882, 208] width 36 height 27
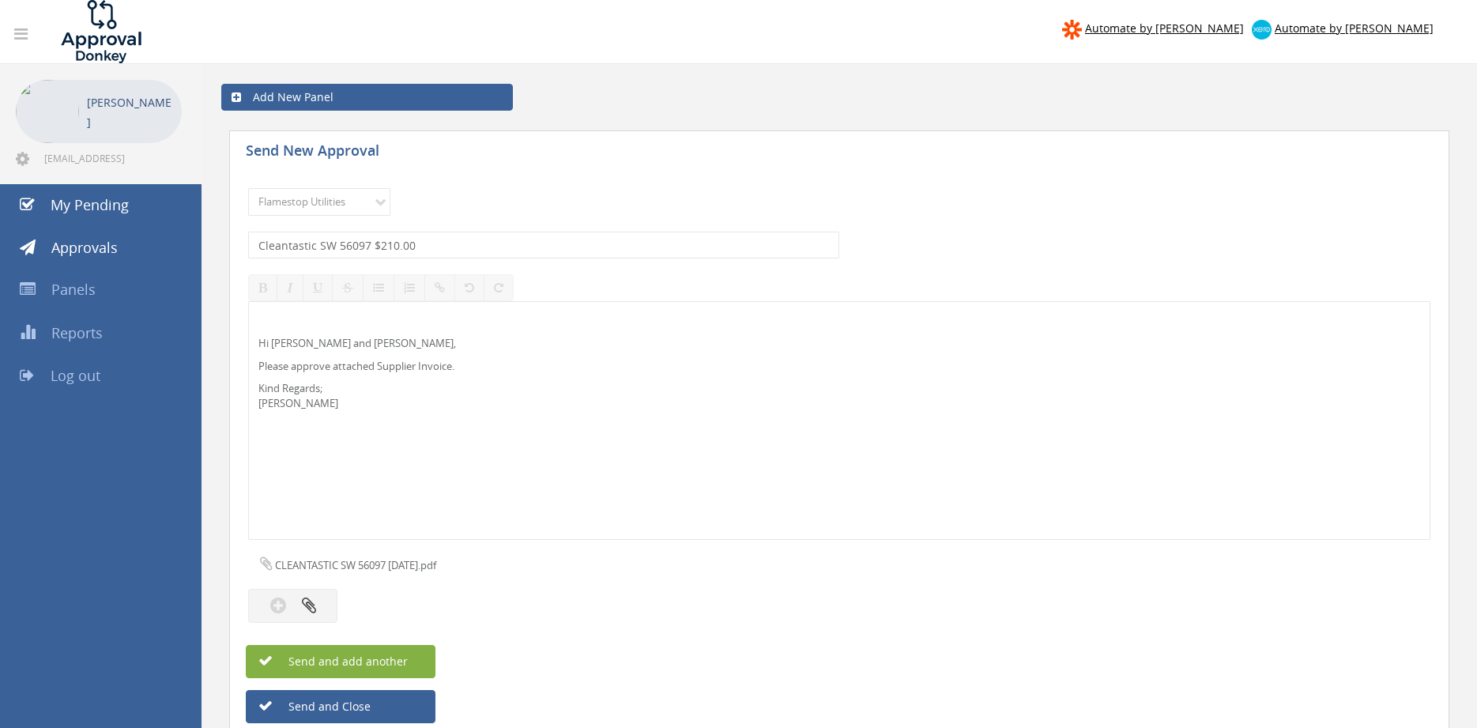
click at [419, 654] on button "Send and add another" at bounding box center [341, 661] width 190 height 33
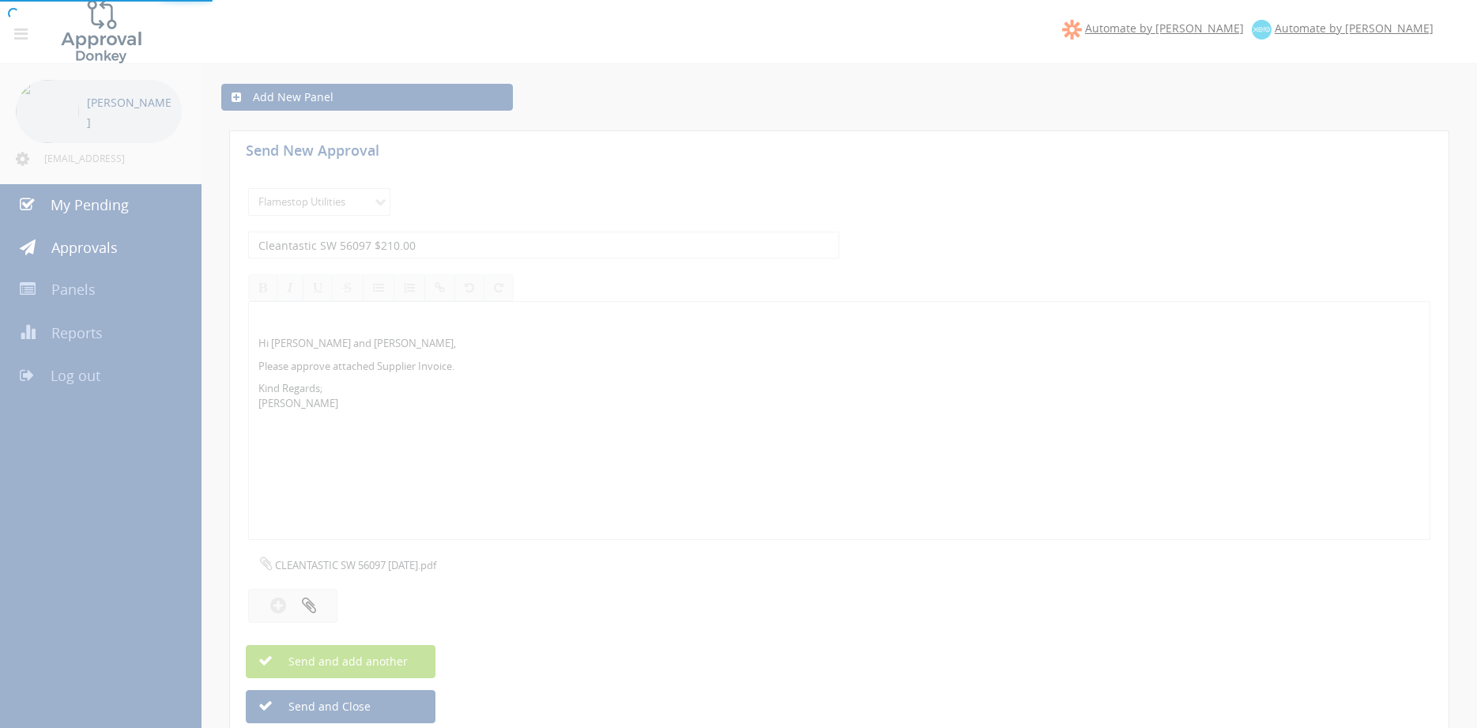
select select
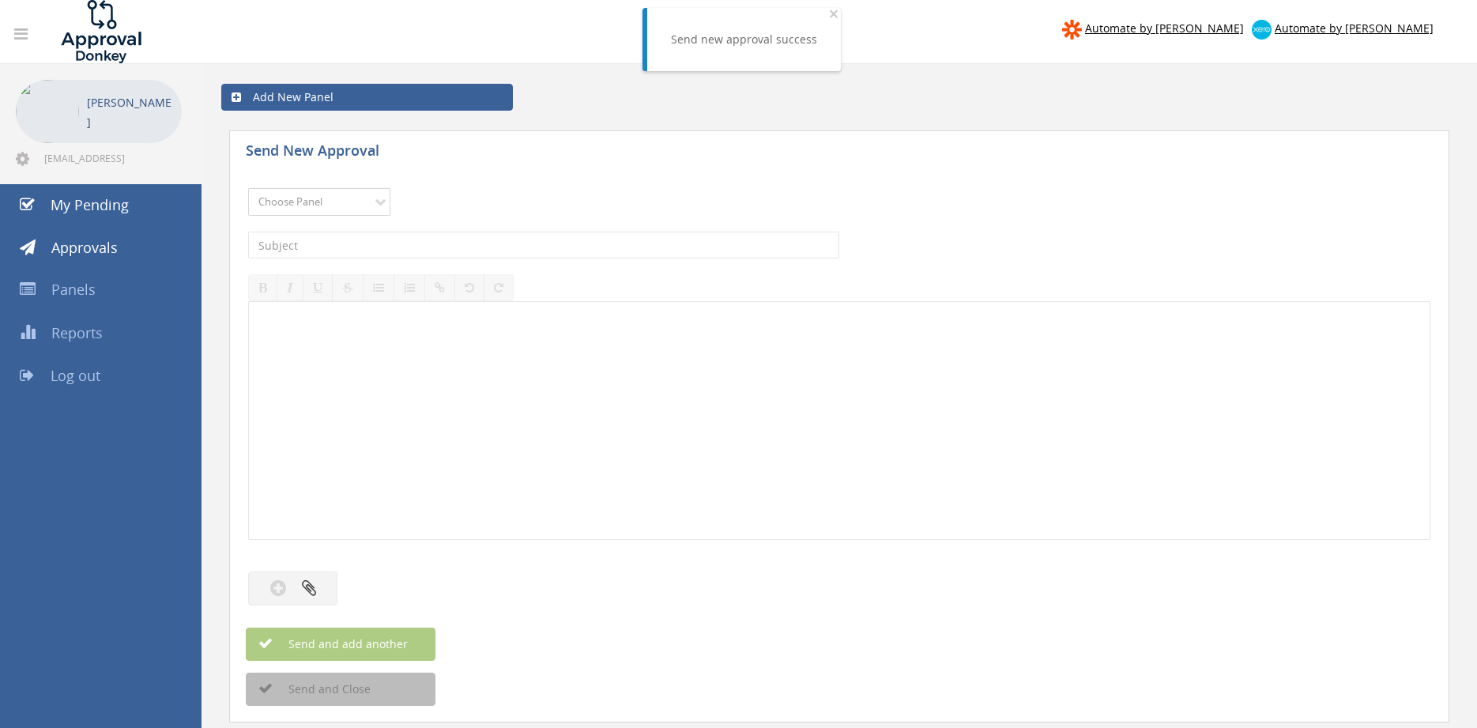
click at [336, 199] on select "Choose Panel Alarm Credits RG - 3 NZ Utilities Cable and SAI Global NZ Alarms-1…" at bounding box center [319, 202] width 142 height 28
select select "9744"
click option "Flamestop Utilities" at bounding box center [0, 0] width 0 height 0
click at [401, 245] on input "text" at bounding box center [543, 245] width 591 height 27
type input "b"
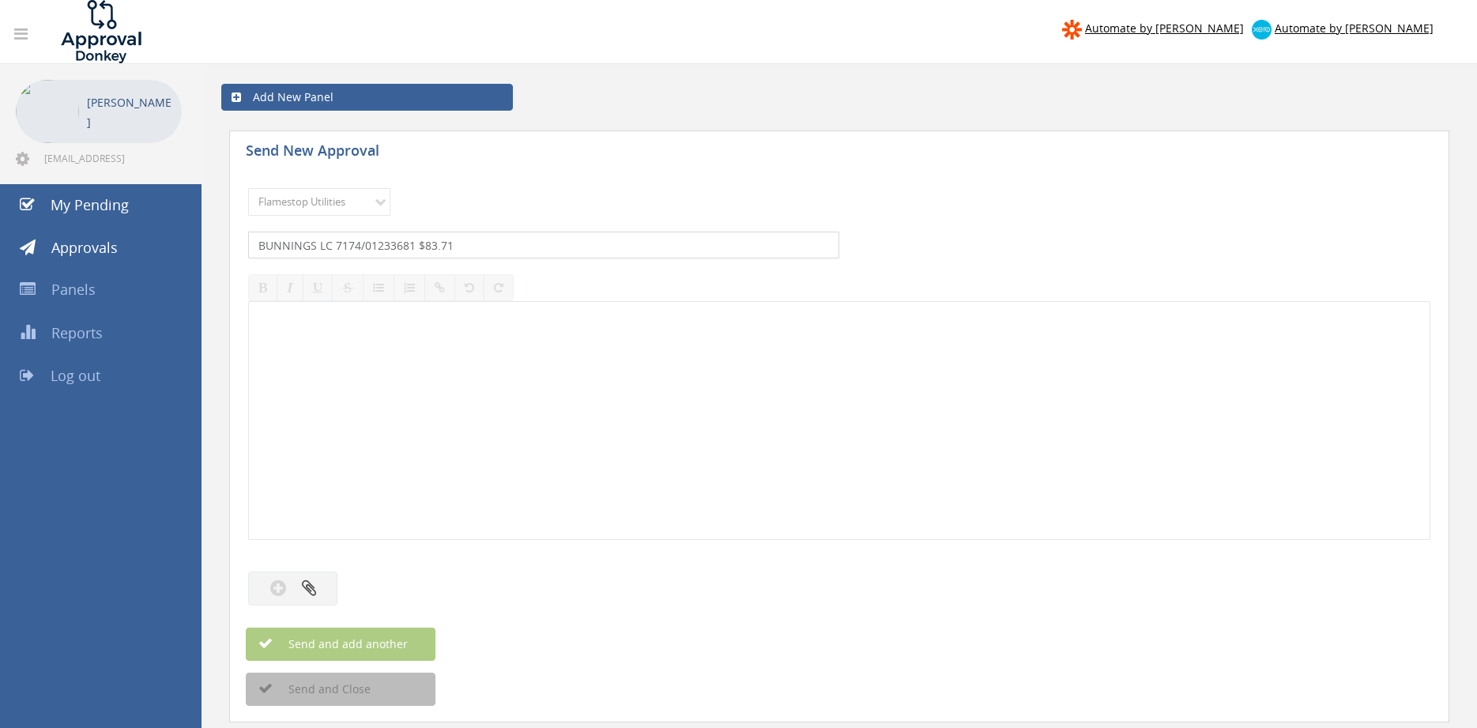
type input "BUNNINGS LC 7174/01233681 $83.71"
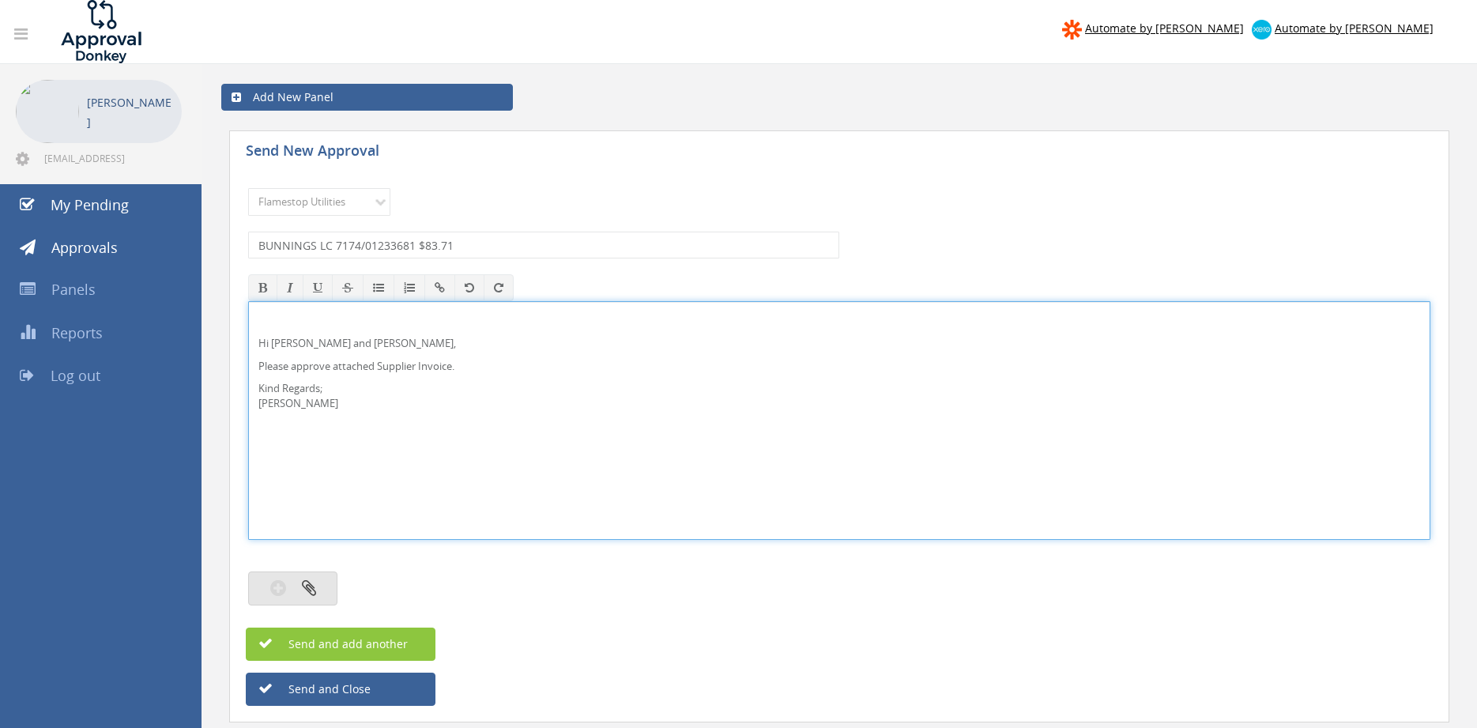
click at [305, 580] on icon "button" at bounding box center [309, 588] width 14 height 18
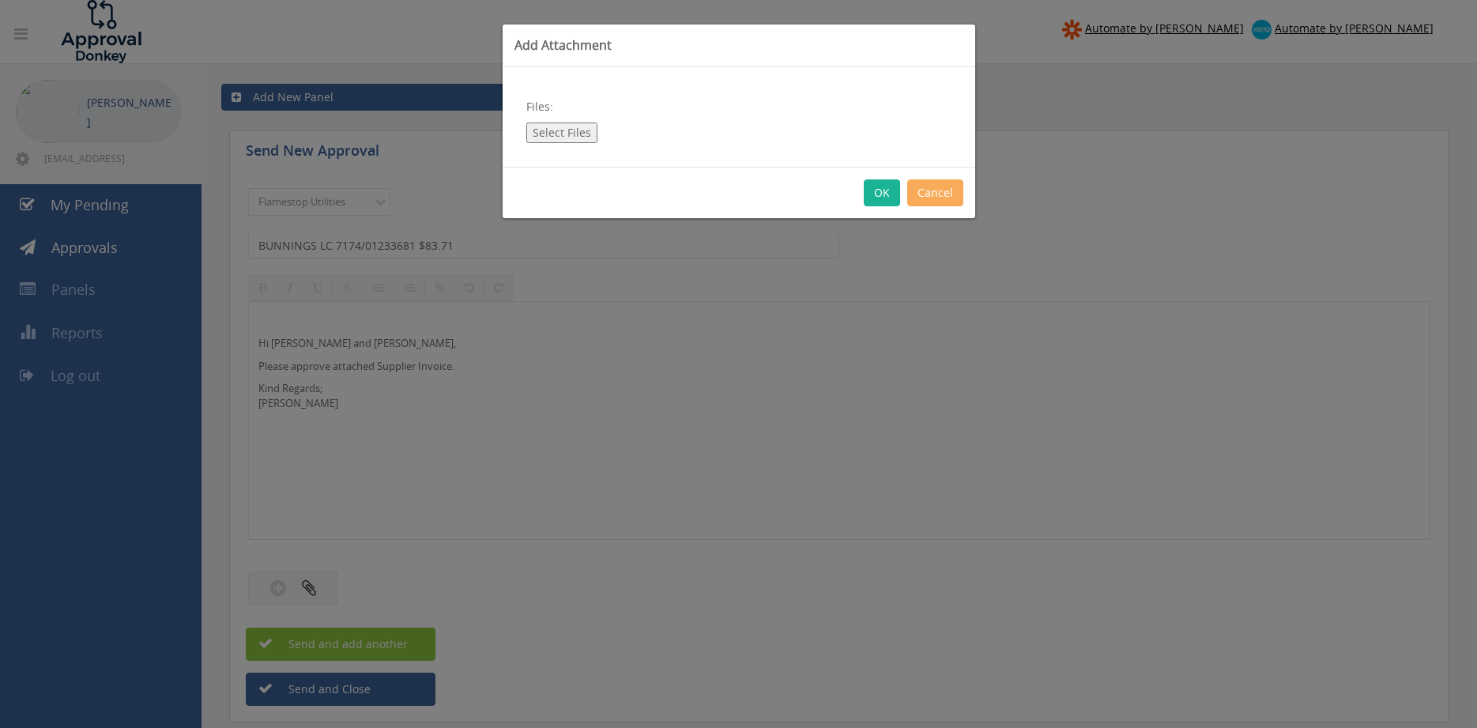
click at [556, 129] on button "Select Files" at bounding box center [561, 133] width 71 height 21
type input "C:\fakepath\BUNNINGS LC 7174-01233681 [DATE].pdf"
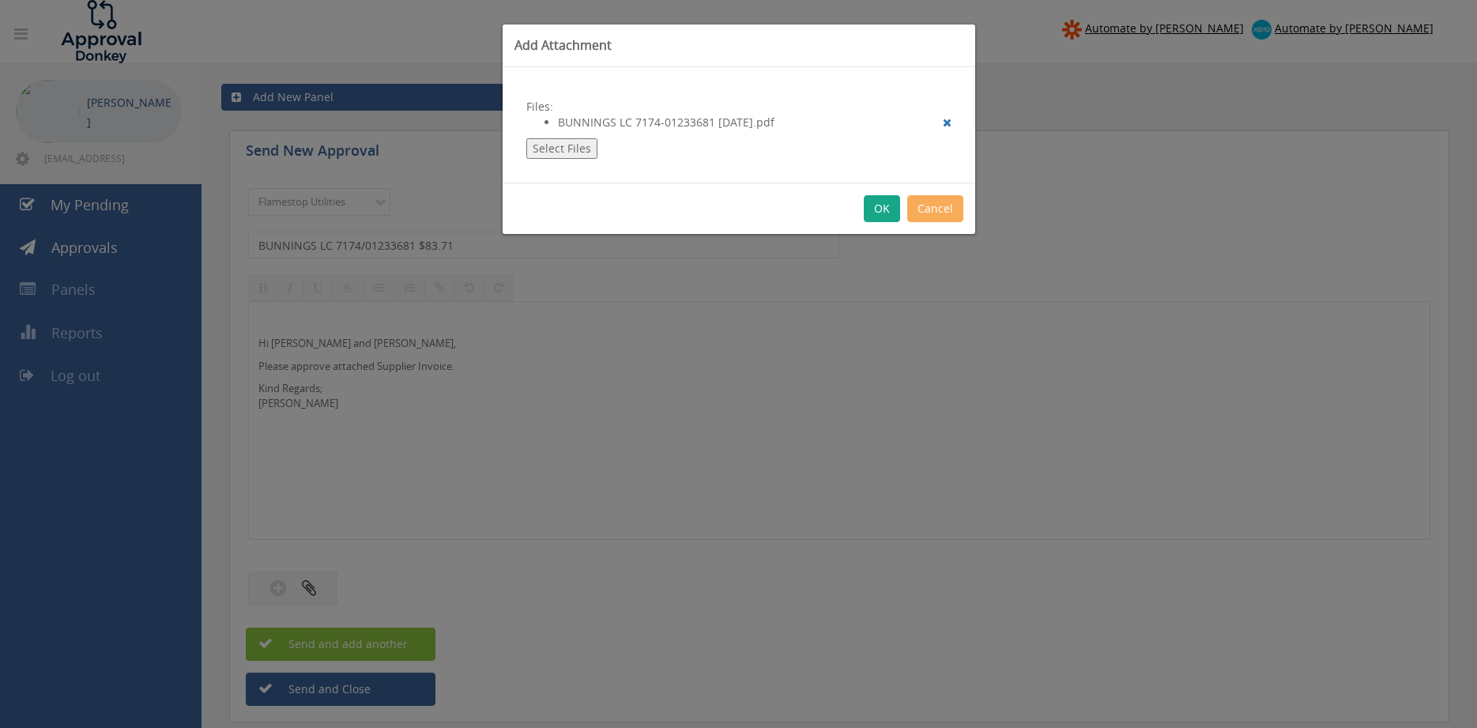
click at [884, 214] on button "OK" at bounding box center [882, 208] width 36 height 27
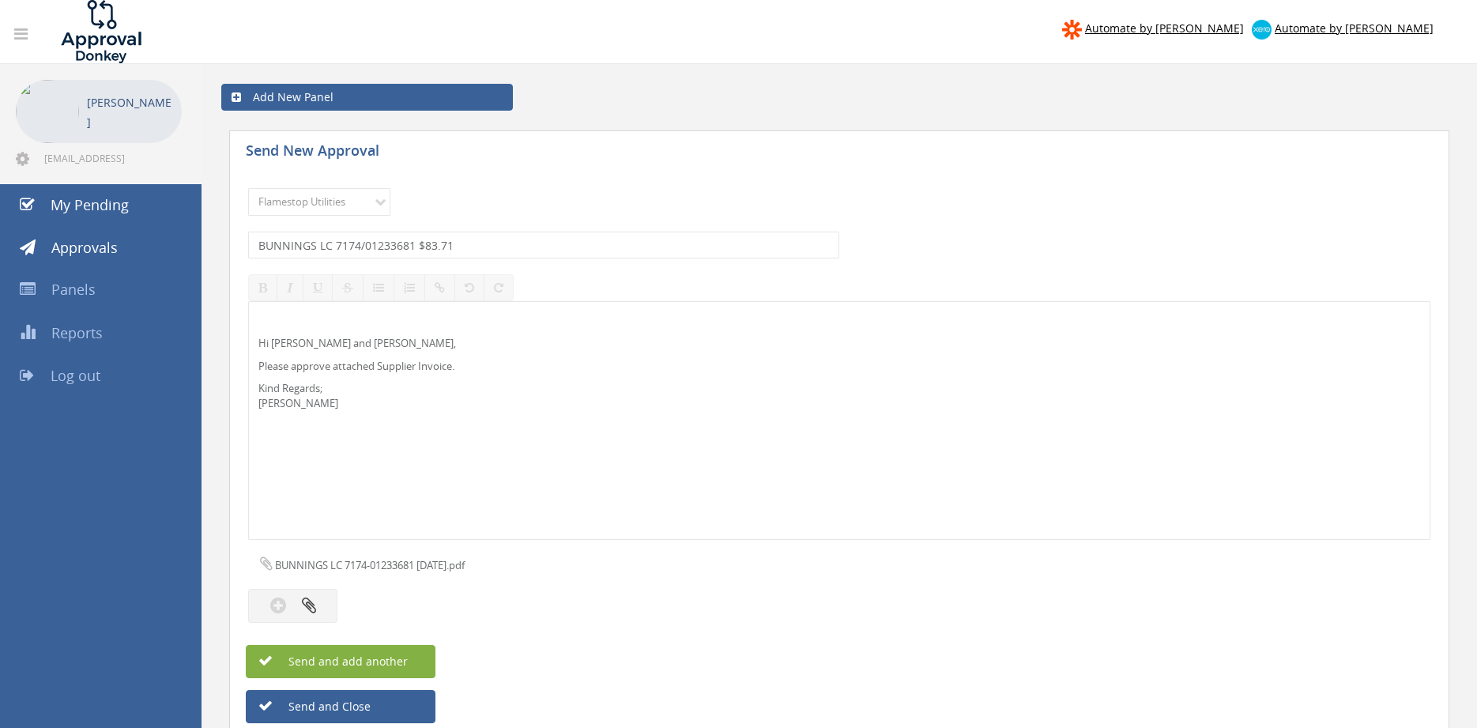
click at [405, 661] on span "Send and add another" at bounding box center [331, 661] width 153 height 15
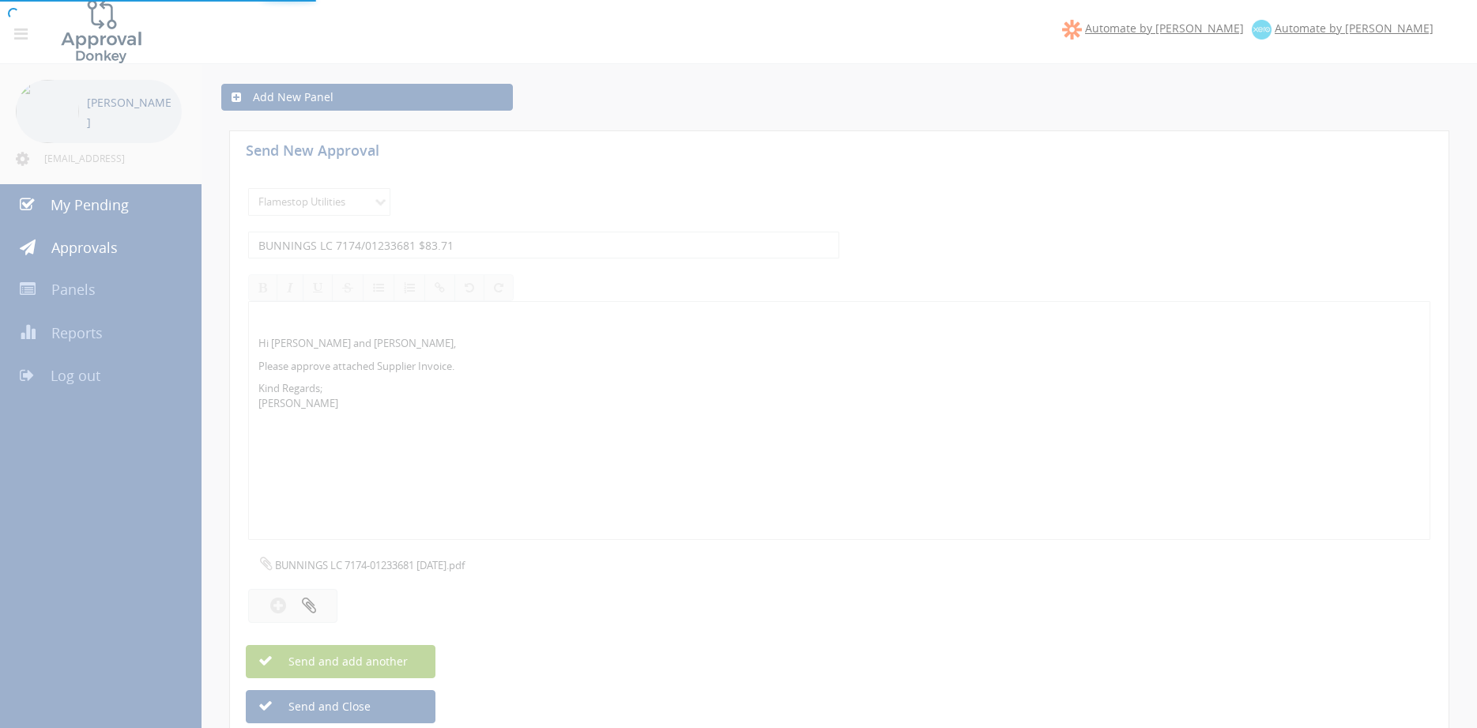
select select
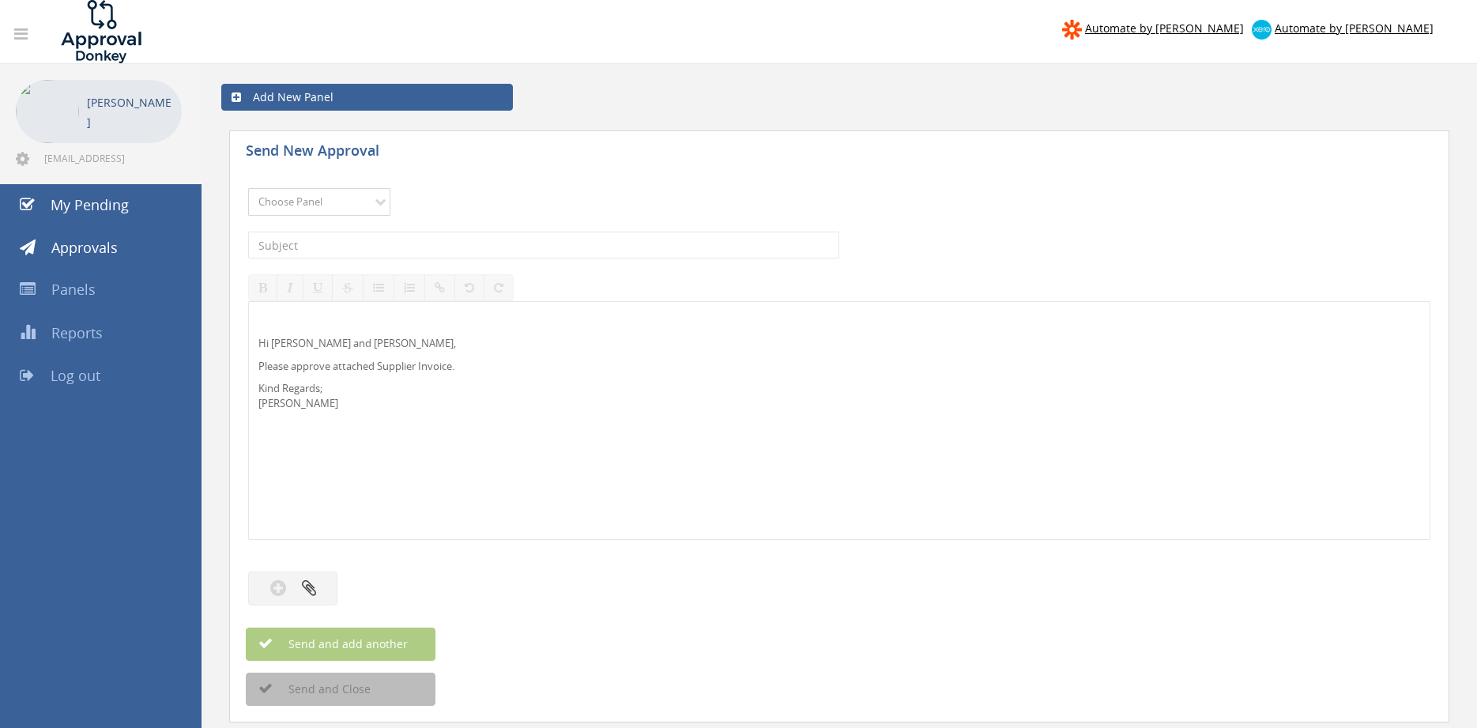
select select "11503"
click option "NZ Alarms-1" at bounding box center [0, 0] width 0 height 0
click at [389, 243] on input "text" at bounding box center [543, 245] width 591 height 27
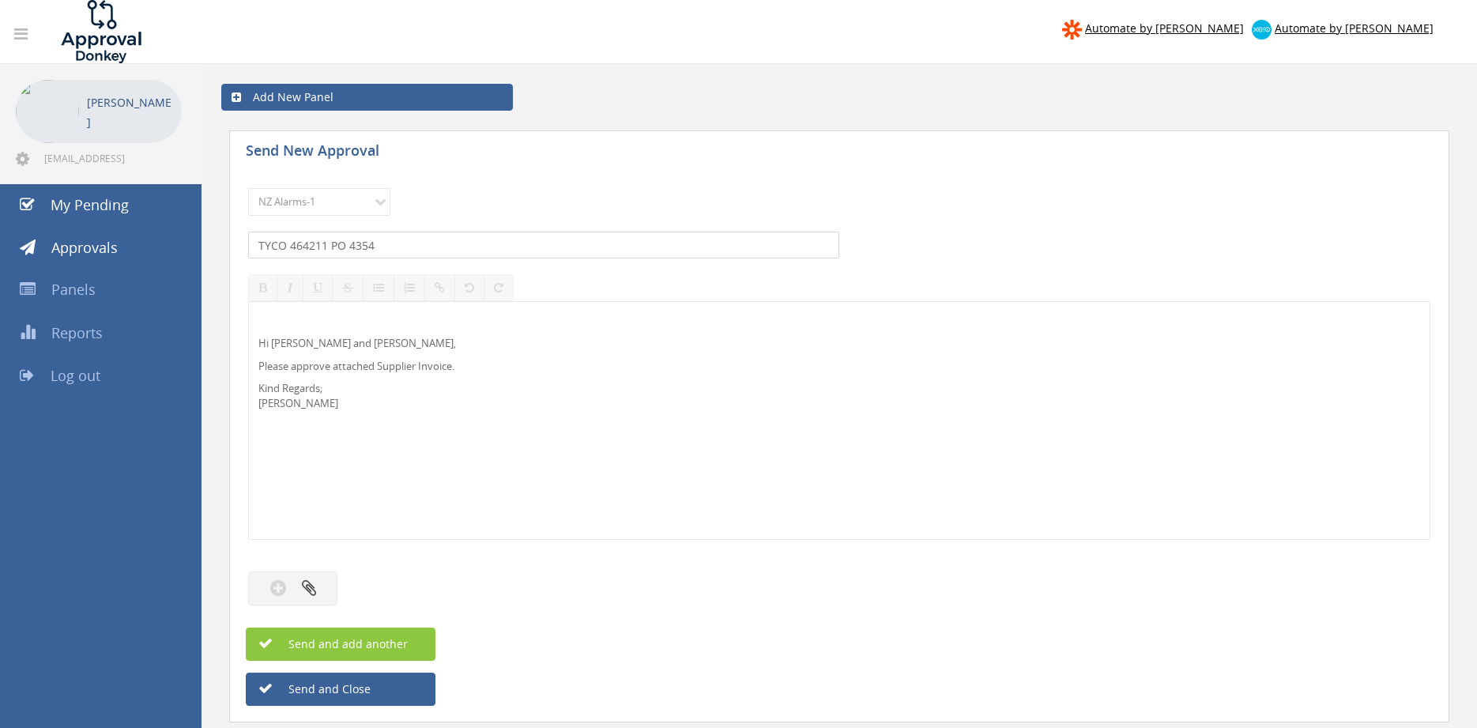
type input "TYCO 464211 PO 4354"
drag, startPoint x: 335, startPoint y: 345, endPoint x: 351, endPoint y: 328, distance: 22.9
click at [334, 344] on p "Hi [PERSON_NAME] and [PERSON_NAME]," at bounding box center [839, 343] width 1162 height 15
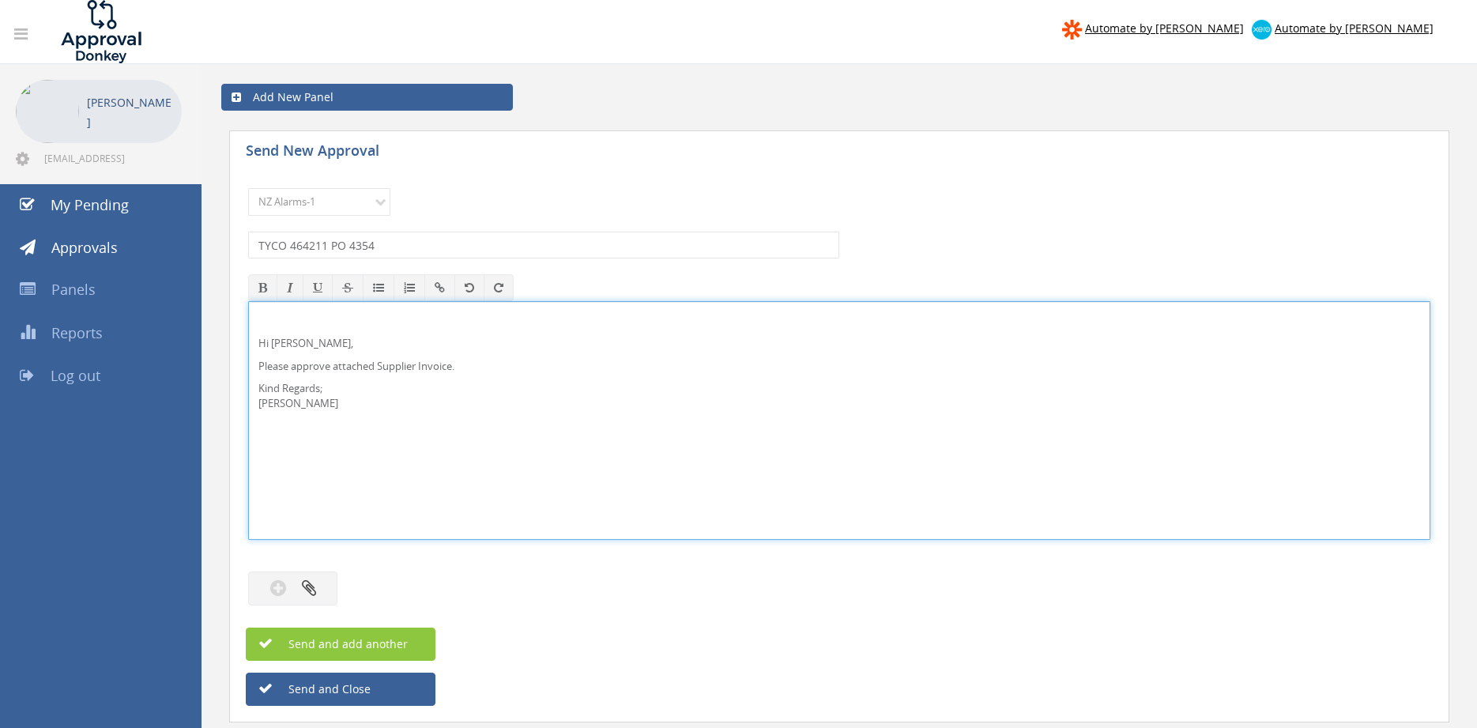
drag, startPoint x: 336, startPoint y: 410, endPoint x: 176, endPoint y: 289, distance: 200.3
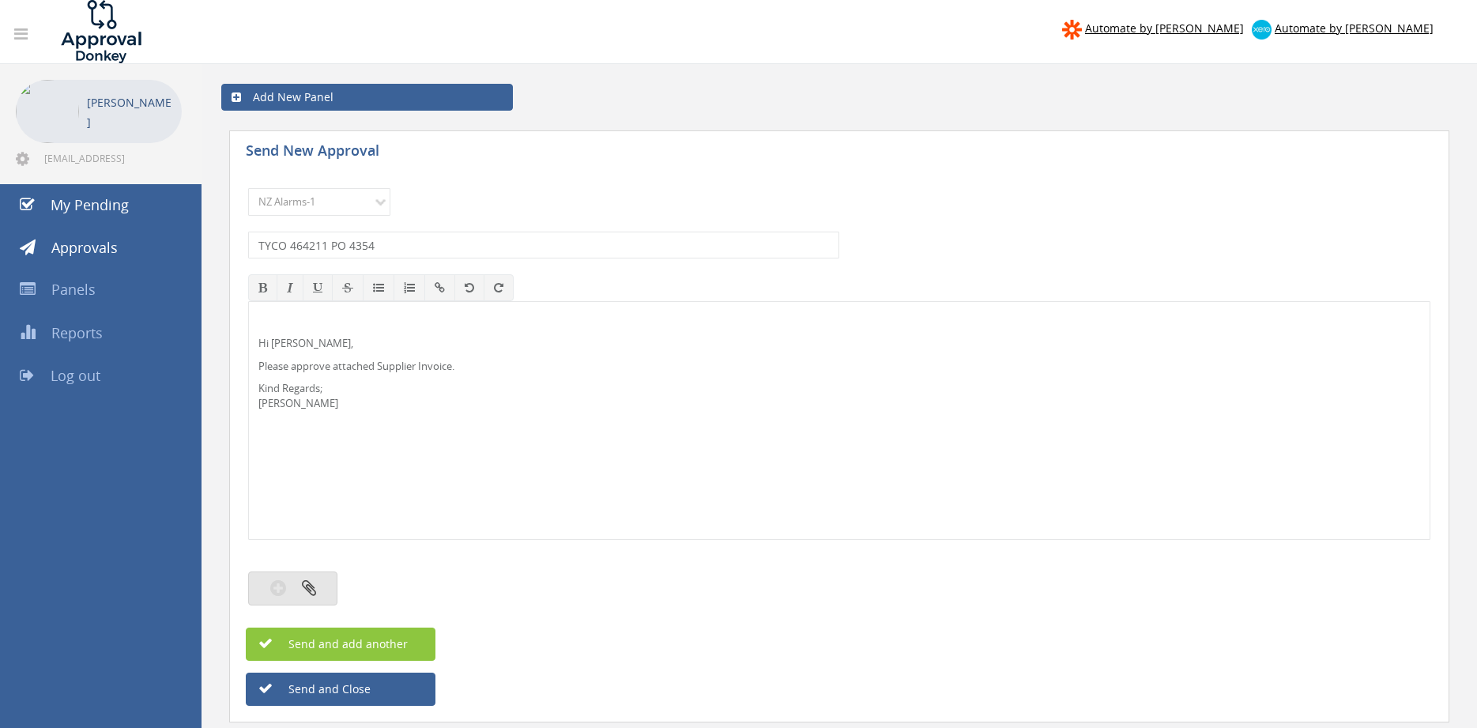
click at [313, 580] on icon "button" at bounding box center [309, 588] width 14 height 18
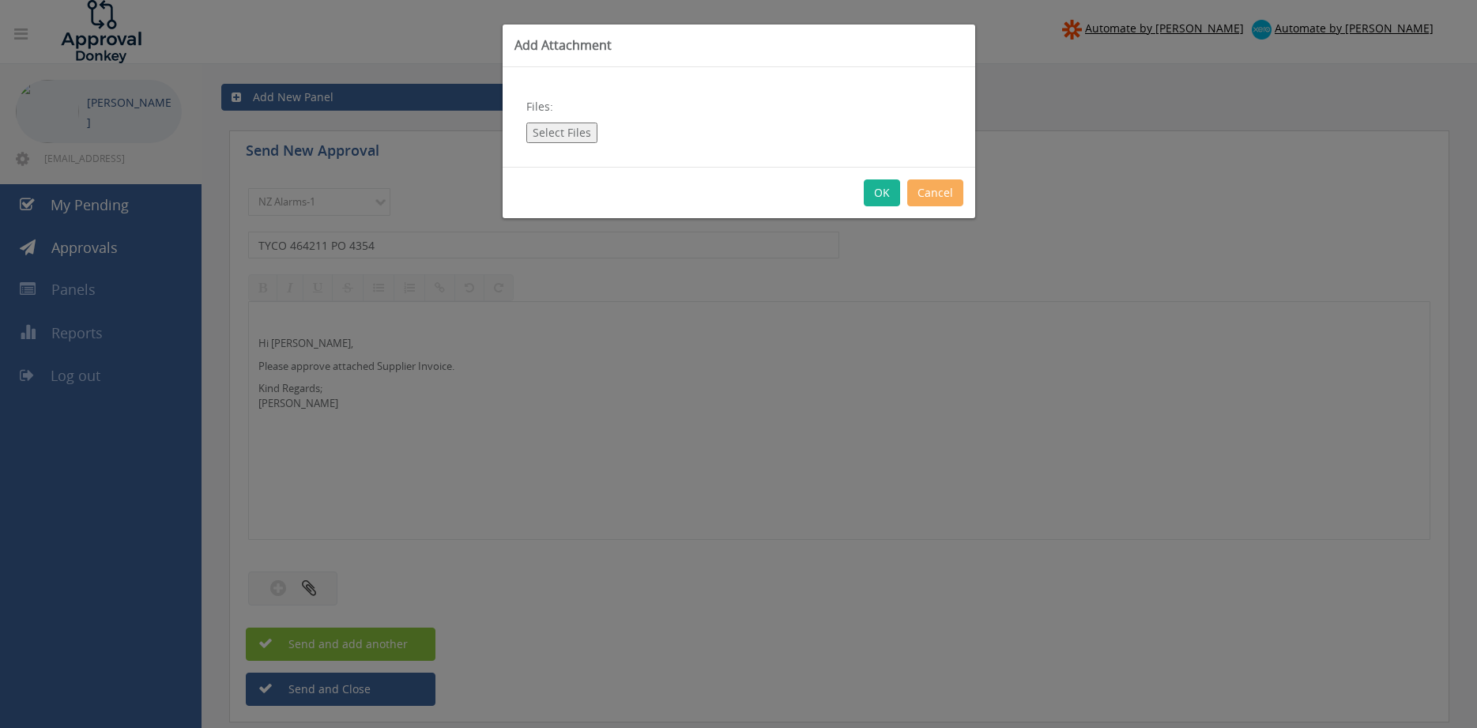
click at [575, 129] on button "Select Files" at bounding box center [561, 133] width 71 height 21
type input "C:\fakepath\TYCO Inv464211 [DATE] PO 4354.pdf"
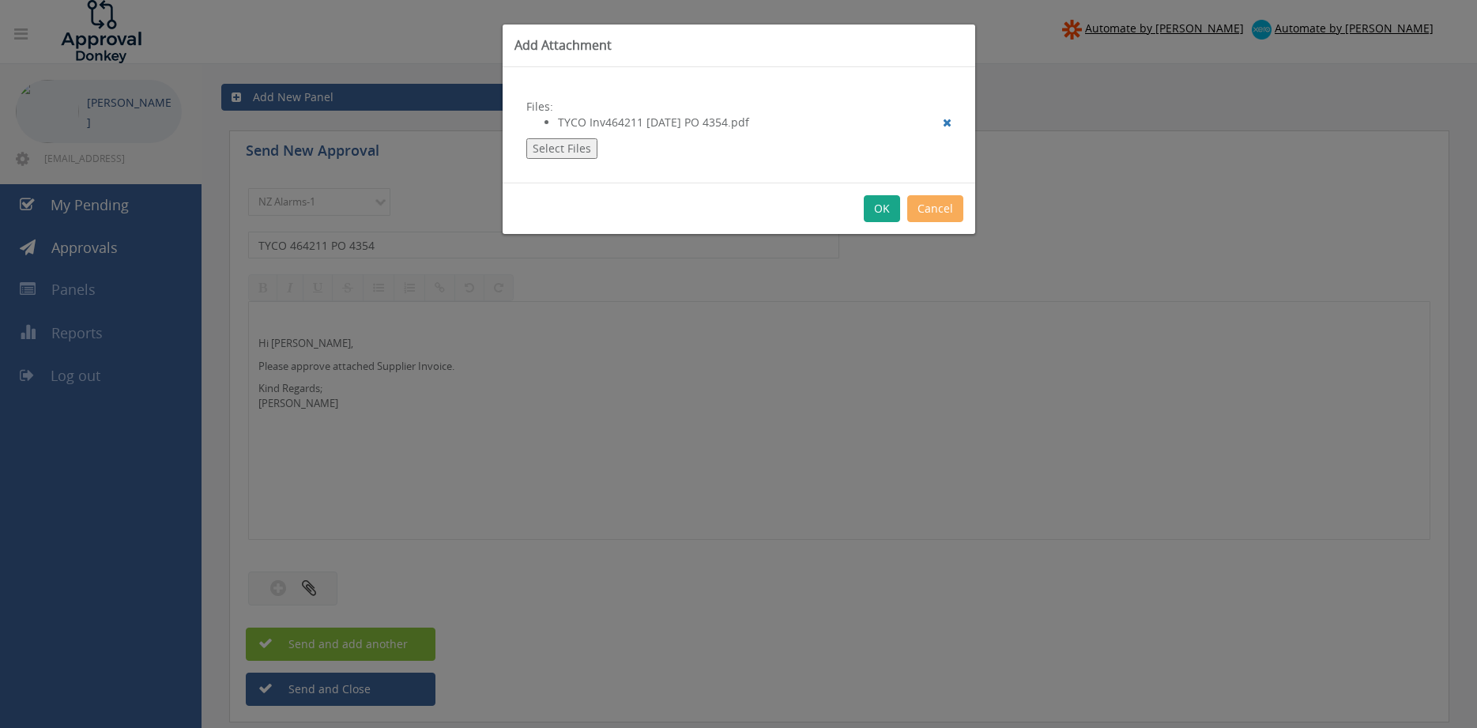
click at [883, 198] on button "OK" at bounding box center [882, 208] width 36 height 27
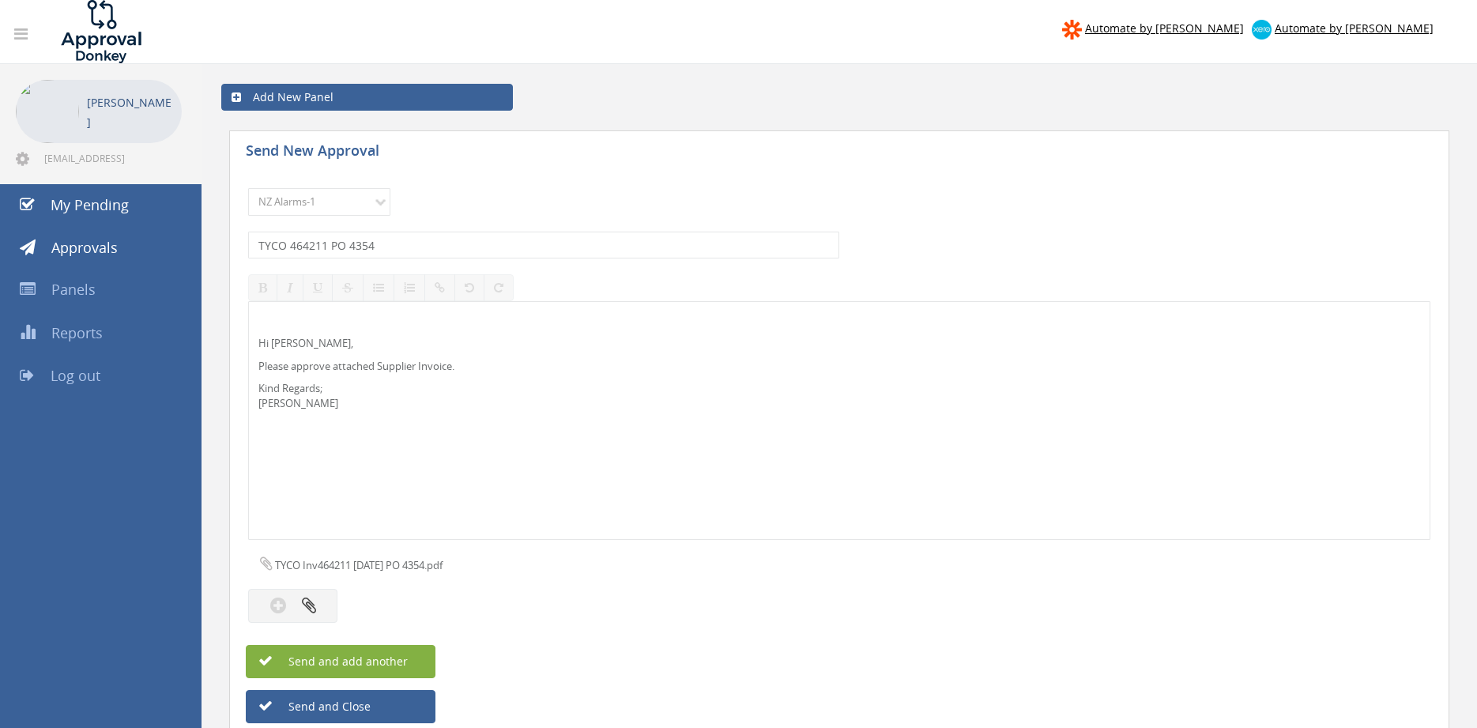
click at [394, 658] on span "Send and add another" at bounding box center [331, 661] width 153 height 15
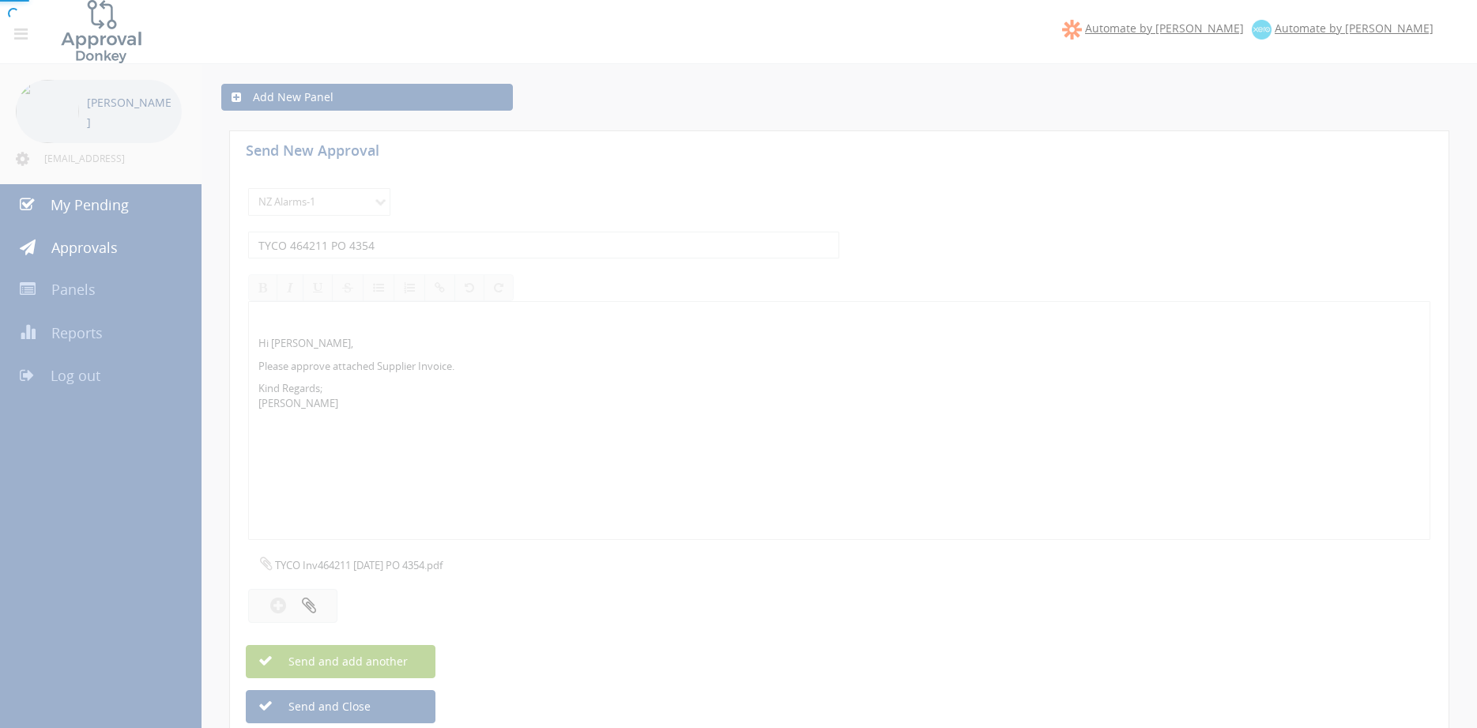
select select
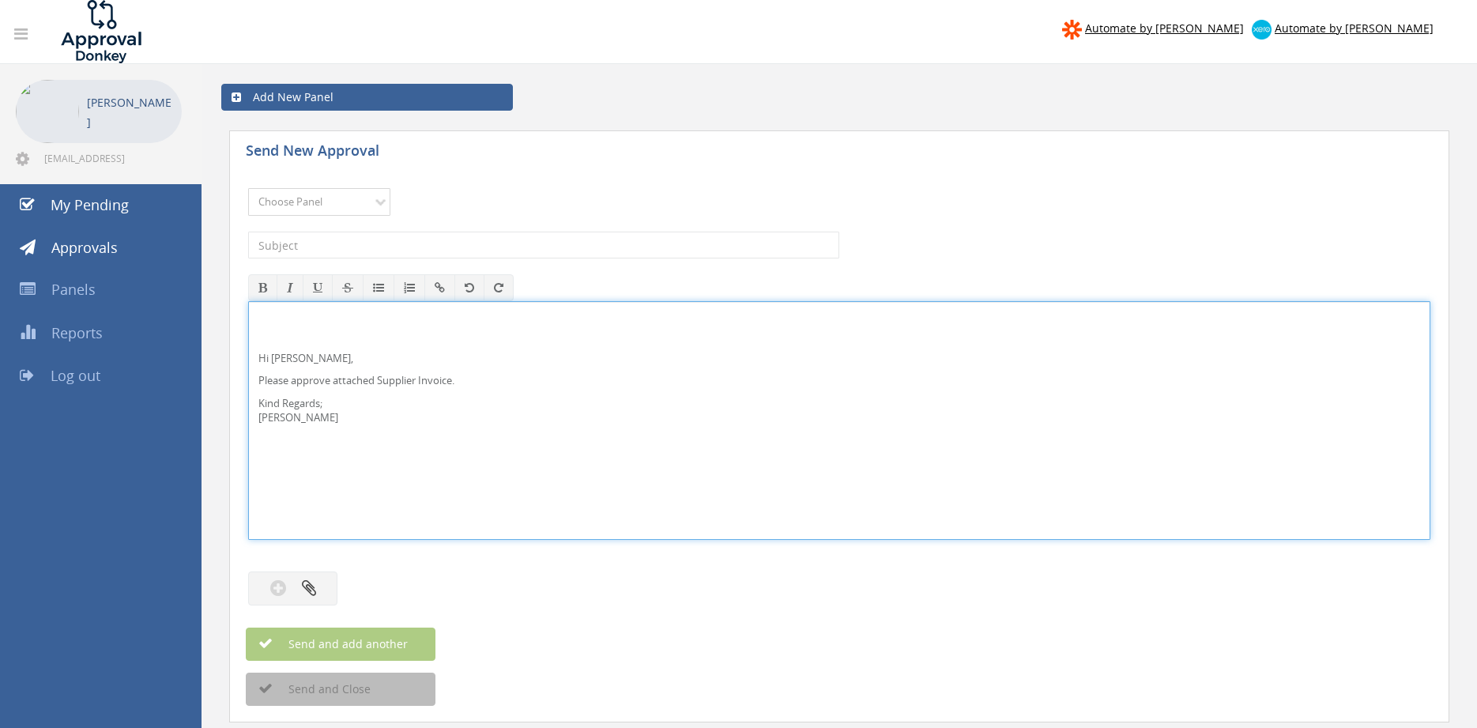
click at [369, 205] on select "Choose Panel Alarm Credits RG - 3 NZ Utilities Cable and SAI Global NZ Alarms-1…" at bounding box center [319, 202] width 142 height 28
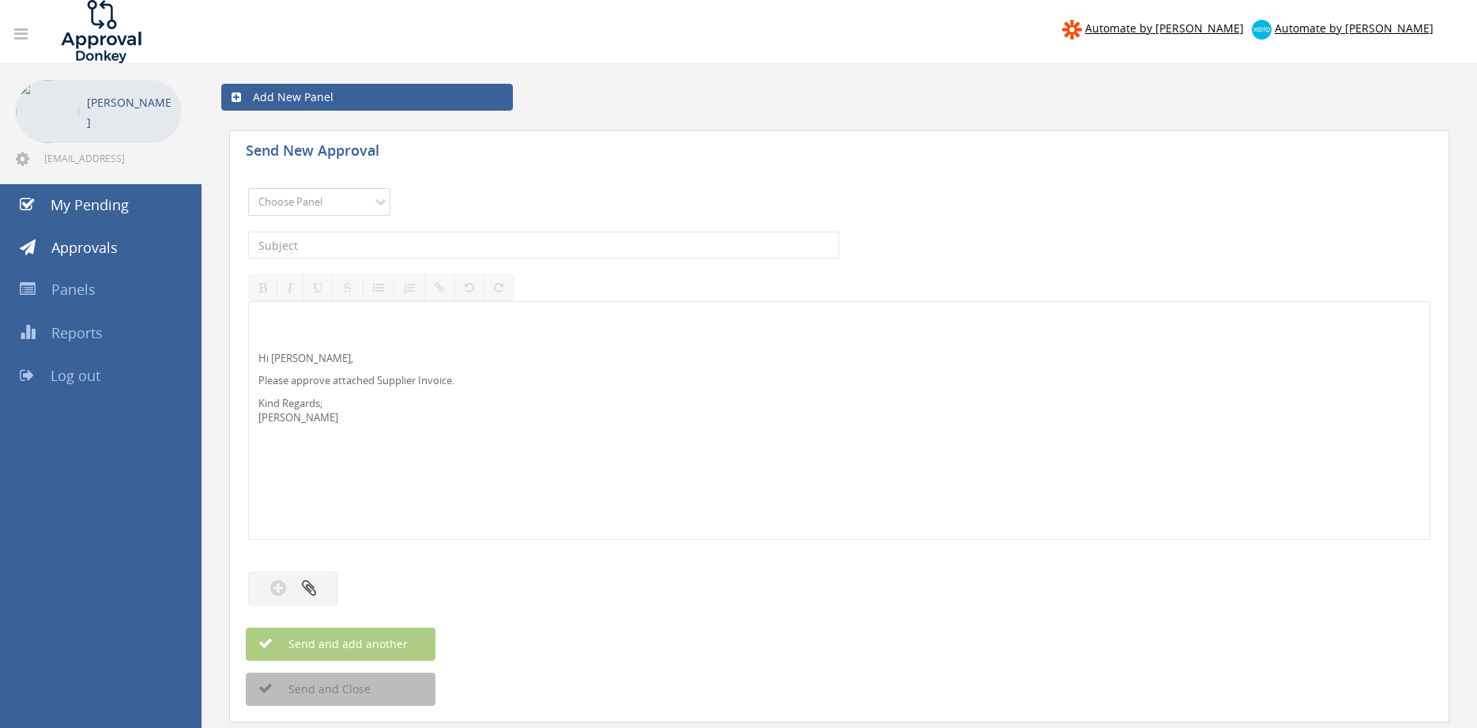
select select "9741"
click option "NZ Payables - 2" at bounding box center [0, 0] width 0 height 0
click at [420, 237] on input "text" at bounding box center [543, 245] width 591 height 27
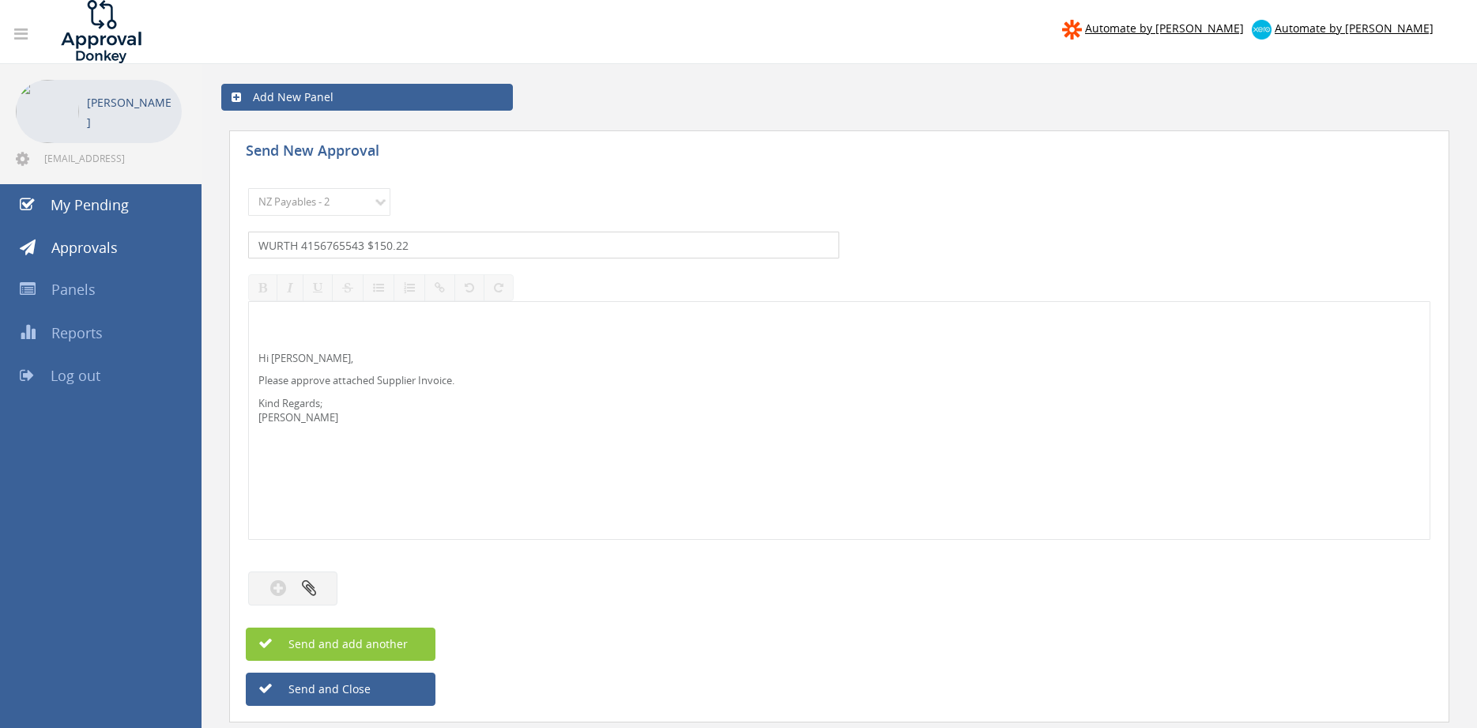
type input "WURTH 4156765543 $150.22"
click at [297, 360] on p "Hi [PERSON_NAME]," at bounding box center [839, 358] width 1162 height 15
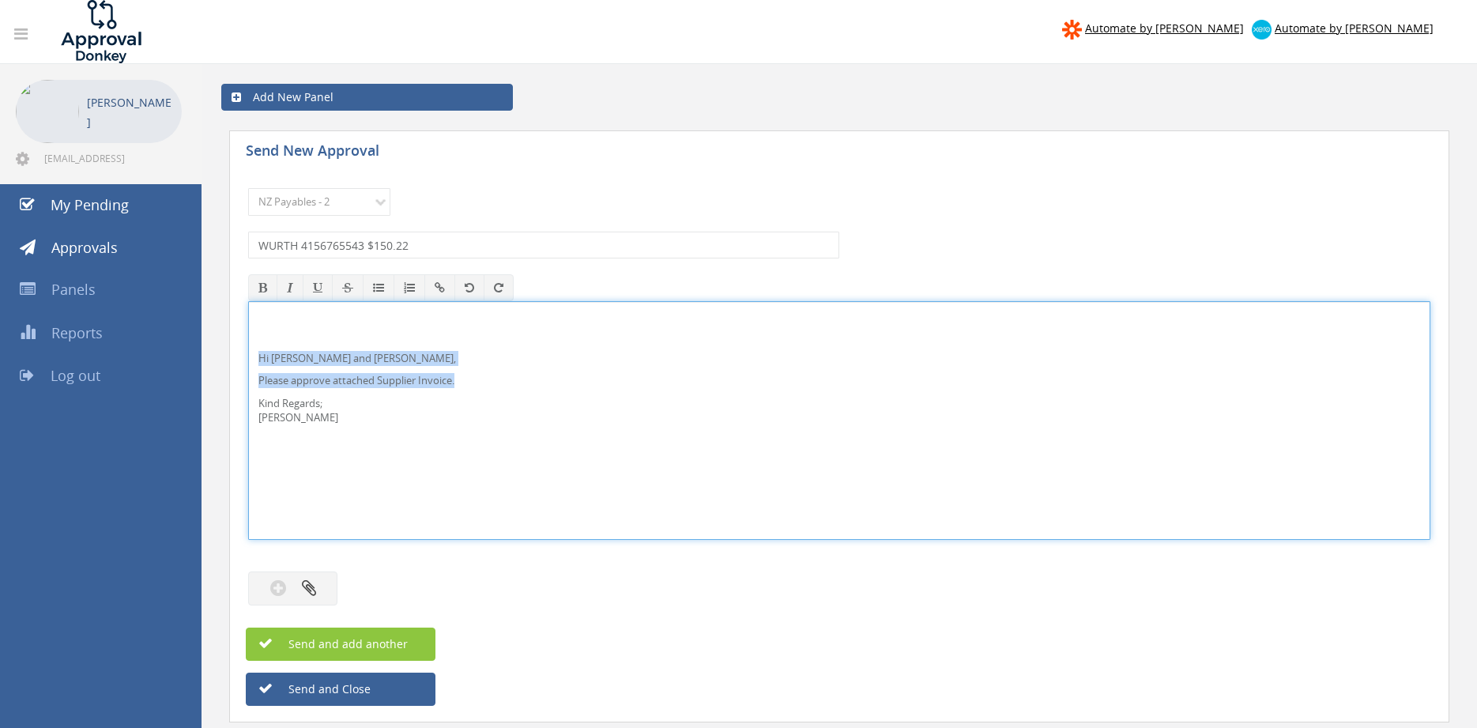
drag, startPoint x: 265, startPoint y: 405, endPoint x: 246, endPoint y: 349, distance: 59.2
click at [248, 350] on div "Hi [PERSON_NAME] and [PERSON_NAME], Please approve attached Supplier Invoice. K…" at bounding box center [839, 420] width 1182 height 239
copy div "Hi [PERSON_NAME] and [PERSON_NAME], Please approve attached Supplier Invoice."
click at [315, 581] on icon "button" at bounding box center [309, 588] width 14 height 18
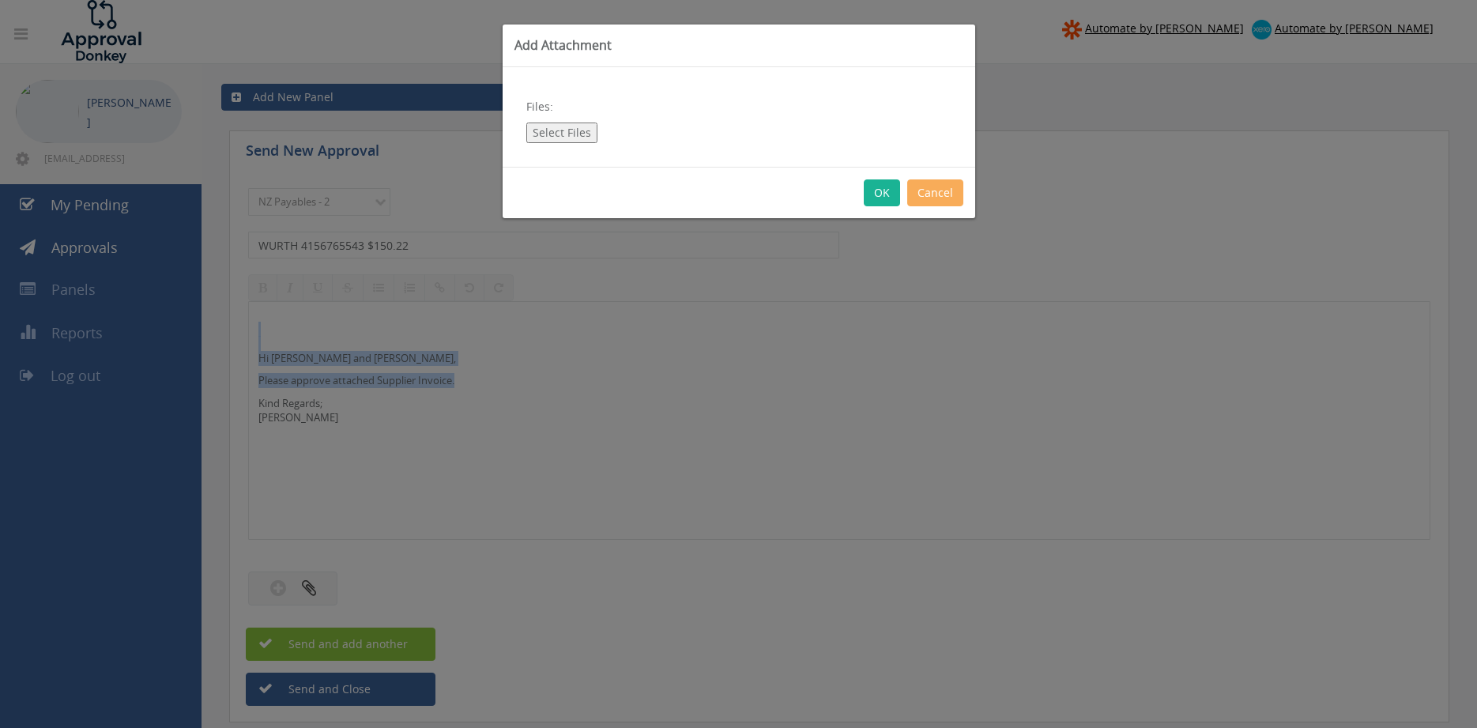
click at [563, 134] on button "Select Files" at bounding box center [561, 133] width 71 height 21
type input "C:\fakepath\WURTH_4156765543 [DATE] PO 4371.pdf"
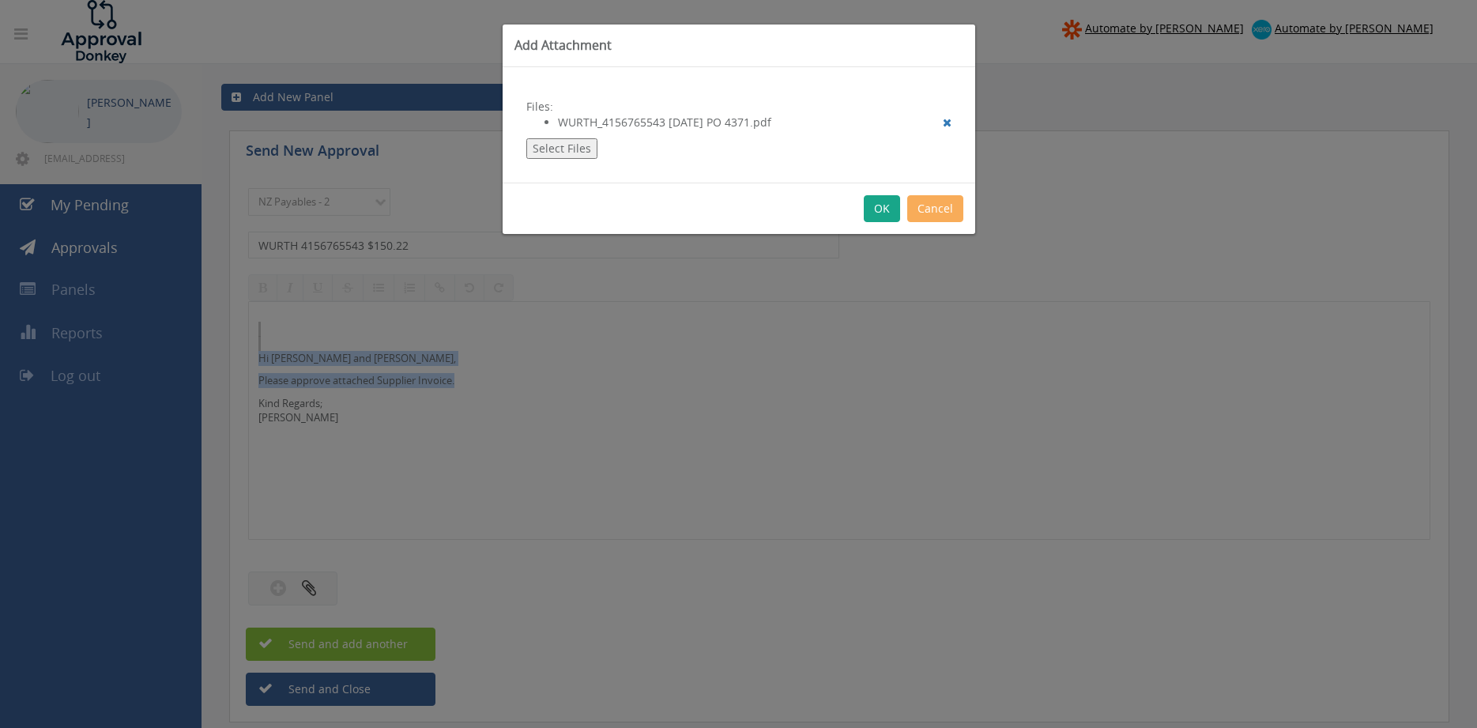
click at [886, 210] on button "OK" at bounding box center [882, 208] width 36 height 27
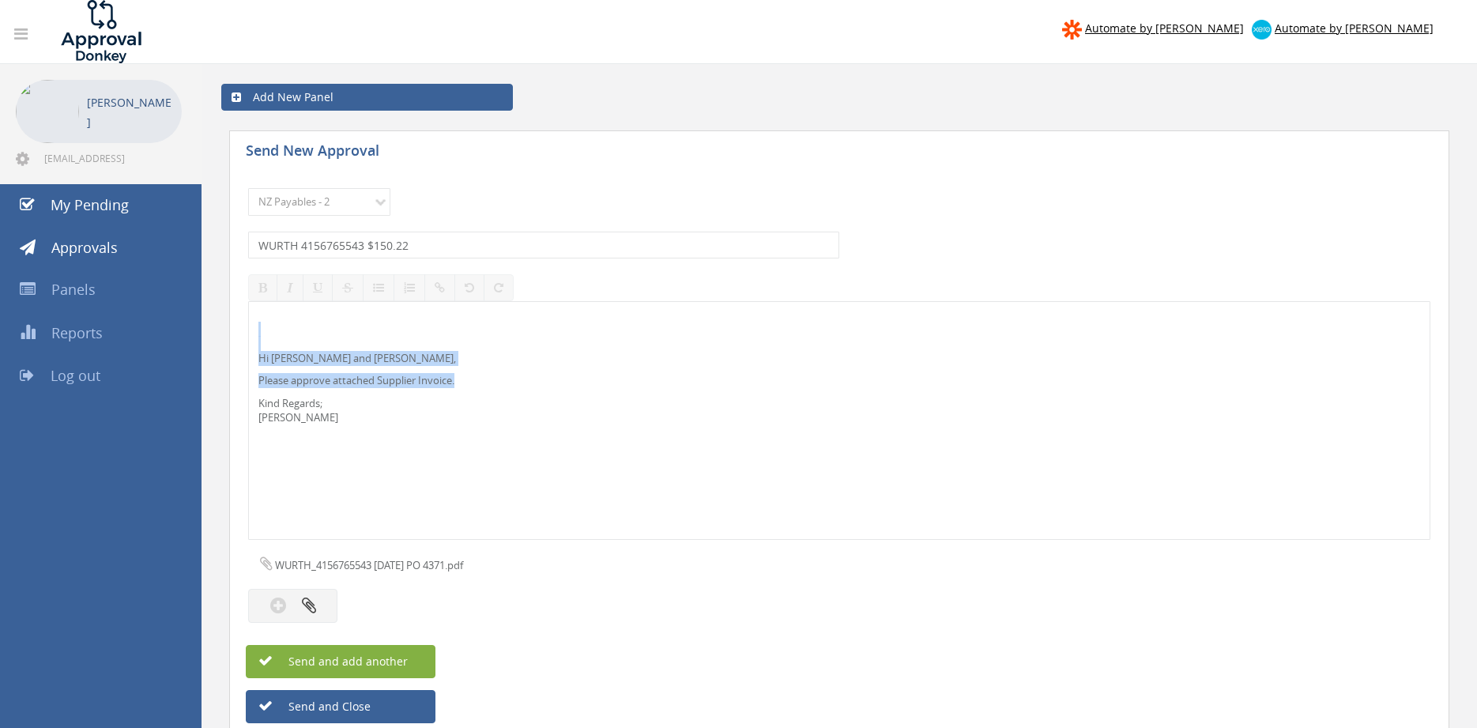
click at [422, 662] on button "Send and add another" at bounding box center [341, 661] width 190 height 33
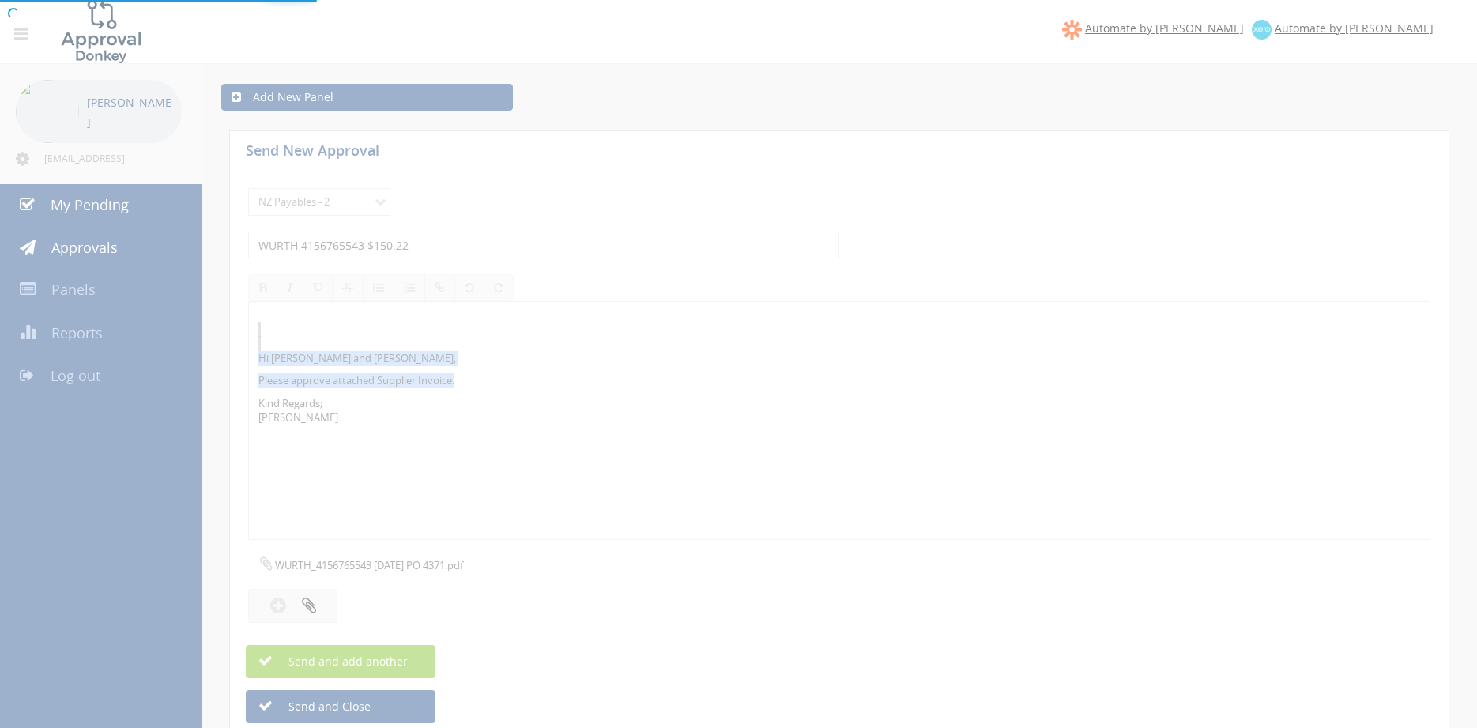
select select
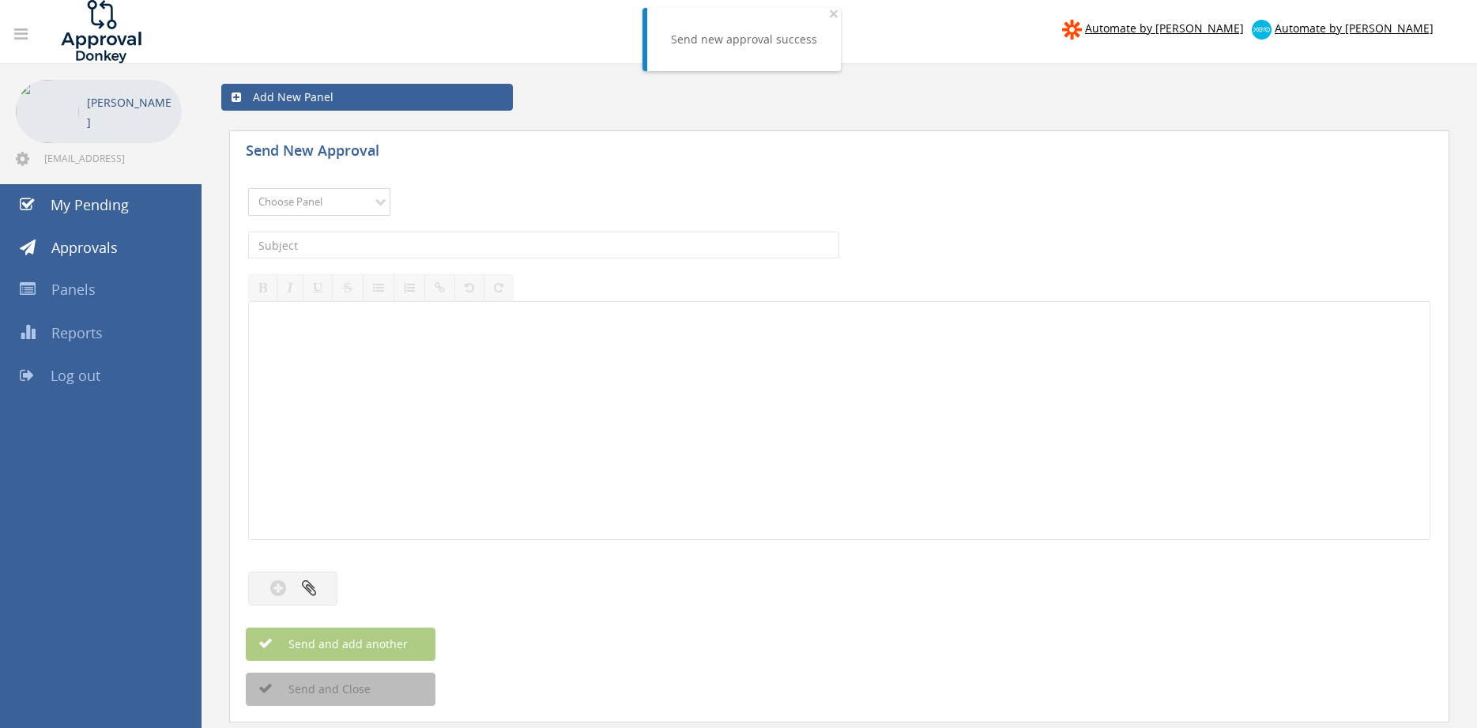
click at [248, 188] on select "Choose Panel Alarm Credits RG - 3 NZ Utilities Cable and SAI Global NZ Alarms-1…" at bounding box center [319, 202] width 142 height 28
select select "9741"
click option "NZ Payables - 2" at bounding box center [0, 0] width 0 height 0
click at [378, 246] on input "text" at bounding box center [543, 245] width 591 height 27
type input "KONNECT KAN-IN10728059 $420.90"
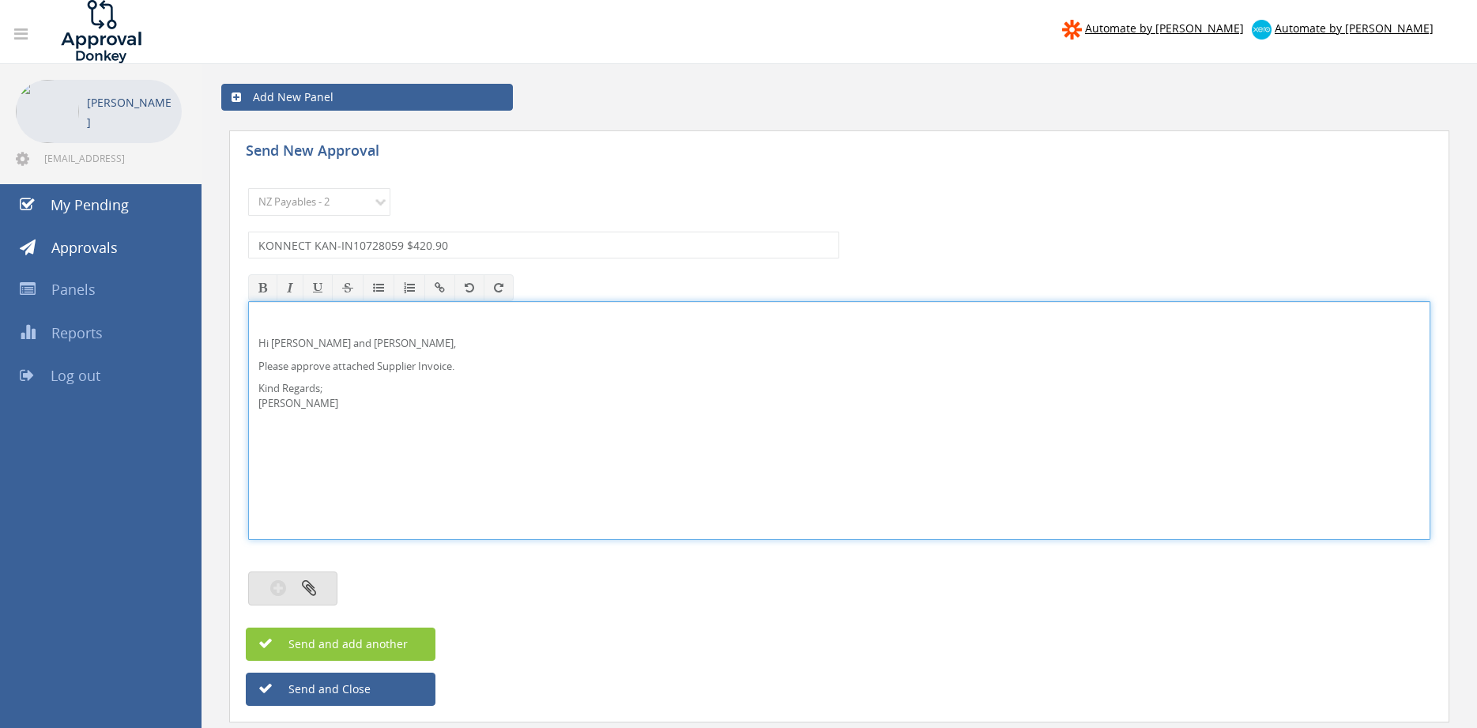
click at [329, 583] on button "button" at bounding box center [292, 588] width 89 height 34
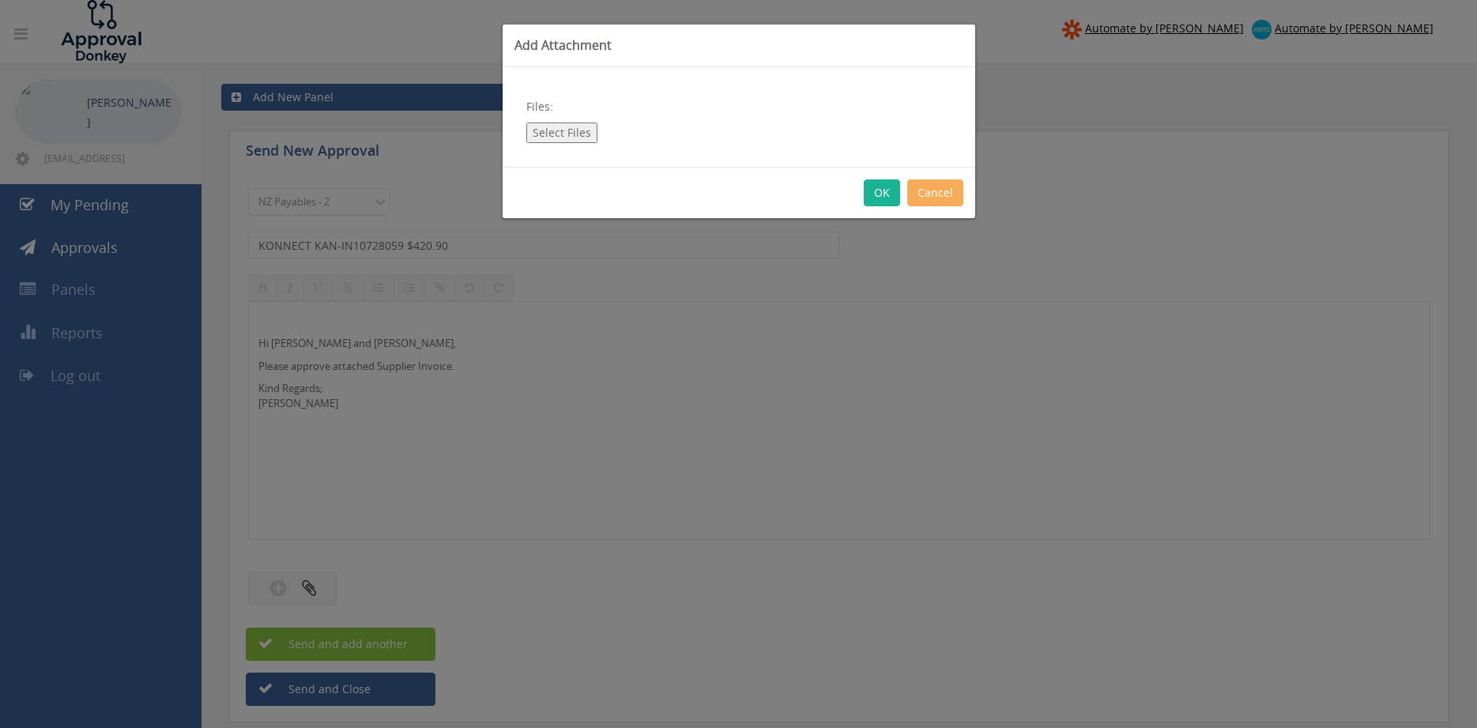
click at [575, 135] on button "Select Files" at bounding box center [561, 133] width 71 height 21
type input "C:\fakepath\KONNECT KAN-IN10728059 [DATE] PO 4386.pdf"
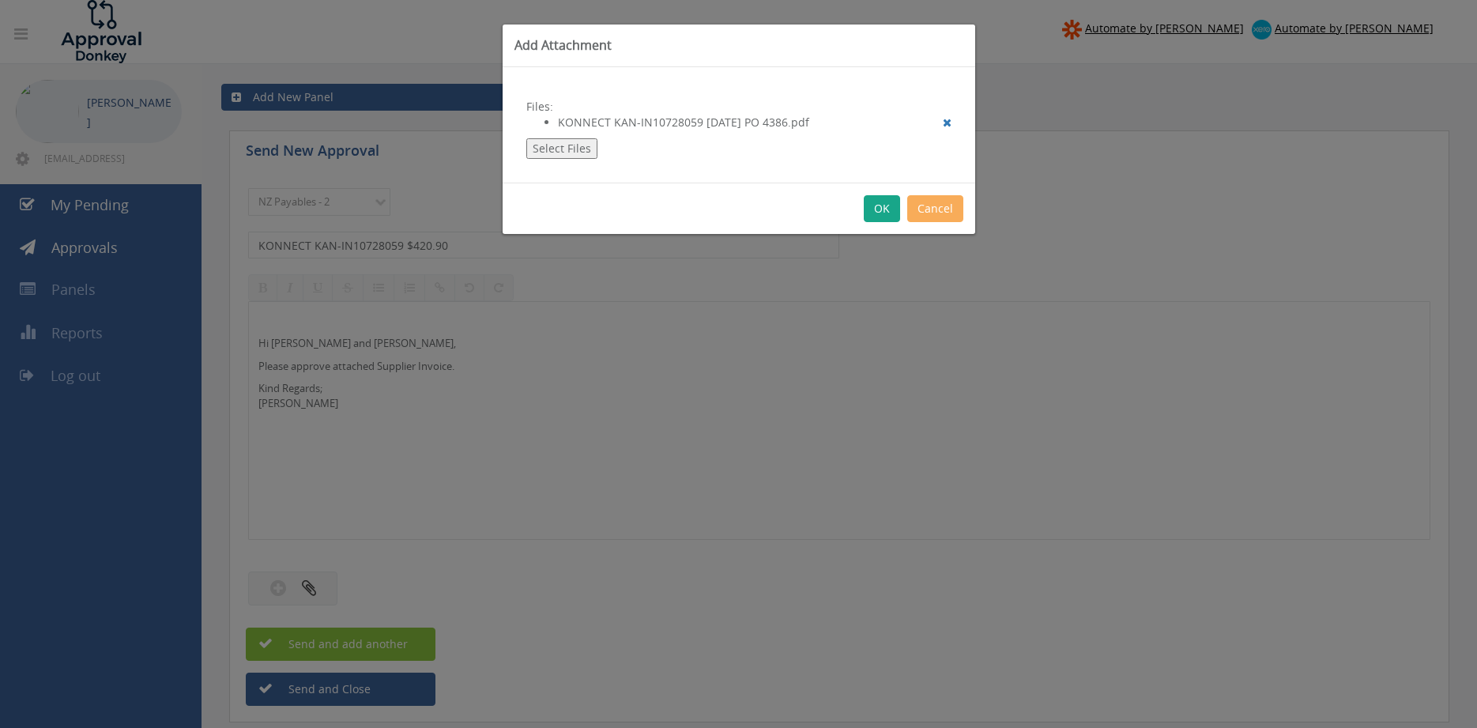
click at [877, 211] on button "OK" at bounding box center [882, 208] width 36 height 27
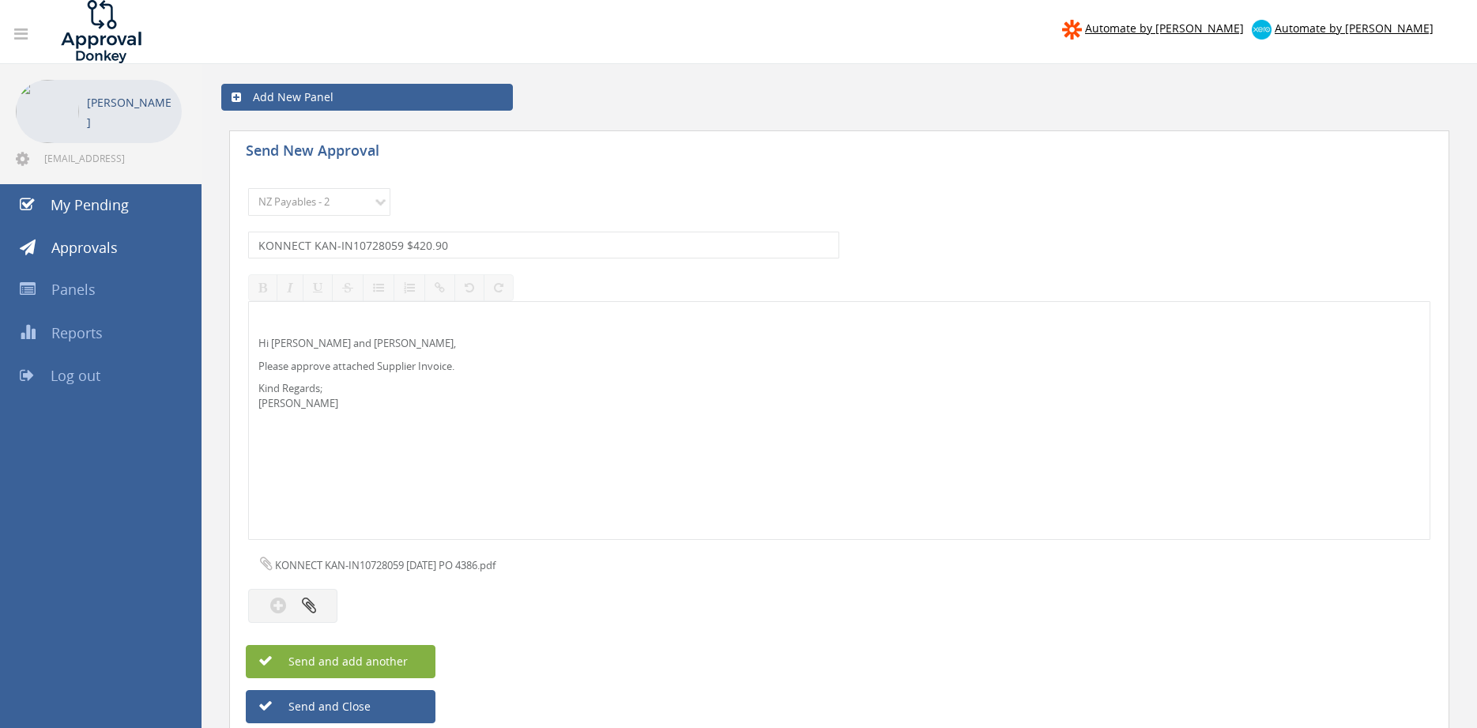
click at [399, 666] on span "Send and add another" at bounding box center [331, 661] width 153 height 15
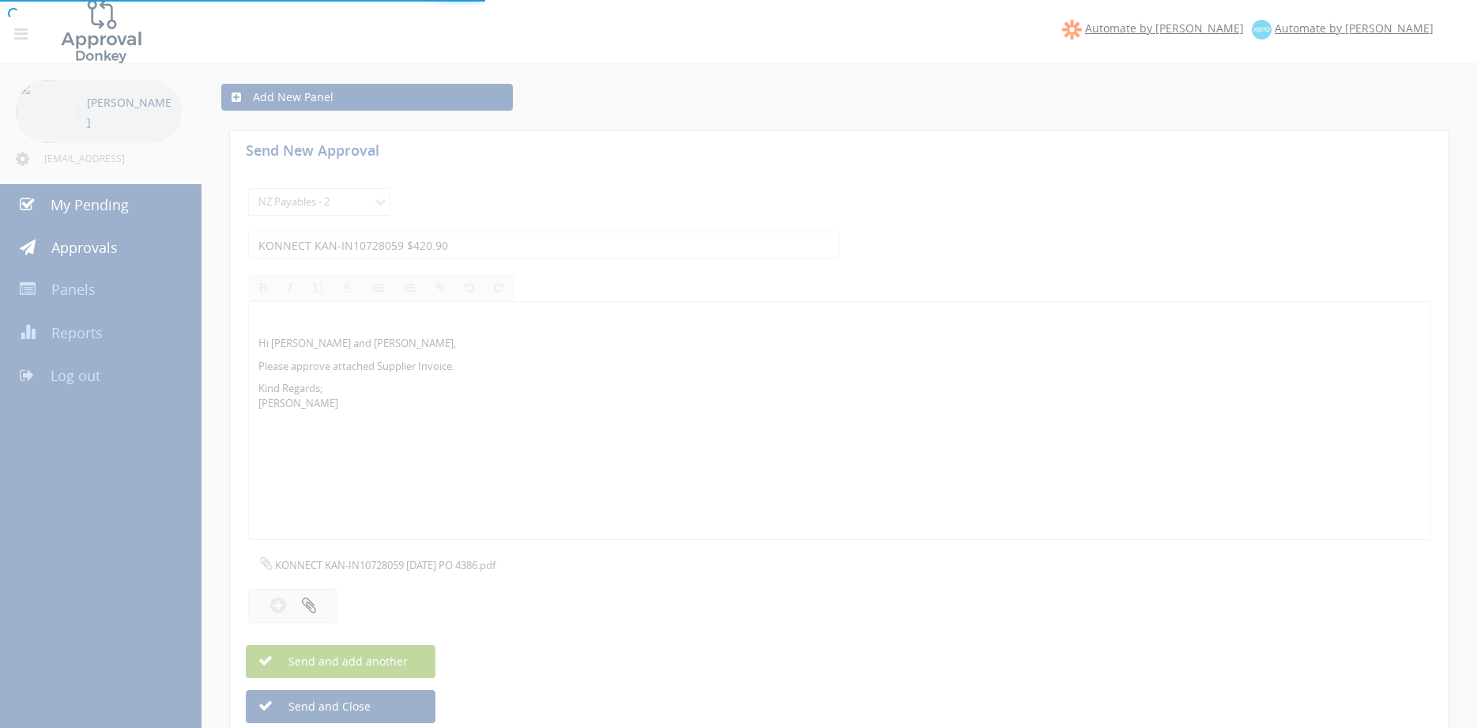
select select
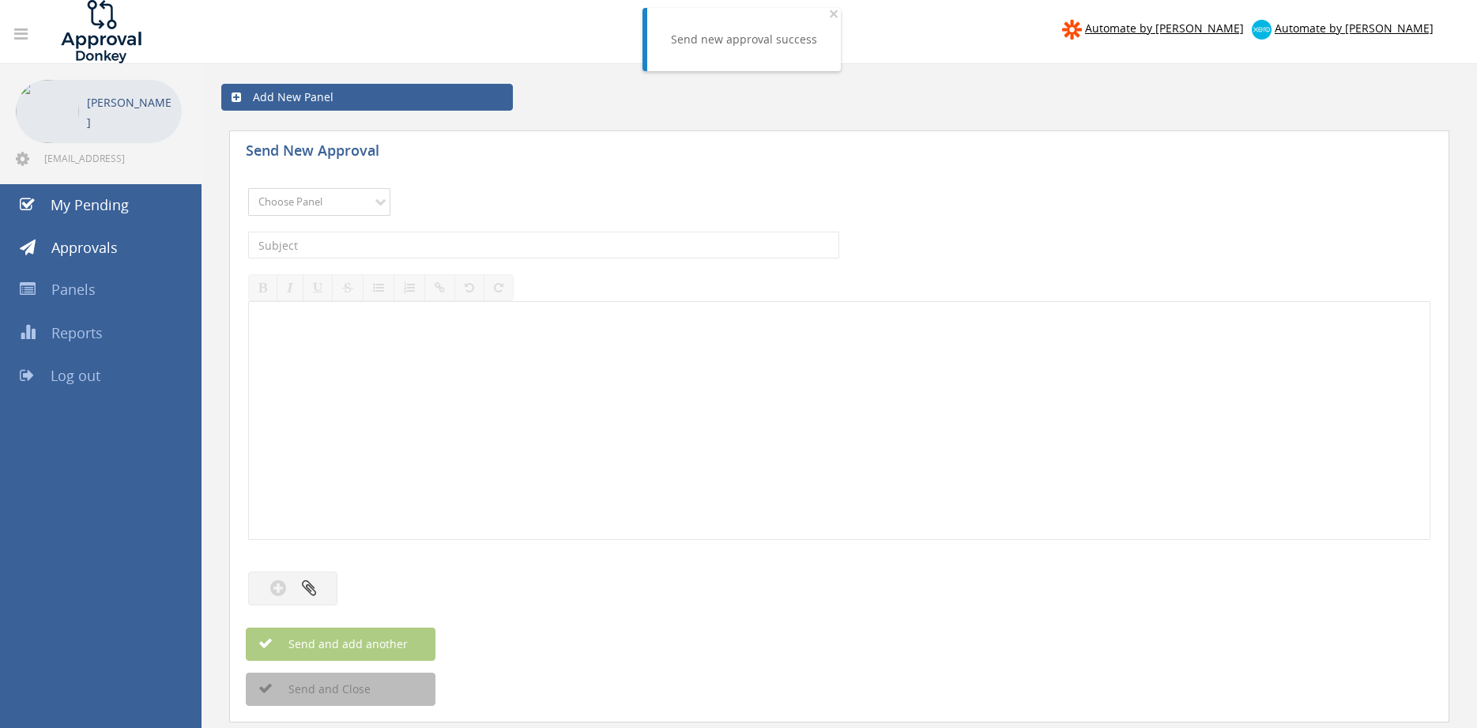
click at [248, 188] on select "Choose Panel Alarm Credits RG - 3 NZ Utilities Cable and SAI Global NZ Alarms-1…" at bounding box center [319, 202] width 142 height 28
select select "9741"
click option "NZ Payables - 2" at bounding box center [0, 0] width 0 height 0
click at [432, 239] on input "text" at bounding box center [543, 245] width 591 height 27
type input "DHL EXPRESS AKLI00563279 $224.09"
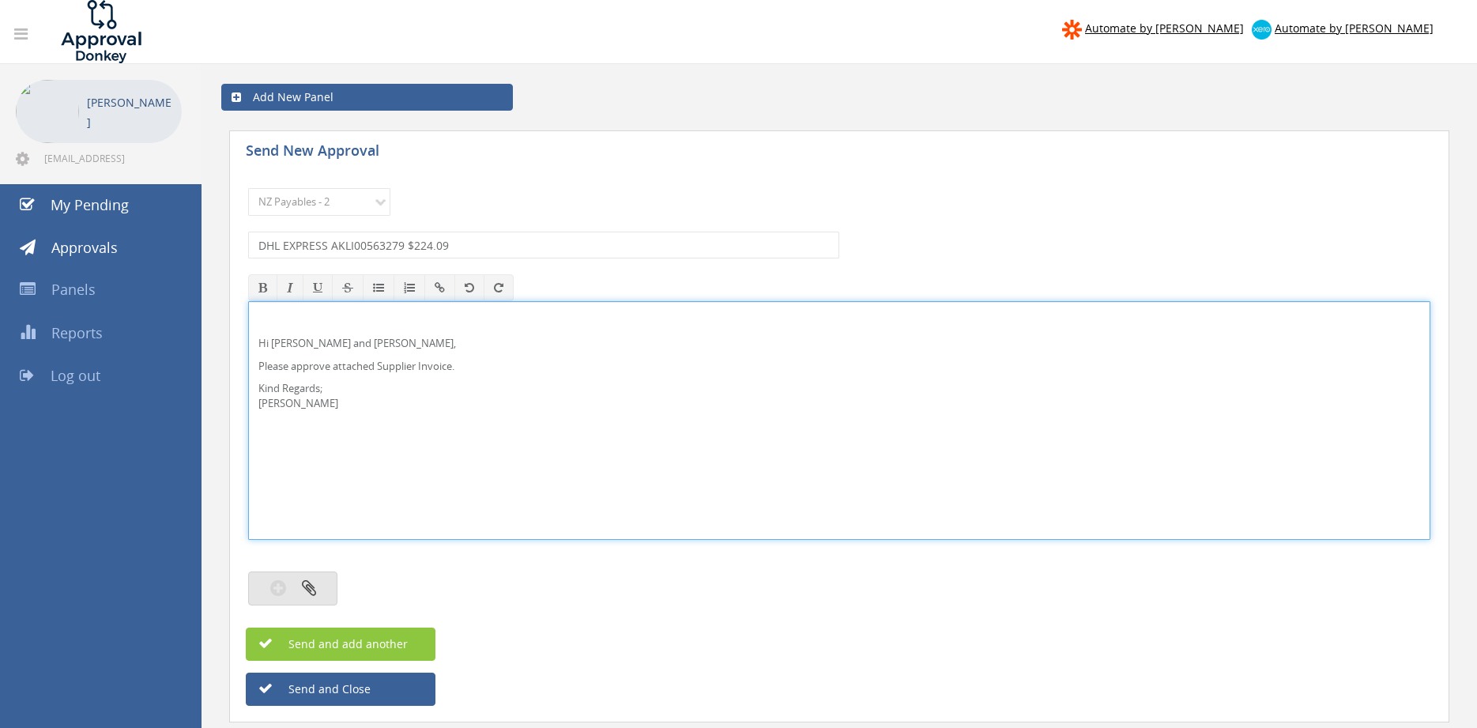
click at [322, 585] on button "button" at bounding box center [292, 588] width 89 height 34
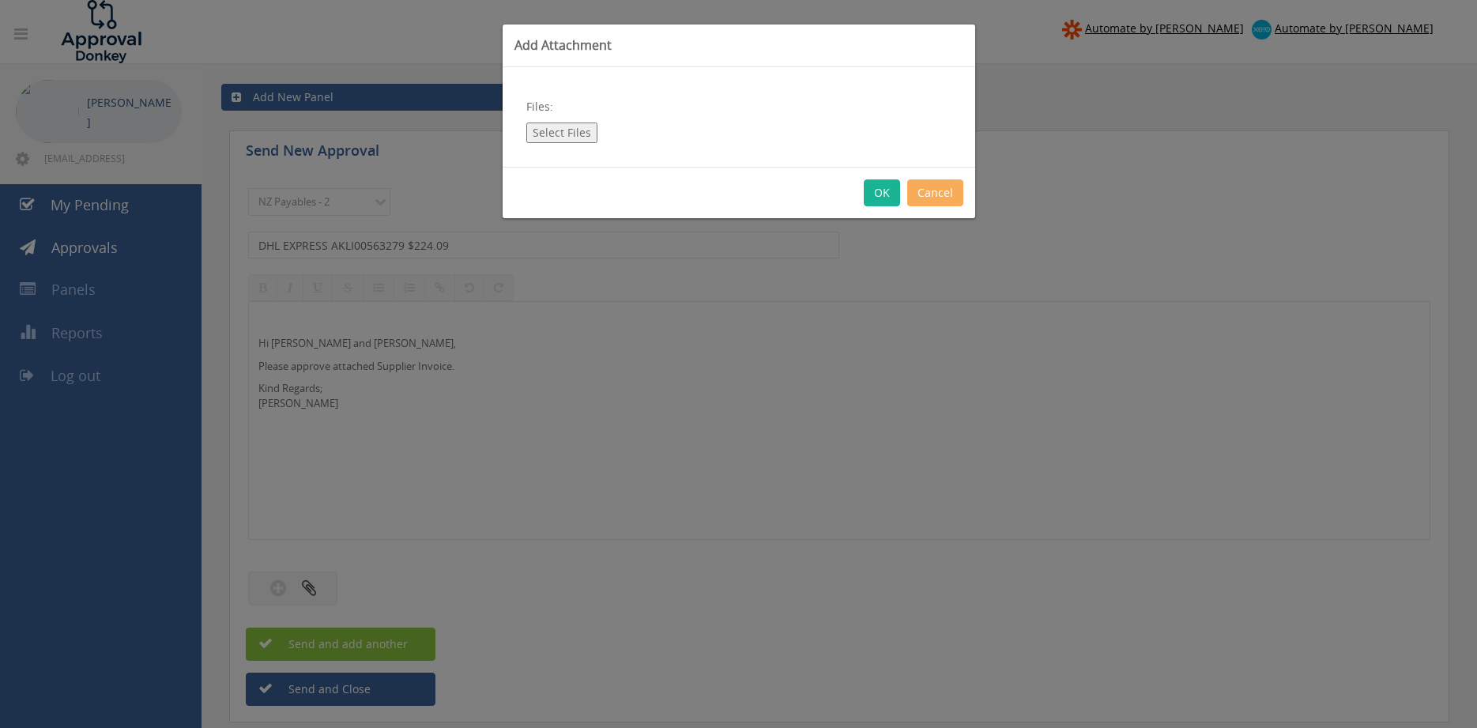
click at [567, 134] on button "Select Files" at bounding box center [561, 133] width 71 height 21
type input "C:\fakepath\DHL EXPRESS AKLI00563279 [DATE].pdf"
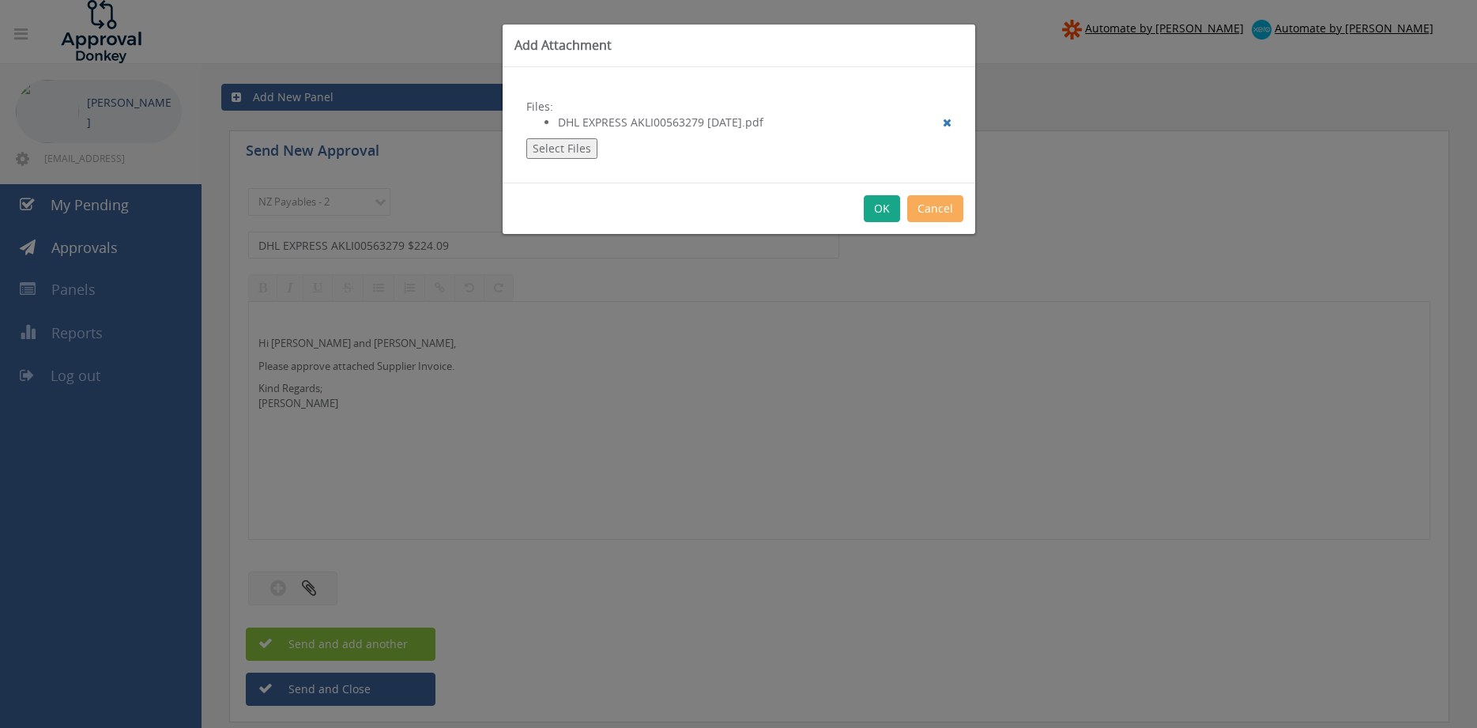
click at [877, 208] on button "OK" at bounding box center [882, 208] width 36 height 27
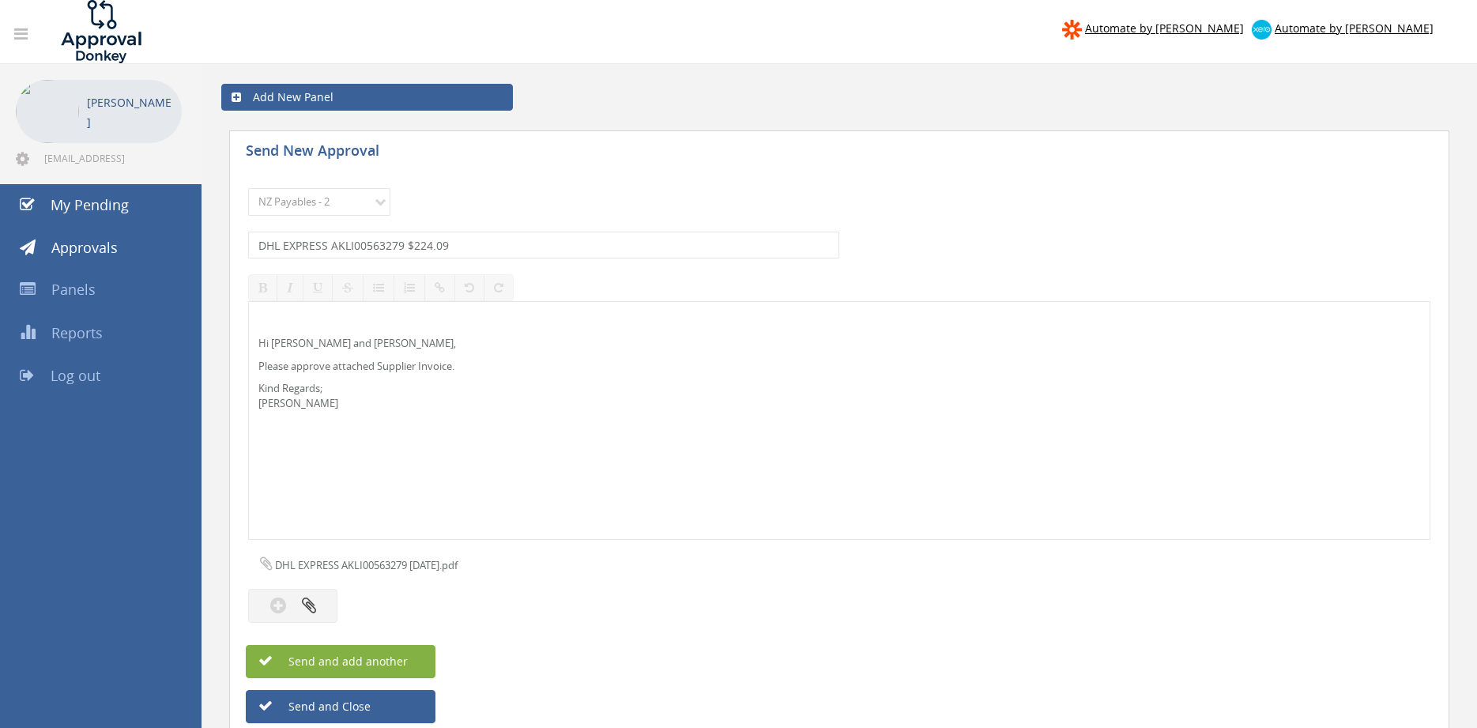
click at [386, 668] on button "Send and add another" at bounding box center [341, 661] width 190 height 33
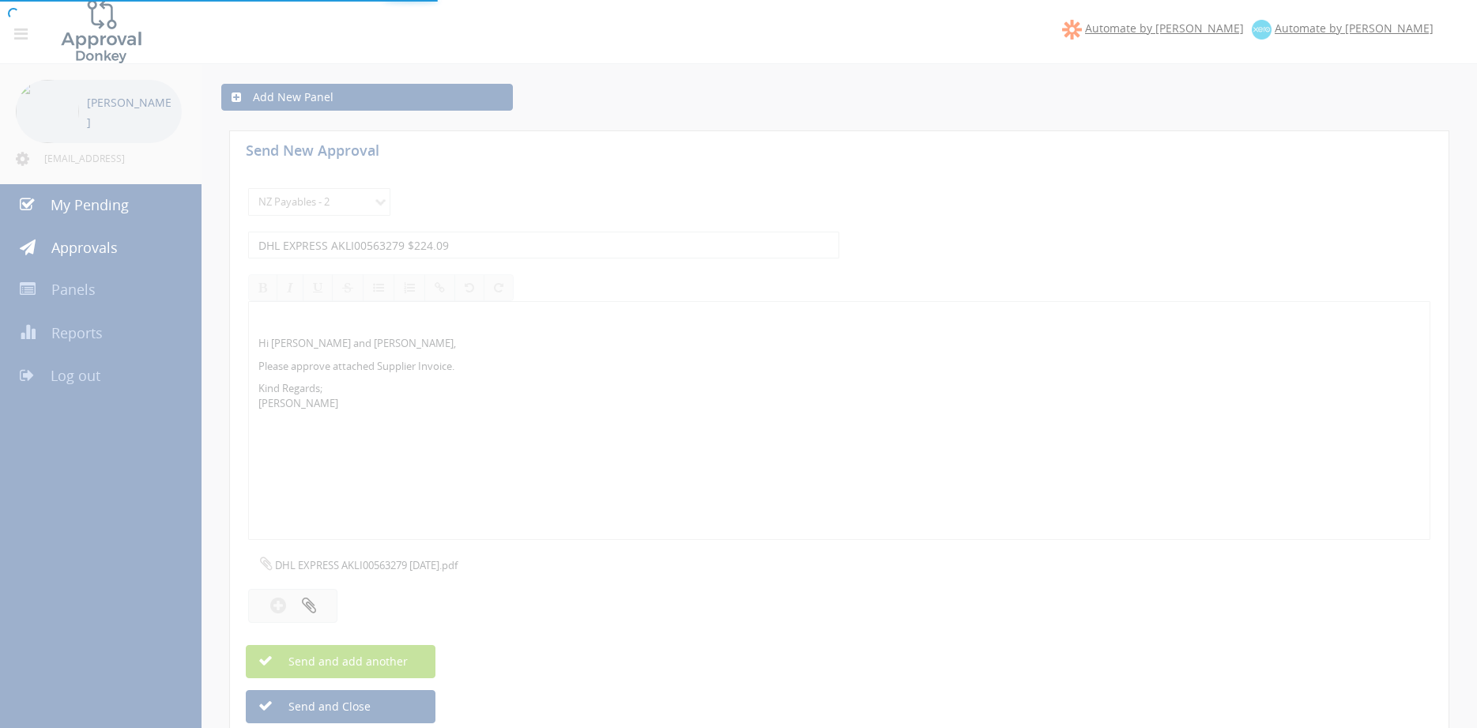
select select
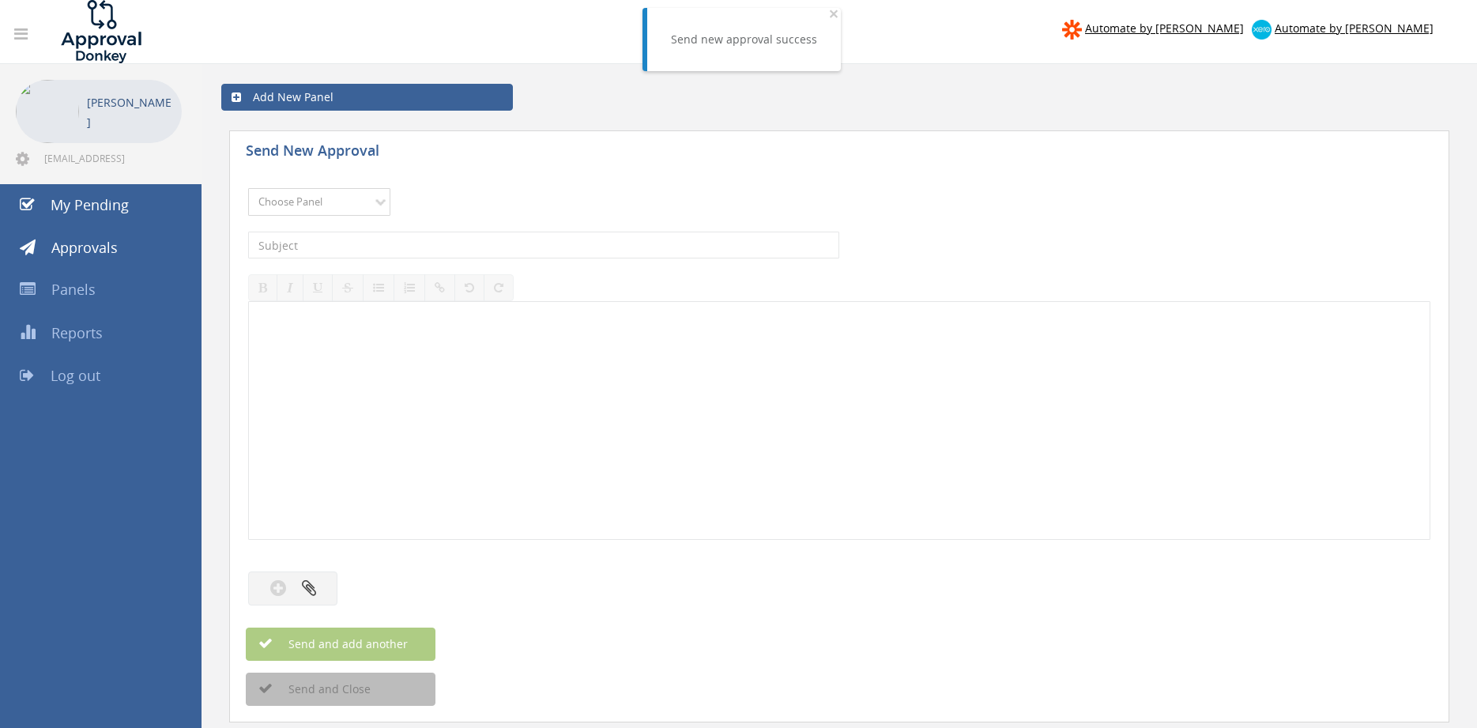
click at [248, 188] on select "Choose Panel Alarm Credits RG - 3 NZ Utilities Cable and SAI Global NZ Alarms-1…" at bounding box center [319, 202] width 142 height 28
select select "9741"
click option "NZ Payables - 2" at bounding box center [0, 0] width 0 height 0
drag, startPoint x: 449, startPoint y: 243, endPoint x: 461, endPoint y: 237, distance: 13.1
click at [450, 242] on input "text" at bounding box center [543, 245] width 591 height 27
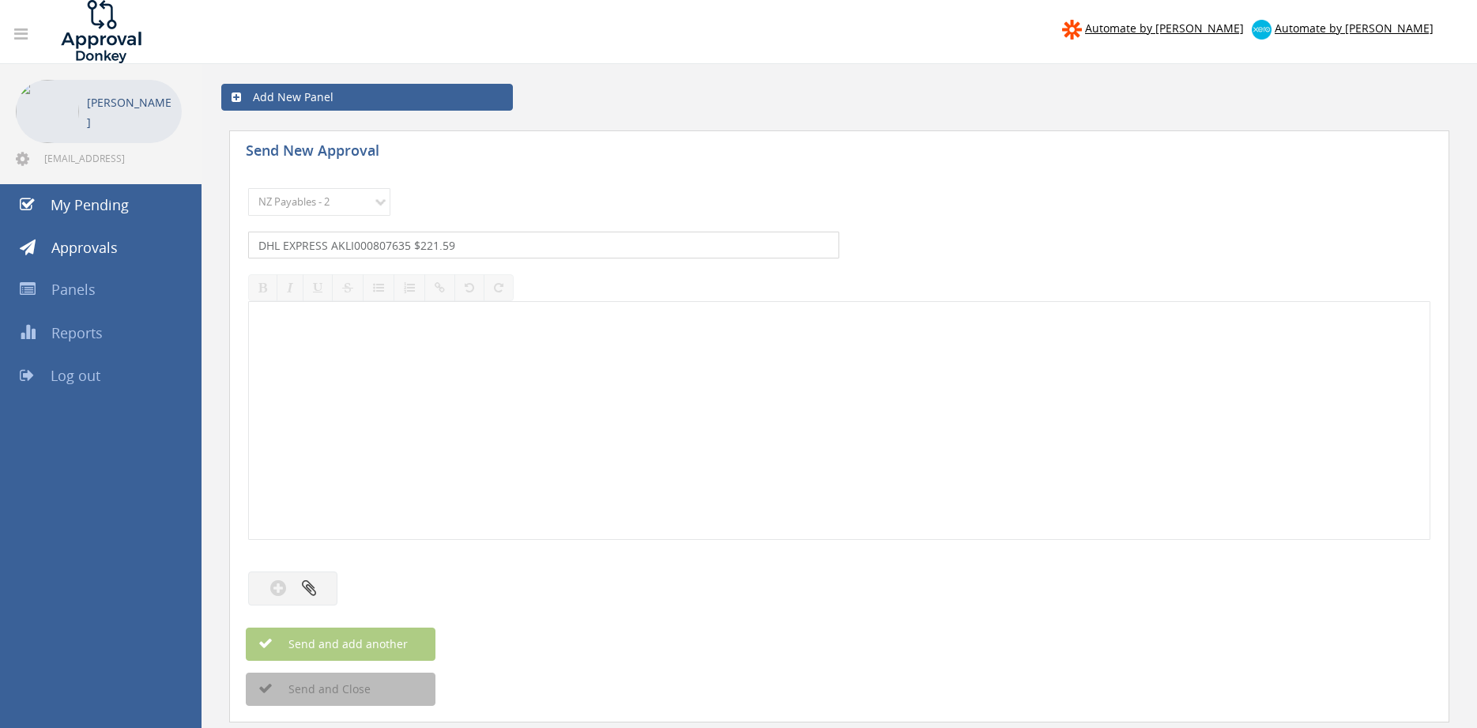
type input "DHL EXPRESS AKLI000807635 $221.59"
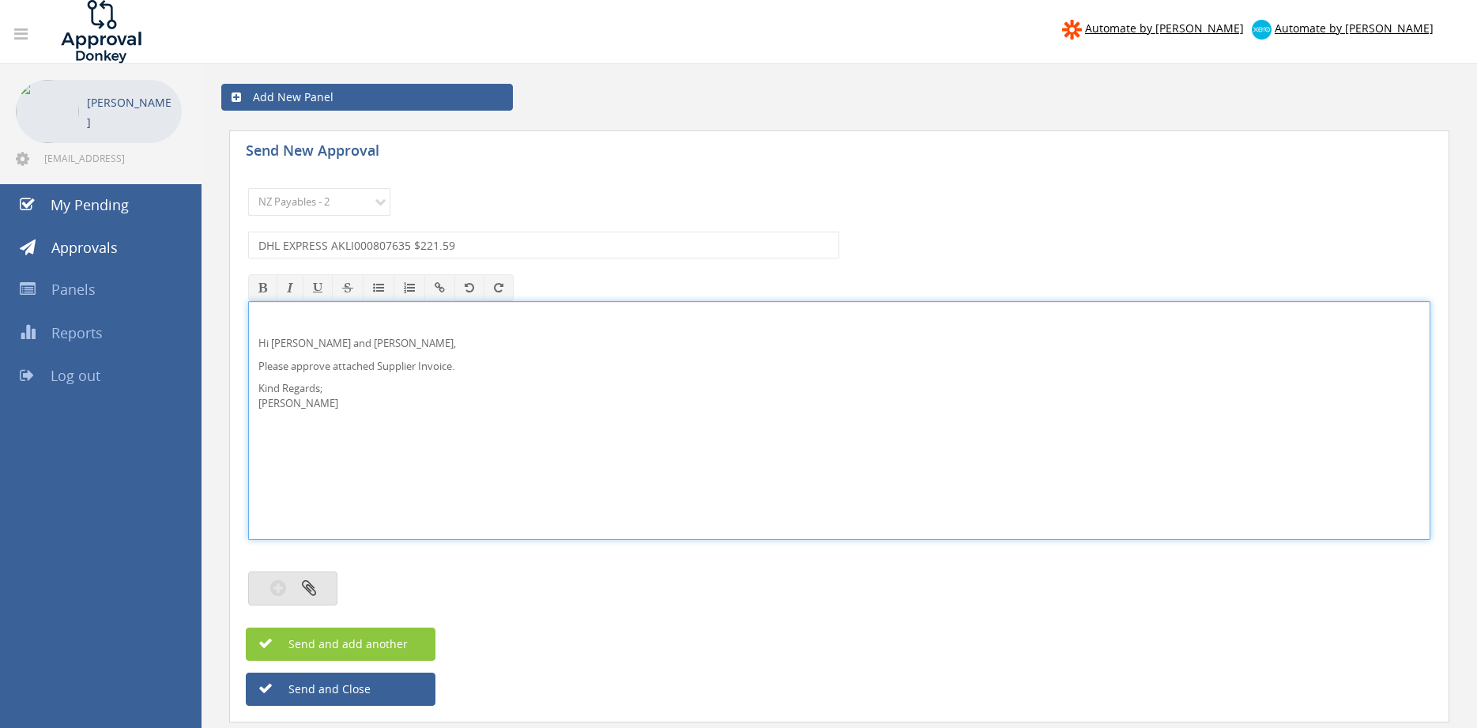
click at [319, 590] on button "button" at bounding box center [292, 588] width 89 height 34
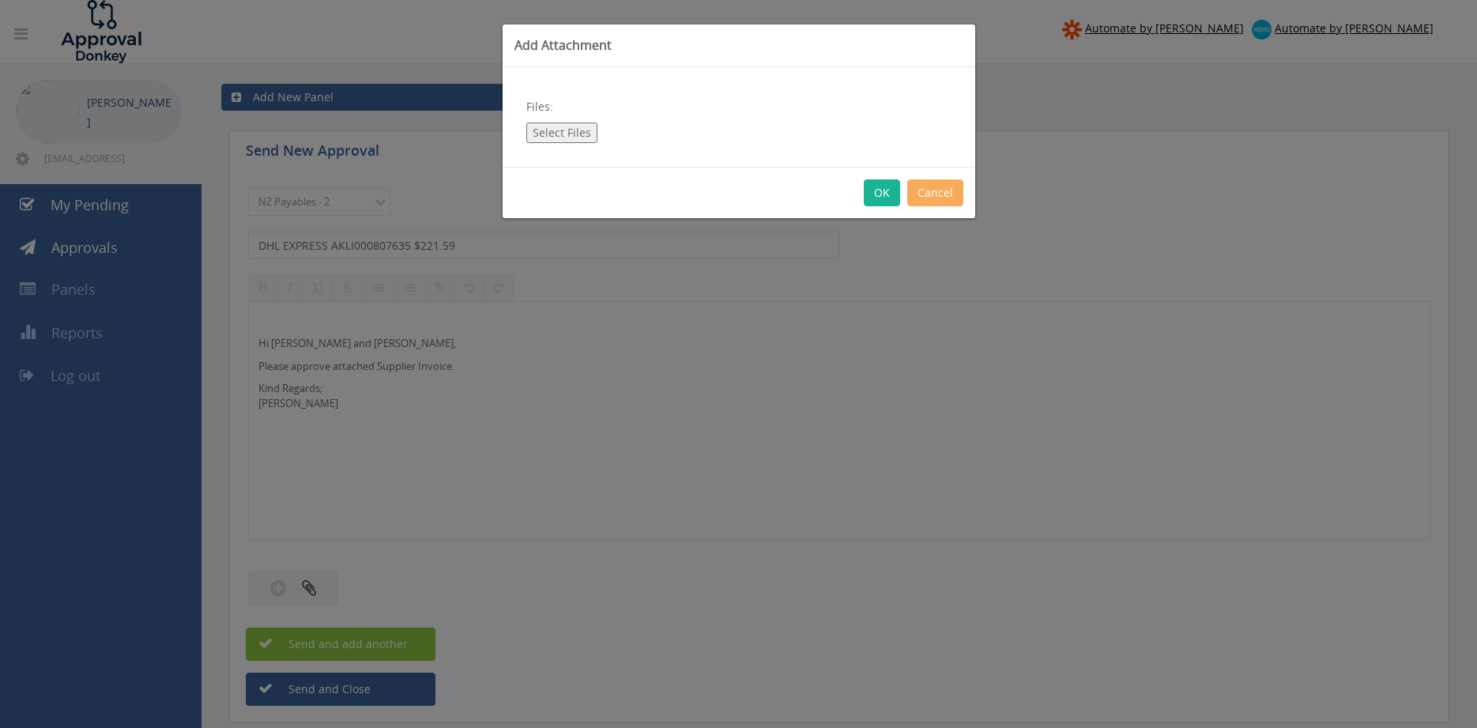
click at [580, 129] on button "Select Files" at bounding box center [561, 133] width 71 height 21
type input "C:\fakepath\DHL EXPRESS AKLI000807635 [DATE].pdf"
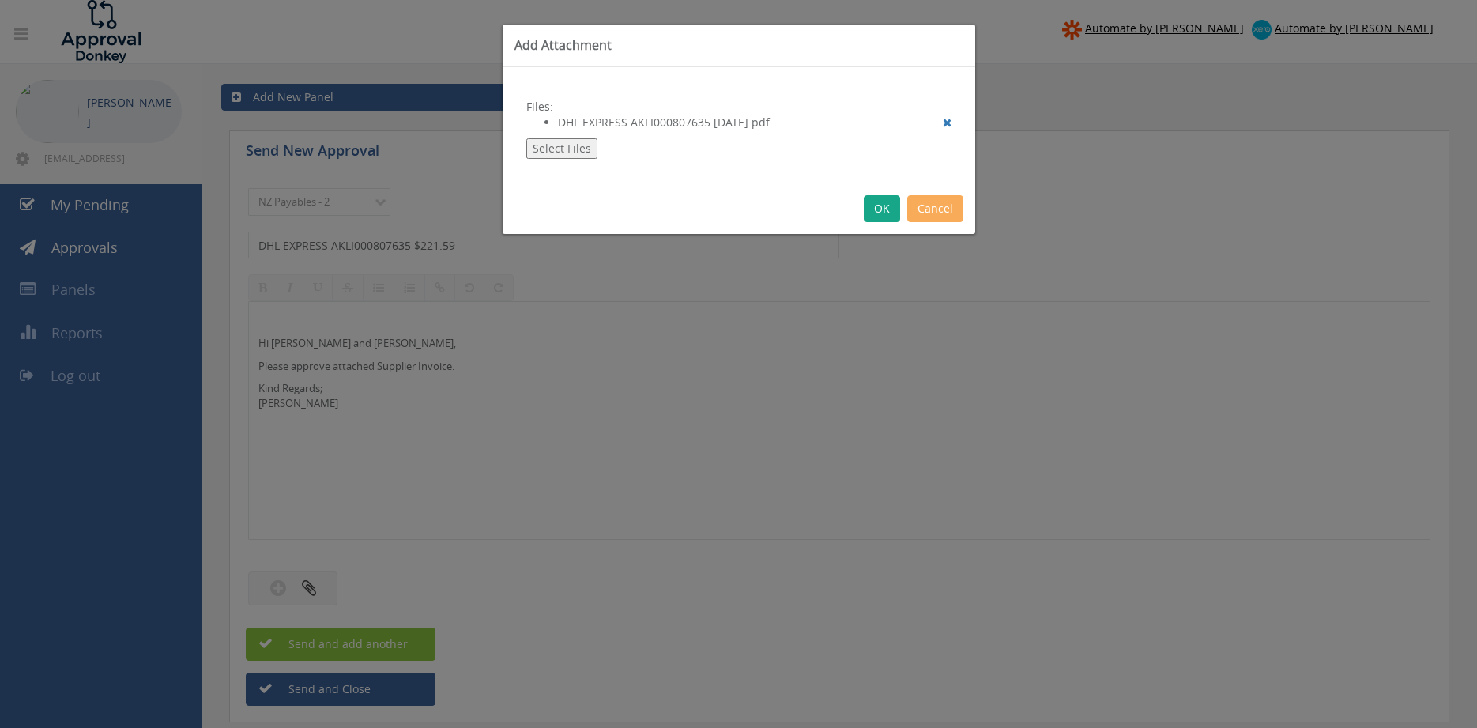
click at [887, 210] on button "OK" at bounding box center [882, 208] width 36 height 27
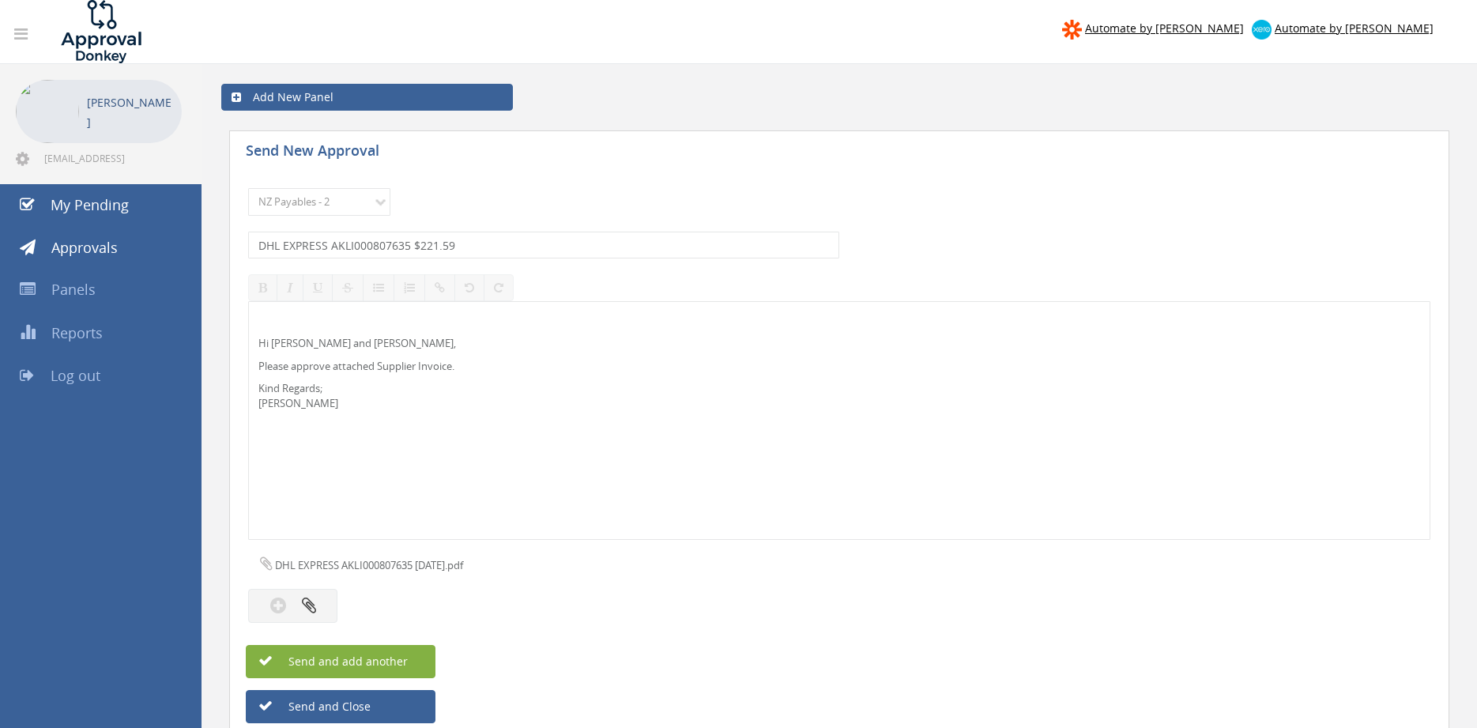
click at [415, 658] on button "Send and add another" at bounding box center [341, 661] width 190 height 33
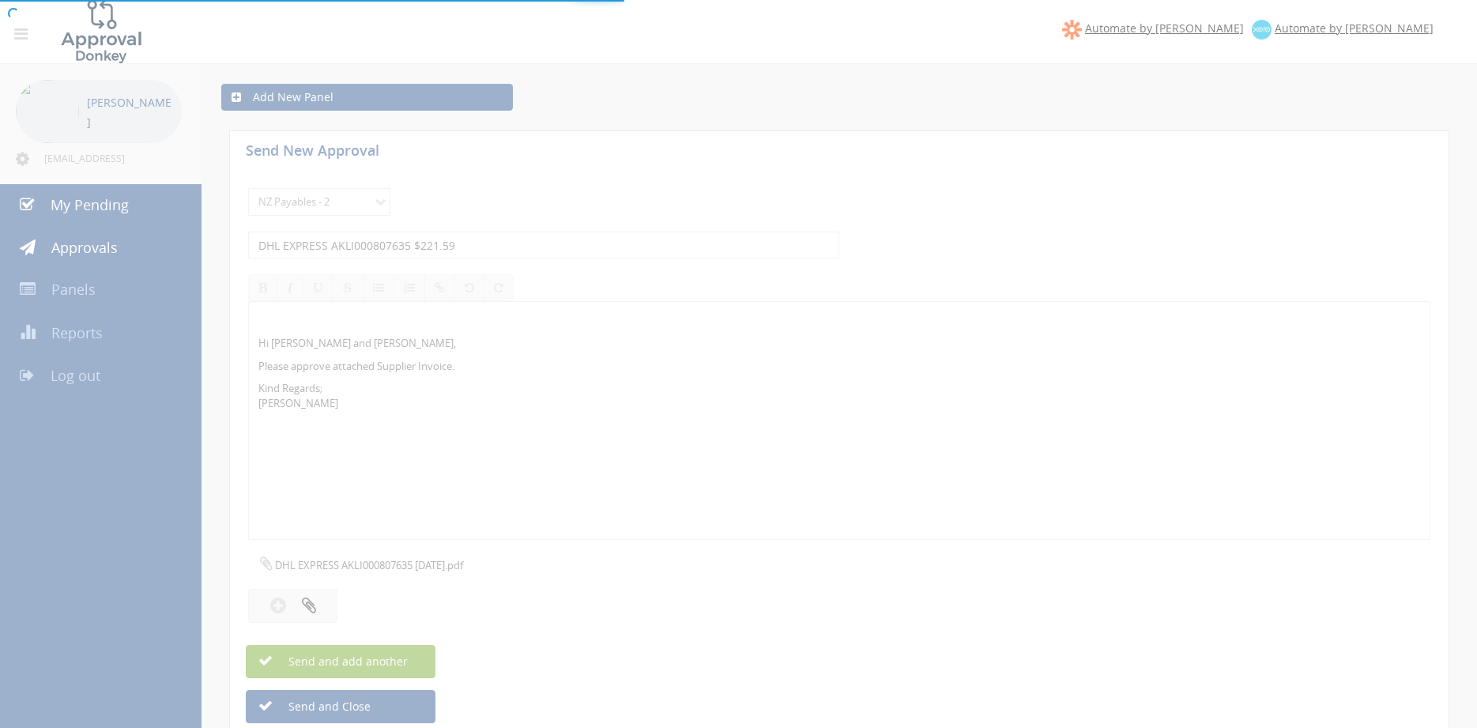
select select
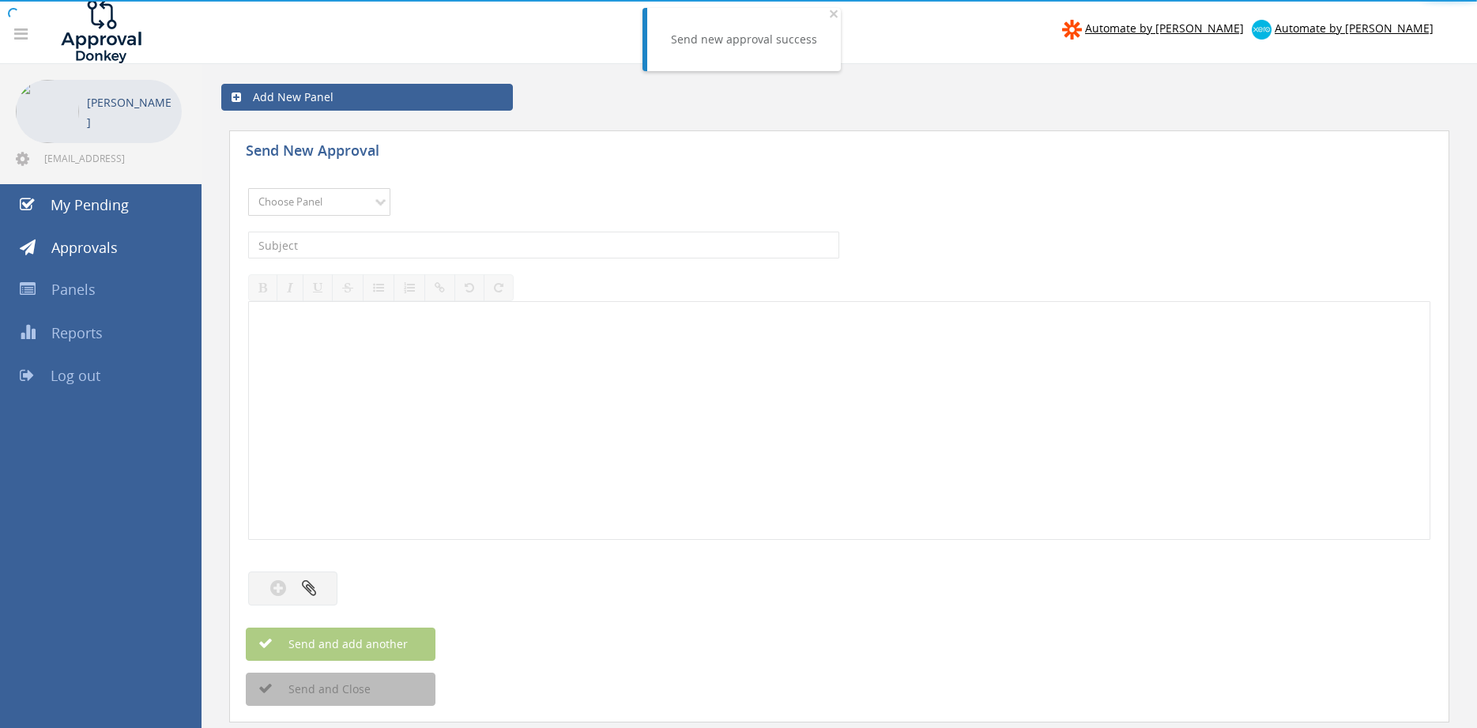
click at [248, 188] on select "Choose Panel Alarm Credits RG - 3 NZ Utilities Cable and SAI Global NZ Alarms-1…" at bounding box center [319, 202] width 142 height 28
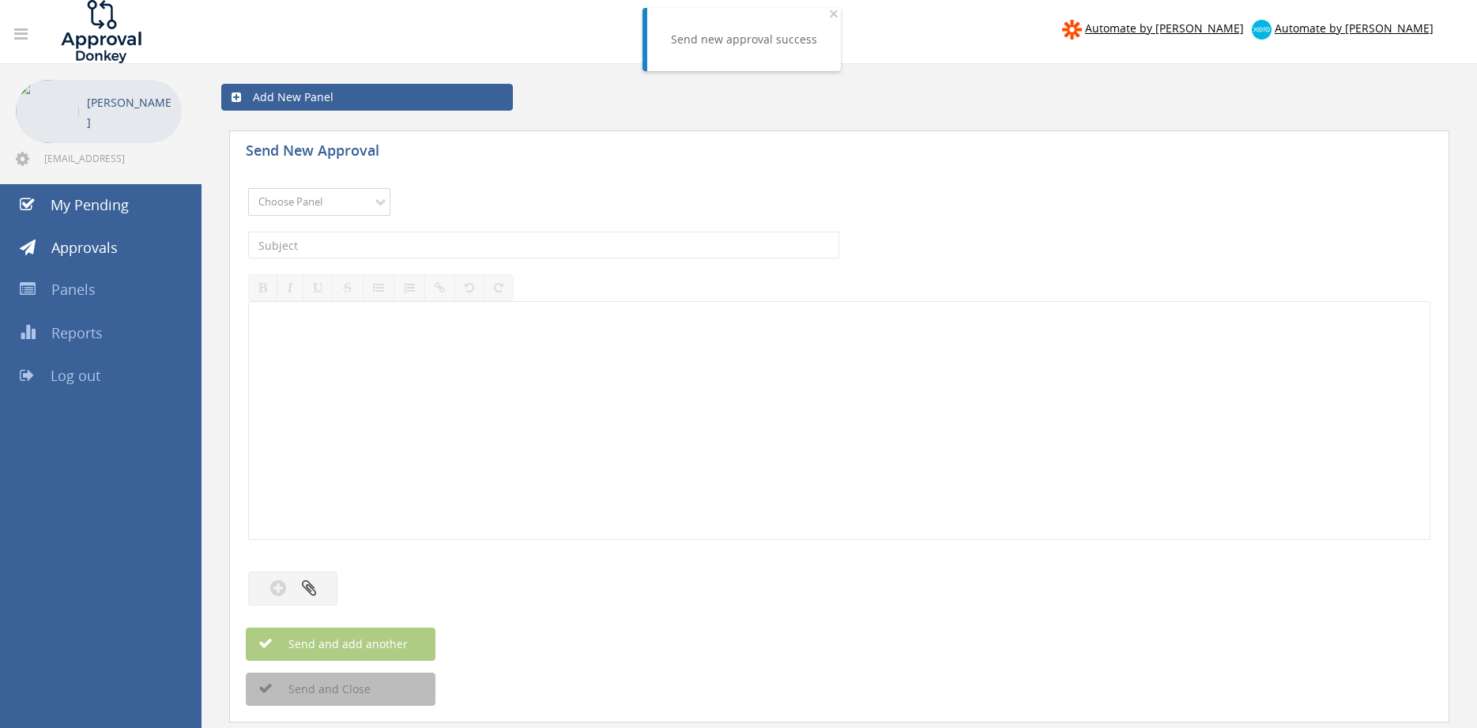
select select "9741"
click option "NZ Payables - 2" at bounding box center [0, 0] width 0 height 0
click at [441, 242] on input "text" at bounding box center [543, 245] width 591 height 27
type input "ATTWOODS INV194437 $17.94"
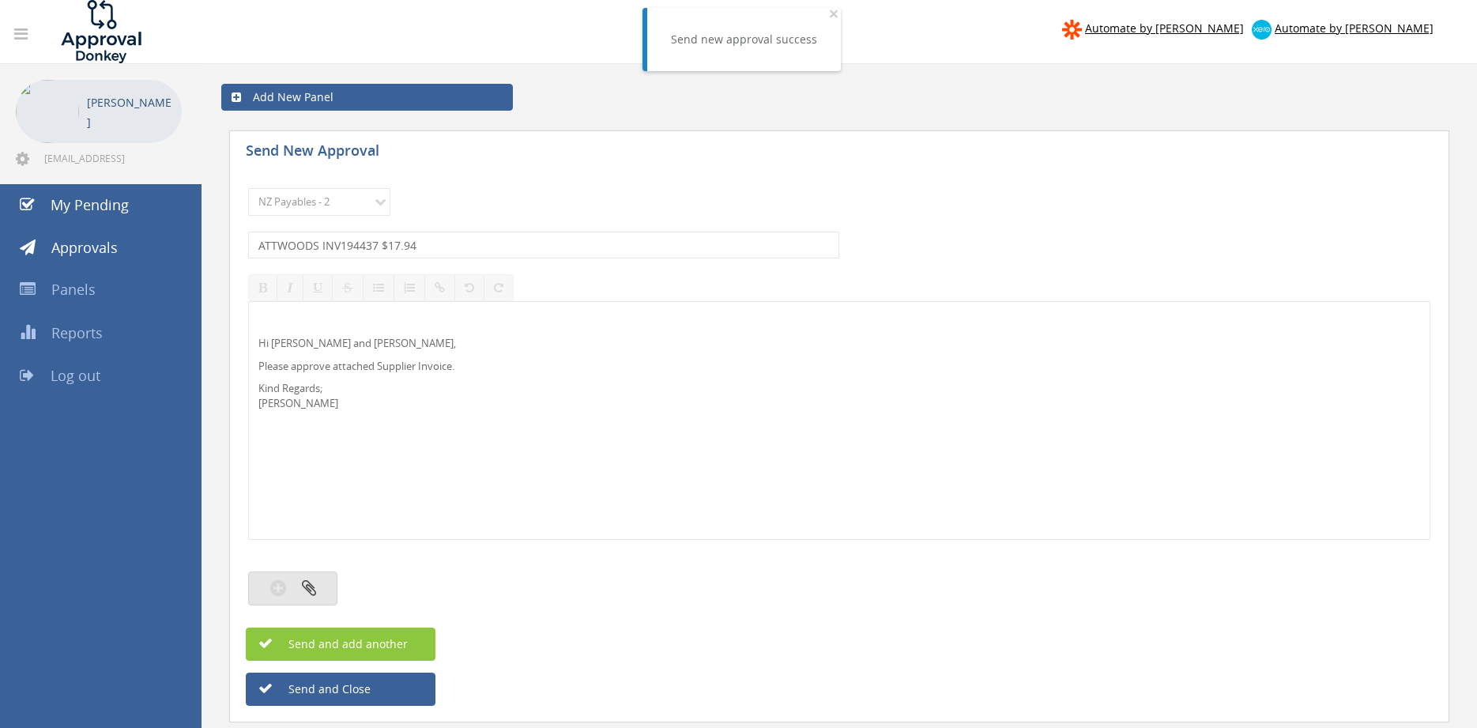
click at [333, 583] on button "button" at bounding box center [292, 588] width 89 height 34
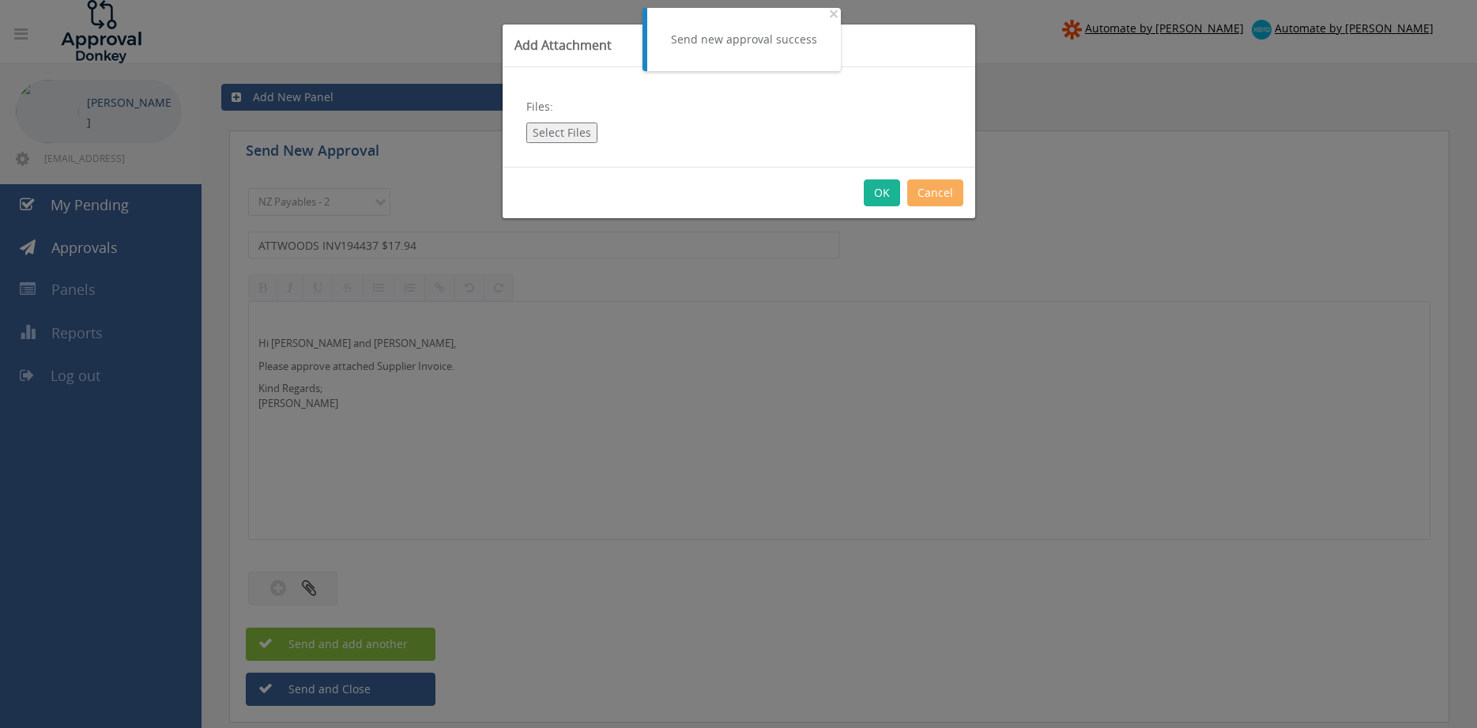
click at [560, 134] on button "Select Files" at bounding box center [561, 133] width 71 height 21
type input "C:\fakepath\ATTWOODS_INV194437 [DATE] PO 4387.pdf"
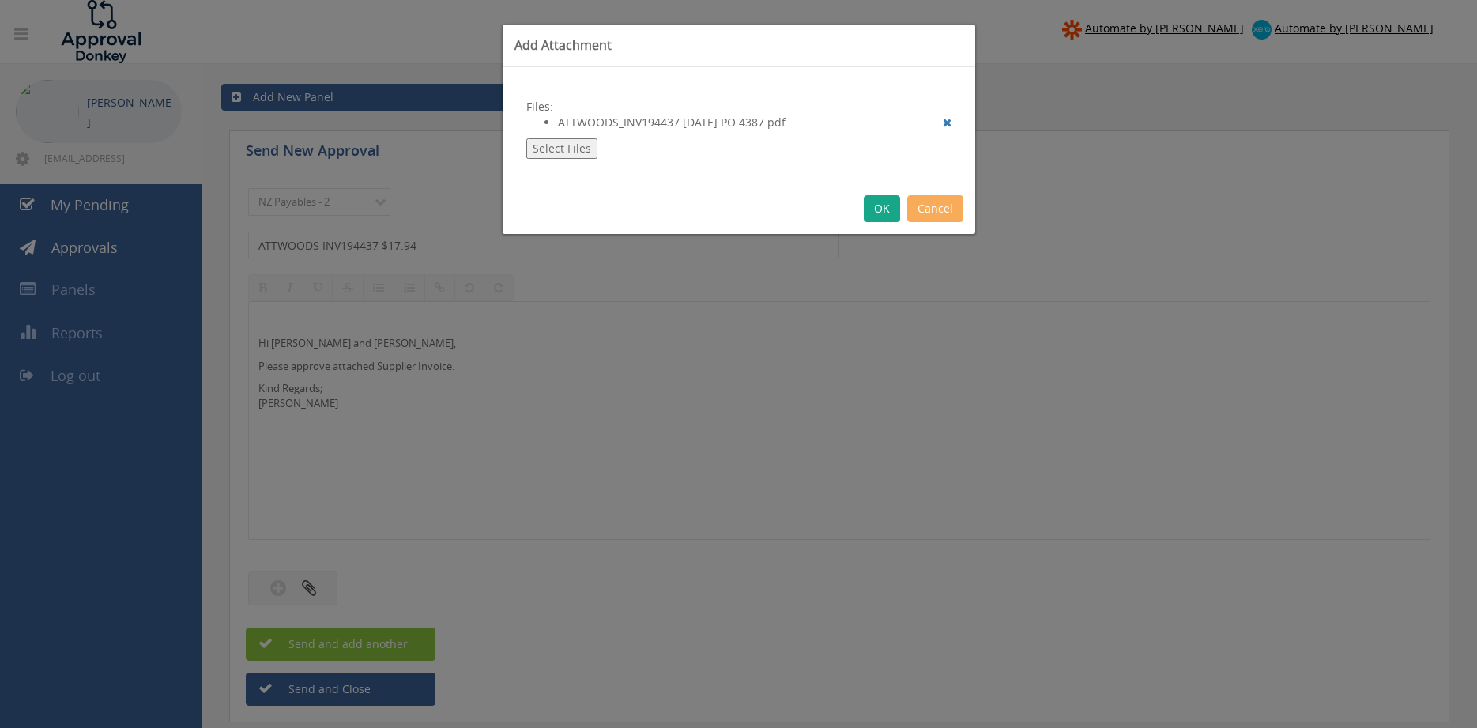
click at [880, 208] on button "OK" at bounding box center [882, 208] width 36 height 27
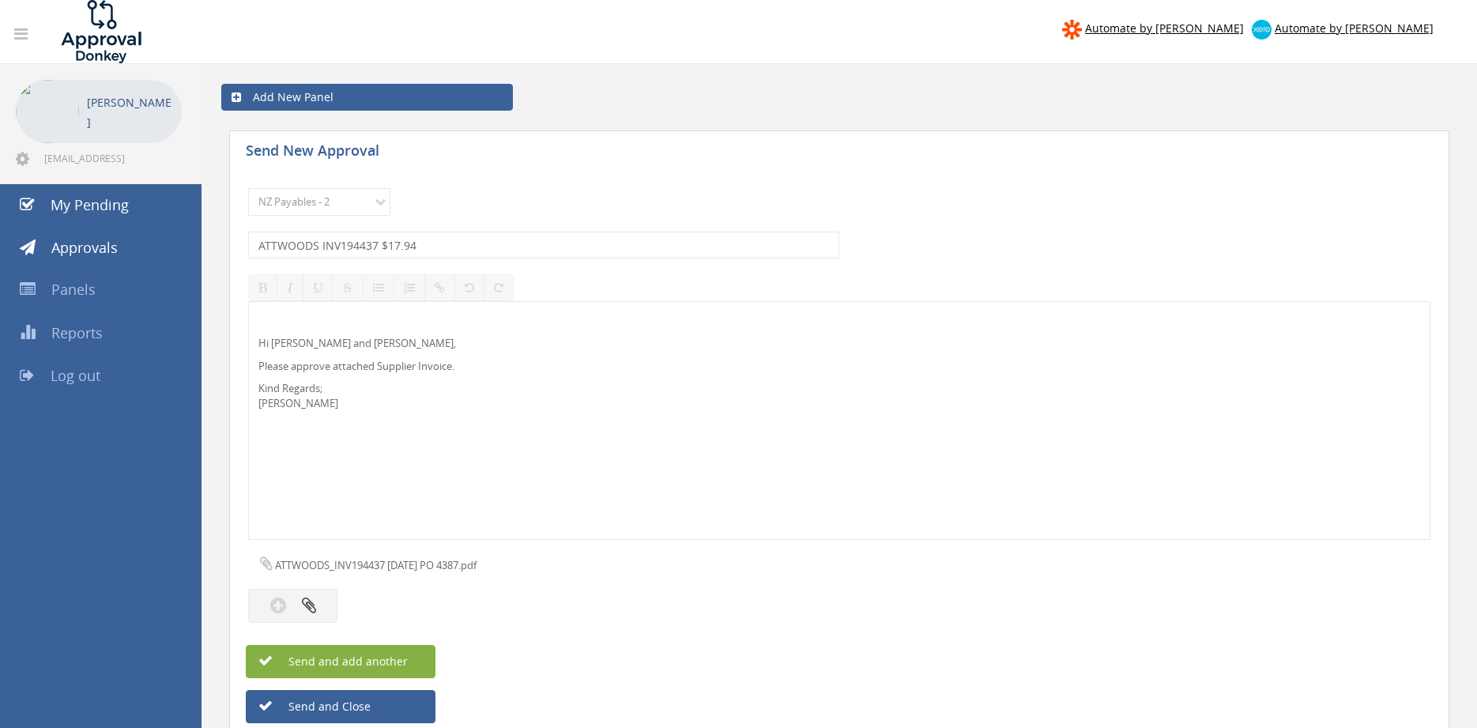
click at [409, 658] on button "Send and add another" at bounding box center [341, 661] width 190 height 33
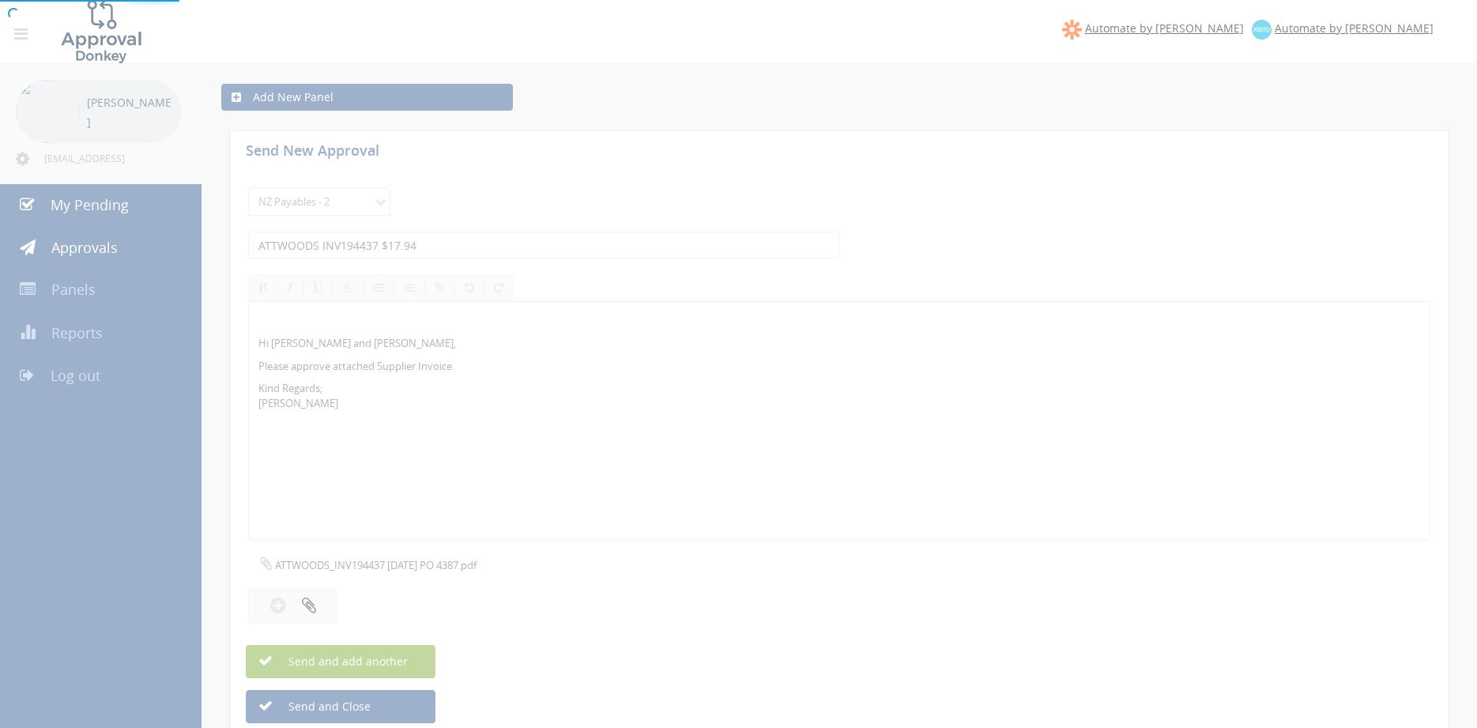
select select
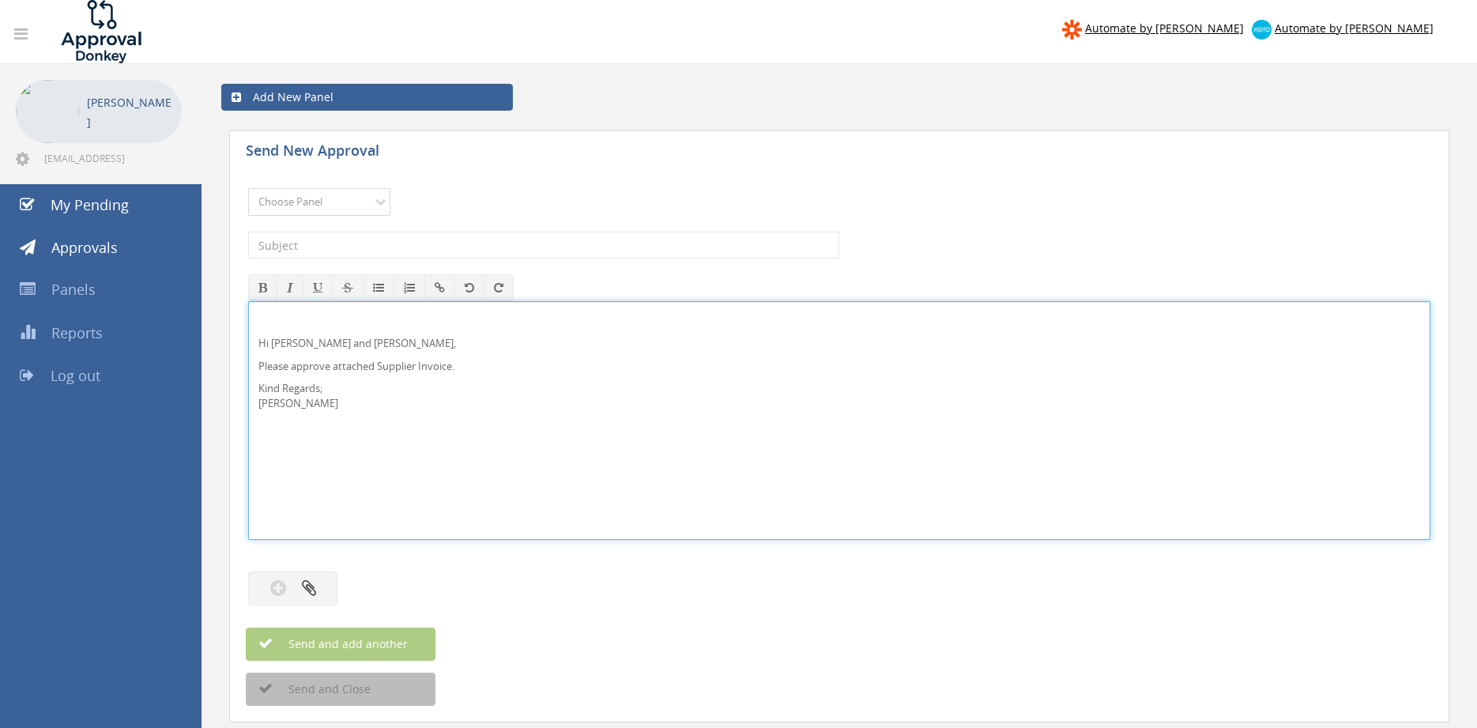
click at [345, 210] on select "Choose Panel Alarm Credits RG - 3 NZ Utilities Cable and SAI Global NZ Alarms-1…" at bounding box center [319, 202] width 142 height 28
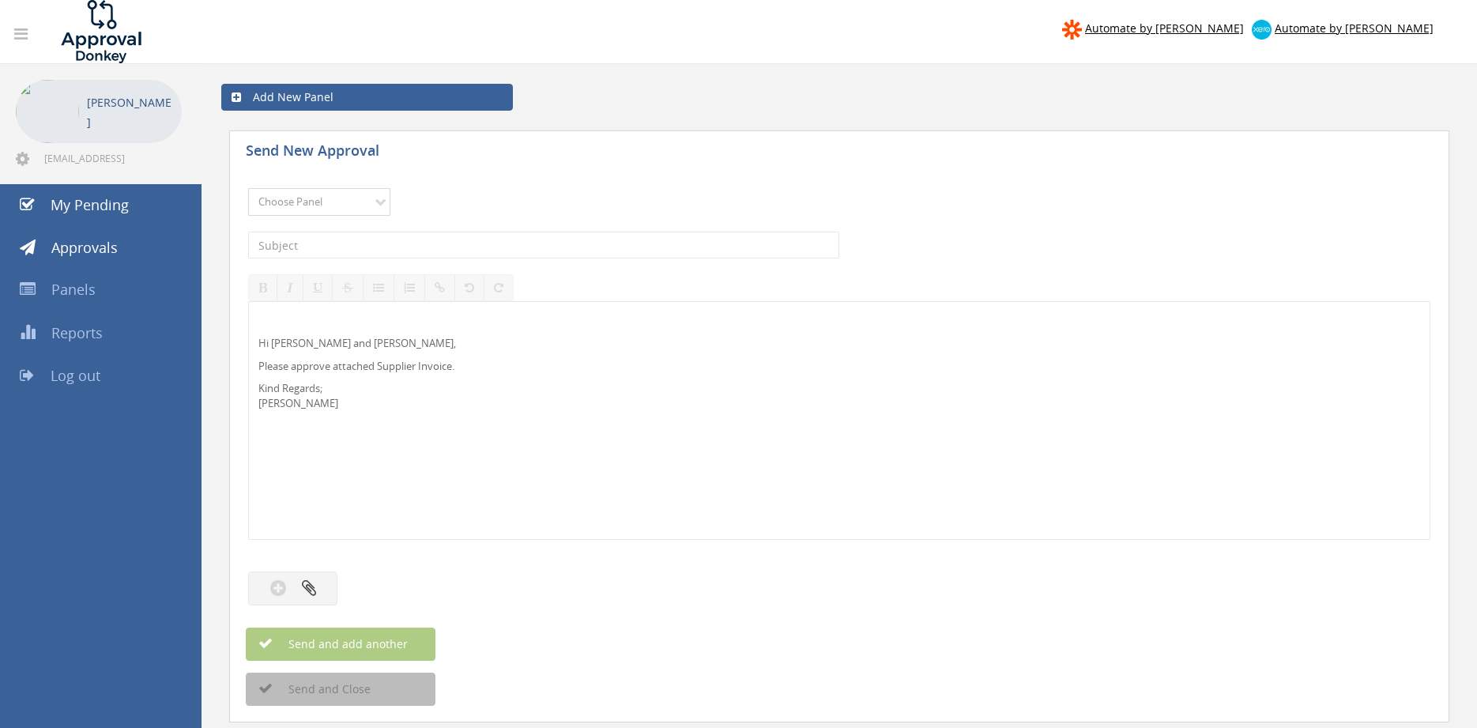
select select "13141"
click option "NZ Utilities" at bounding box center [0, 0] width 0 height 0
click at [355, 237] on input "text" at bounding box center [543, 245] width 591 height 27
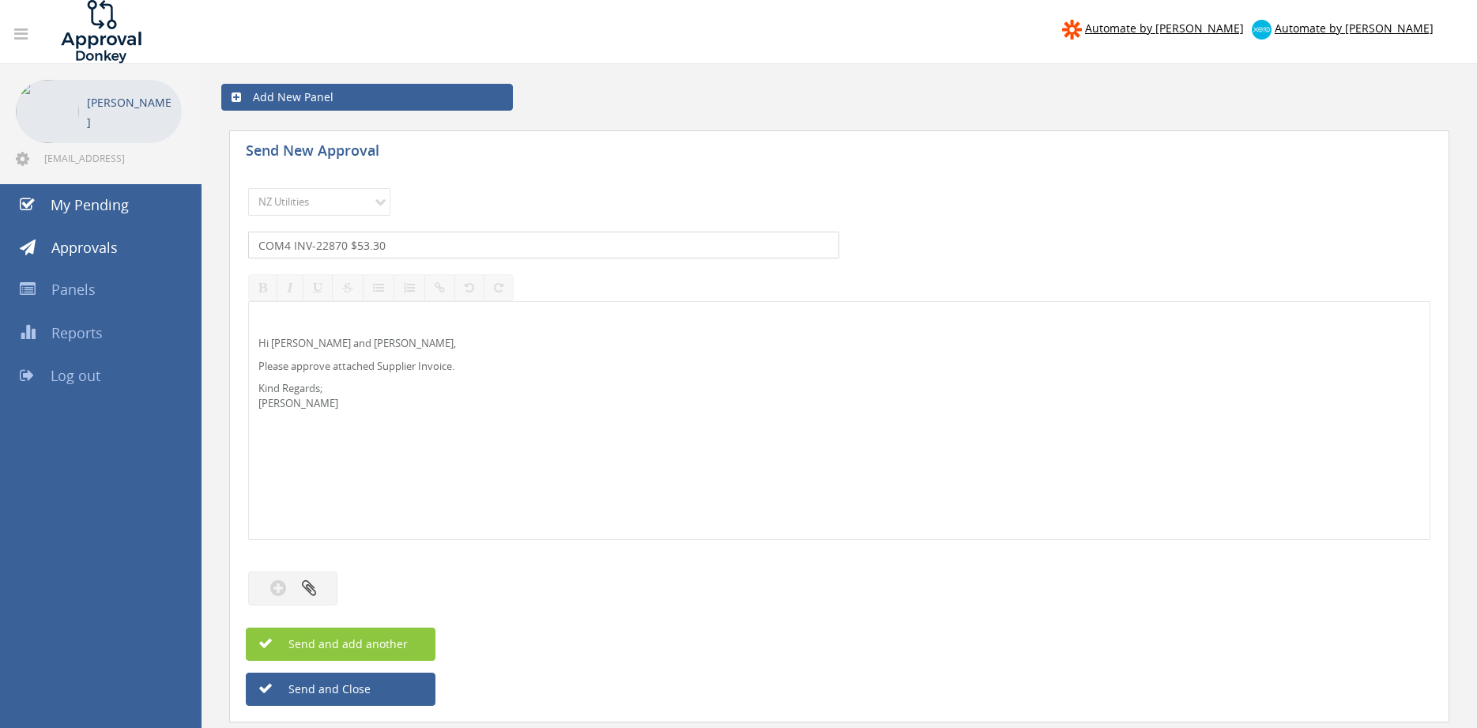
type input "COM4 INV-22870 $53.30"
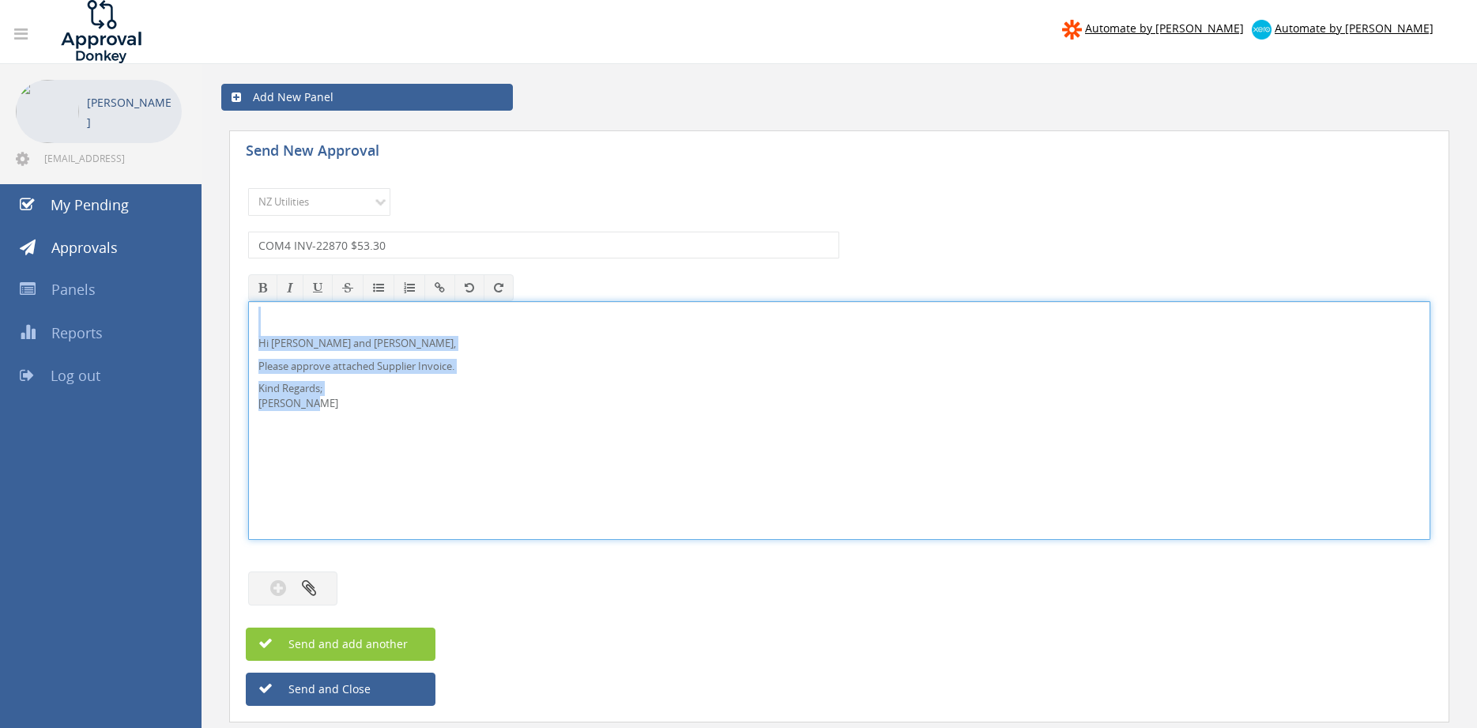
drag, startPoint x: 325, startPoint y: 411, endPoint x: 280, endPoint y: 336, distance: 87.6
click at [248, 301] on div "Hi [PERSON_NAME] and [PERSON_NAME], Please approve attached Supplier Invoice. K…" at bounding box center [839, 420] width 1182 height 239
copy div "Hi [PERSON_NAME] and [PERSON_NAME], Please approve attached Supplier Invoice. K…"
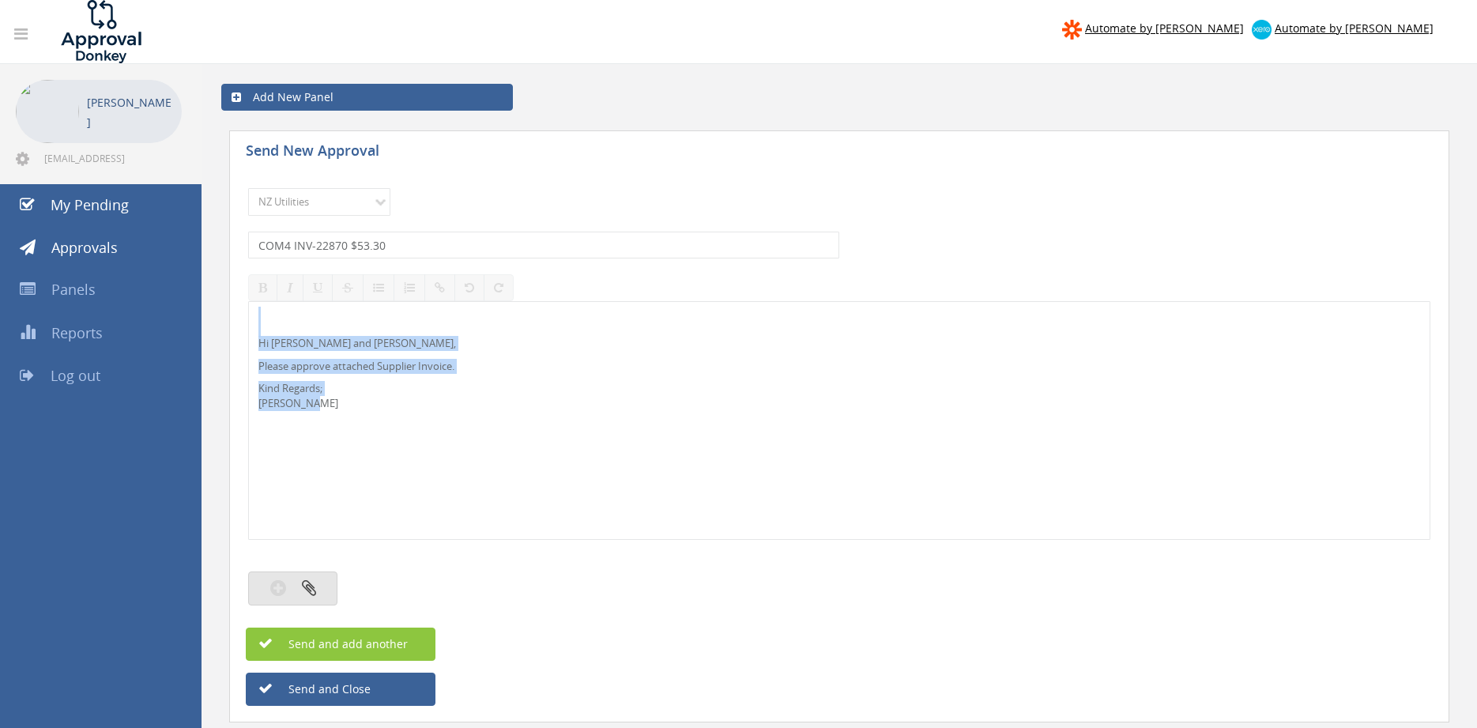
click at [321, 588] on button "button" at bounding box center [292, 588] width 89 height 34
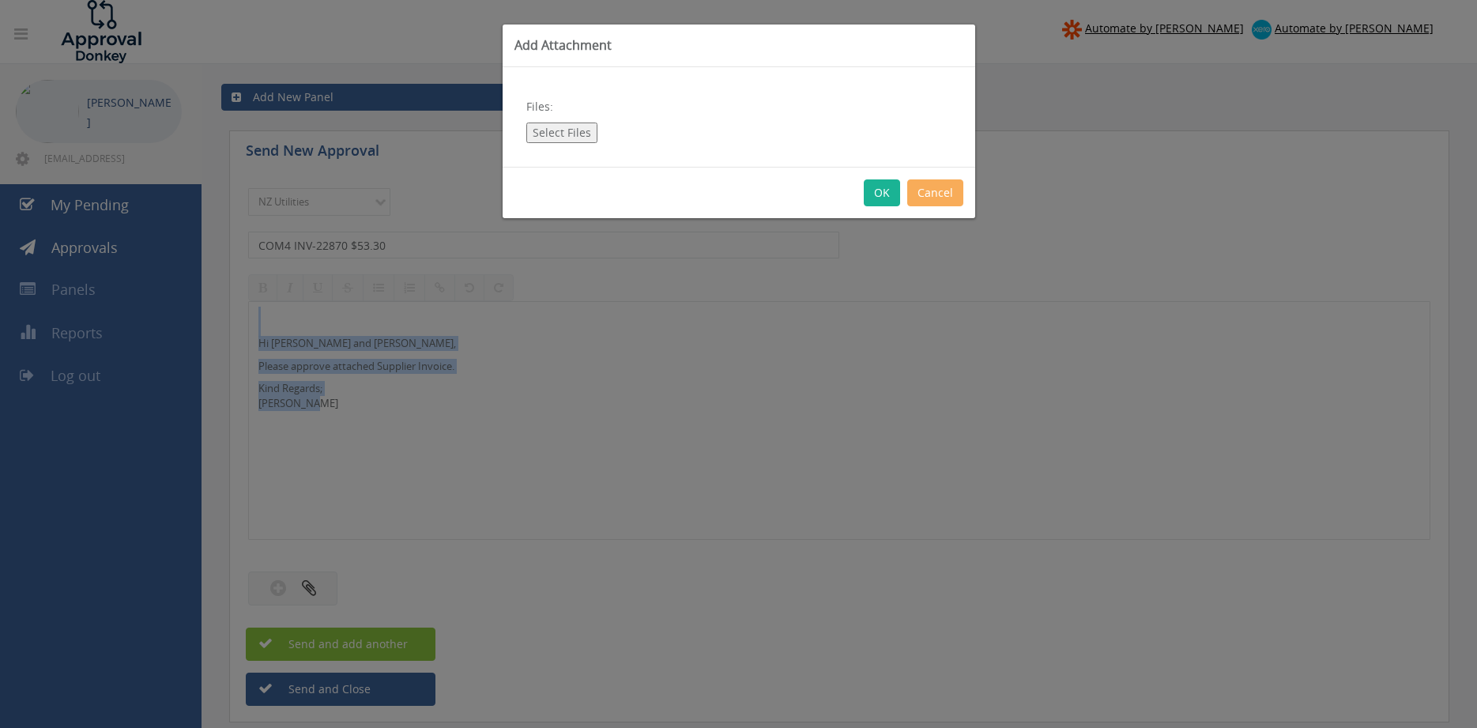
click at [557, 134] on button "Select Files" at bounding box center [561, 133] width 71 height 21
type input "C:\fakepath\COM4 INV-22870 [DATE].pdf"
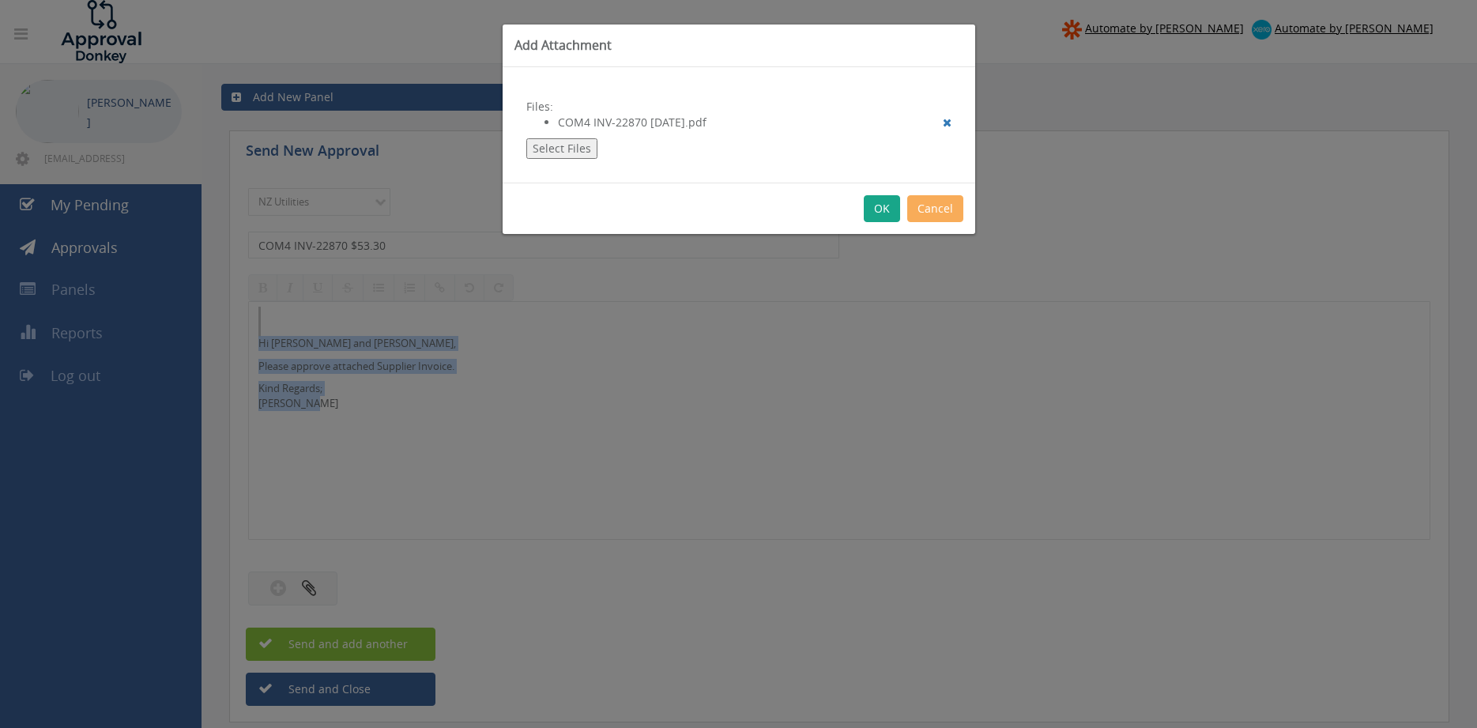
click at [879, 210] on button "OK" at bounding box center [882, 208] width 36 height 27
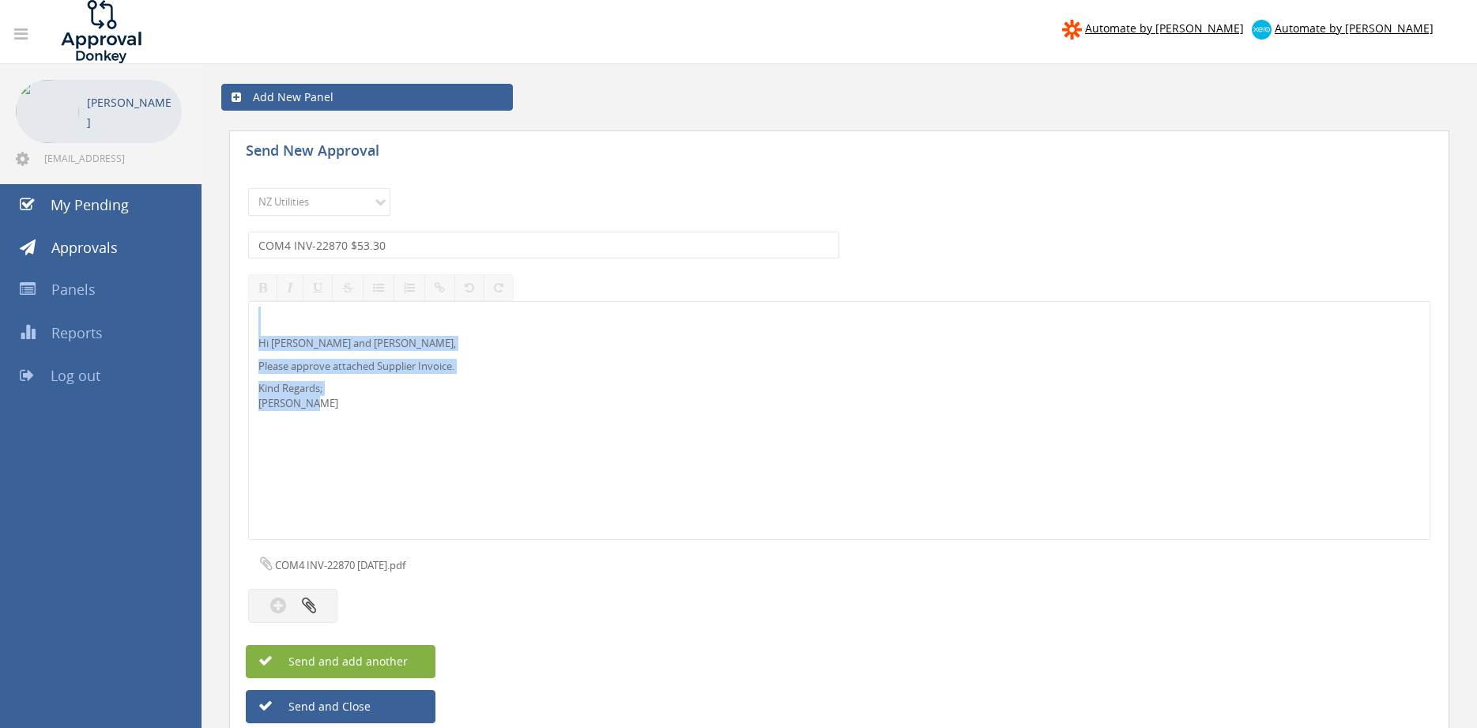
click at [387, 656] on span "Send and add another" at bounding box center [331, 661] width 153 height 15
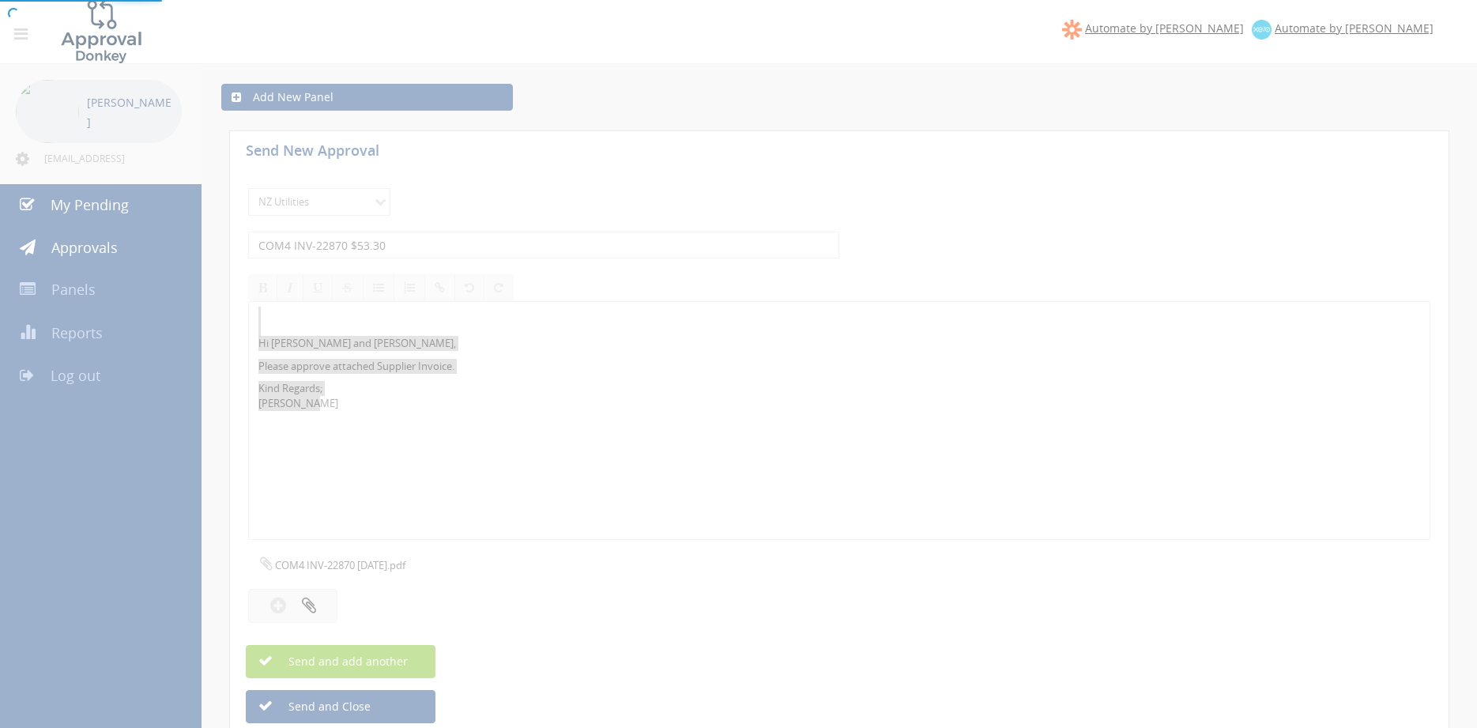
select select
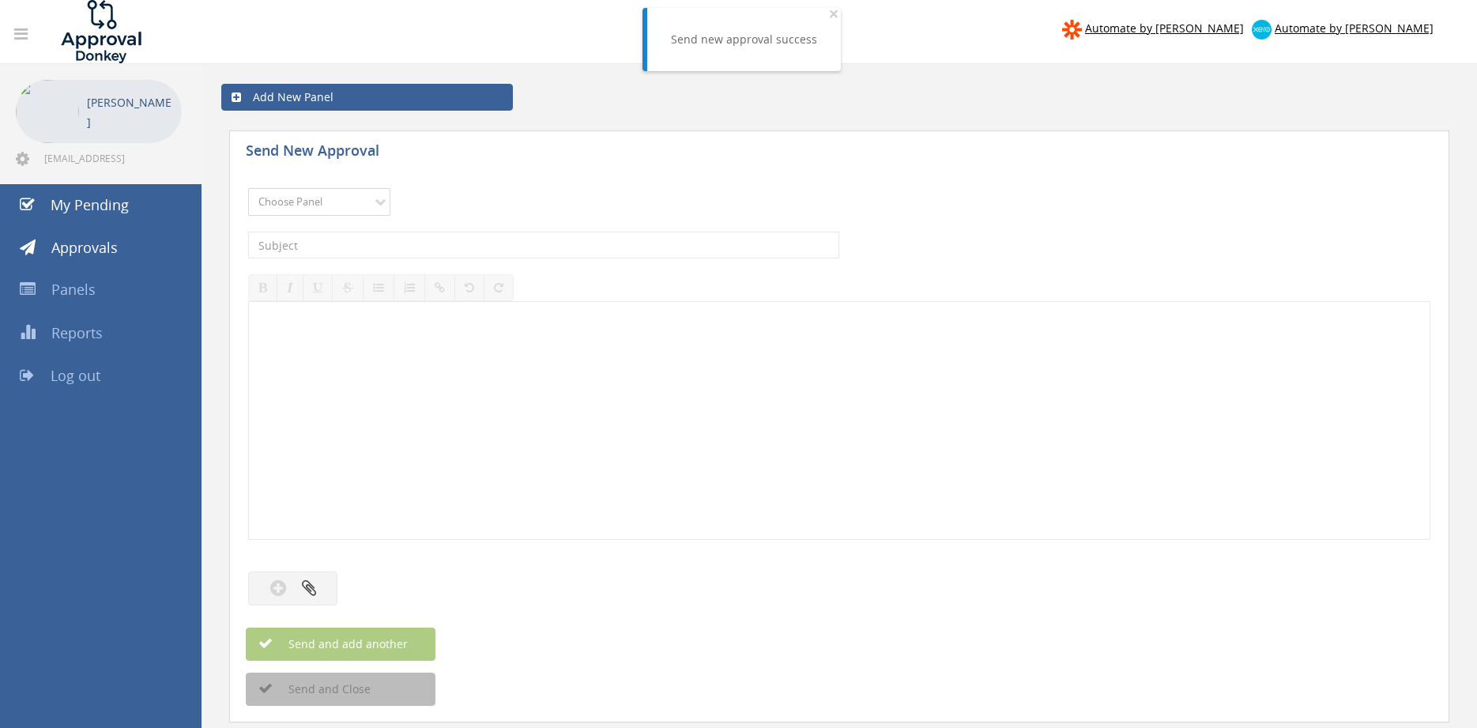
select select "13141"
click option "NZ Utilities" at bounding box center [0, 0] width 0 height 0
click at [362, 236] on input "text" at bounding box center [543, 245] width 591 height 27
type input "j"
type input "JUST WATER INV 26000147417 $132.02"
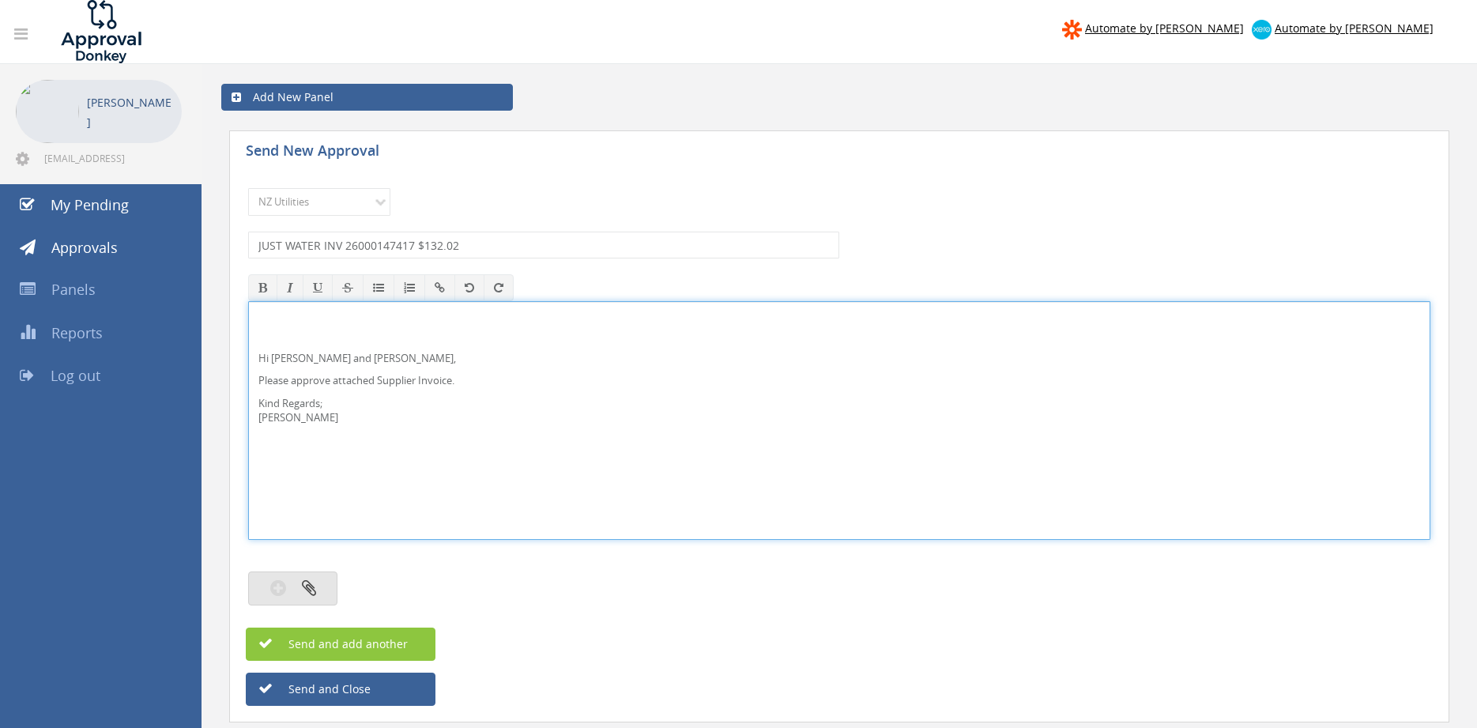
click at [310, 587] on icon "button" at bounding box center [309, 588] width 14 height 18
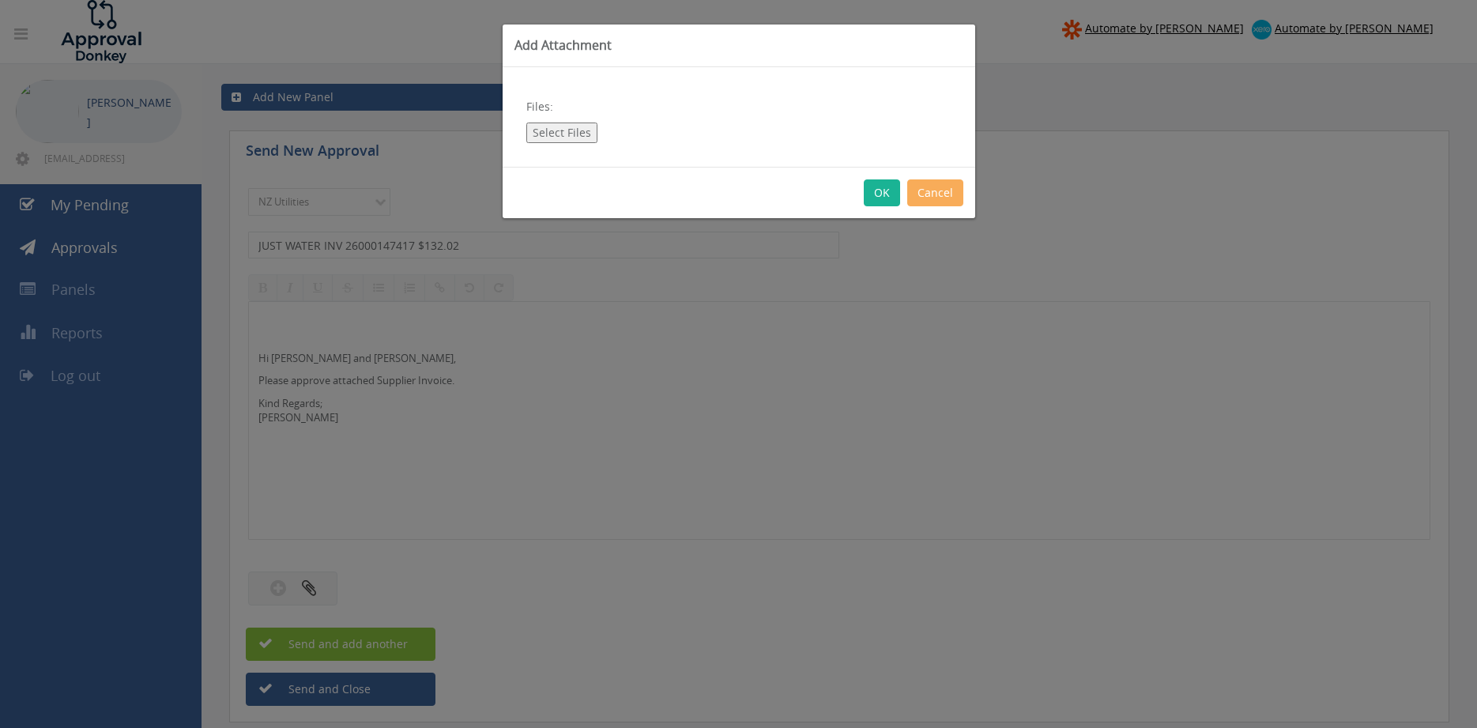
click at [571, 137] on button "Select Files" at bounding box center [561, 133] width 71 height 21
type input "C:\fakepath\JUST WATER INV_26000147417 [DATE].pdf"
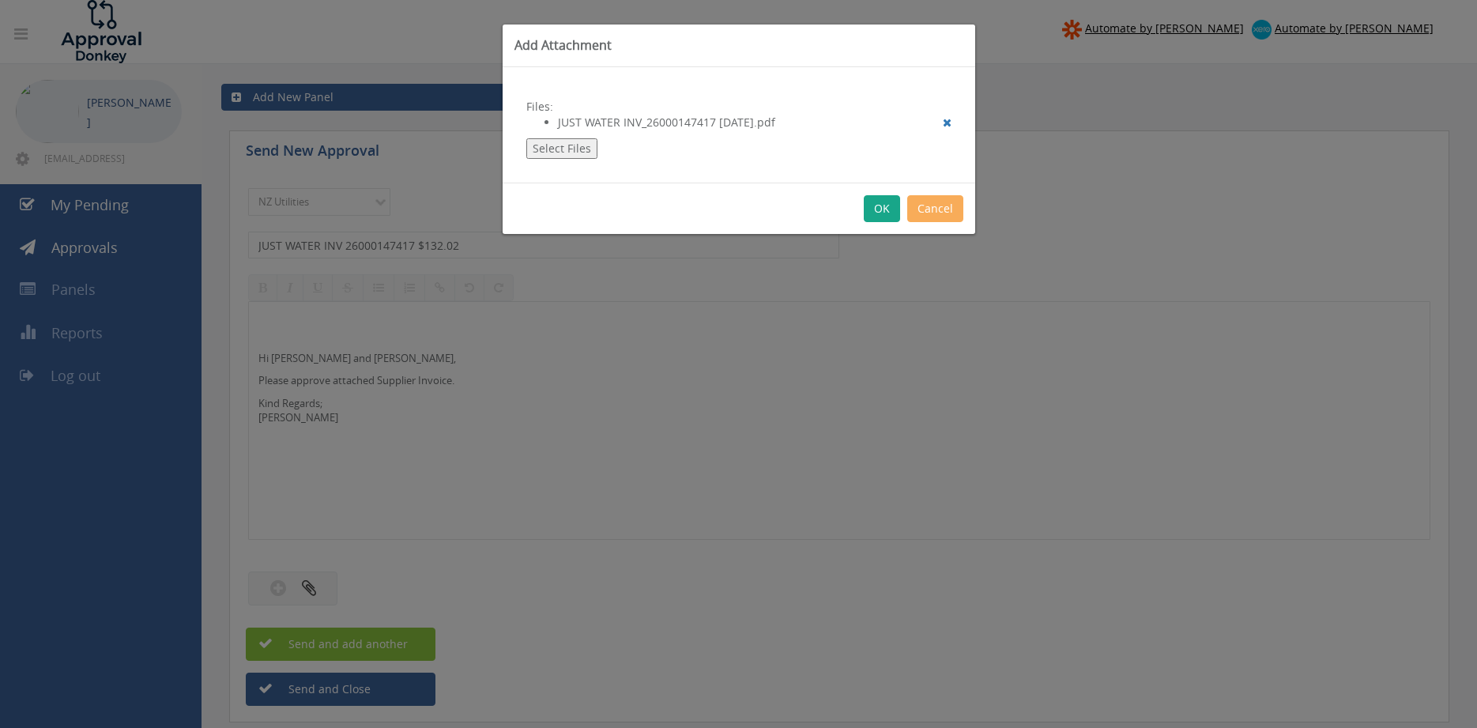
click at [885, 211] on button "OK" at bounding box center [882, 208] width 36 height 27
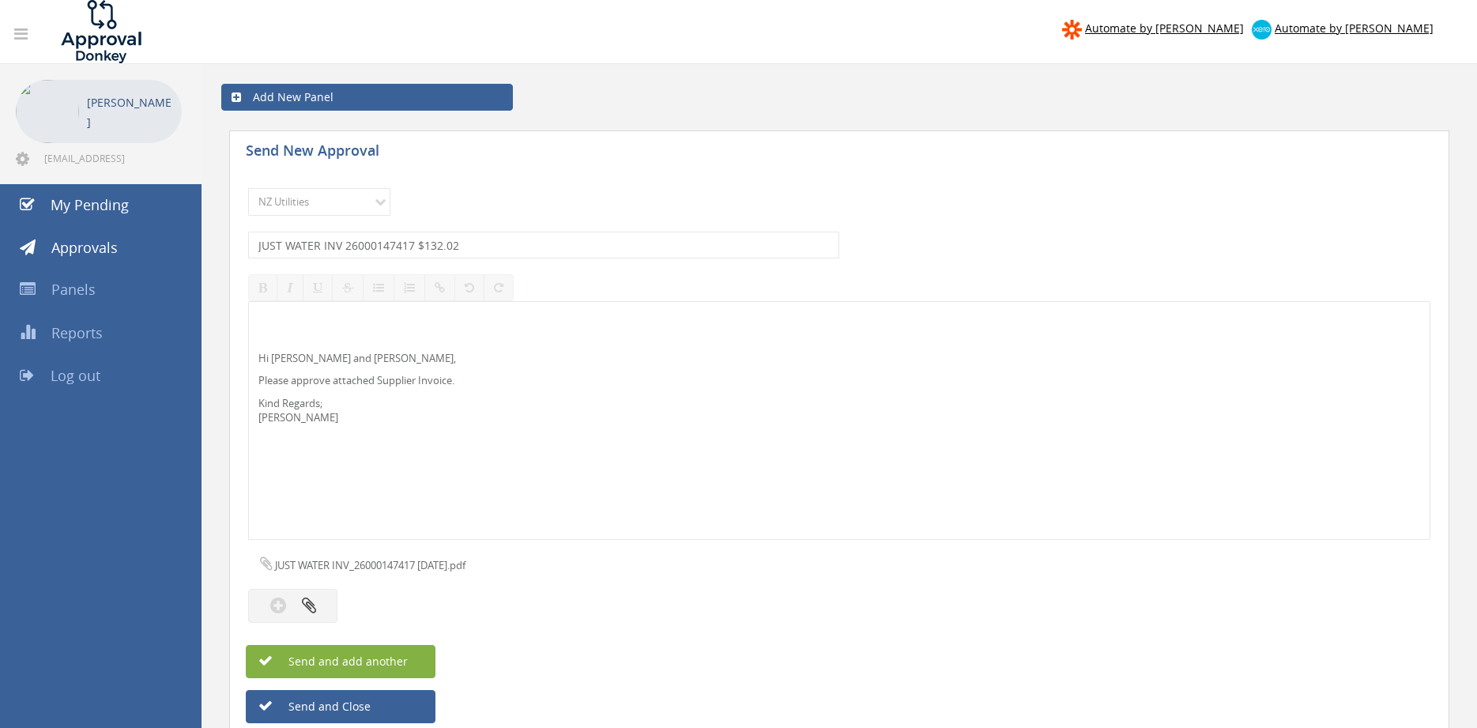
click at [371, 658] on span "Send and add another" at bounding box center [331, 661] width 153 height 15
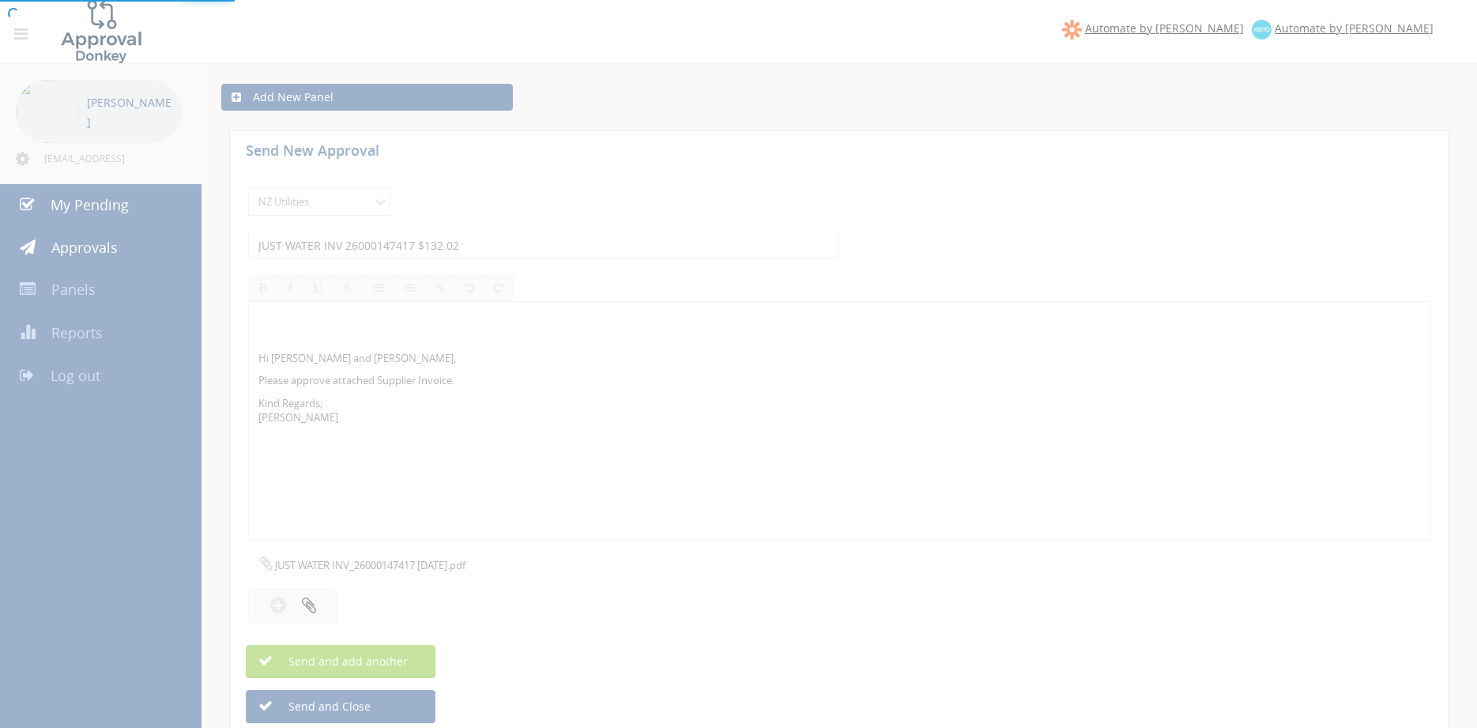
select select
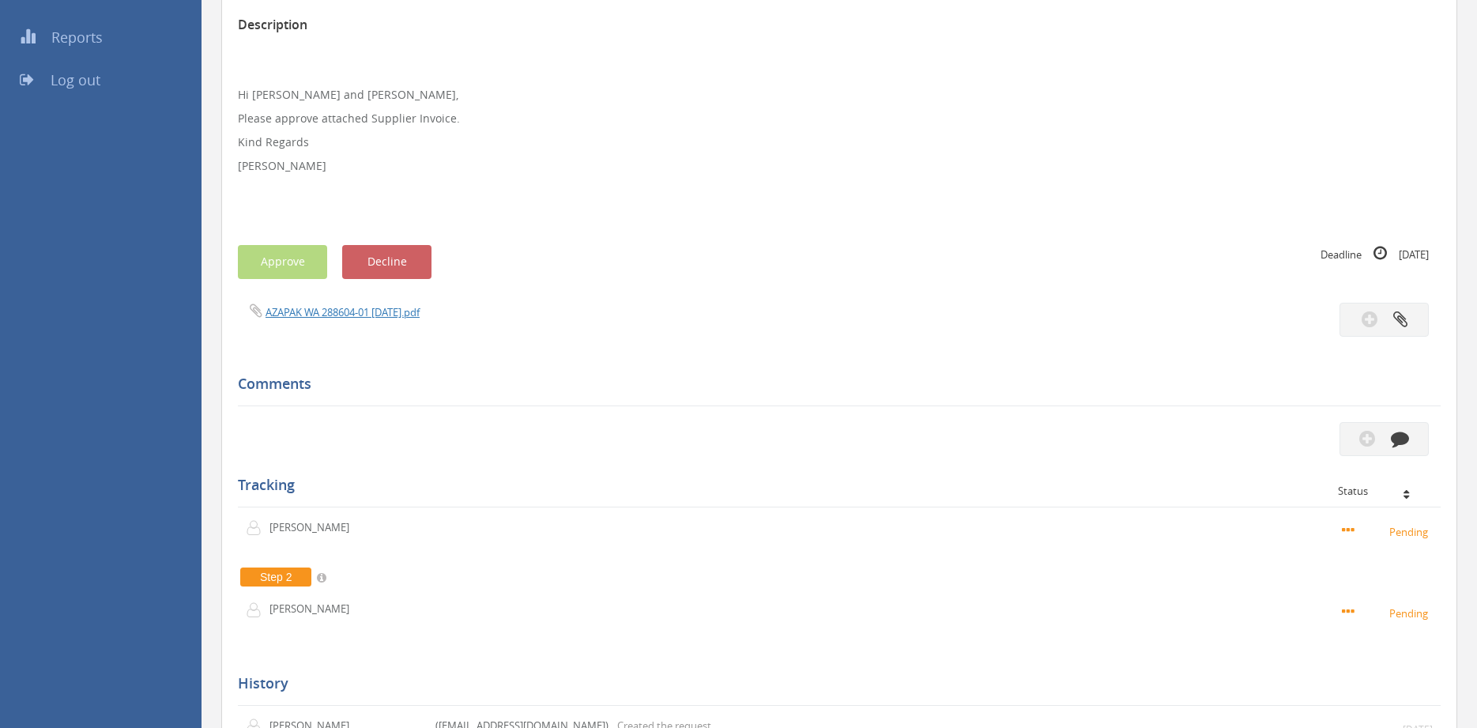
scroll to position [134, 0]
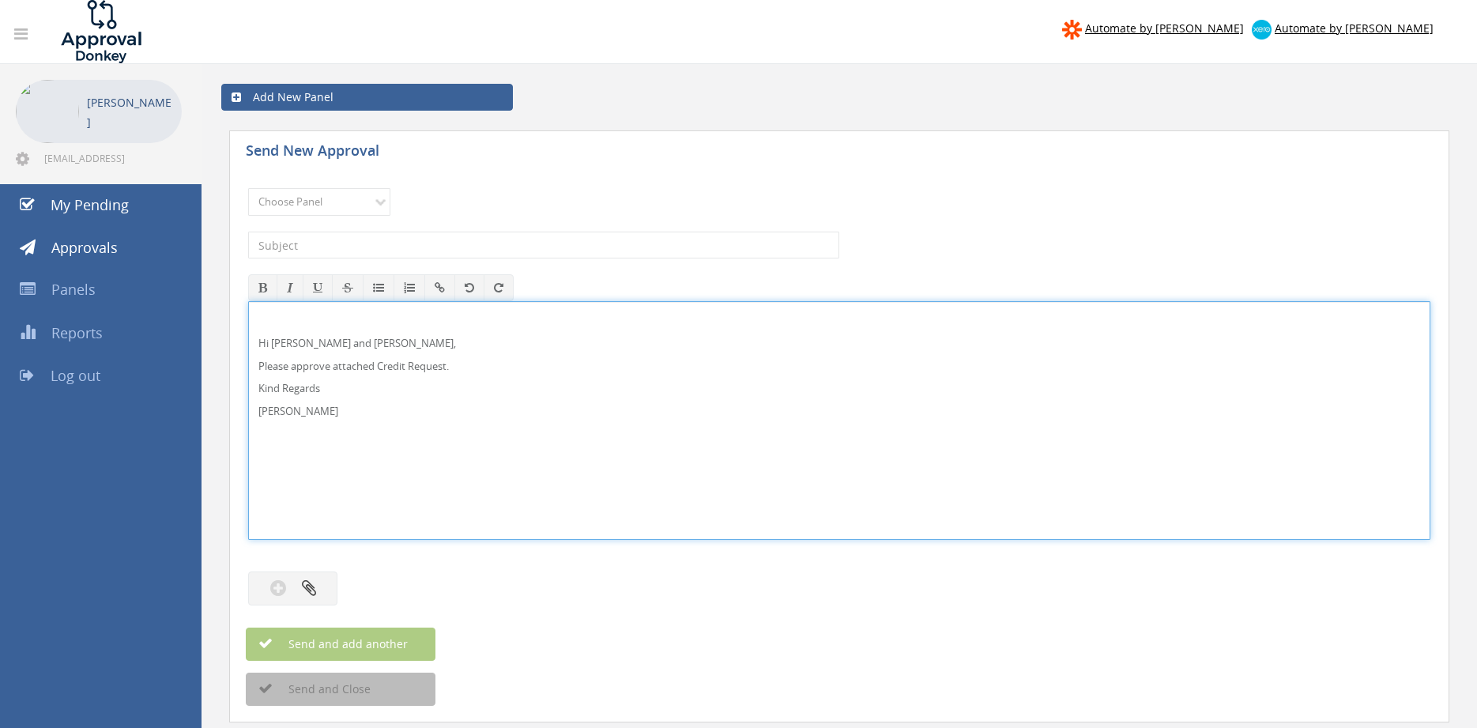
click at [290, 342] on p "Hi Lee, Rob and Ben," at bounding box center [839, 343] width 1162 height 15
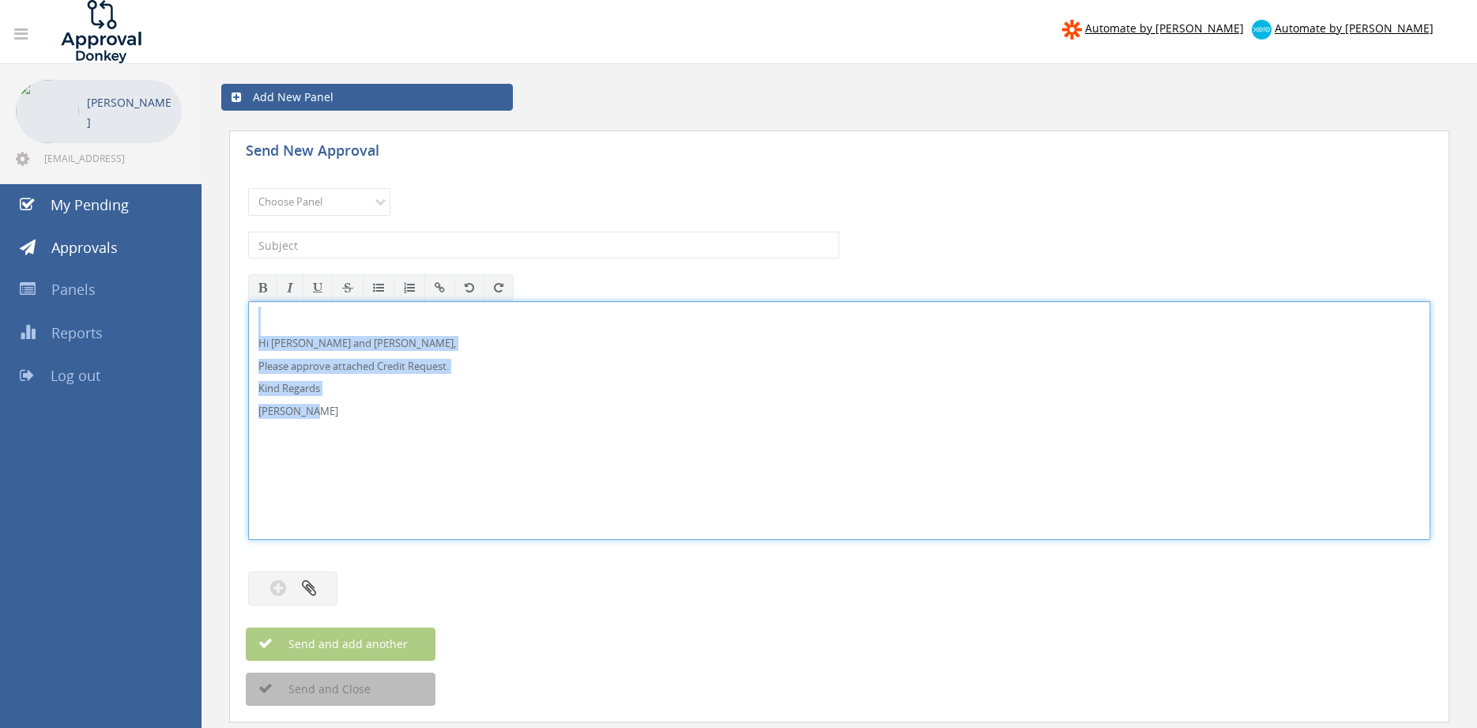
click at [248, 315] on div "Hi Lee and Ben, Please approve attached Credit Request. Kind Regards Pam Walker" at bounding box center [839, 420] width 1182 height 239
click at [248, 188] on select "Choose Panel Alarm Credits RG - 3 NZ Utilities Cable and SAI Global NZ Alarms-1…" at bounding box center [319, 202] width 142 height 28
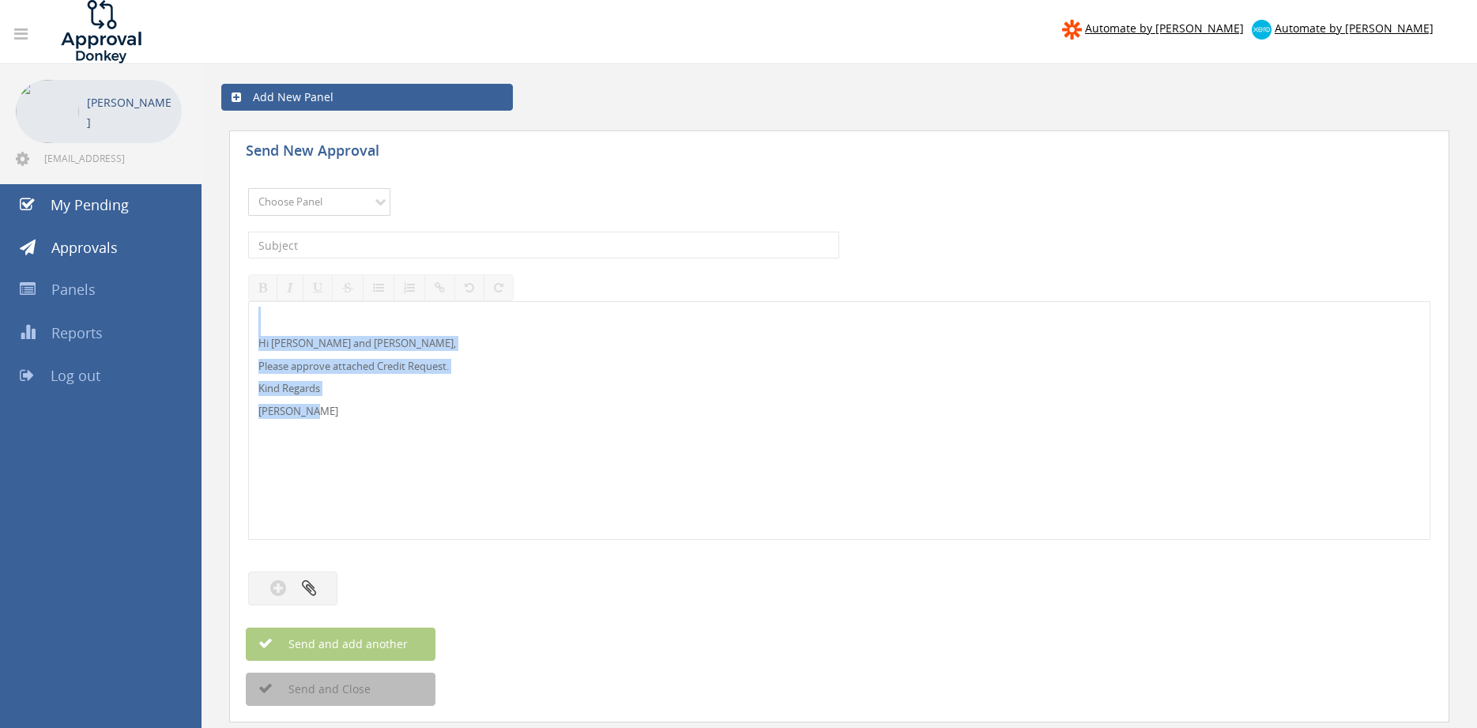
select select "9739"
click option "Credit Requests - 2" at bounding box center [0, 0] width 0 height 0
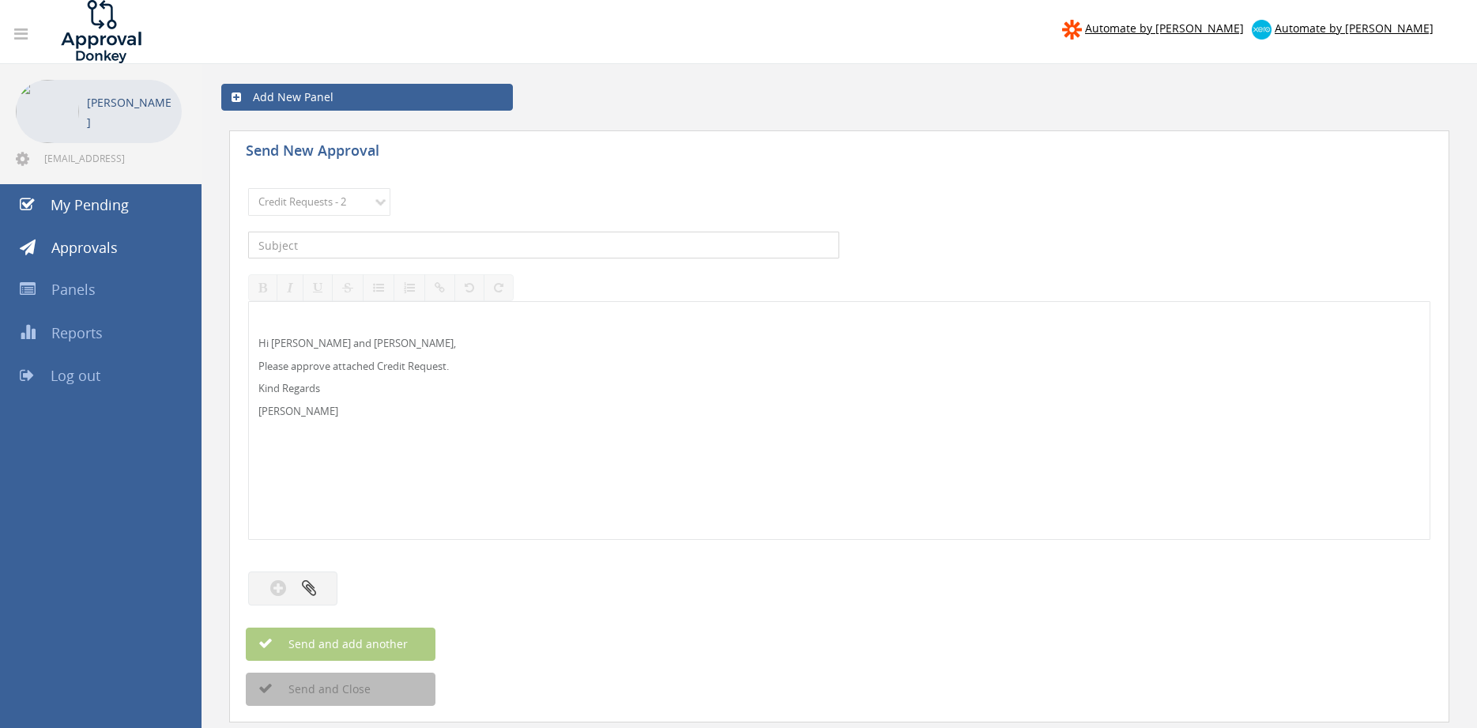
click at [422, 241] on input "text" at bounding box center [543, 245] width 591 height 27
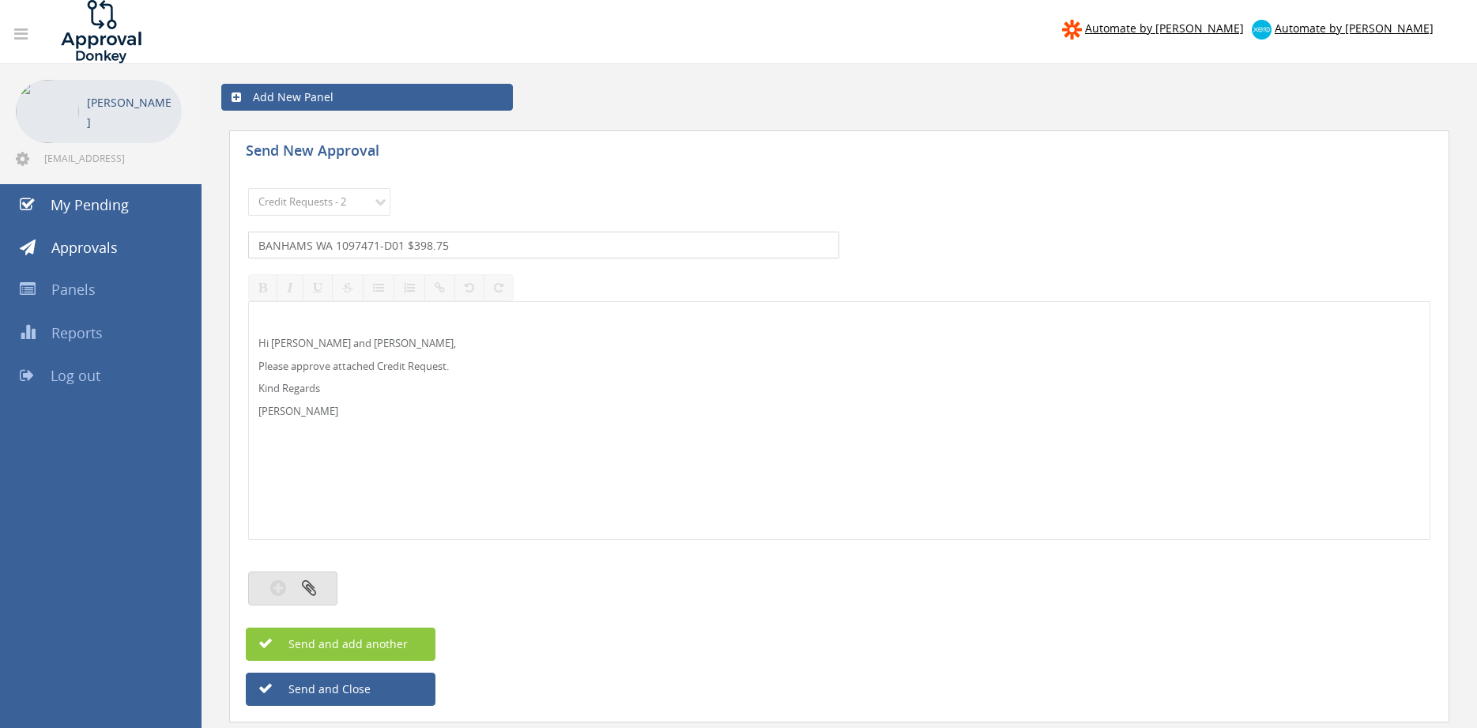
type input "BANHAMS WA 1097471-D01 $398.75"
click at [296, 579] on button "button" at bounding box center [292, 588] width 89 height 34
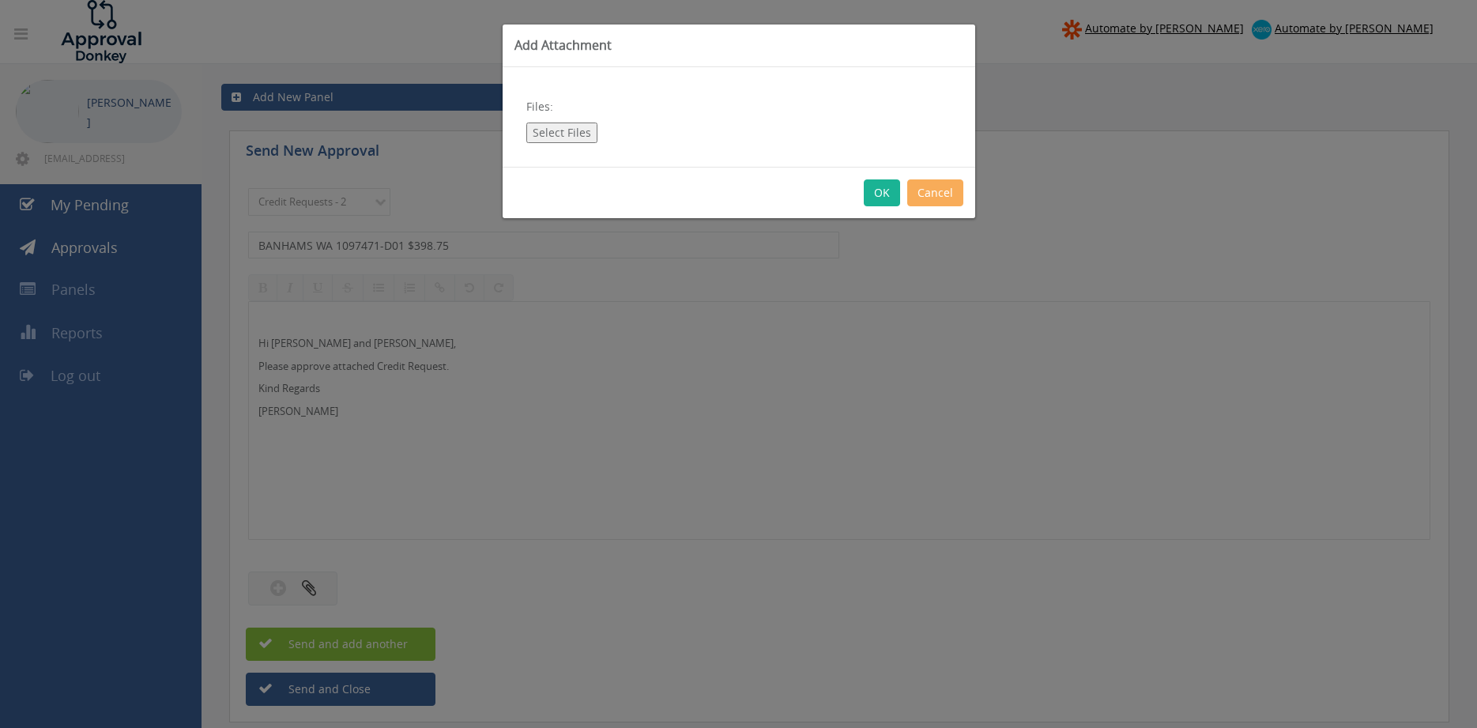
click at [561, 136] on button "Select Files" at bounding box center [561, 133] width 71 height 21
type input "C:\fakepath\BANHAMS 1097471--D01.pdf"
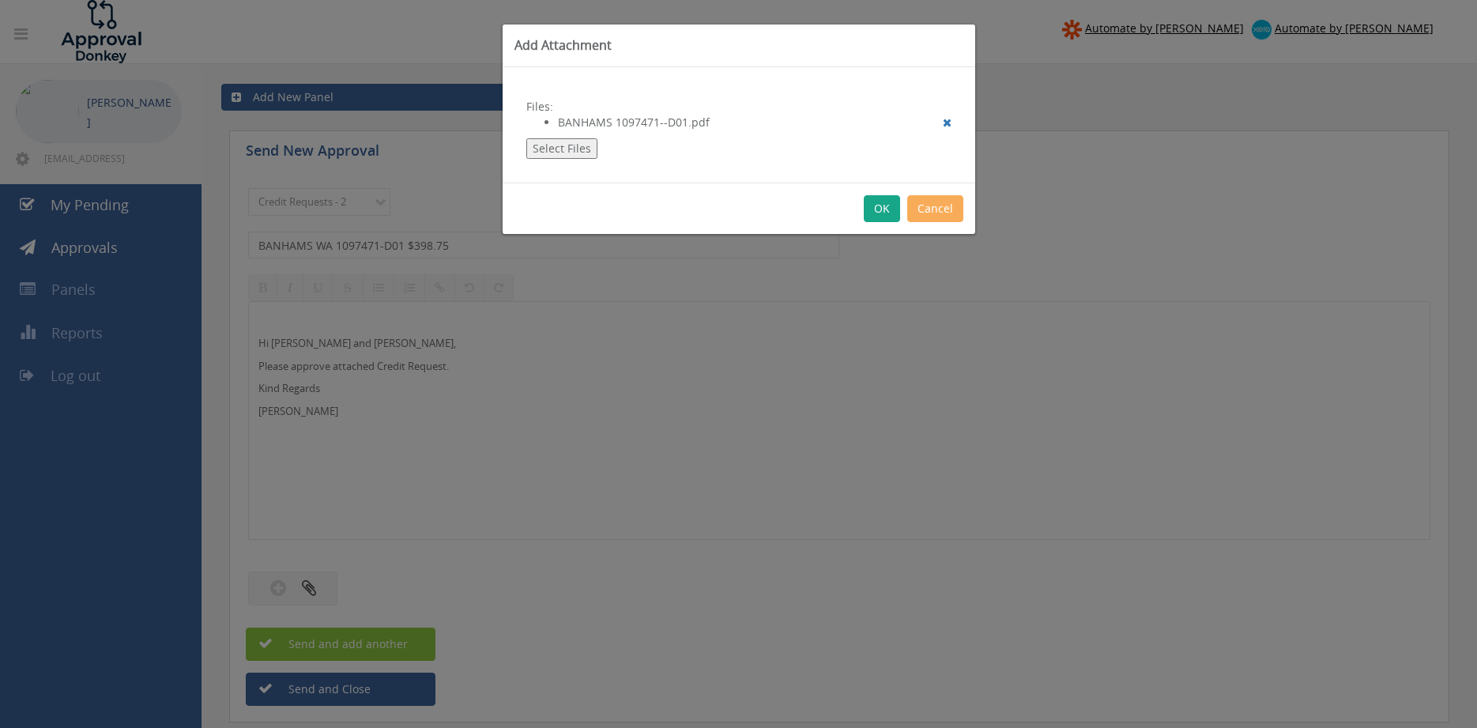
click at [882, 211] on button "OK" at bounding box center [882, 208] width 36 height 27
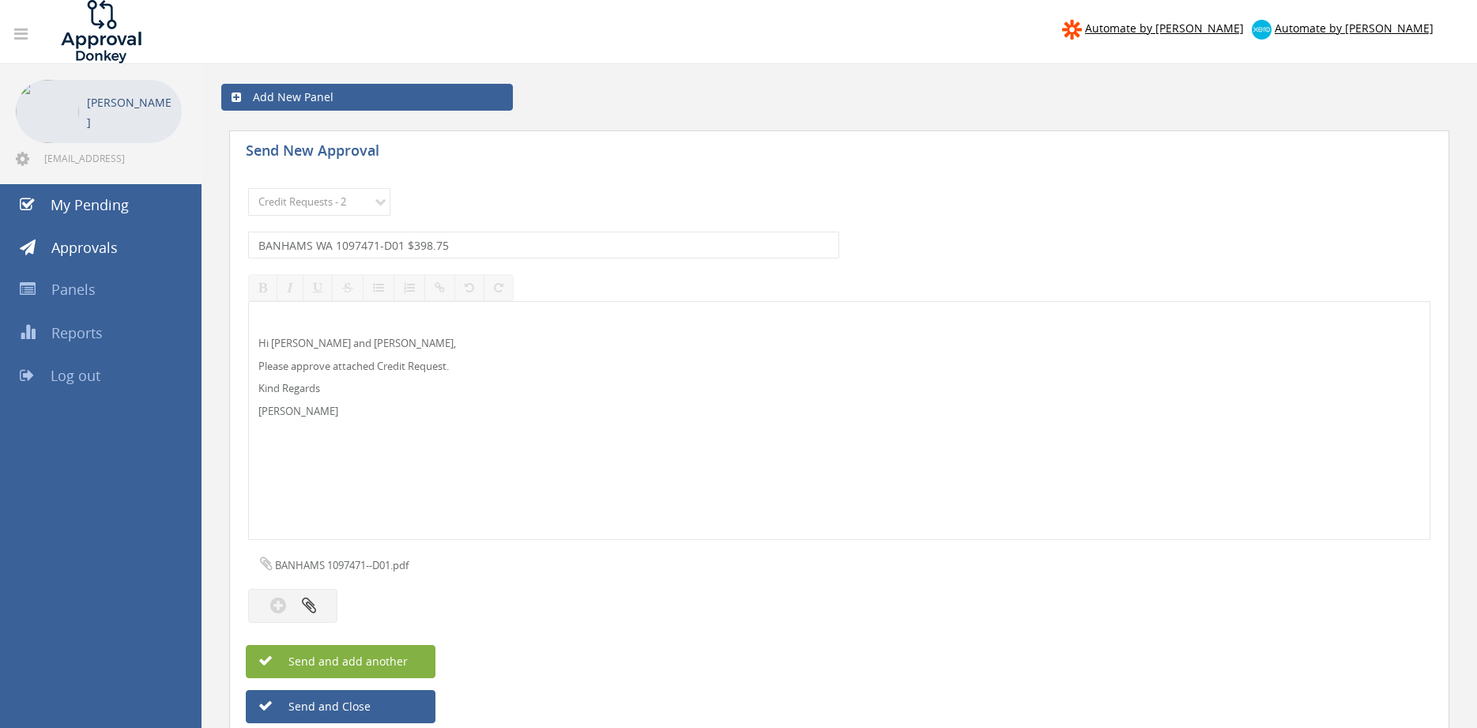
click at [405, 660] on span "Send and add another" at bounding box center [331, 661] width 153 height 15
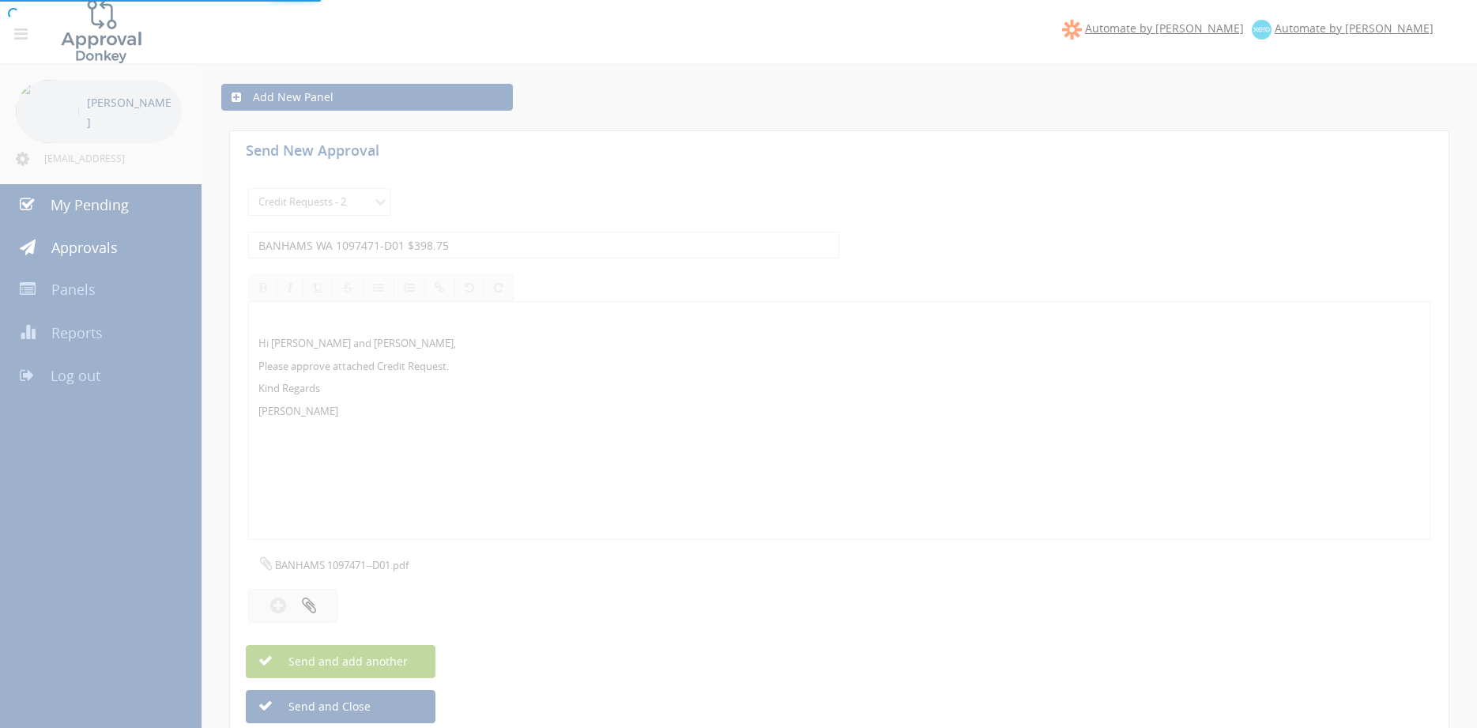
select select
